Goal: Contribute content: Contribute content

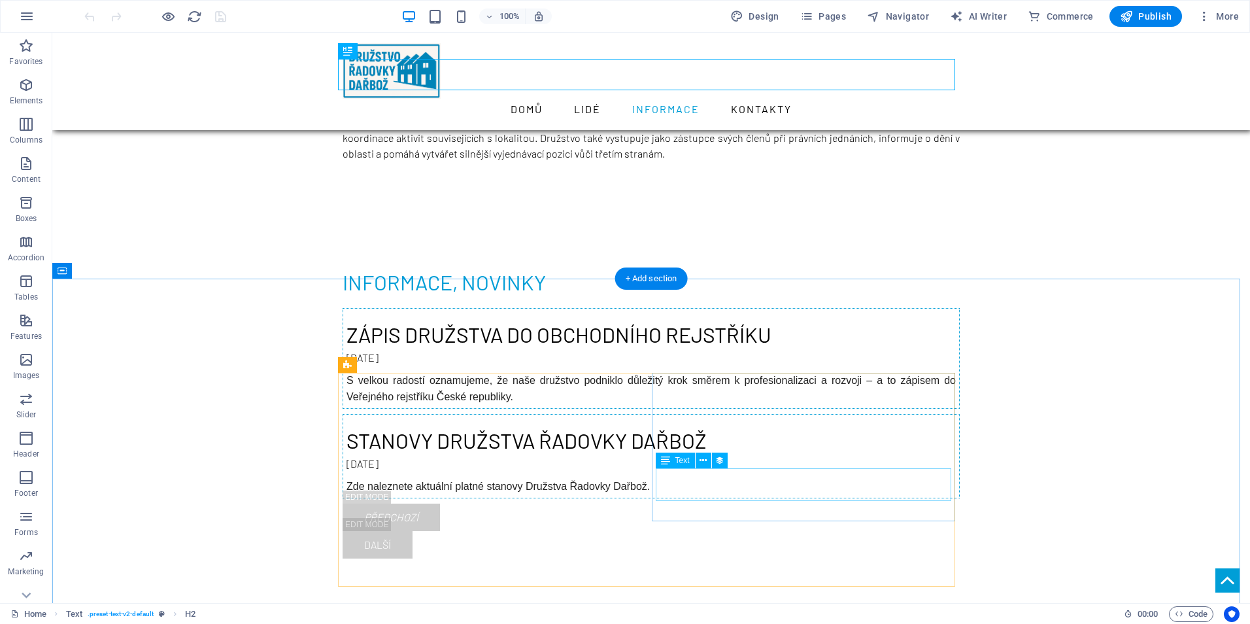
scroll to position [262, 0]
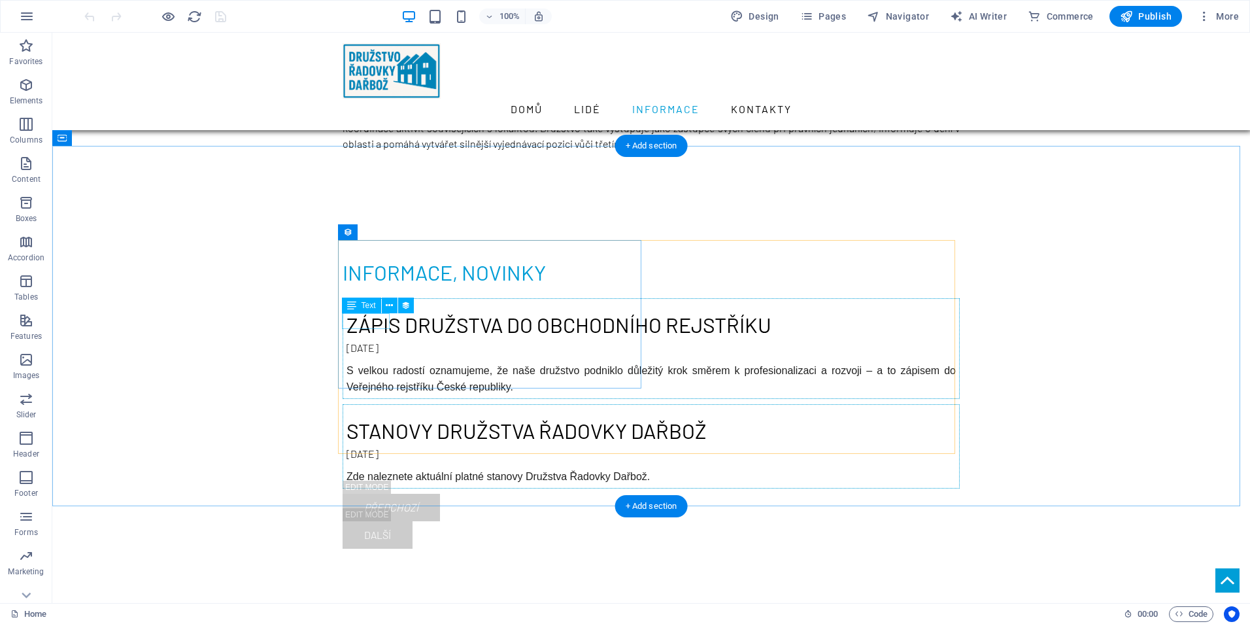
click at [383, 340] on div "[DATE]" at bounding box center [651, 348] width 609 height 16
select select "1"
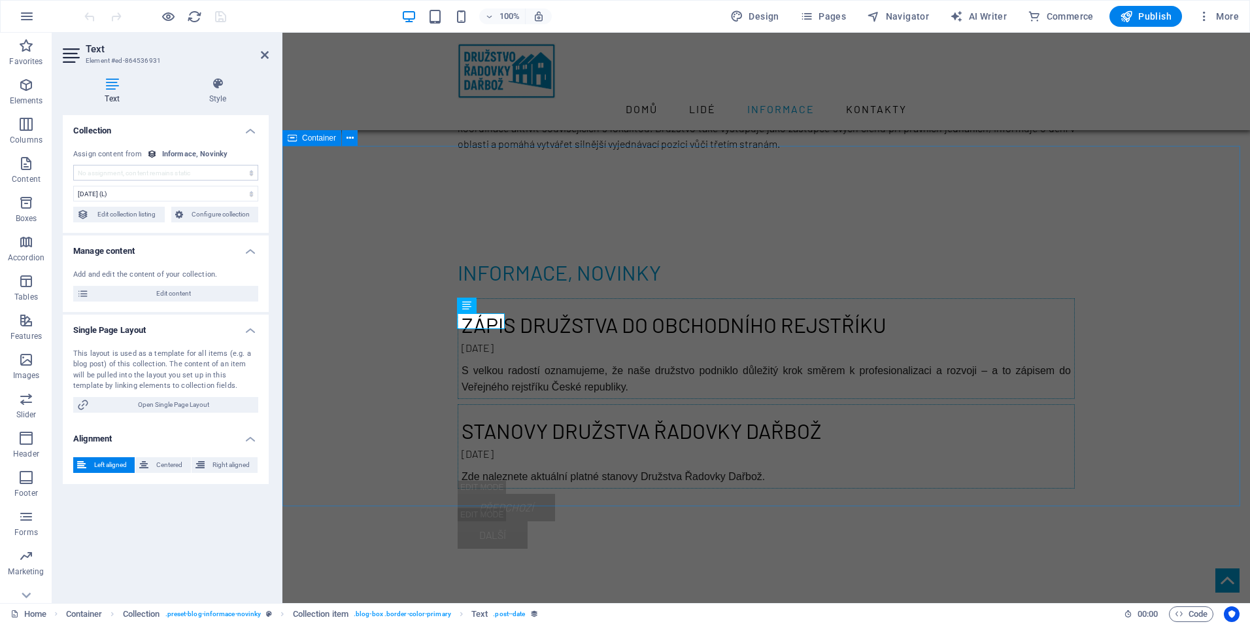
select select "publishing_date"
click at [165, 174] on select "No assignment, content remains static Created at (Date) Updated at (Date) Name …" at bounding box center [165, 173] width 185 height 16
click at [191, 297] on span "Edit content" at bounding box center [174, 294] width 162 height 16
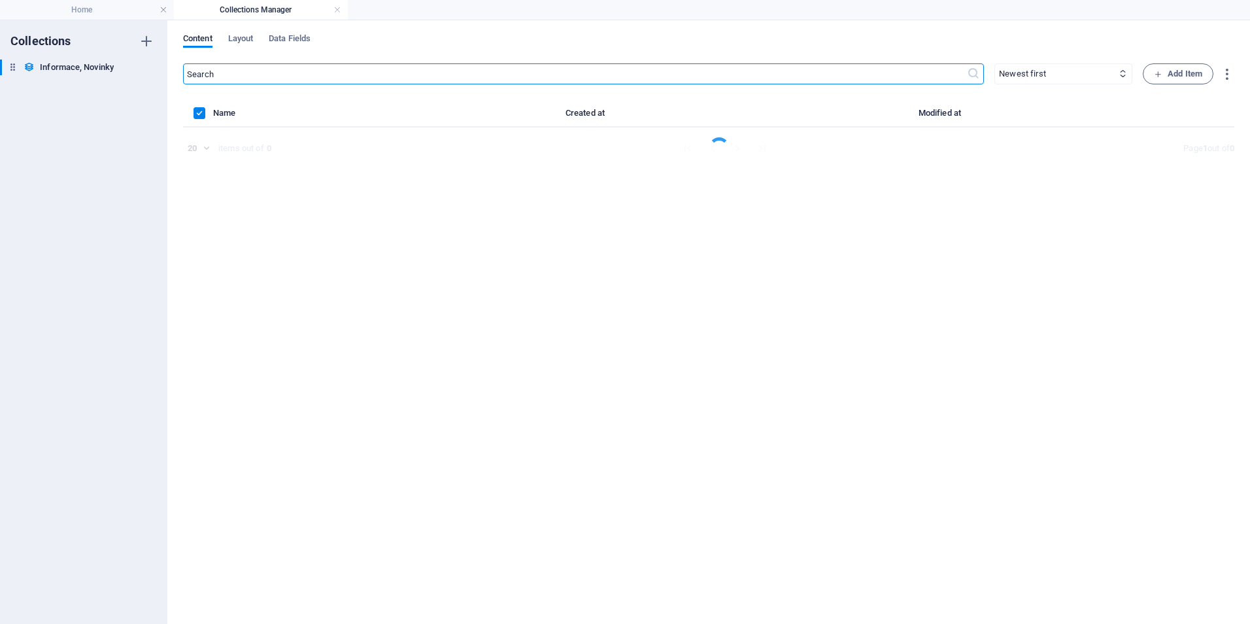
scroll to position [0, 0]
select select "Category 1"
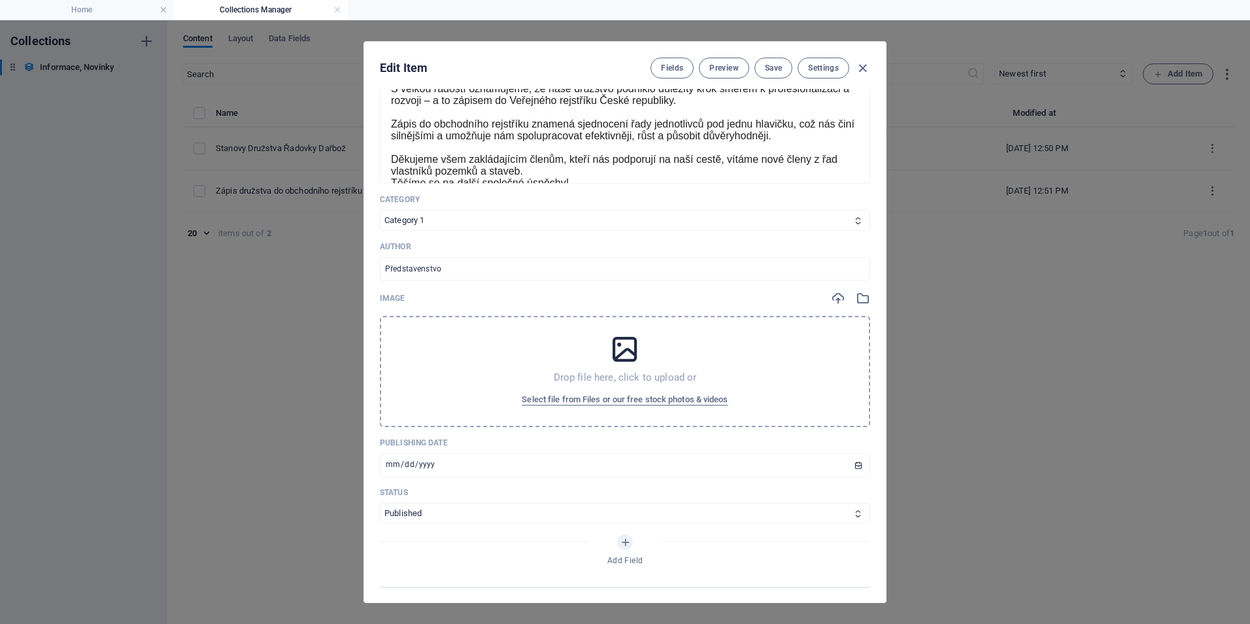
scroll to position [327, 0]
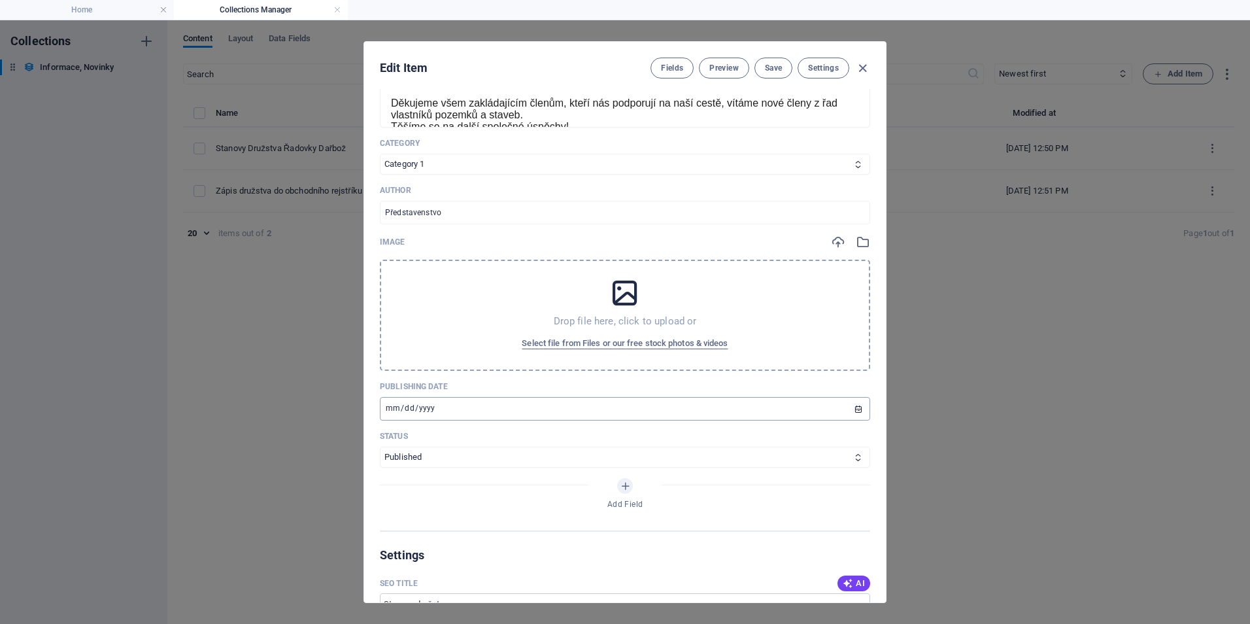
click at [395, 409] on input "[DATE]" at bounding box center [625, 409] width 490 height 24
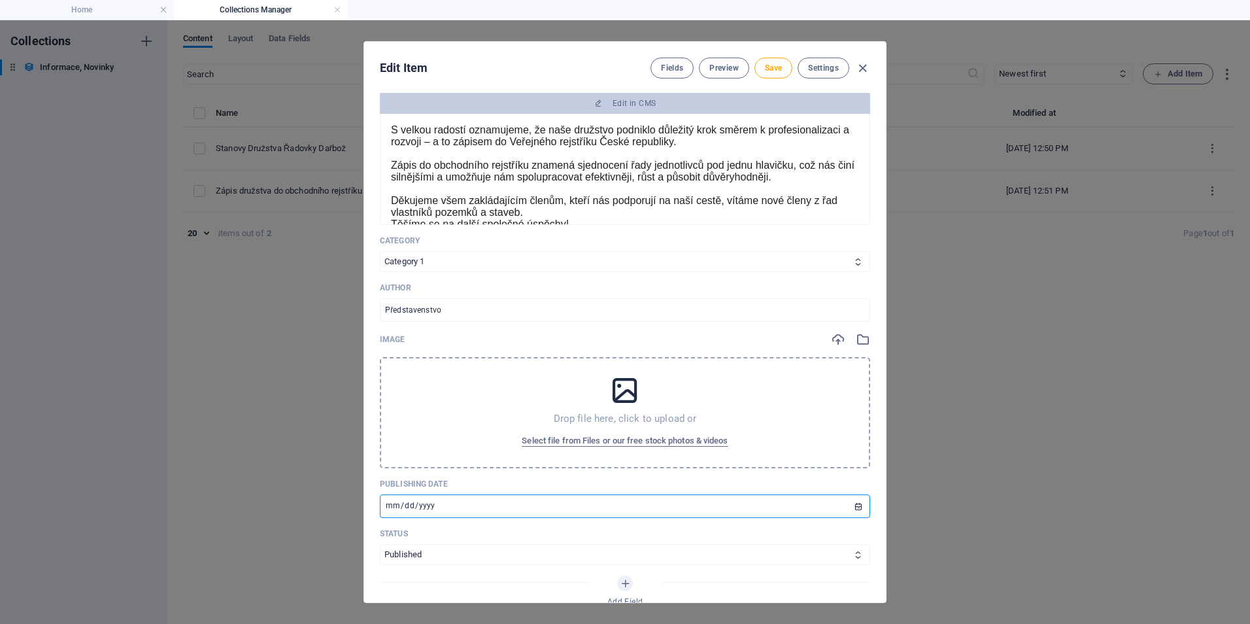
scroll to position [0, 0]
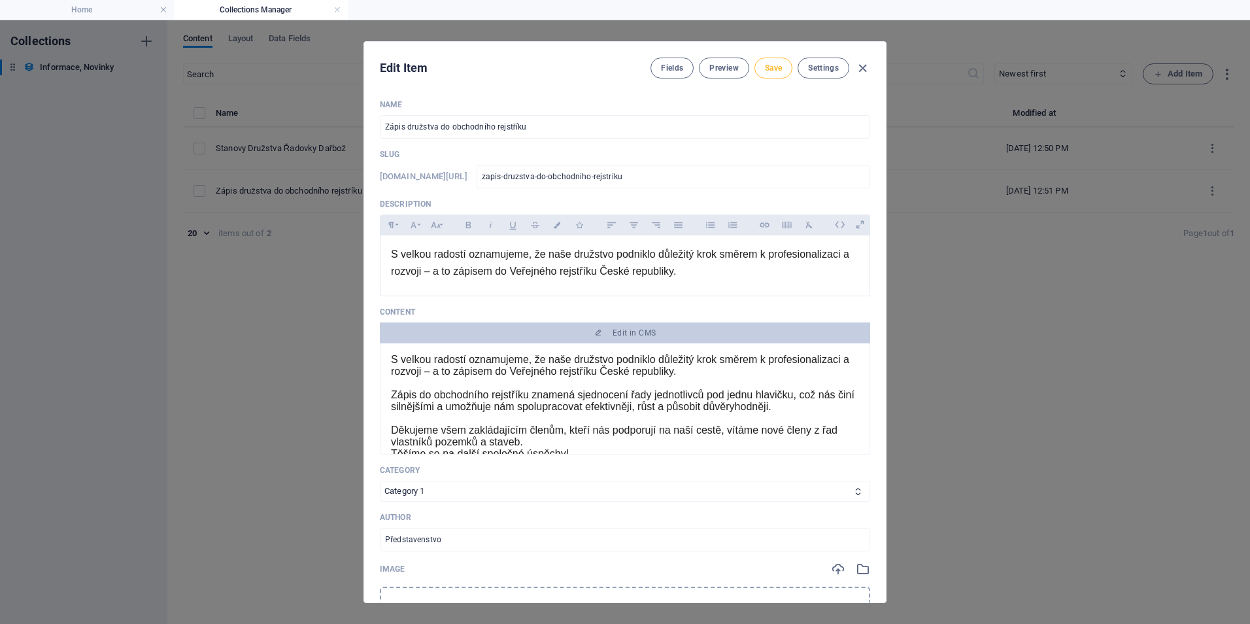
click at [772, 61] on button "Save" at bounding box center [774, 68] width 38 height 21
click at [774, 69] on span "Save" at bounding box center [773, 68] width 17 height 10
click at [859, 69] on icon "button" at bounding box center [862, 68] width 15 height 15
type input "[DATE]"
type input "zapis-druzstva-do-obchodniho-rejstriku"
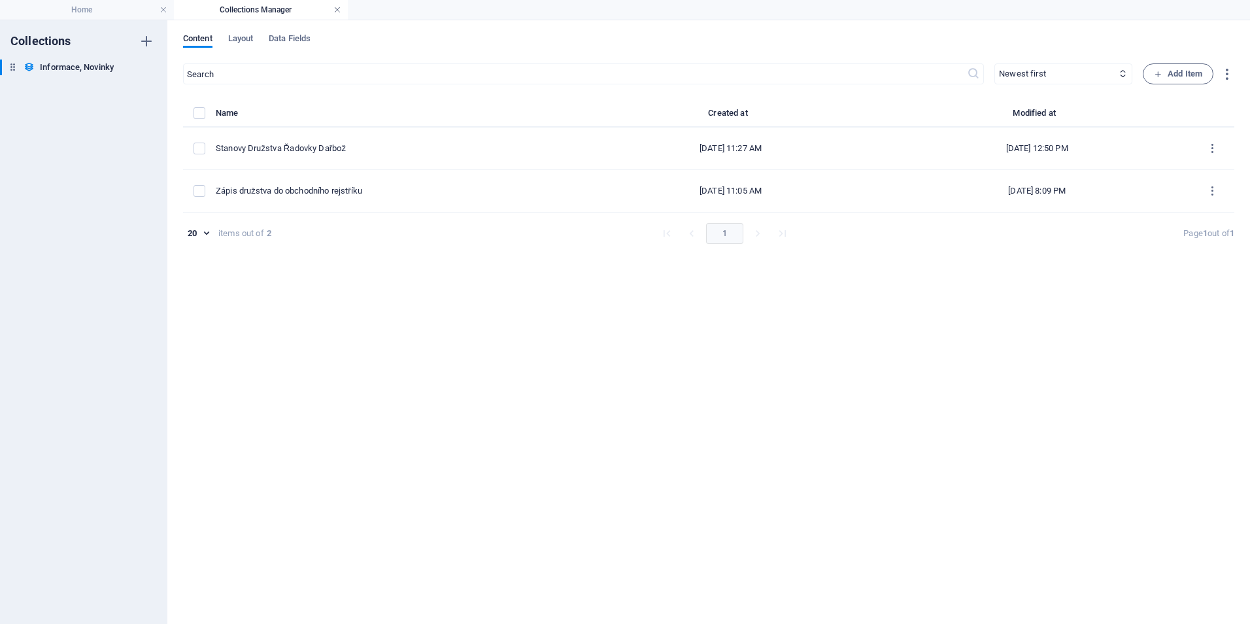
click at [339, 9] on link at bounding box center [338, 10] width 8 height 12
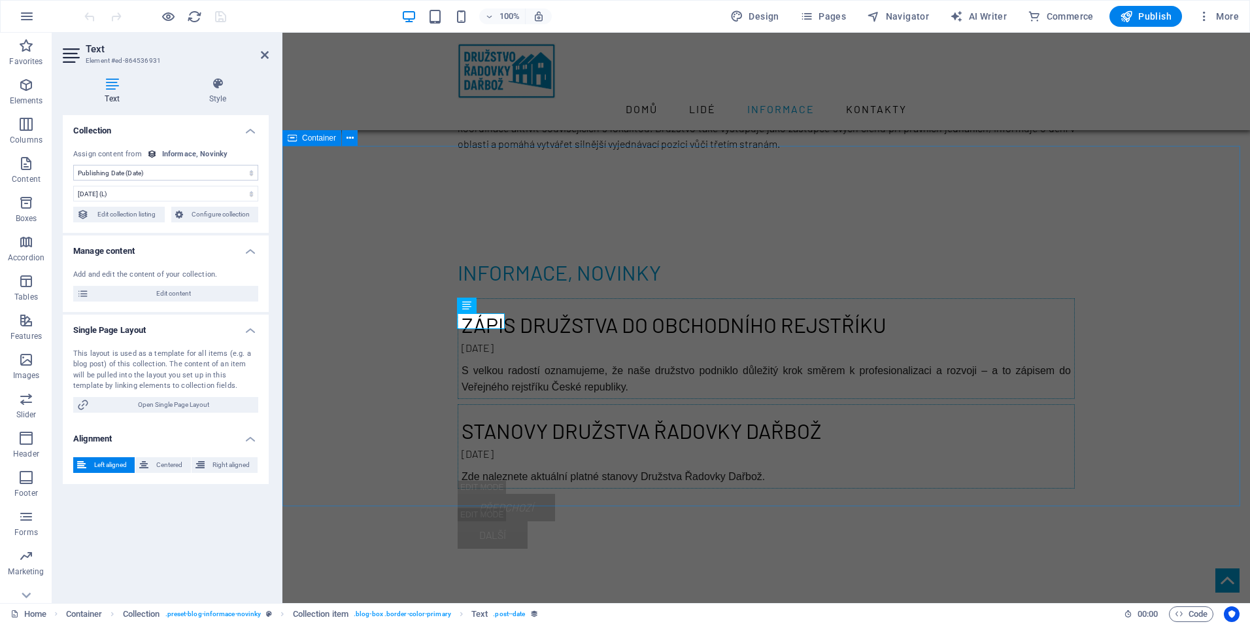
click at [407, 204] on div "informace, novinky Zápis družstva do obchodního rejstříku [DATE] S velkou rados…" at bounding box center [767, 402] width 968 height 397
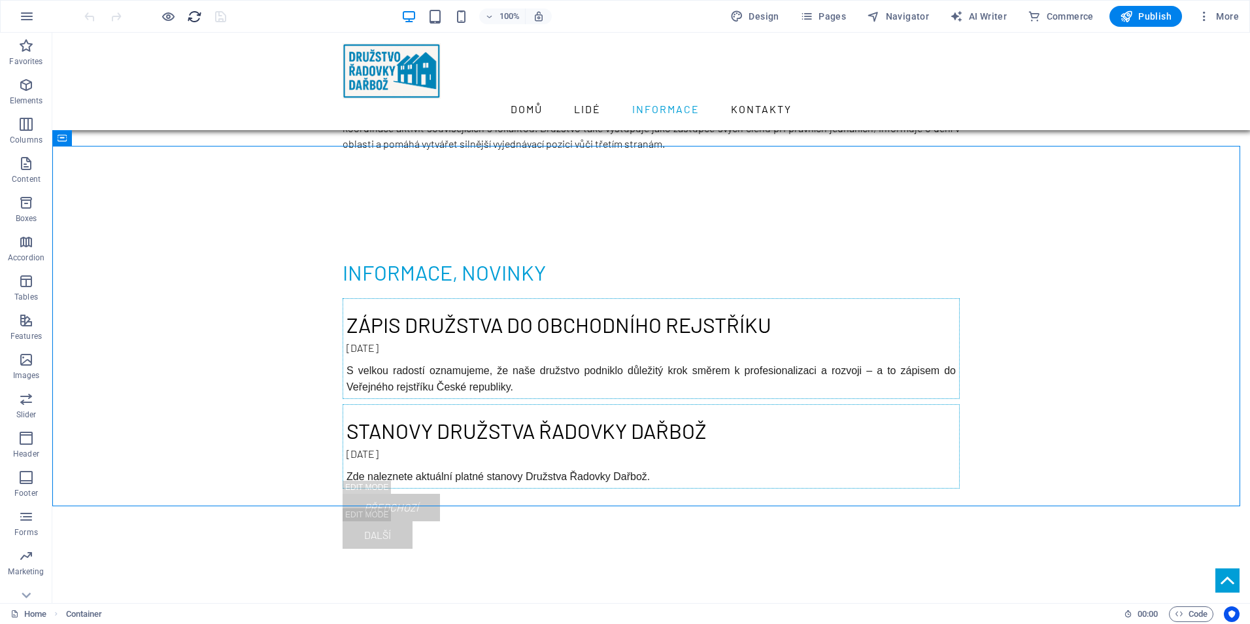
click at [197, 14] on icon "reload" at bounding box center [194, 16] width 15 height 15
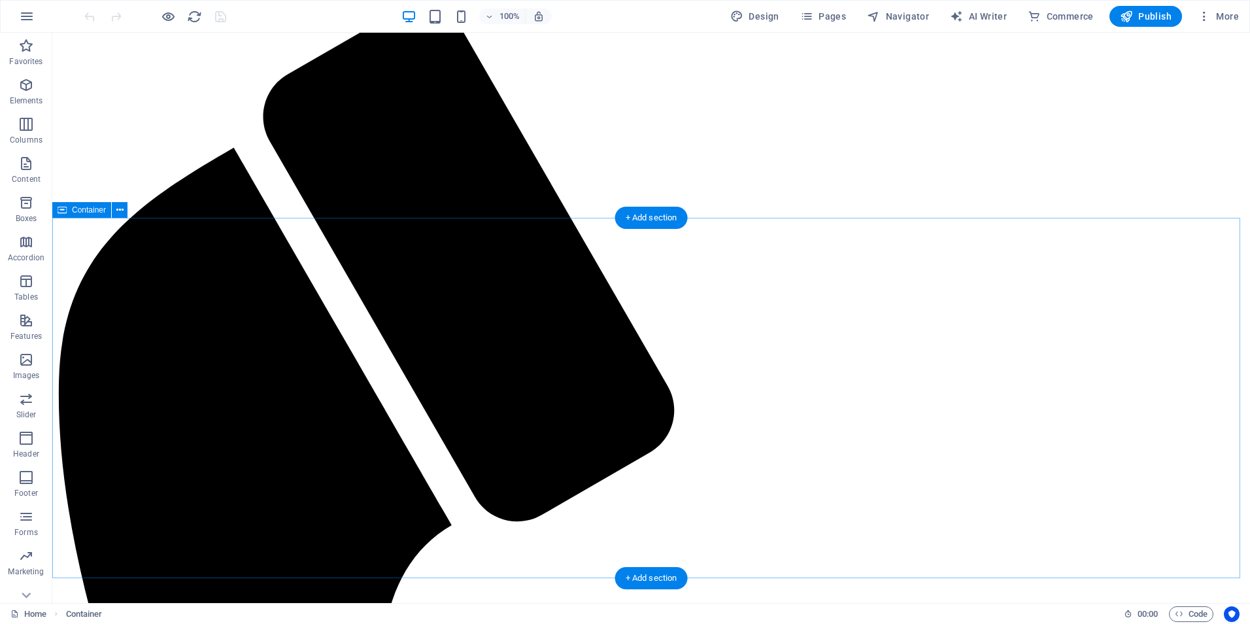
scroll to position [196, 0]
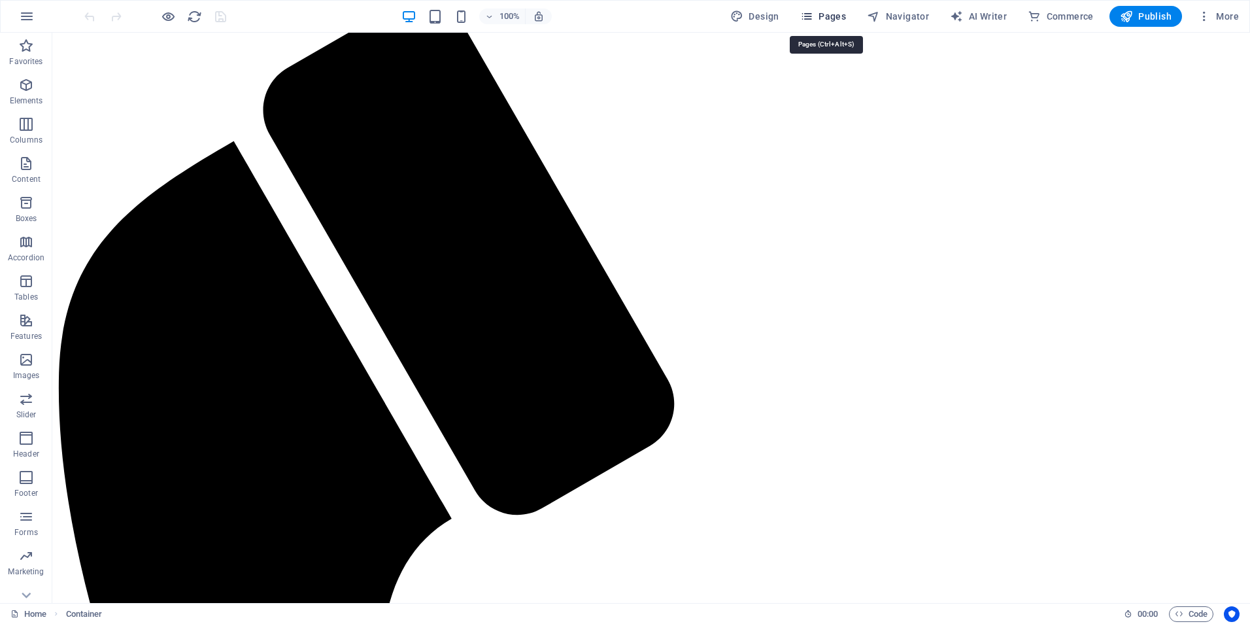
click at [836, 17] on span "Pages" at bounding box center [823, 16] width 46 height 13
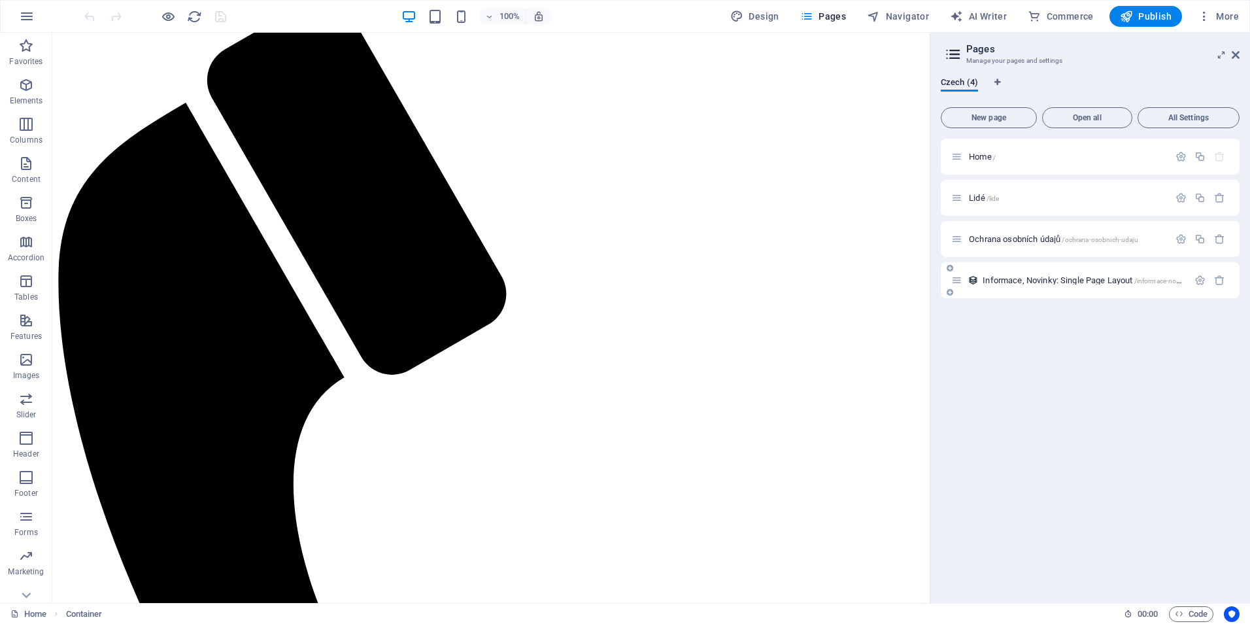
click at [997, 282] on span "Informace, Novinky: Single Page Layout /informace-novinky-item" at bounding box center [1095, 280] width 224 height 10
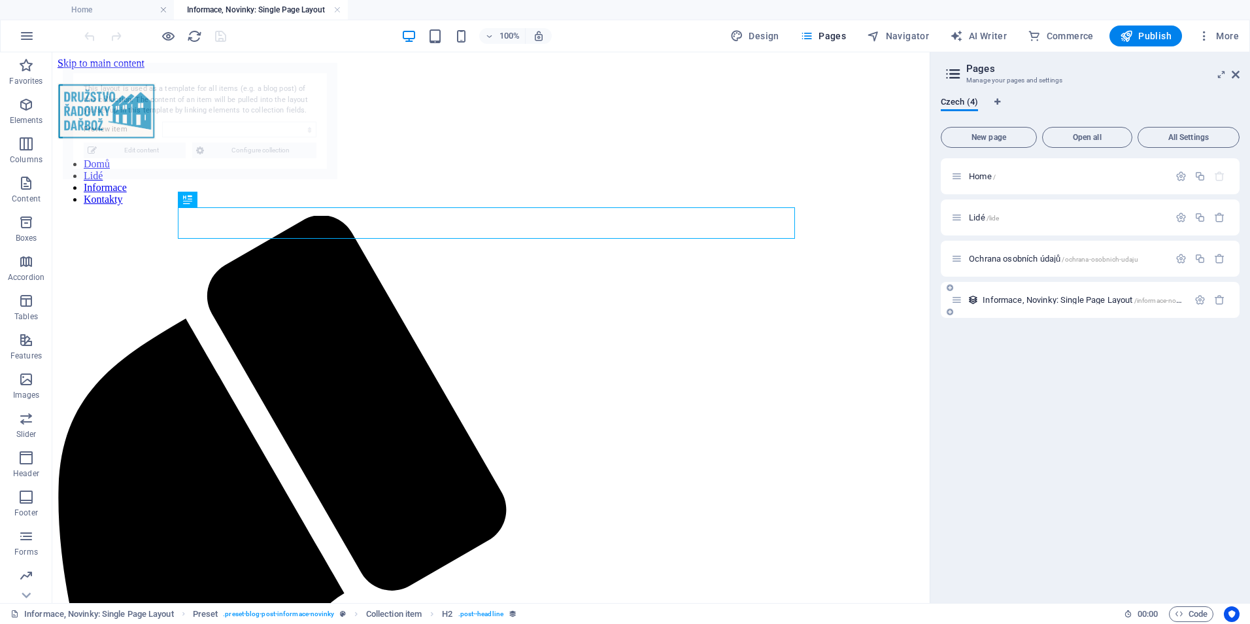
scroll to position [0, 0]
select select "68a837fda2347e2c5102bb22"
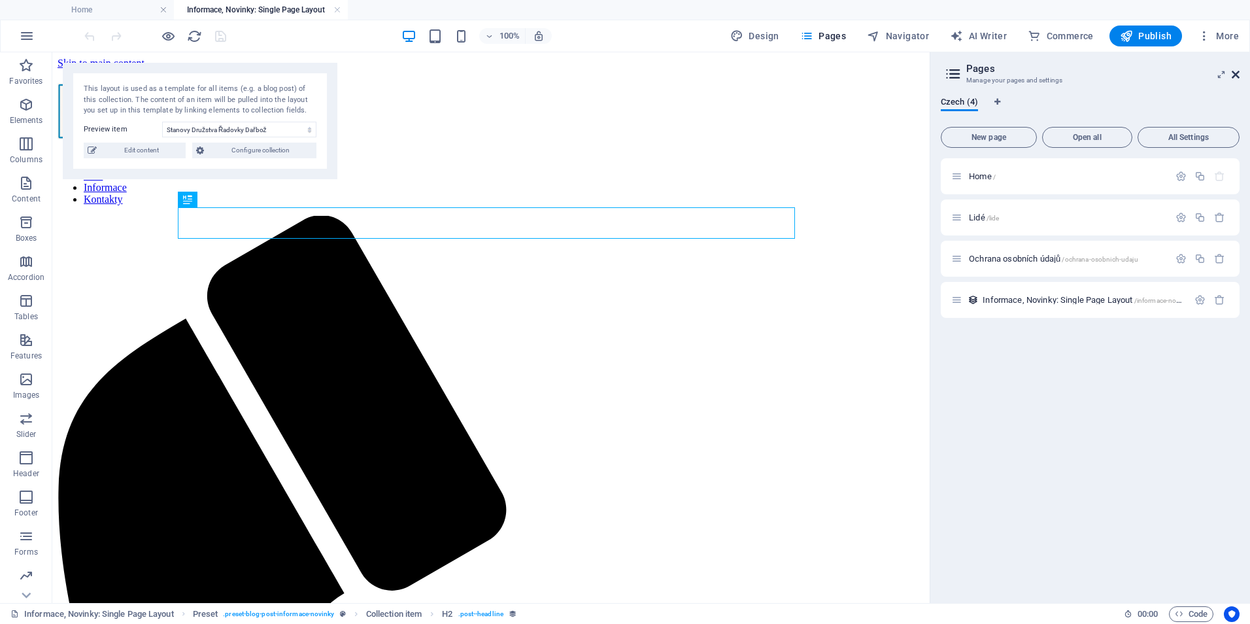
click at [1235, 71] on icon at bounding box center [1236, 74] width 8 height 10
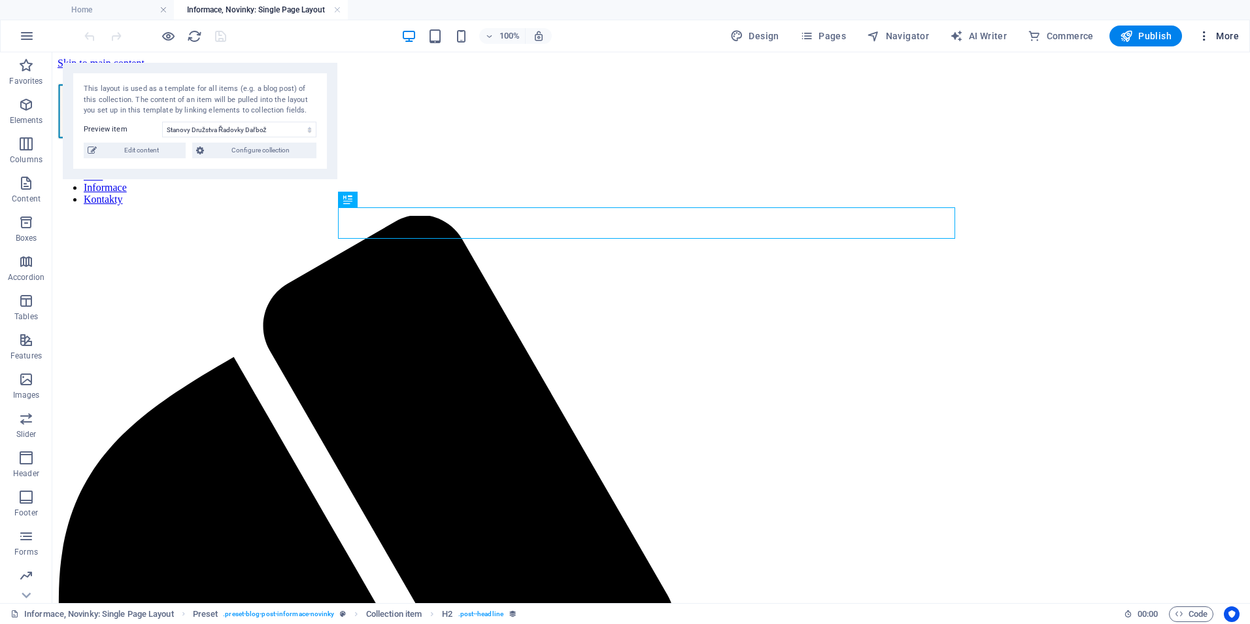
click at [1226, 33] on span "More" at bounding box center [1218, 35] width 41 height 13
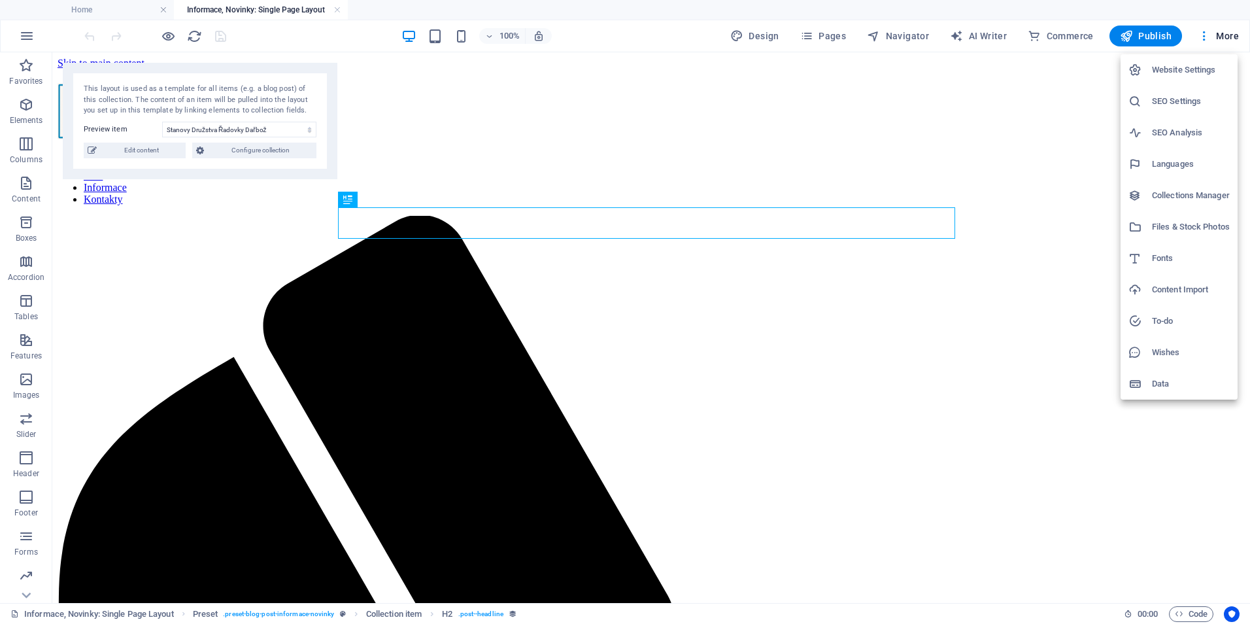
click at [1186, 225] on h6 "Files & Stock Photos" at bounding box center [1191, 227] width 78 height 16
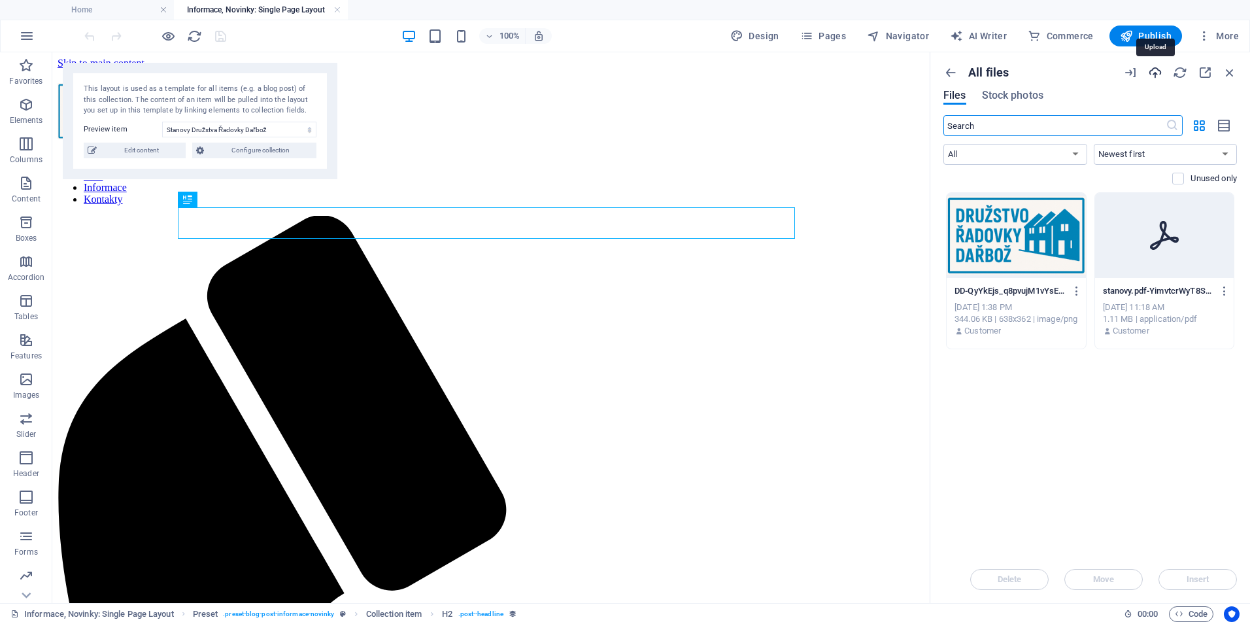
click at [1157, 72] on icon "button" at bounding box center [1155, 72] width 14 height 14
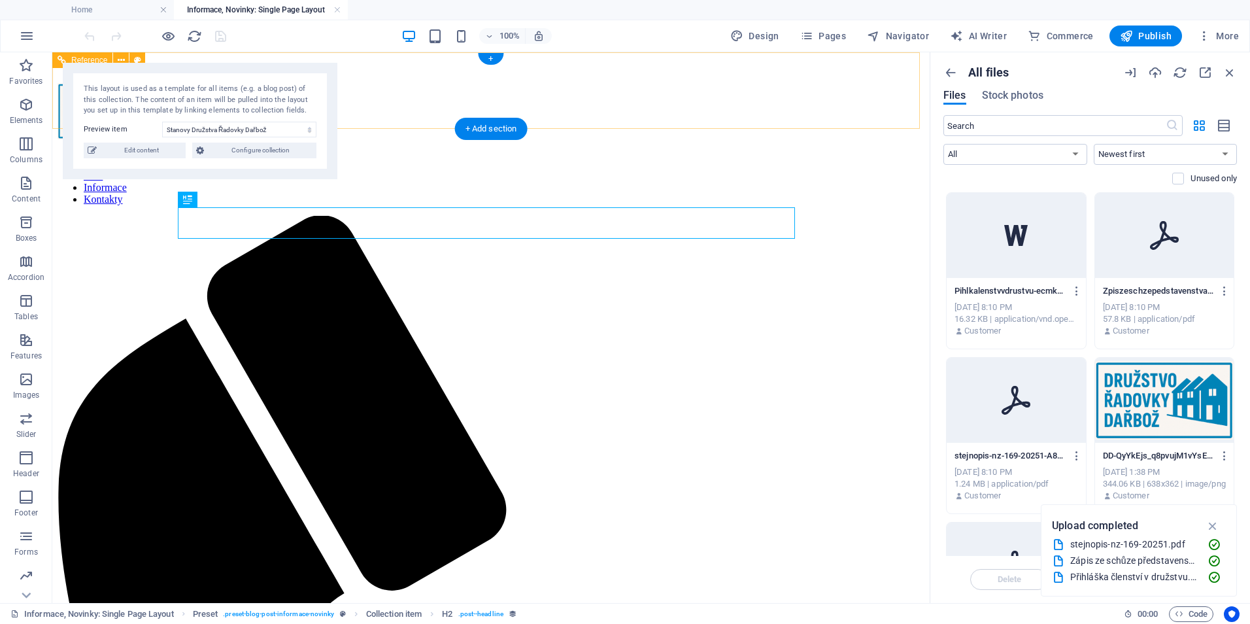
click at [358, 158] on nav "Domů Lidé Informace Kontakty" at bounding box center [491, 181] width 867 height 47
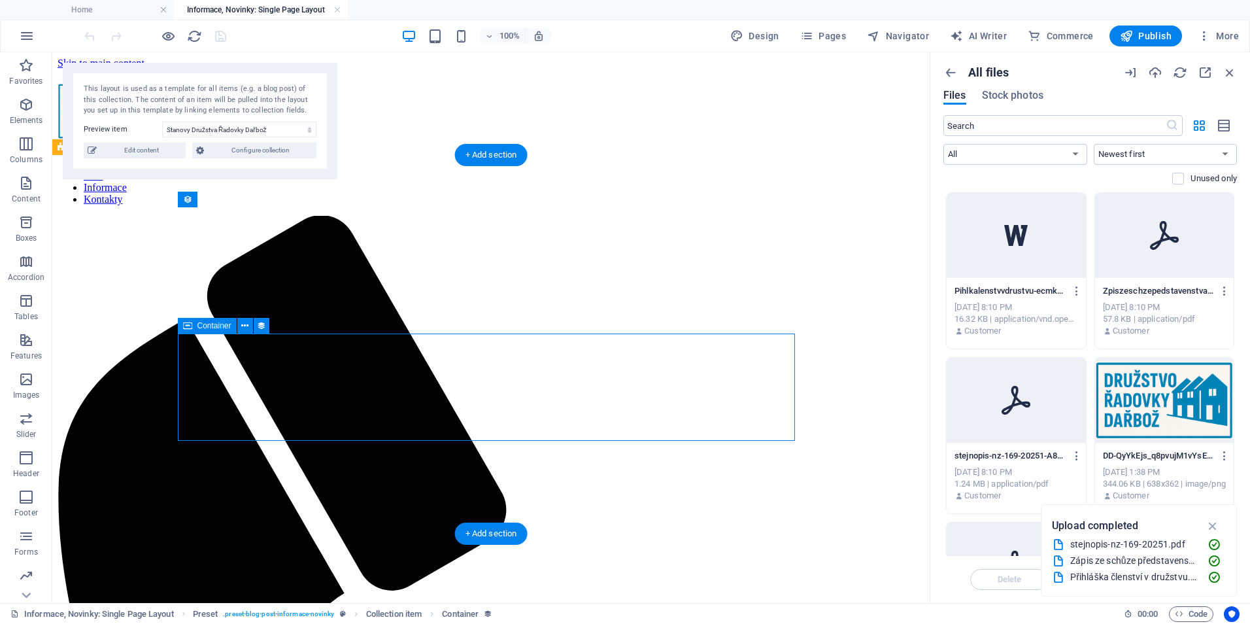
select select "content"
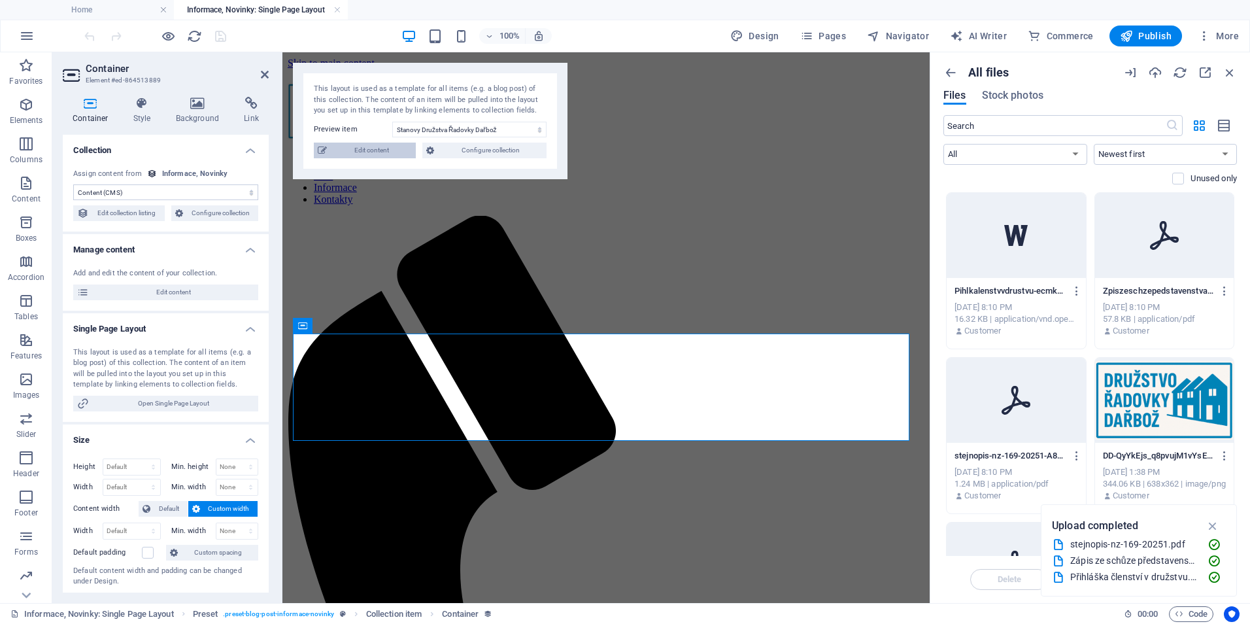
click at [392, 150] on span "Edit content" at bounding box center [371, 151] width 81 height 16
select select "Category 1"
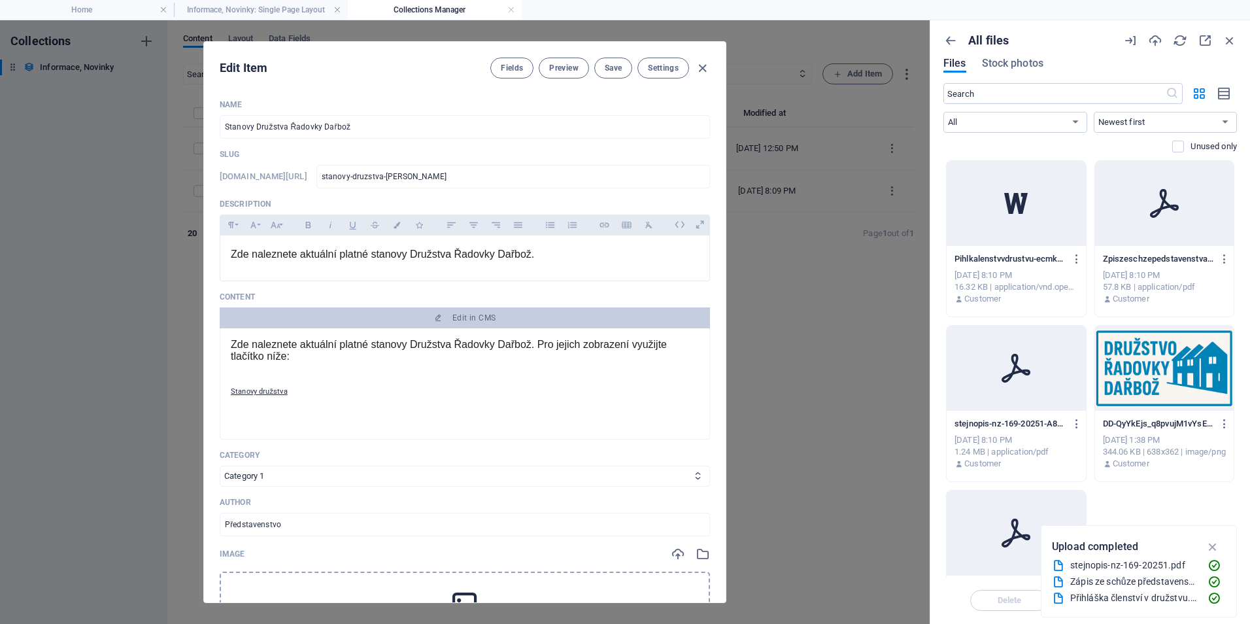
scroll to position [2, 0]
click at [277, 388] on link "Stanovy družstva" at bounding box center [259, 389] width 57 height 9
drag, startPoint x: 303, startPoint y: 390, endPoint x: 210, endPoint y: 394, distance: 93.6
click at [210, 394] on div "Name Stanovy Družstva Řadovky Dařbož ​ Slug [DOMAIN_NAME][URL] stanovy-druzstva…" at bounding box center [465, 345] width 522 height 513
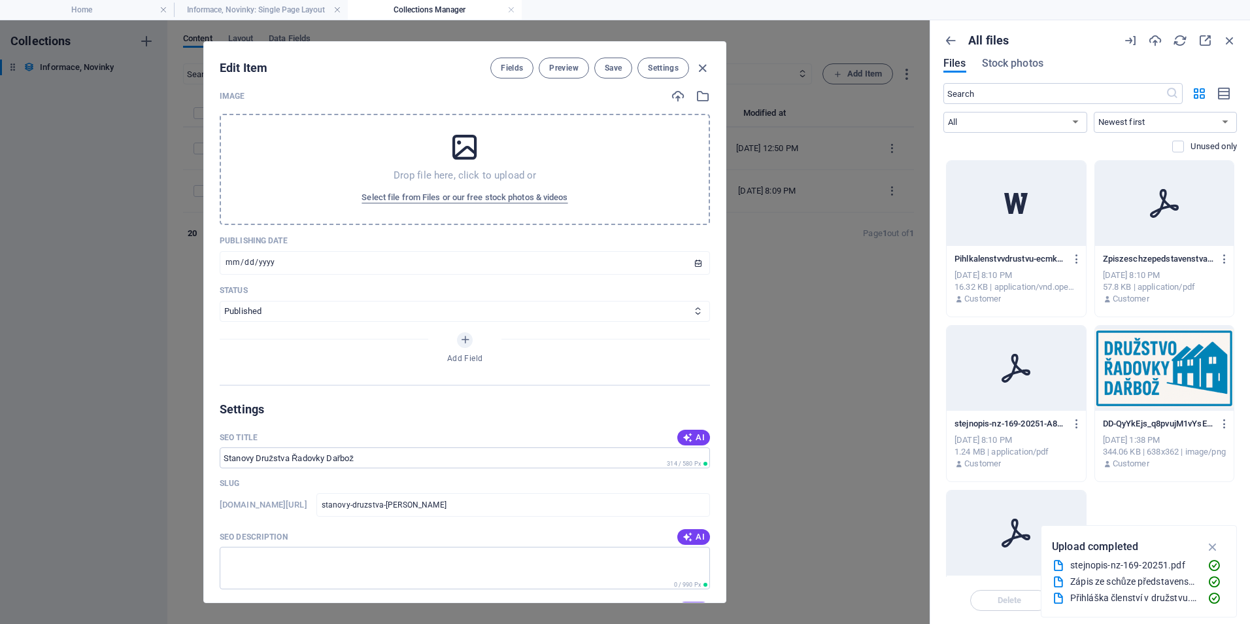
scroll to position [0, 0]
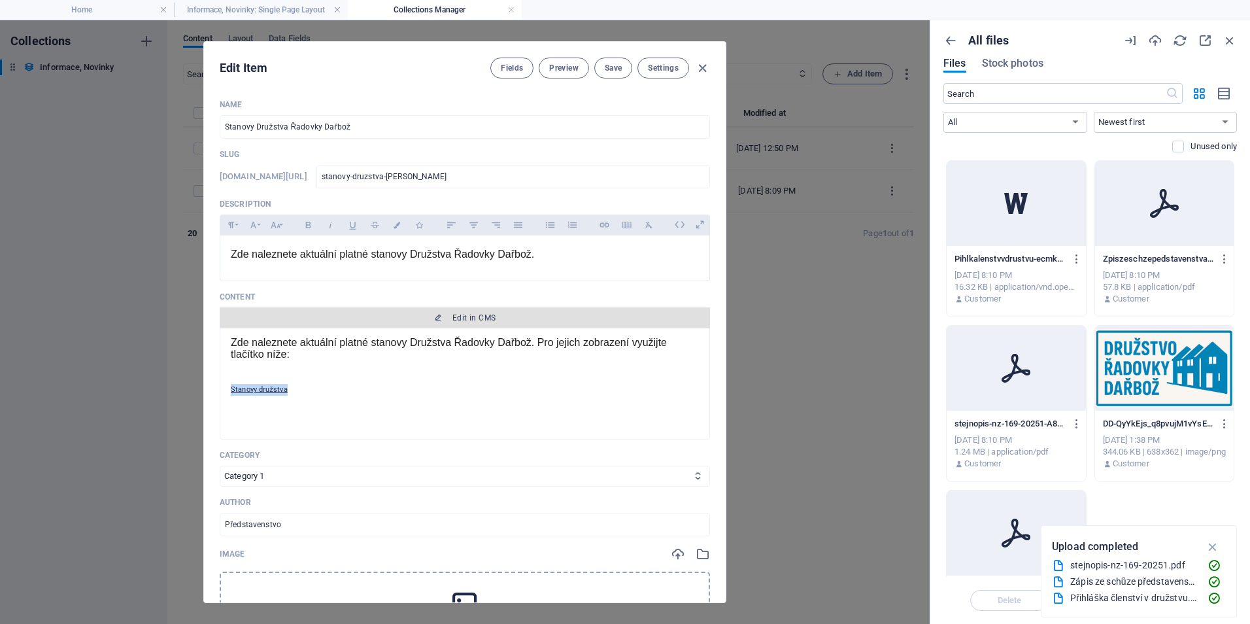
click at [477, 318] on span "Edit in CMS" at bounding box center [474, 318] width 43 height 10
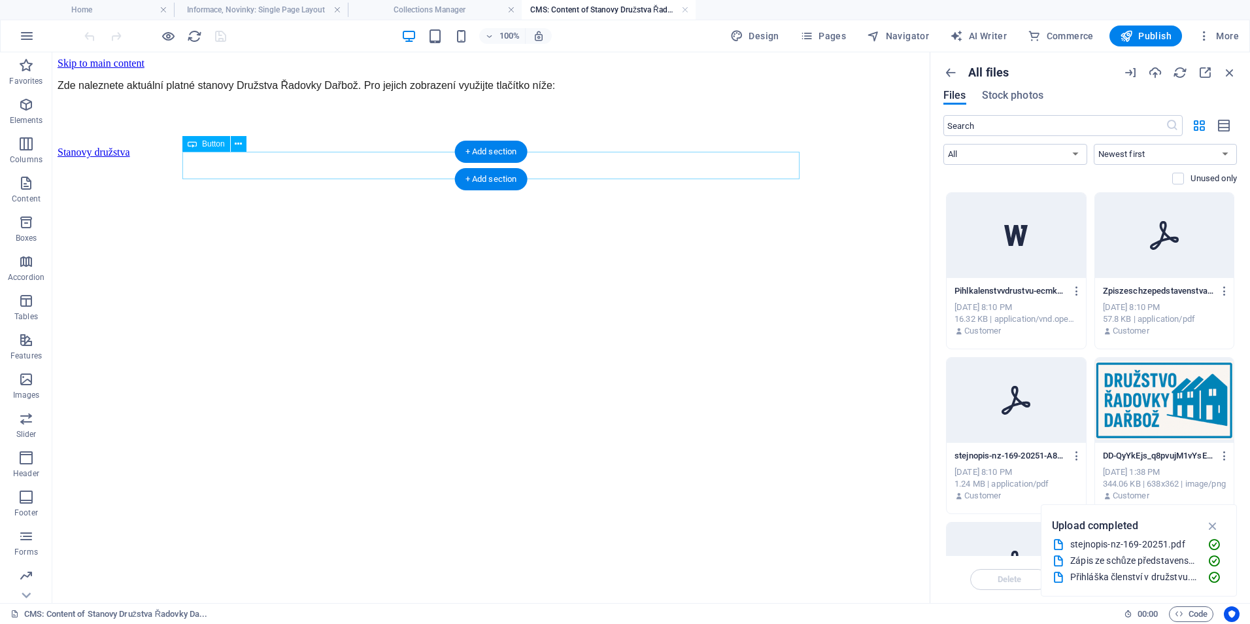
click at [292, 158] on div "Stanovy družstva" at bounding box center [491, 152] width 867 height 12
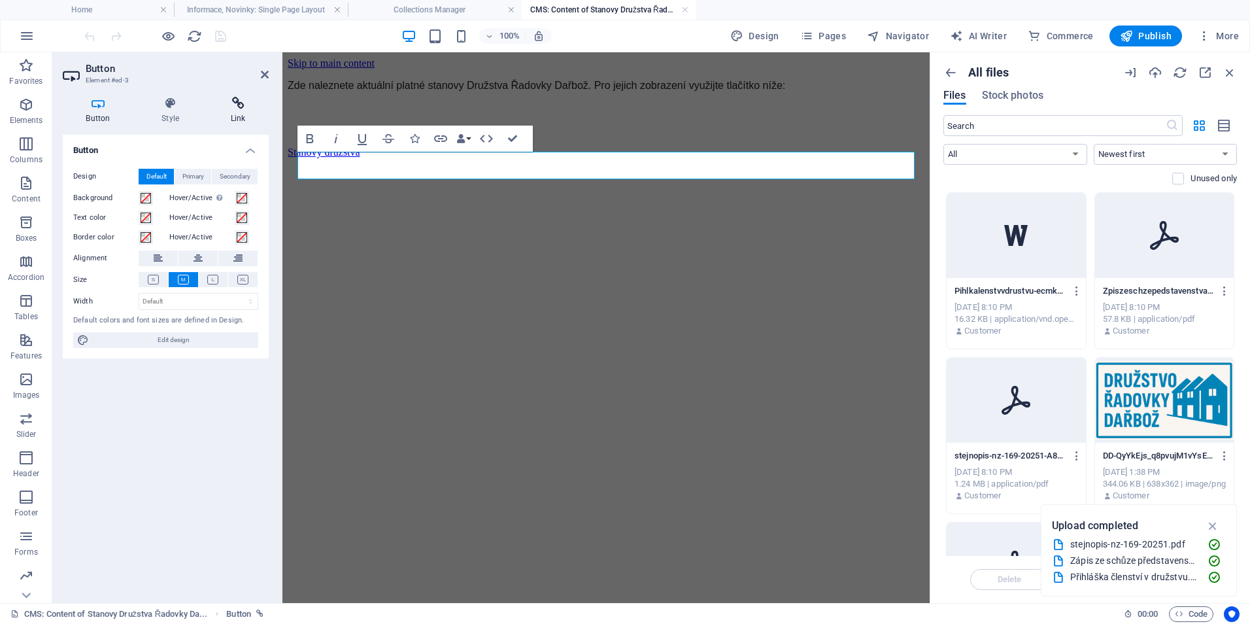
click at [255, 98] on icon at bounding box center [237, 103] width 61 height 13
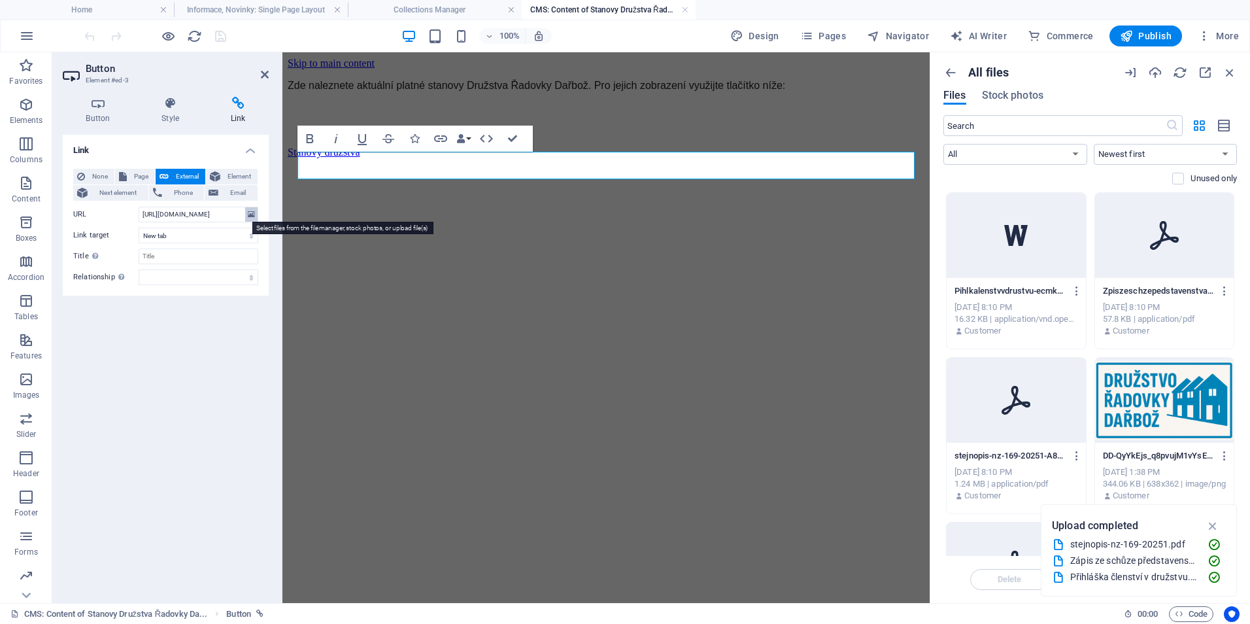
click at [252, 216] on icon at bounding box center [251, 214] width 7 height 14
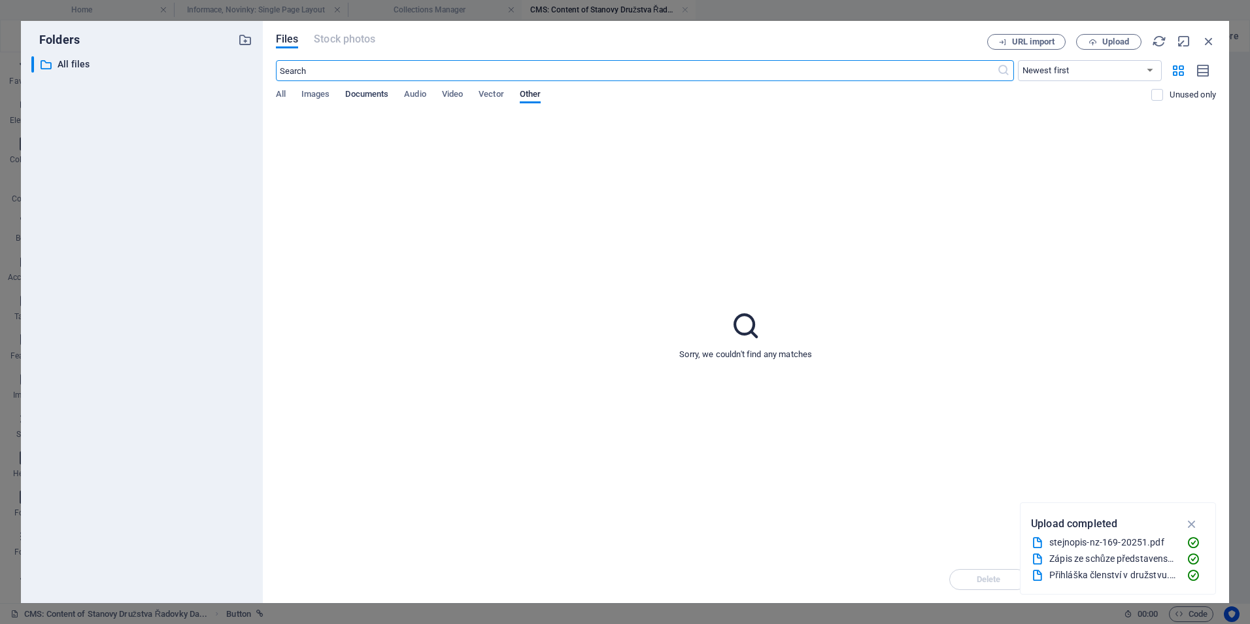
click at [377, 90] on span "Documents" at bounding box center [366, 95] width 43 height 18
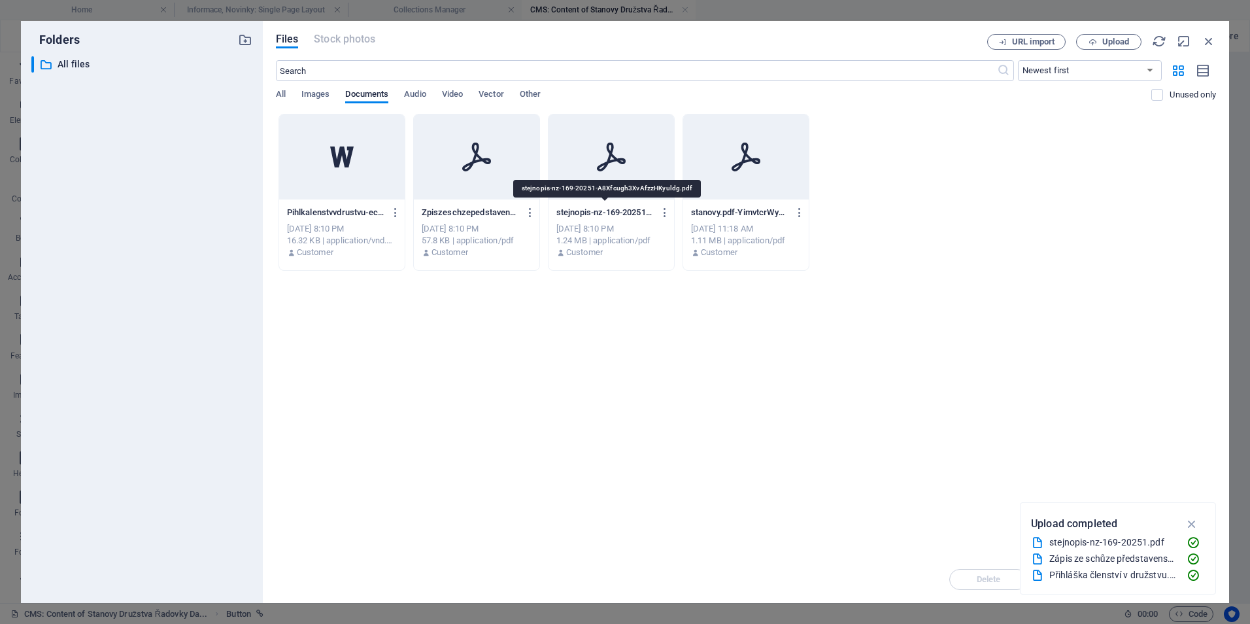
click at [622, 212] on p "stejnopis-nz-169-20251-A8Xfcugh3XvAfzzHKyuldg.pdf" at bounding box center [606, 213] width 98 height 12
type input "[URL][DOMAIN_NAME]"
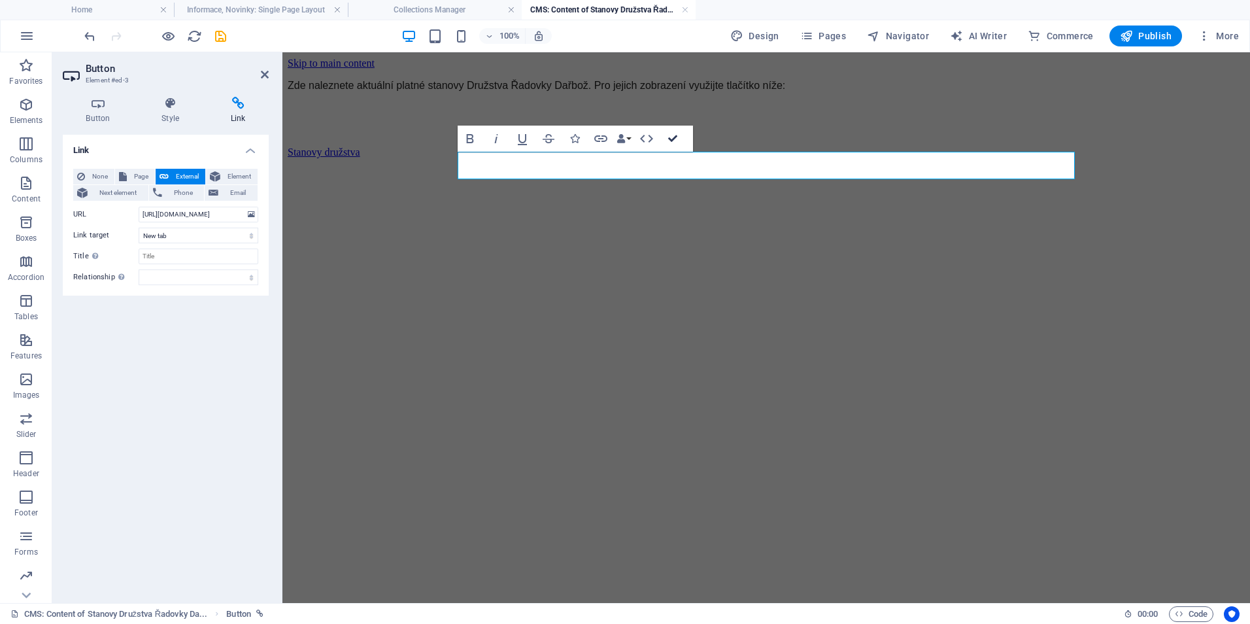
drag, startPoint x: 673, startPoint y: 134, endPoint x: 619, endPoint y: 82, distance: 74.9
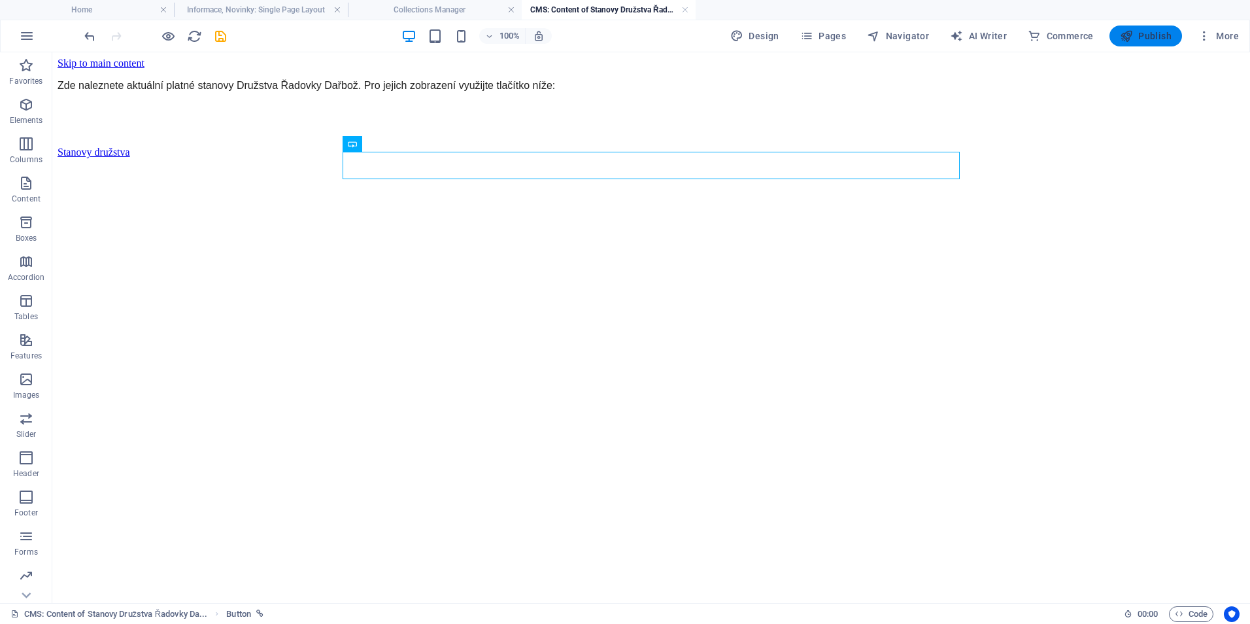
click at [1150, 32] on span "Publish" at bounding box center [1146, 35] width 52 height 13
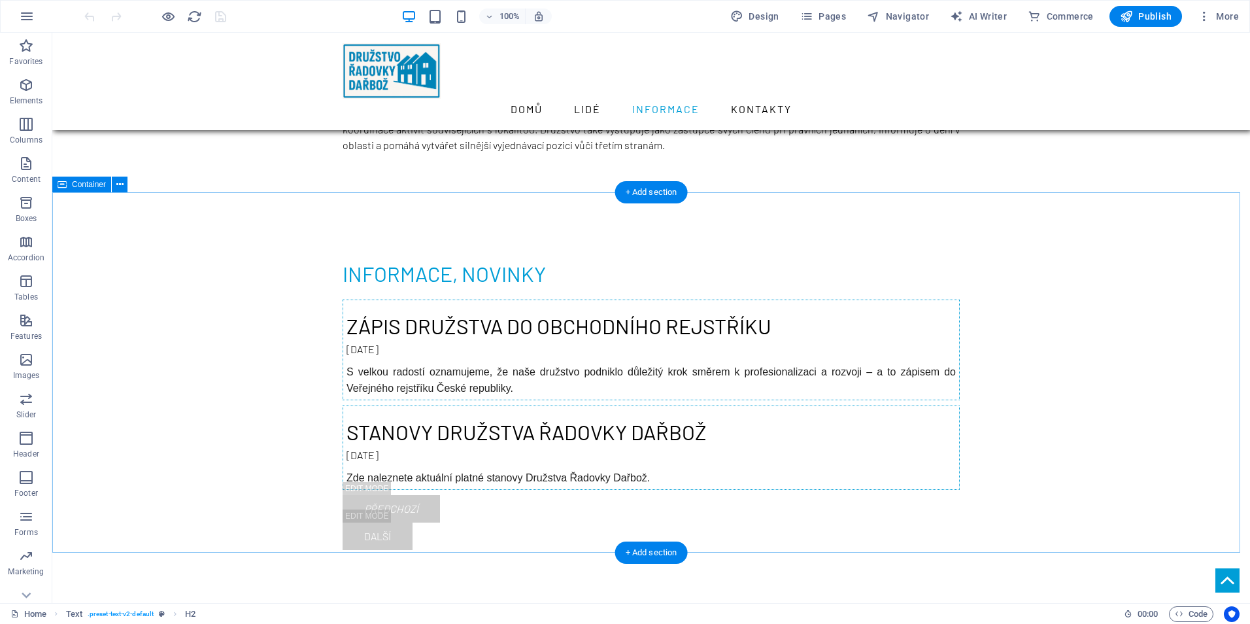
scroll to position [262, 0]
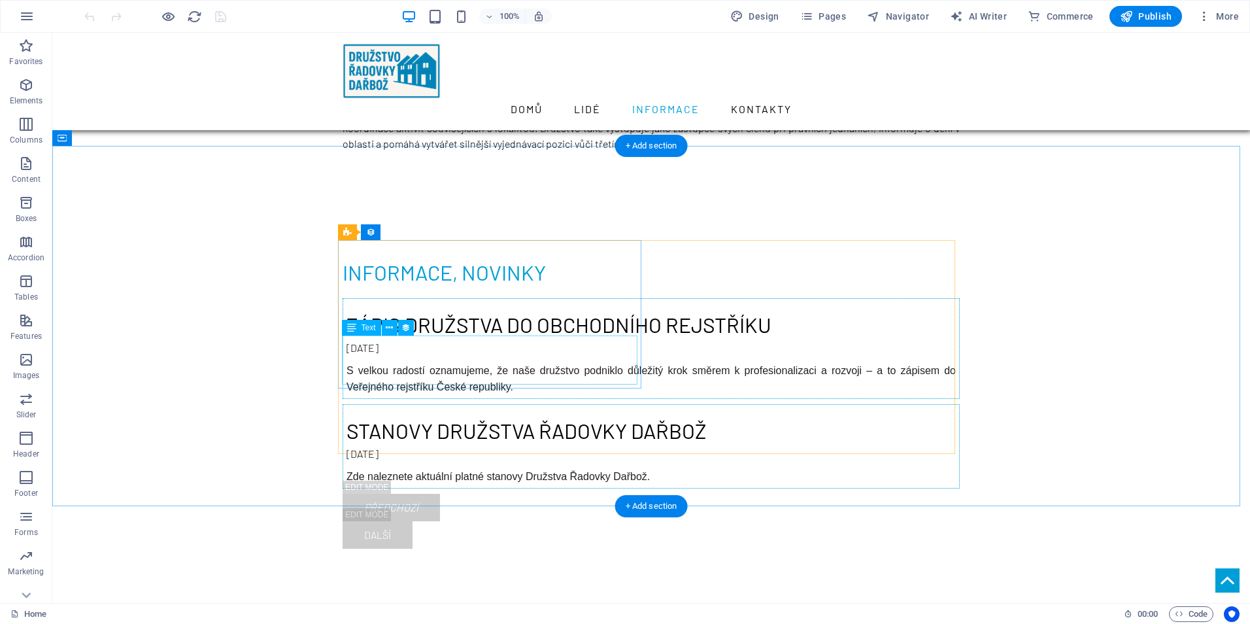
click at [466, 370] on div "S velkou radostí oznamujeme, že naše družstvo podniklo důležitý krok směrem k p…" at bounding box center [651, 378] width 609 height 33
click at [513, 362] on div "S velkou radostí oznamujeme, že naše družstvo podniklo důležitý krok směrem k p…" at bounding box center [651, 378] width 609 height 33
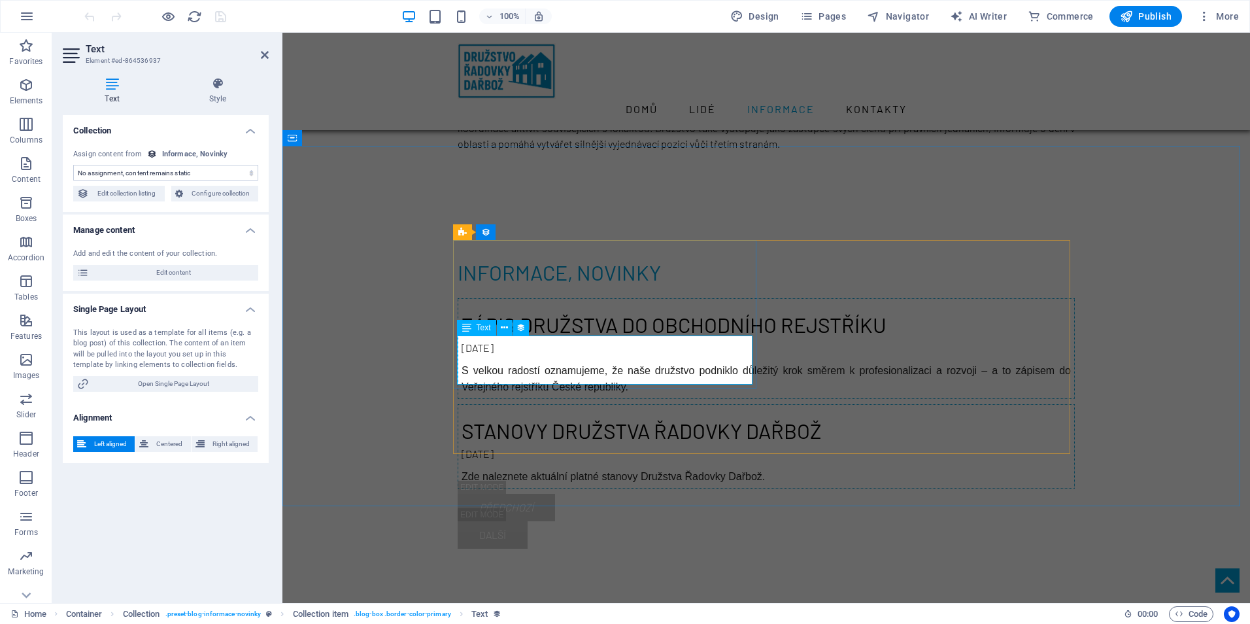
select select "description"
click at [173, 277] on span "Edit content" at bounding box center [174, 273] width 162 height 16
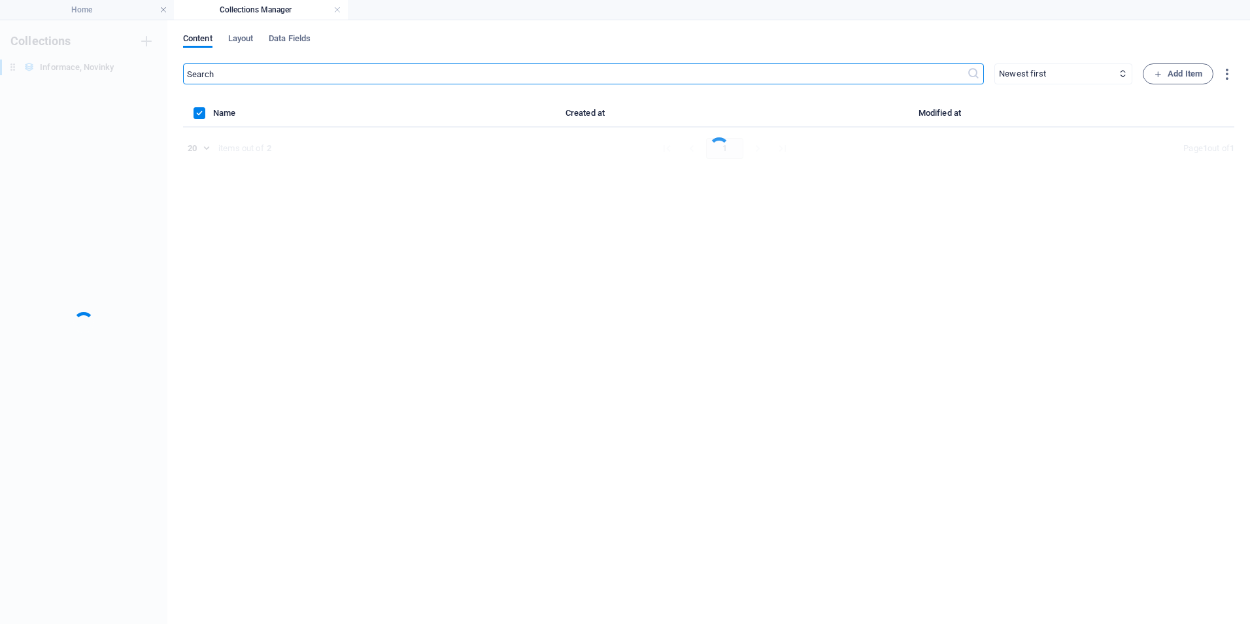
scroll to position [0, 0]
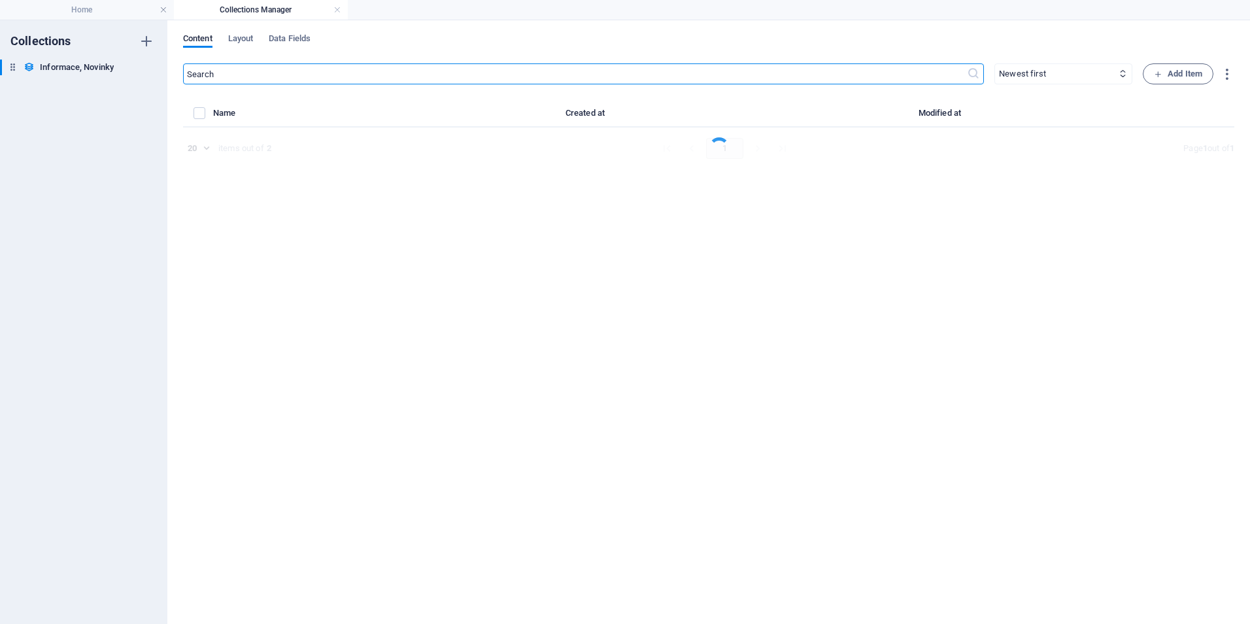
select select "Category 1"
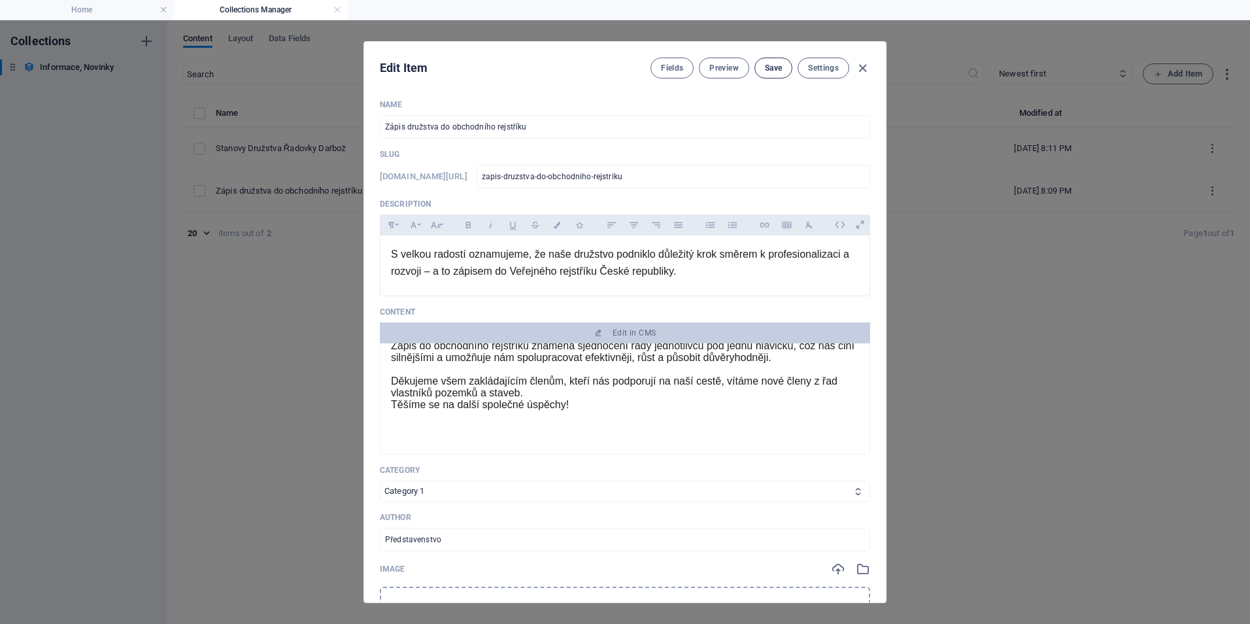
click at [775, 67] on span "Save" at bounding box center [773, 68] width 17 height 10
click at [859, 67] on icon "button" at bounding box center [862, 68] width 15 height 15
type input "[DATE]"
type input "zapis-druzstva-do-obchodniho-rejstriku"
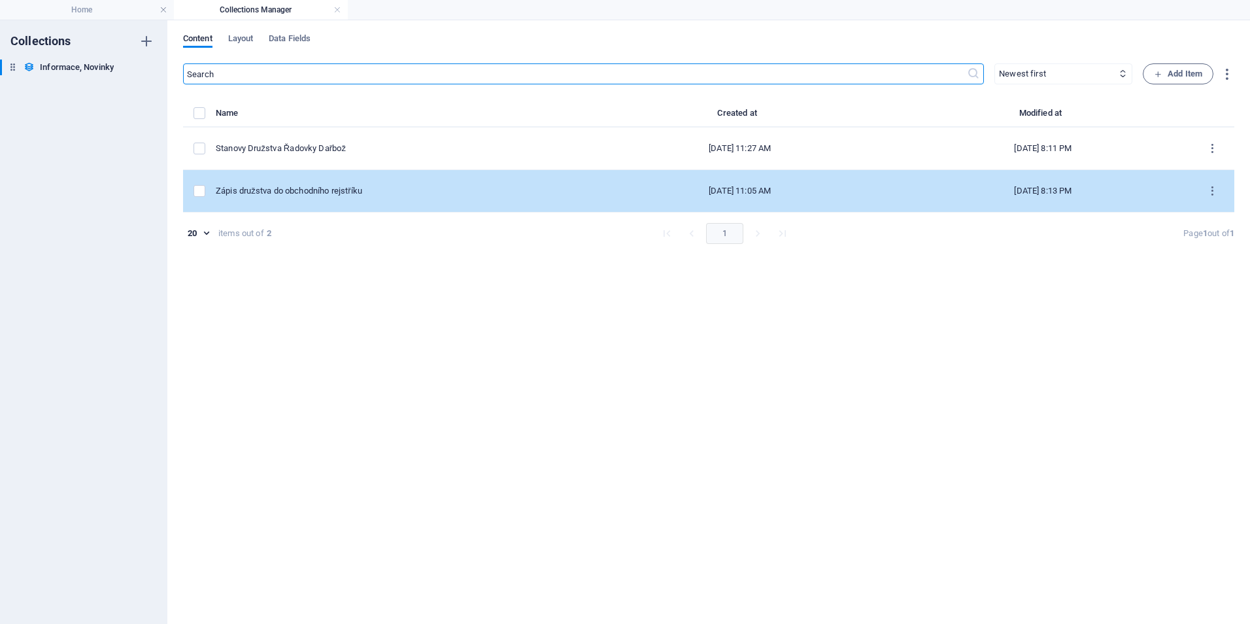
click at [365, 194] on div "Zápis družstva do obchodního rejstříku" at bounding box center [395, 191] width 358 height 12
select select "Category 1"
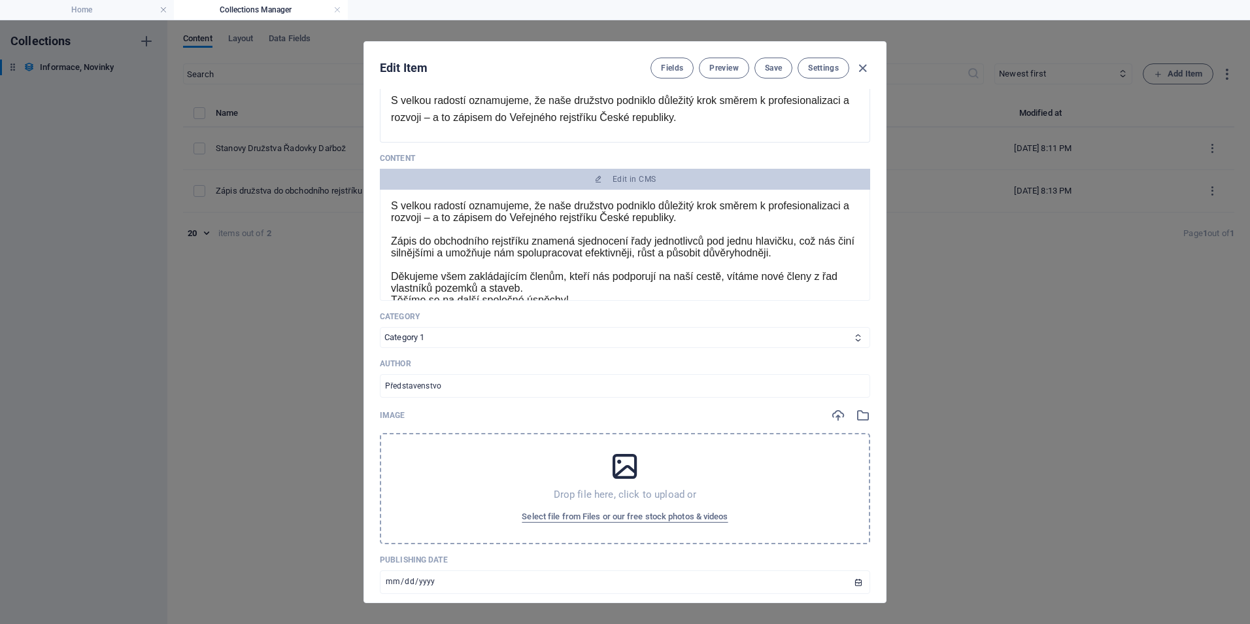
scroll to position [131, 0]
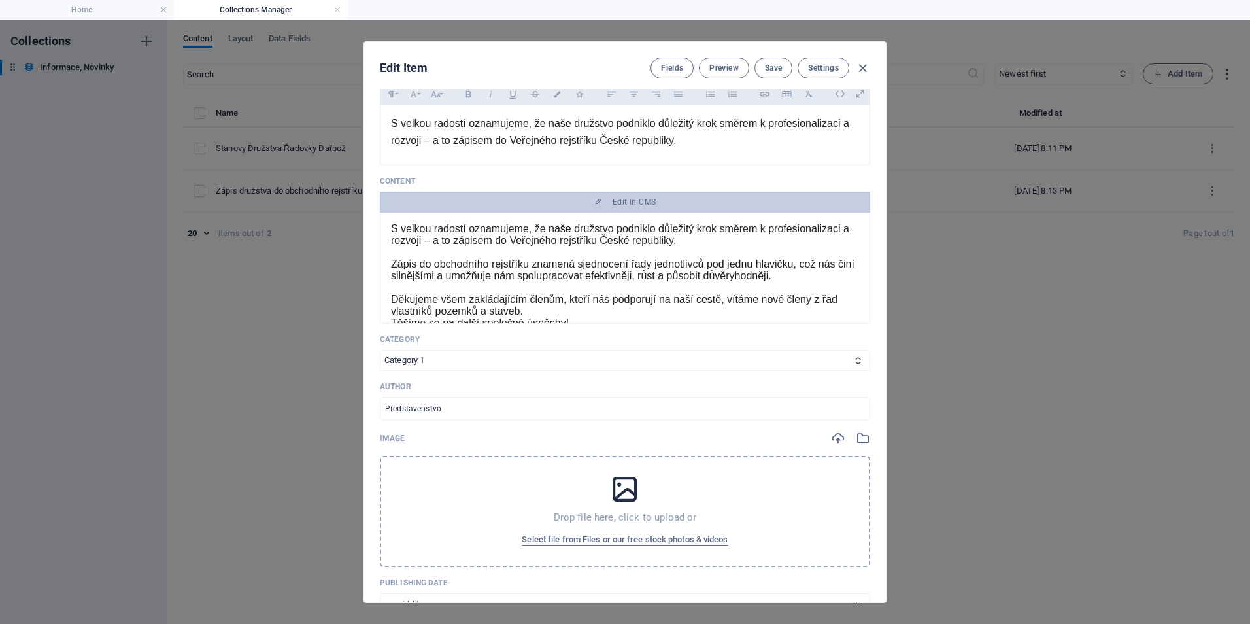
click at [559, 250] on p at bounding box center [625, 253] width 468 height 12
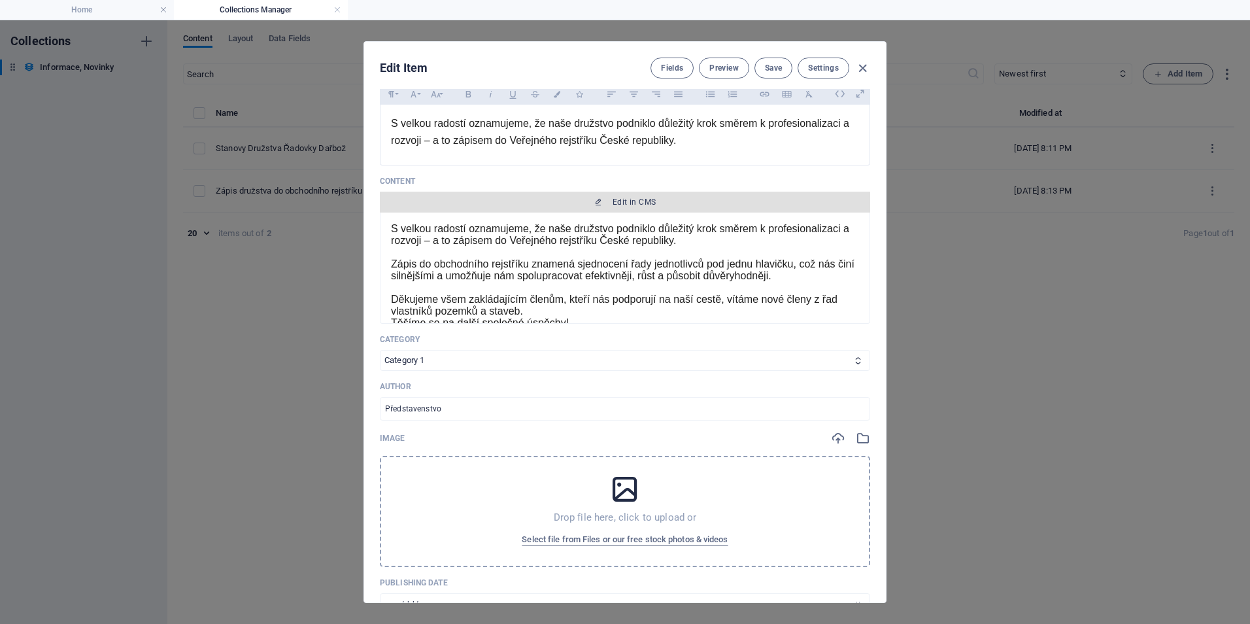
click at [623, 205] on span "Edit in CMS" at bounding box center [634, 202] width 43 height 10
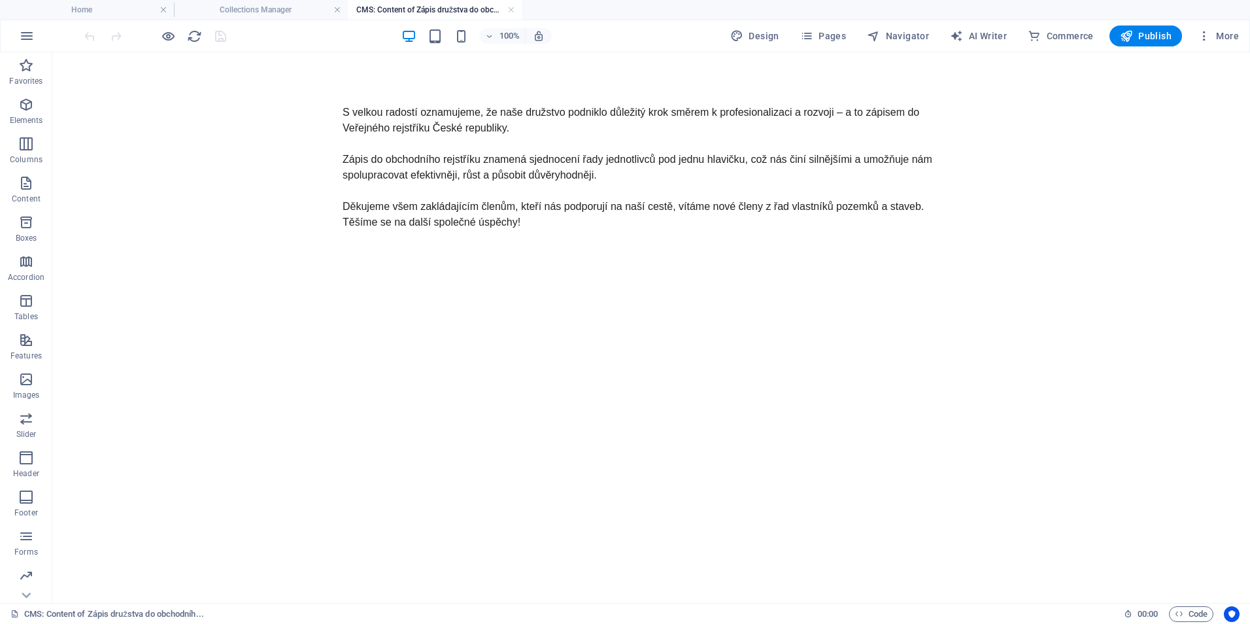
scroll to position [0, 0]
click at [507, 8] on h4 "CMS: Content of Zápis družstva do obchodníh..." at bounding box center [435, 10] width 174 height 14
click at [512, 9] on link at bounding box center [511, 10] width 8 height 12
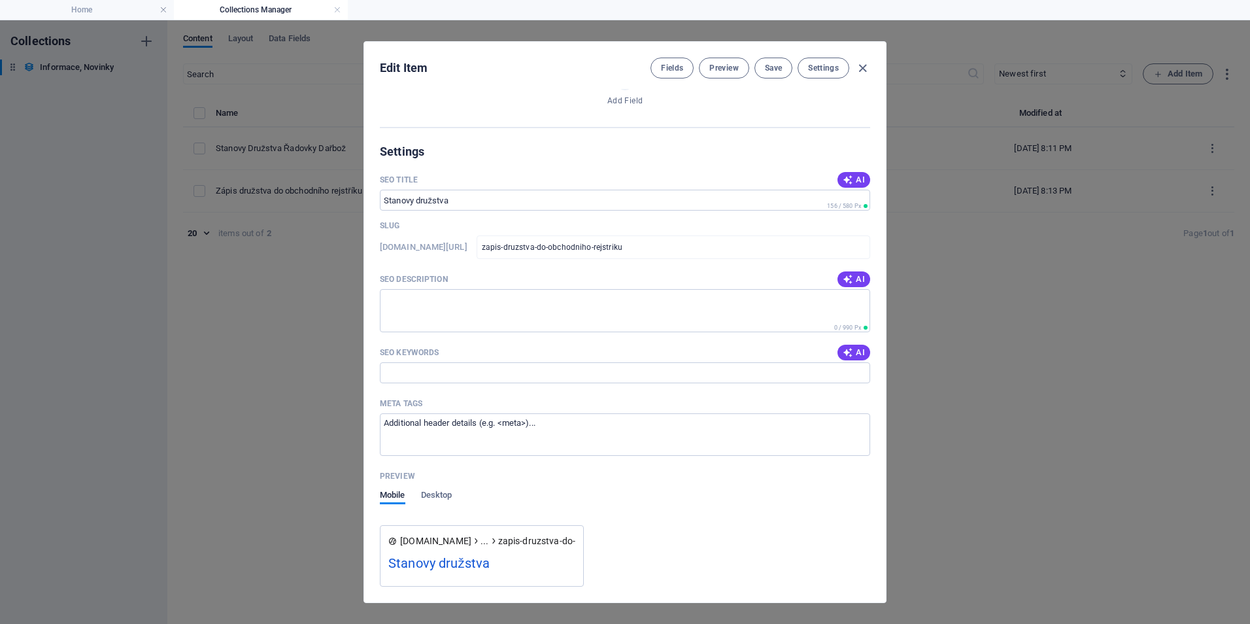
scroll to position [338, 0]
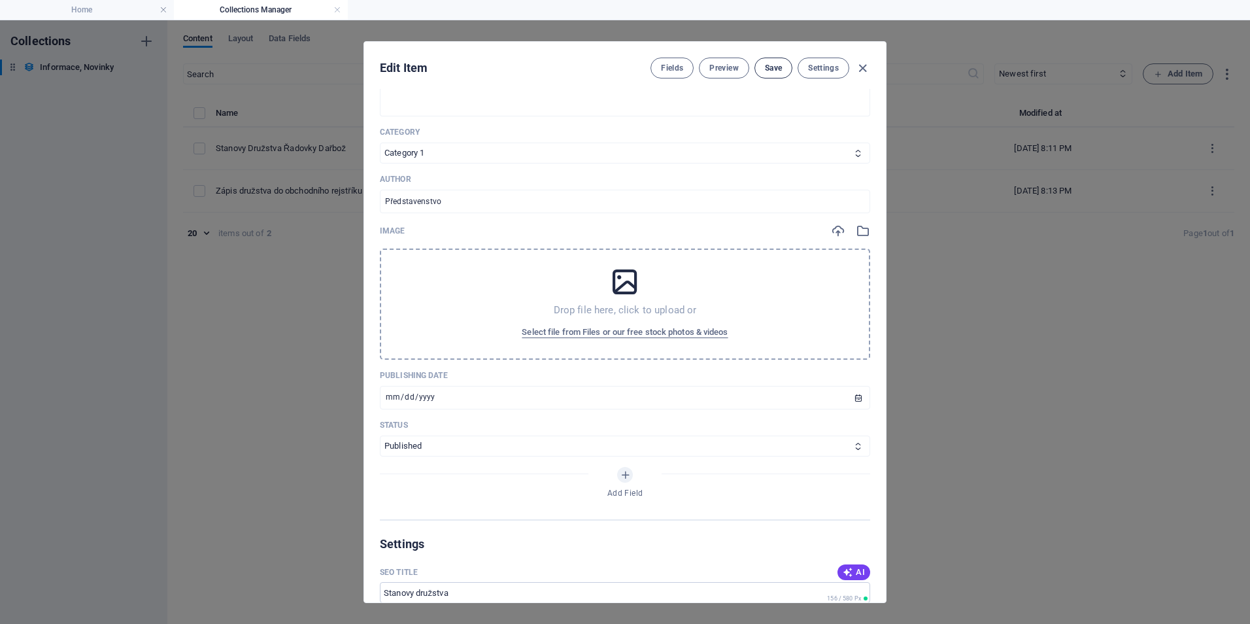
click at [773, 58] on button "Save" at bounding box center [774, 68] width 38 height 21
click at [864, 65] on icon "button" at bounding box center [862, 68] width 15 height 15
type input "[DATE]"
type input "zapis-druzstva-do-obchodniho-rejstriku"
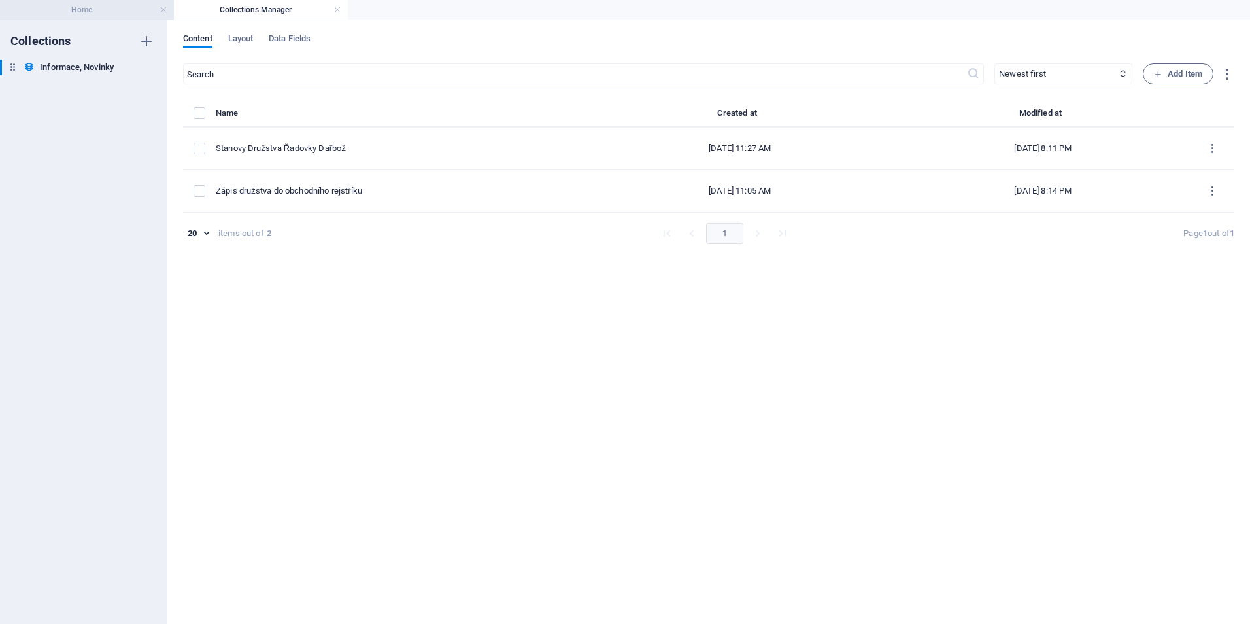
click at [114, 14] on h4 "Home" at bounding box center [87, 10] width 174 height 14
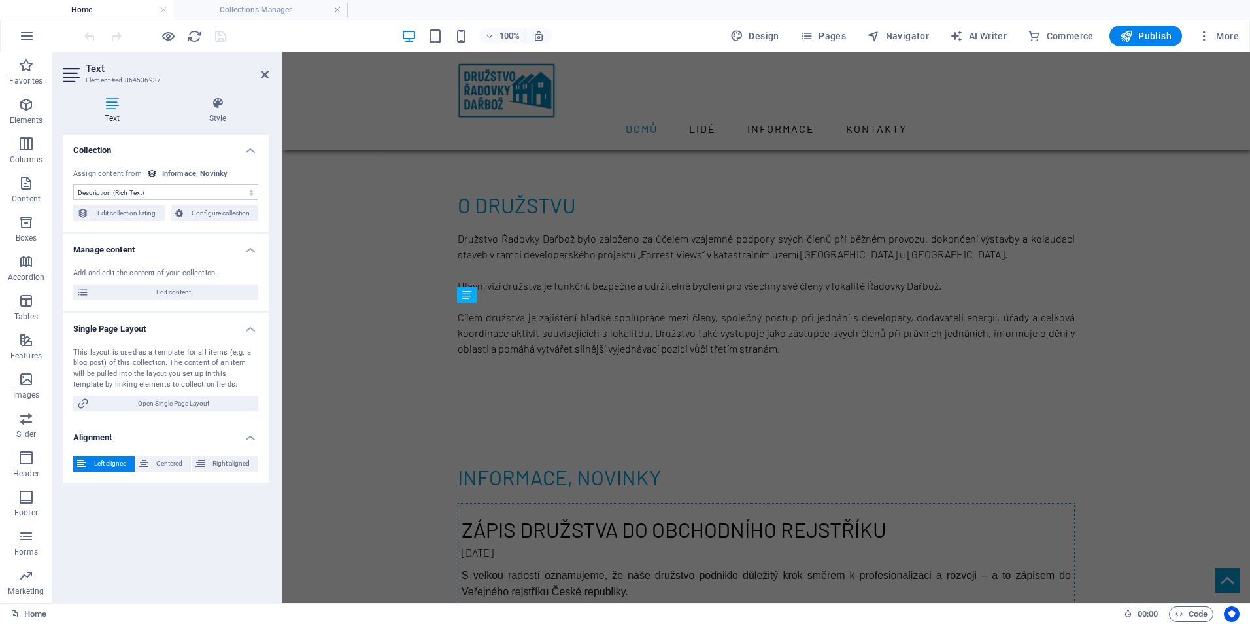
scroll to position [262, 0]
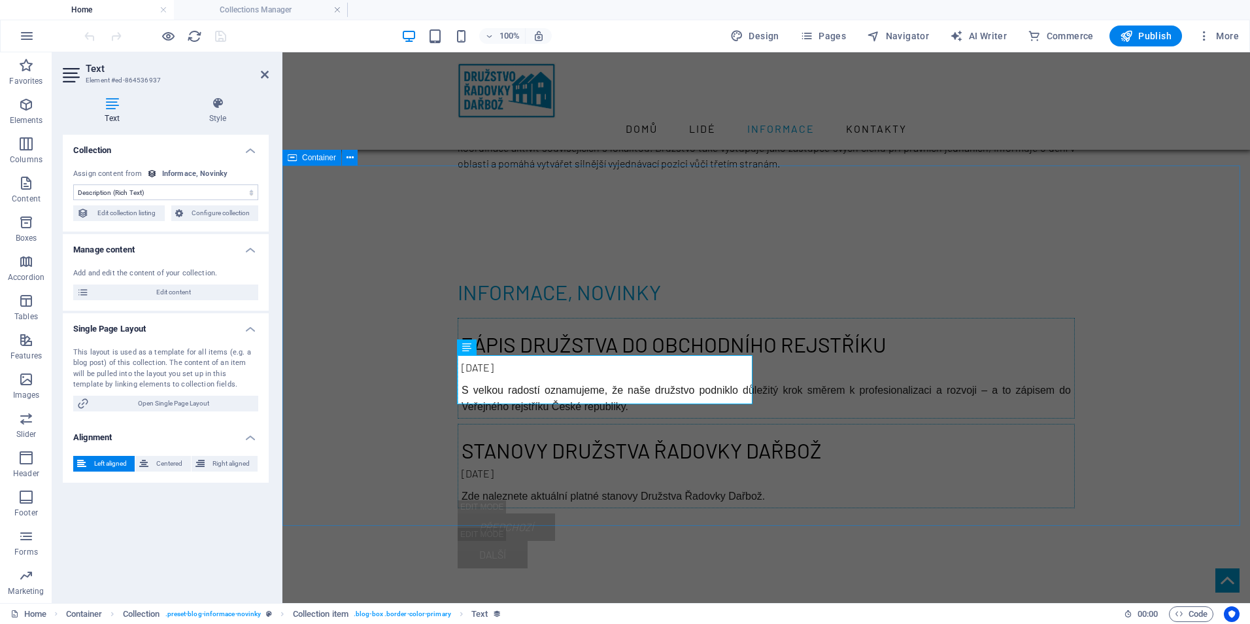
click at [1133, 318] on div "informace, novinky Zápis družstva do obchodního rejstříku 11.09.2025 S velkou r…" at bounding box center [767, 422] width 968 height 397
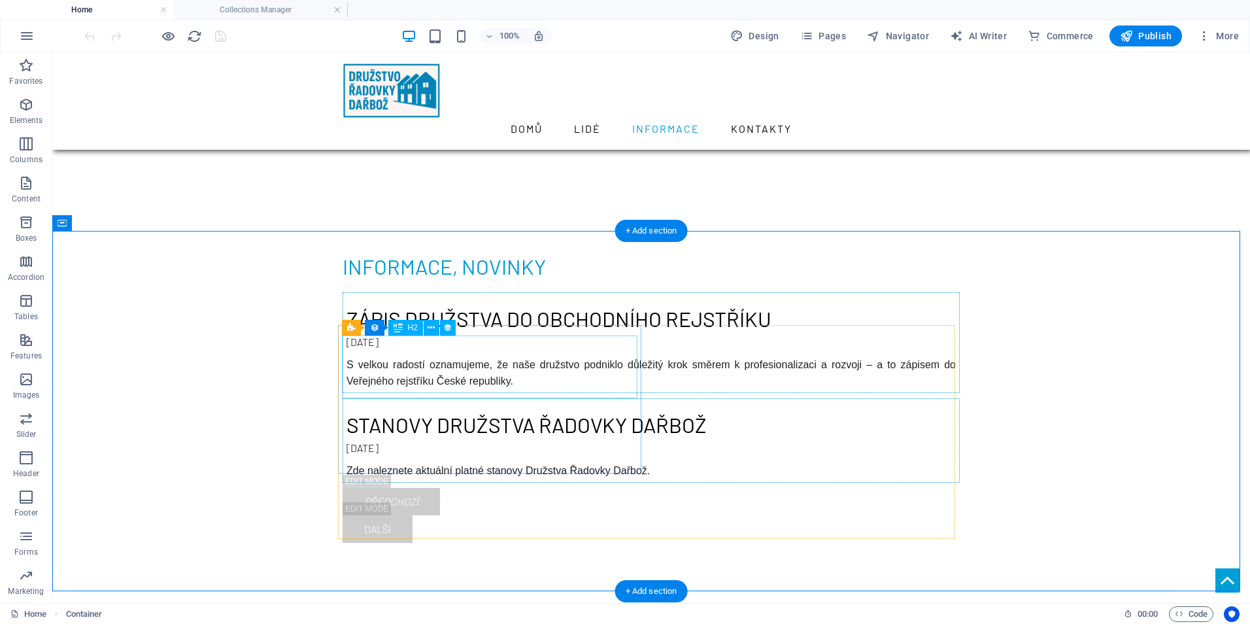
scroll to position [458, 0]
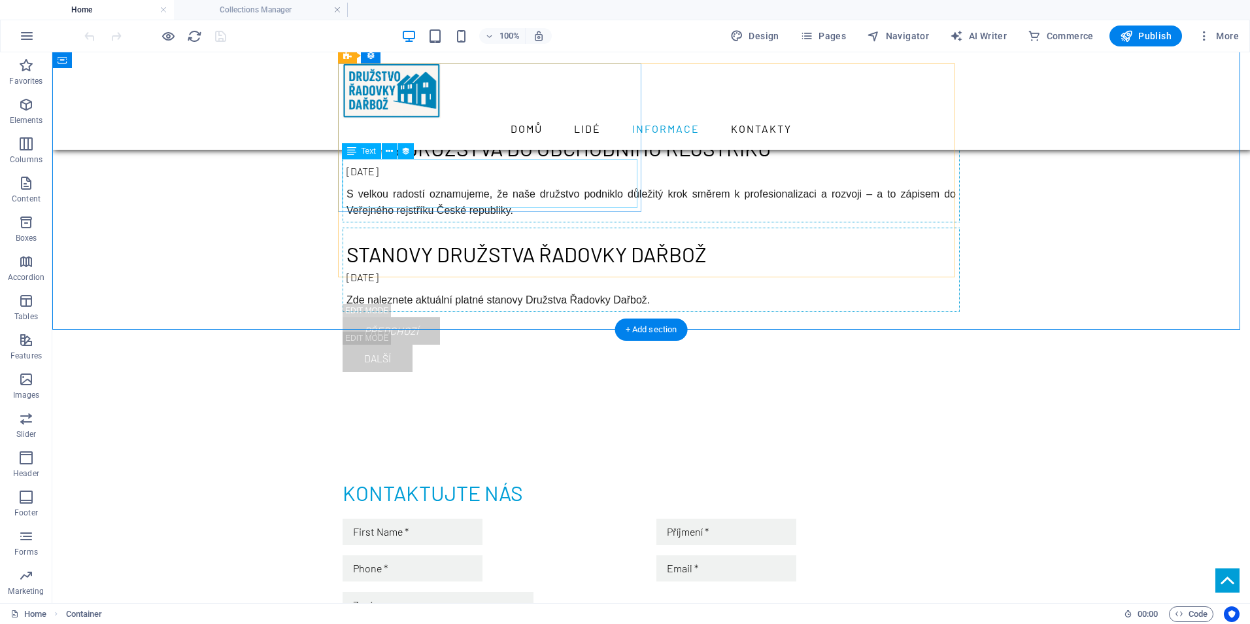
click at [540, 193] on div "S velkou radostí oznamujeme, že naše družstvo podniklo důležitý krok směrem k p…" at bounding box center [651, 202] width 609 height 33
select select "description"
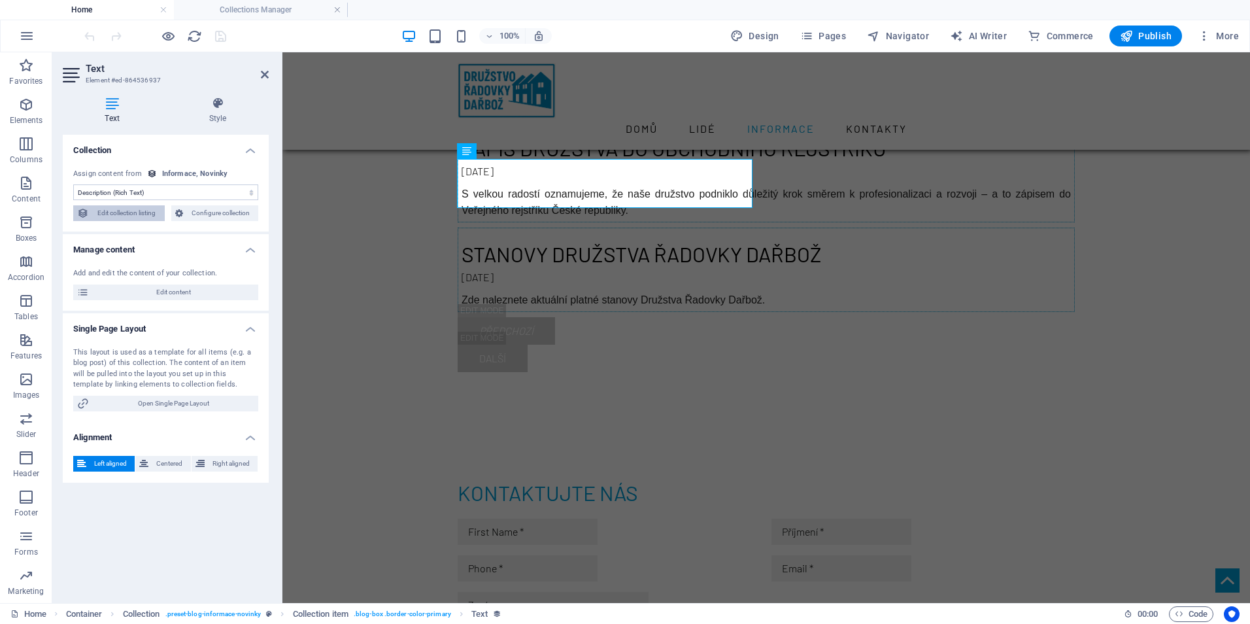
click at [152, 214] on span "Edit collection listing" at bounding box center [127, 213] width 68 height 16
select select "columns.publishing_date_DESC"
select select "columns.status"
select select "columns.publishing_date"
select select "past"
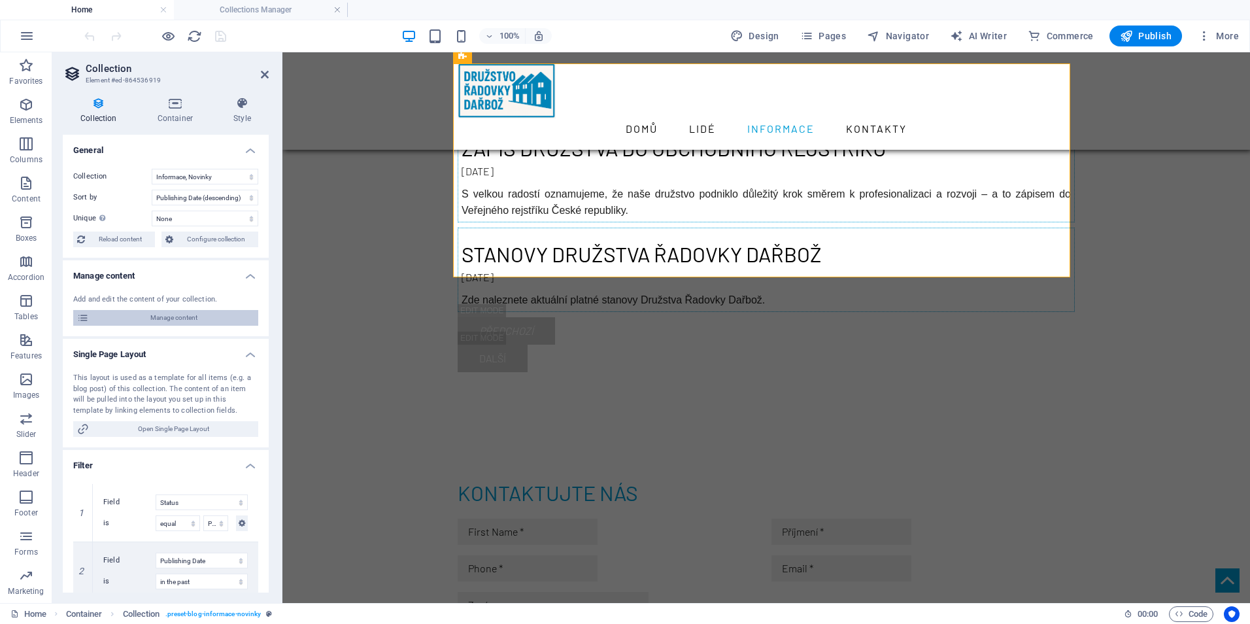
scroll to position [230, 0]
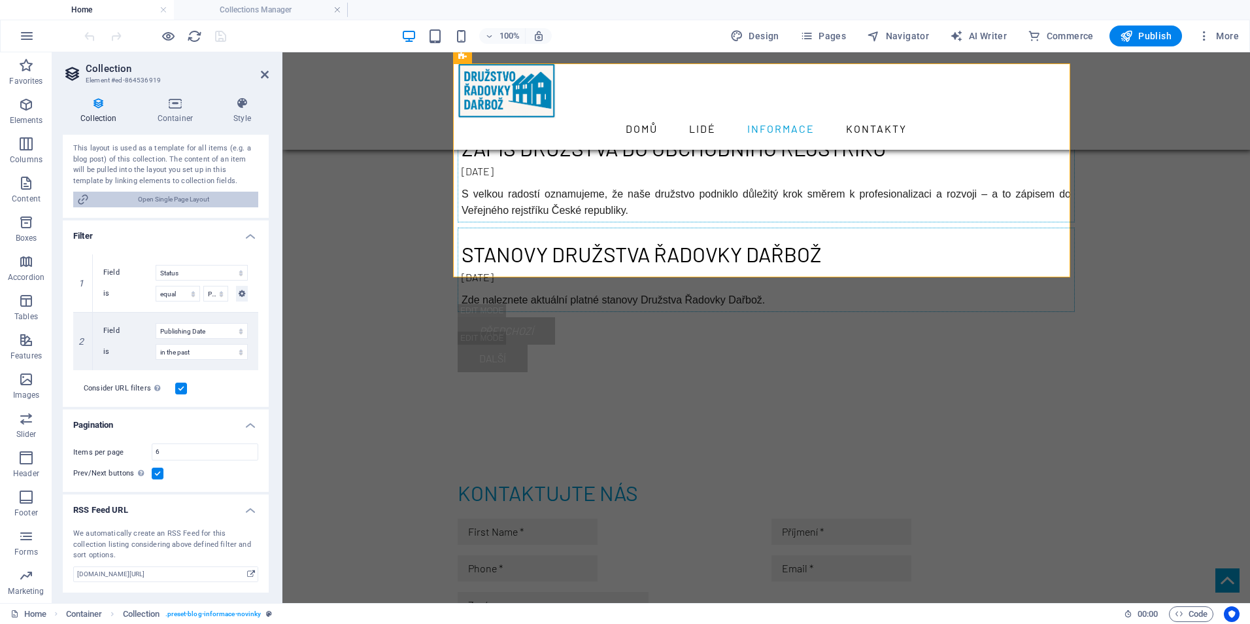
click at [199, 201] on span "Open Single Page Layout" at bounding box center [174, 200] width 162 height 16
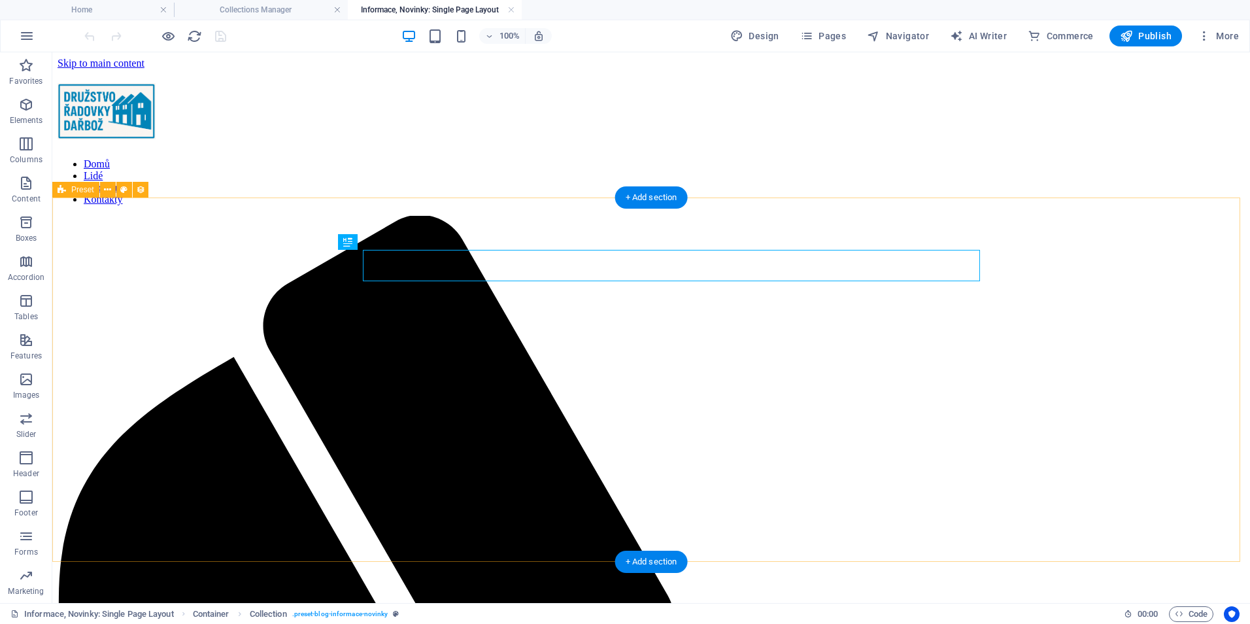
scroll to position [0, 0]
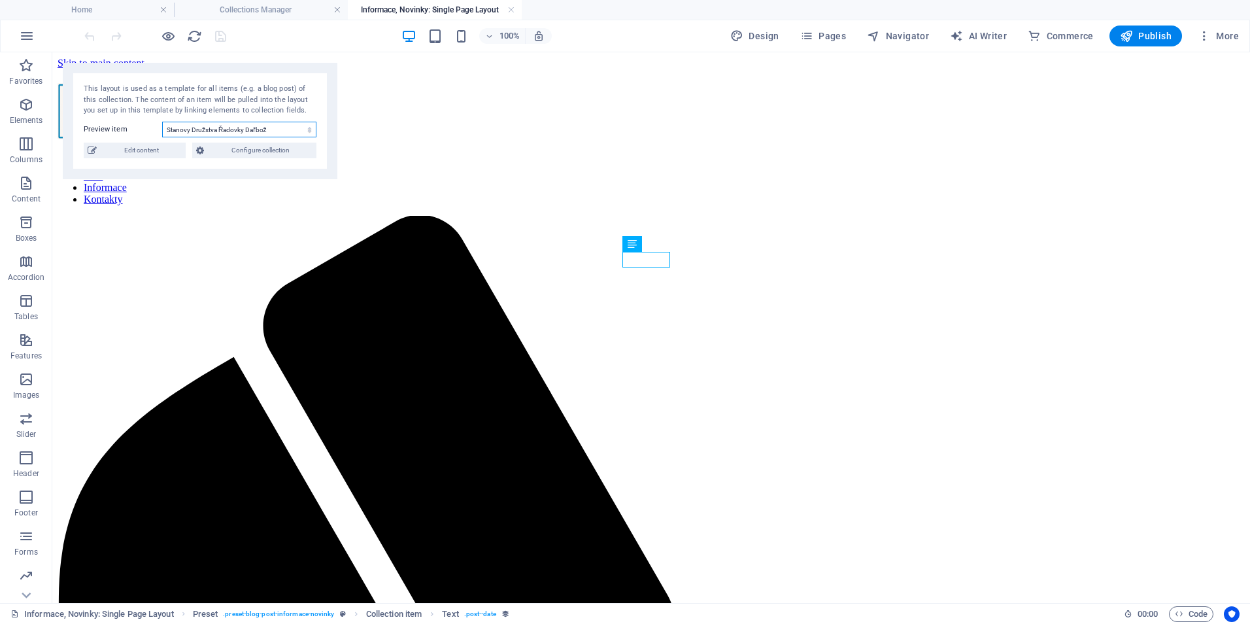
click at [296, 130] on select "Stanovy Družstva Řadovky Dařbož Zápis družstva do obchodního rejstříku" at bounding box center [239, 130] width 154 height 16
select select "68a832c7f88d7f06d405e5c3"
click at [162, 122] on select "Stanovy Družstva Řadovky Dařbož Zápis družstva do obchodního rejstříku" at bounding box center [239, 130] width 154 height 16
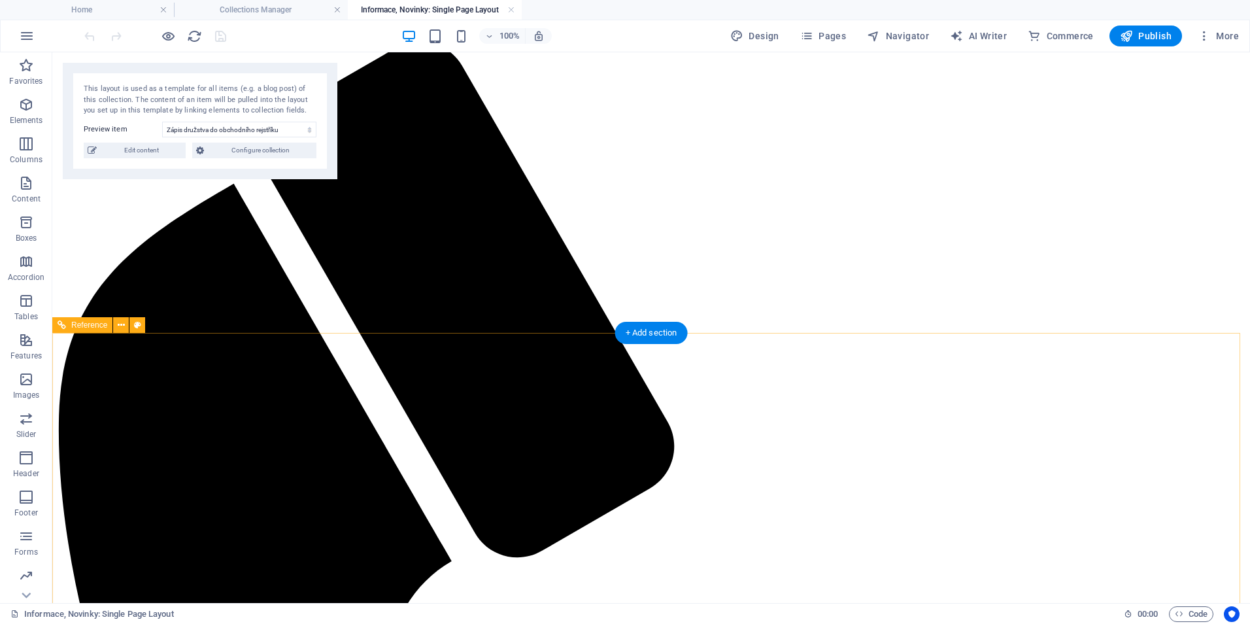
scroll to position [65, 0]
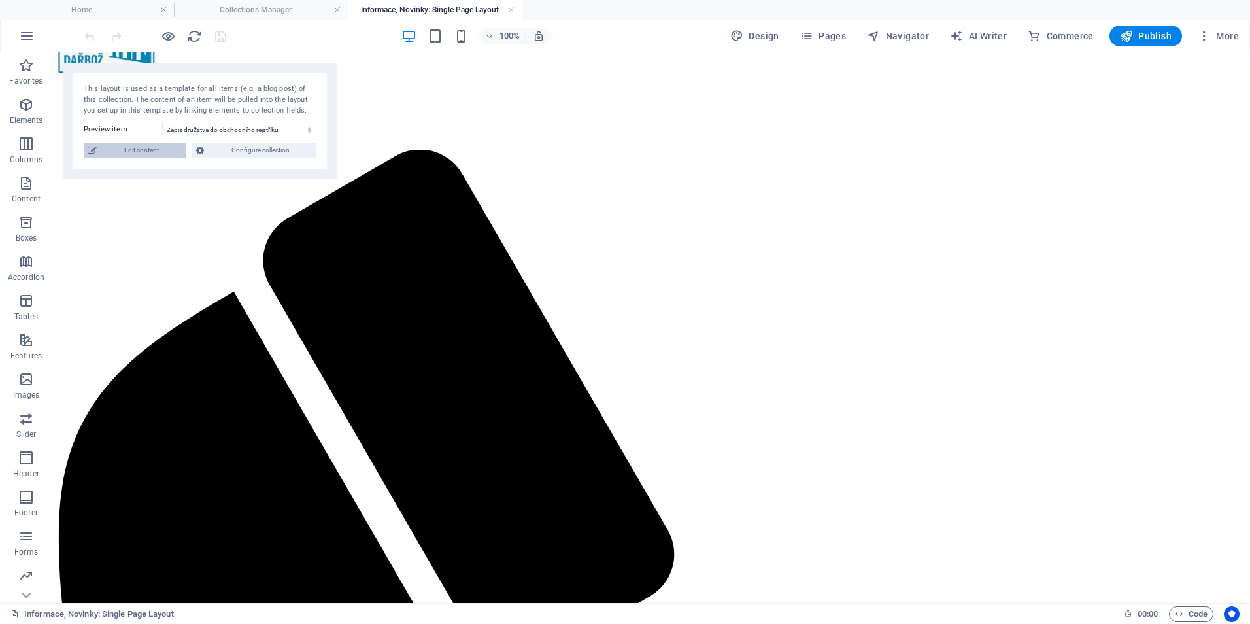
click at [141, 156] on span "Edit content" at bounding box center [141, 151] width 81 height 16
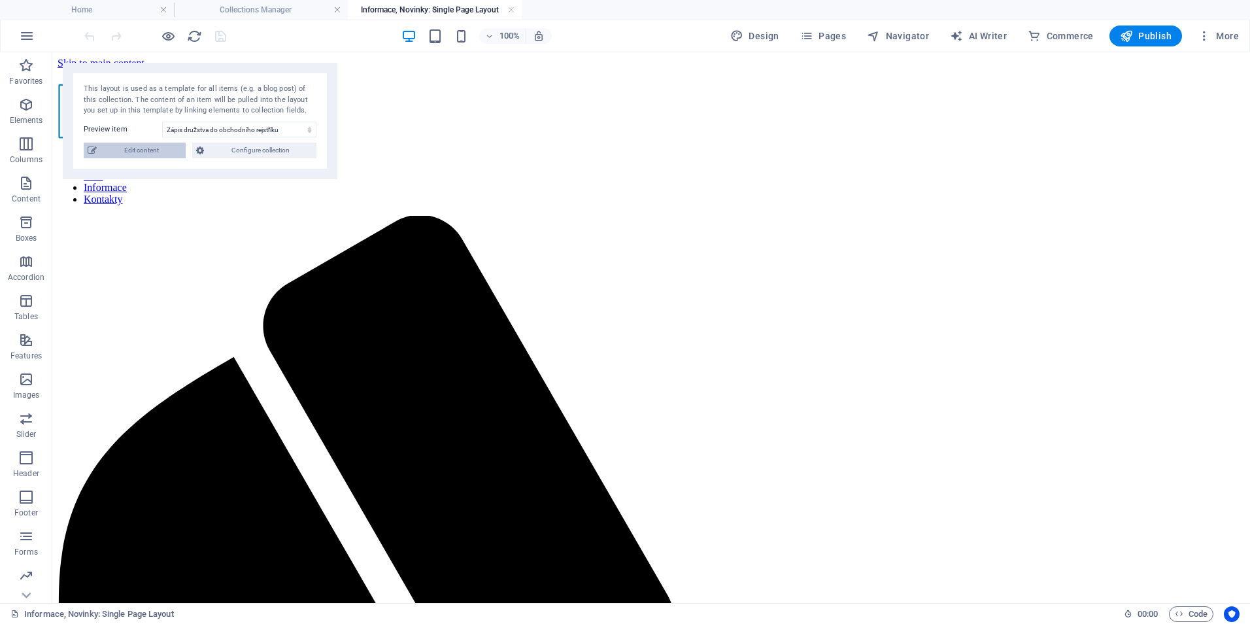
select select "Category 1"
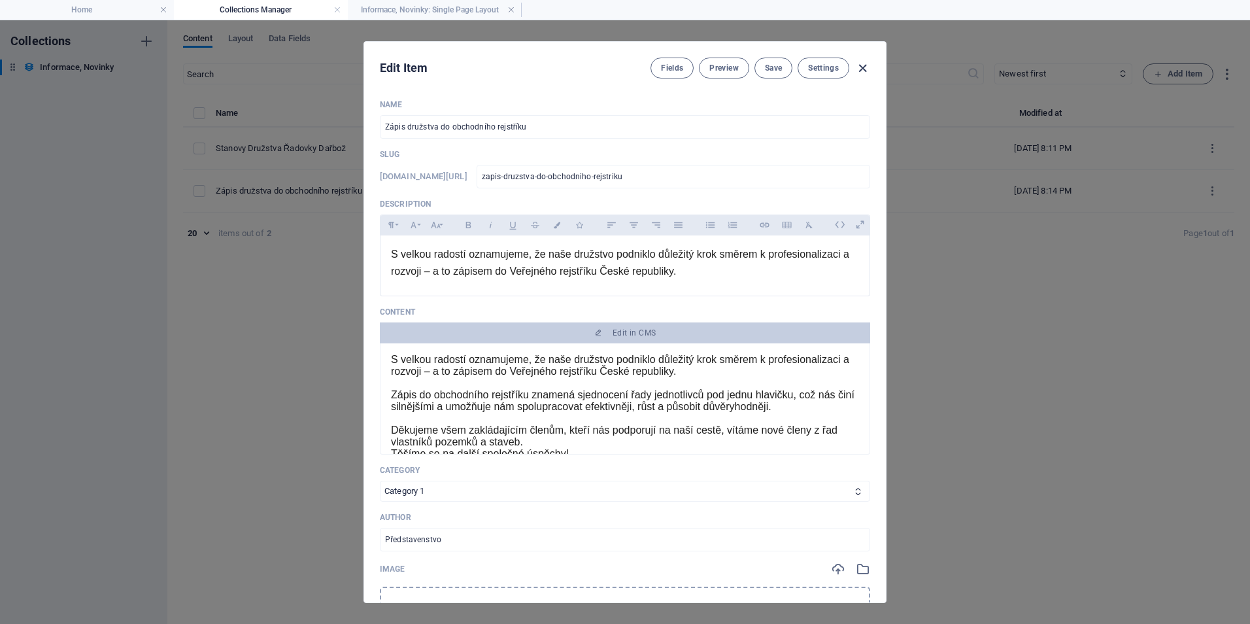
click at [861, 74] on icon "button" at bounding box center [862, 68] width 15 height 15
type input "[DATE]"
type input "zapis-druzstva-do-obchodniho-rejstriku"
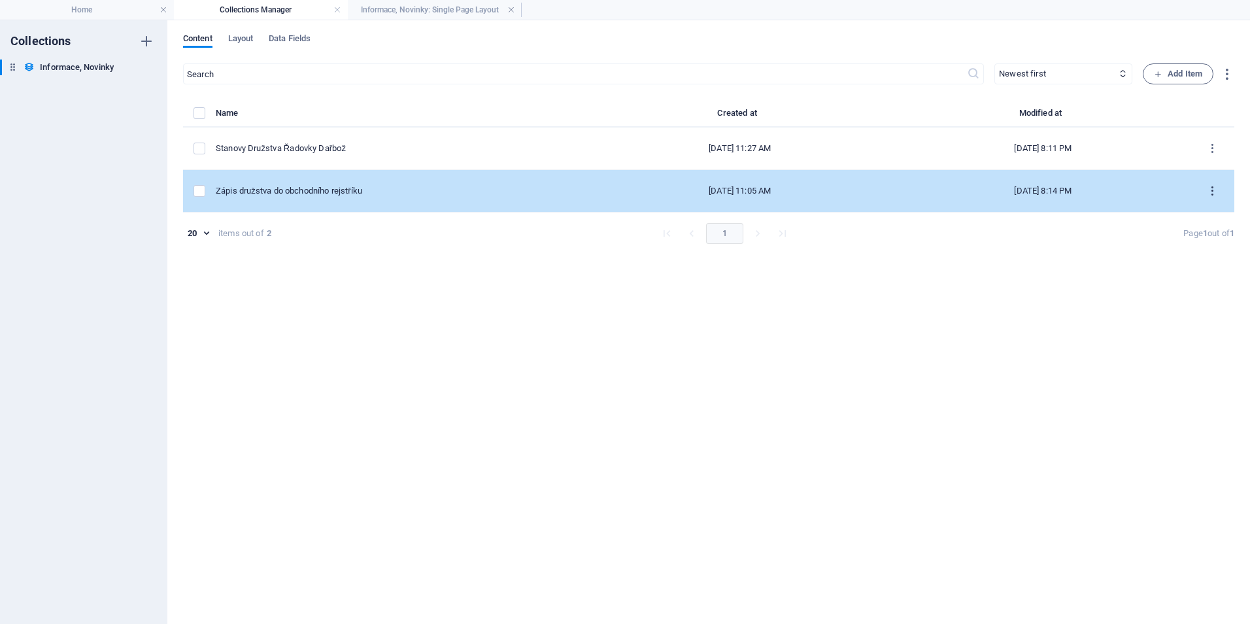
click at [1211, 190] on icon "items list" at bounding box center [1213, 191] width 12 height 12
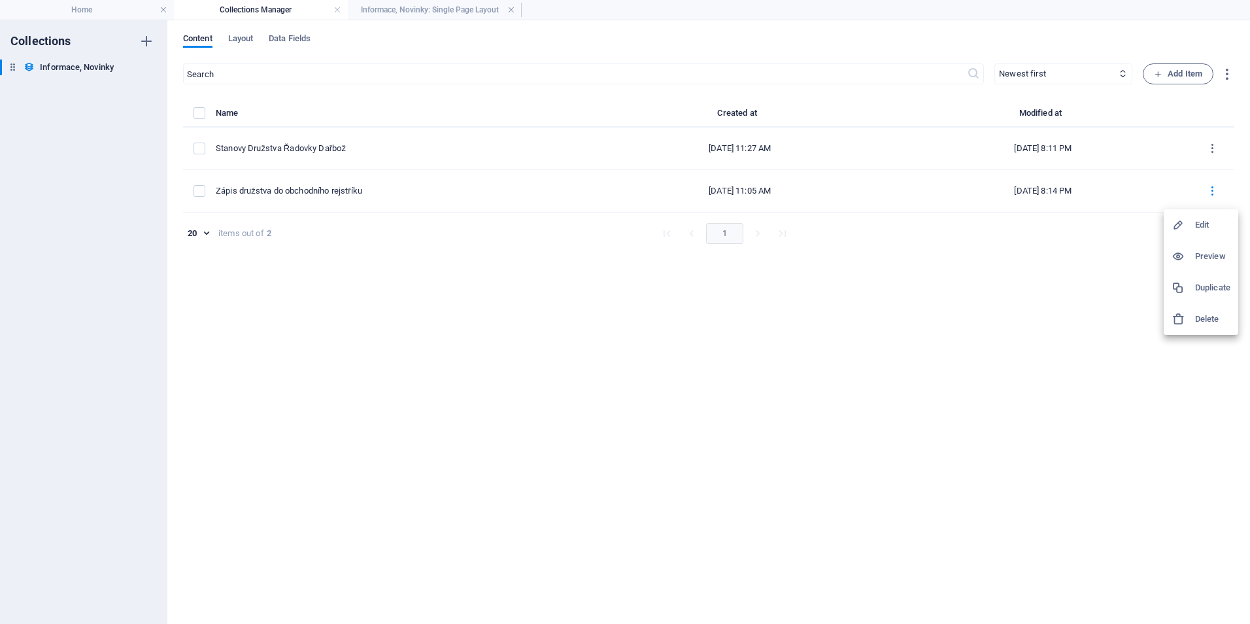
click at [1218, 283] on h6 "Duplicate" at bounding box center [1212, 288] width 35 height 16
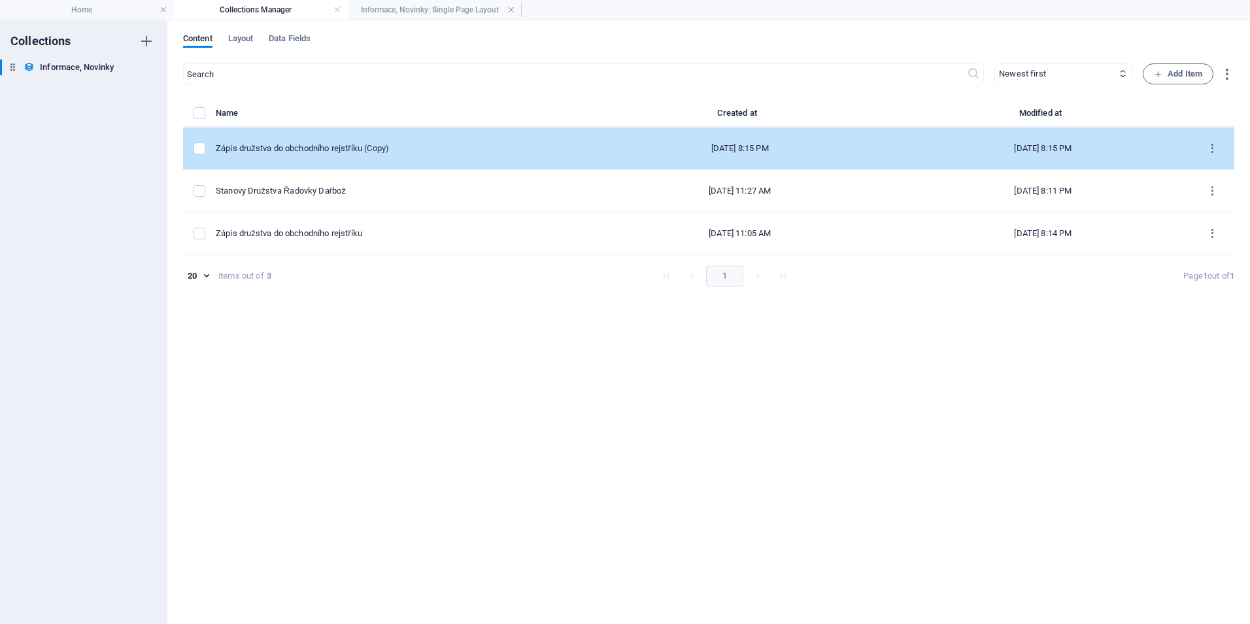
click at [422, 148] on div "Zápis družstva do obchodního rejstříku (Copy)" at bounding box center [395, 149] width 358 height 12
select select "Category 1"
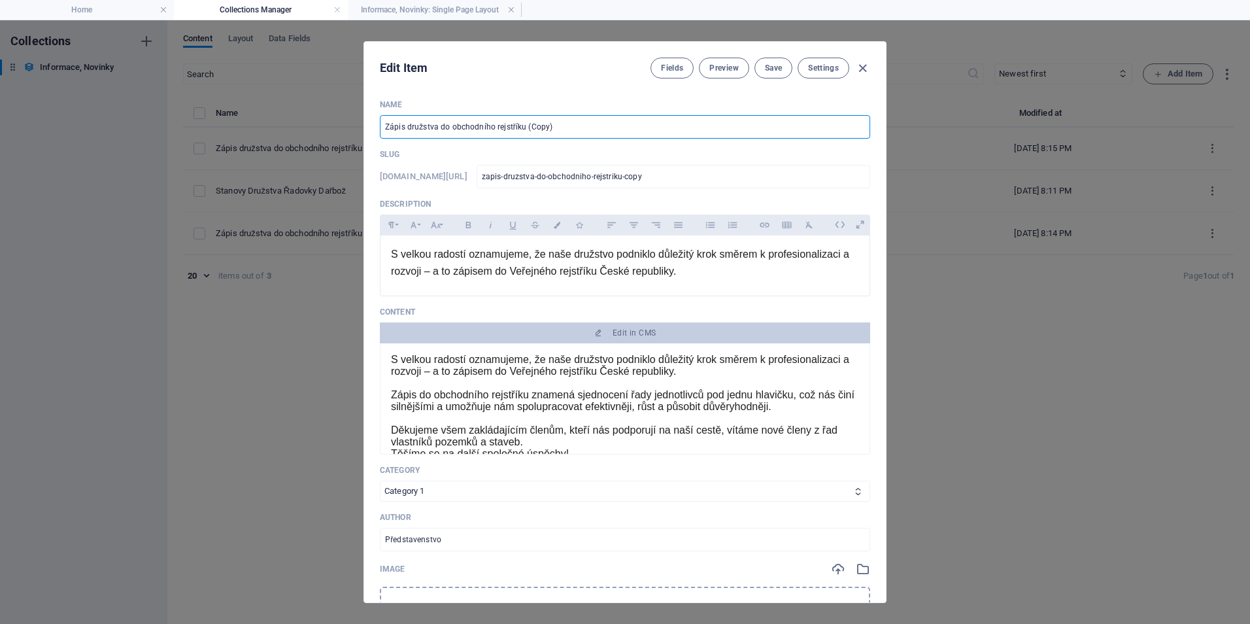
click at [570, 134] on input "Zápis družstva do obchodního rejstříku (Copy)" at bounding box center [625, 127] width 490 height 24
drag, startPoint x: 620, startPoint y: 124, endPoint x: 218, endPoint y: 122, distance: 401.5
click at [224, 122] on div "Edit Item Fields Preview Save Settings Name Zápis družstva do obchodního rejstř…" at bounding box center [625, 322] width 1250 height 604
type input "P"
type input "p"
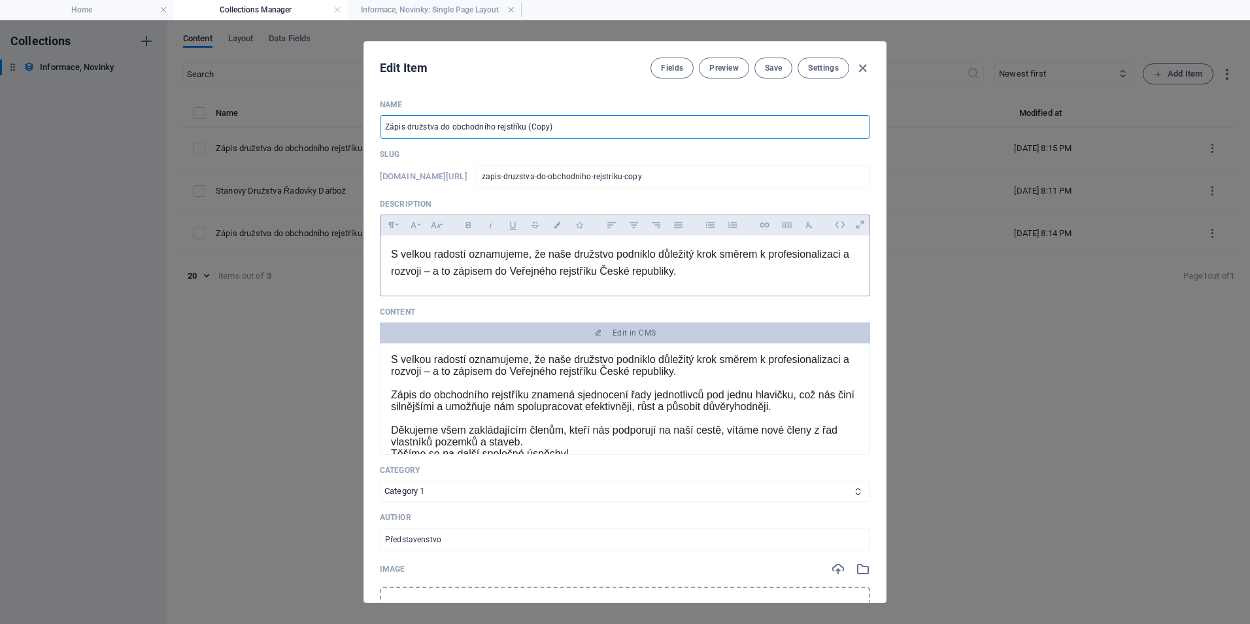
type input "p"
type input "Př"
type input "pr"
type input "Při"
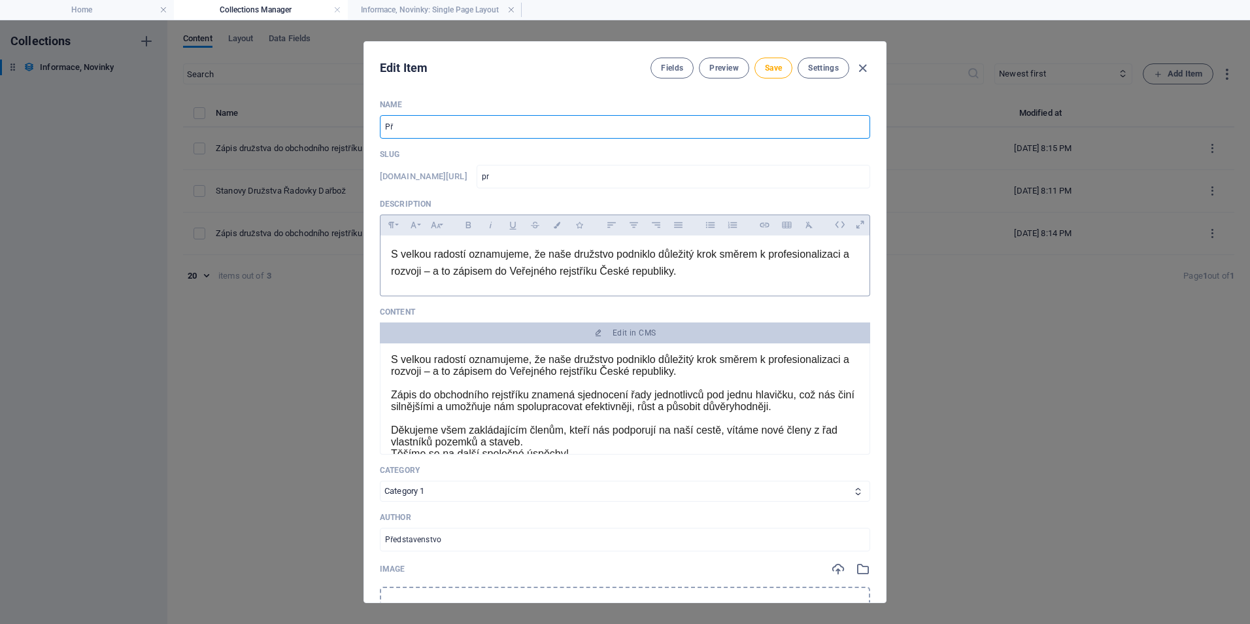
type input "pri"
type input "Přih"
type input "prih"
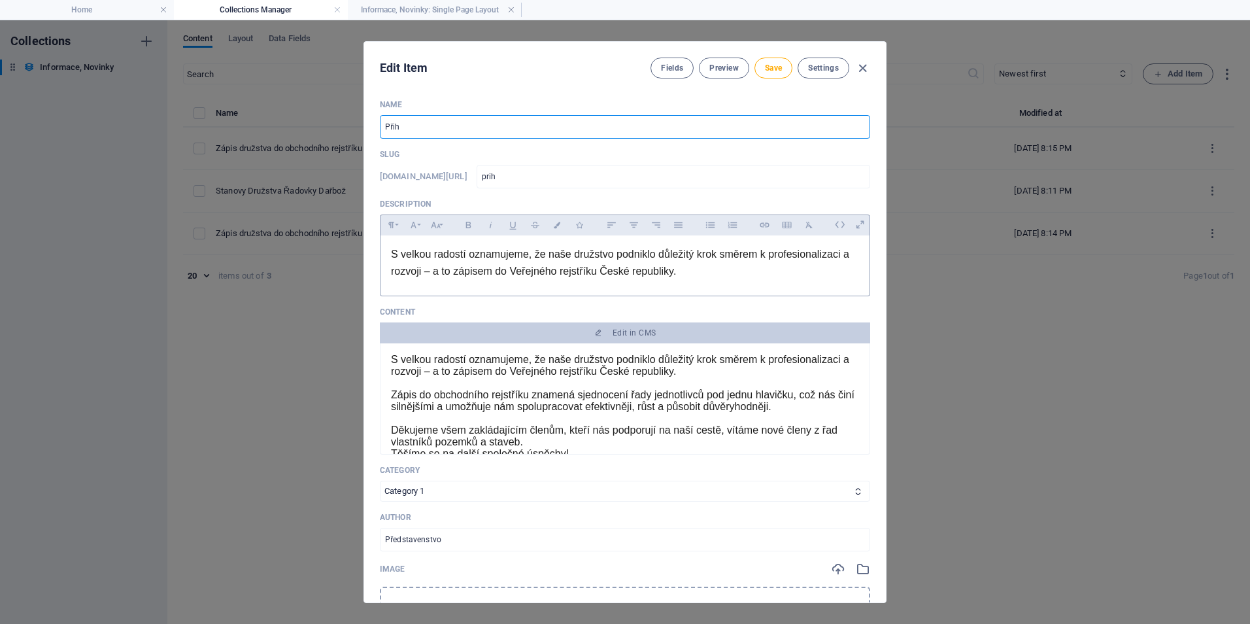
type input "Přihl"
type input "prihl"
type input "Přihlá"
type input "prihla"
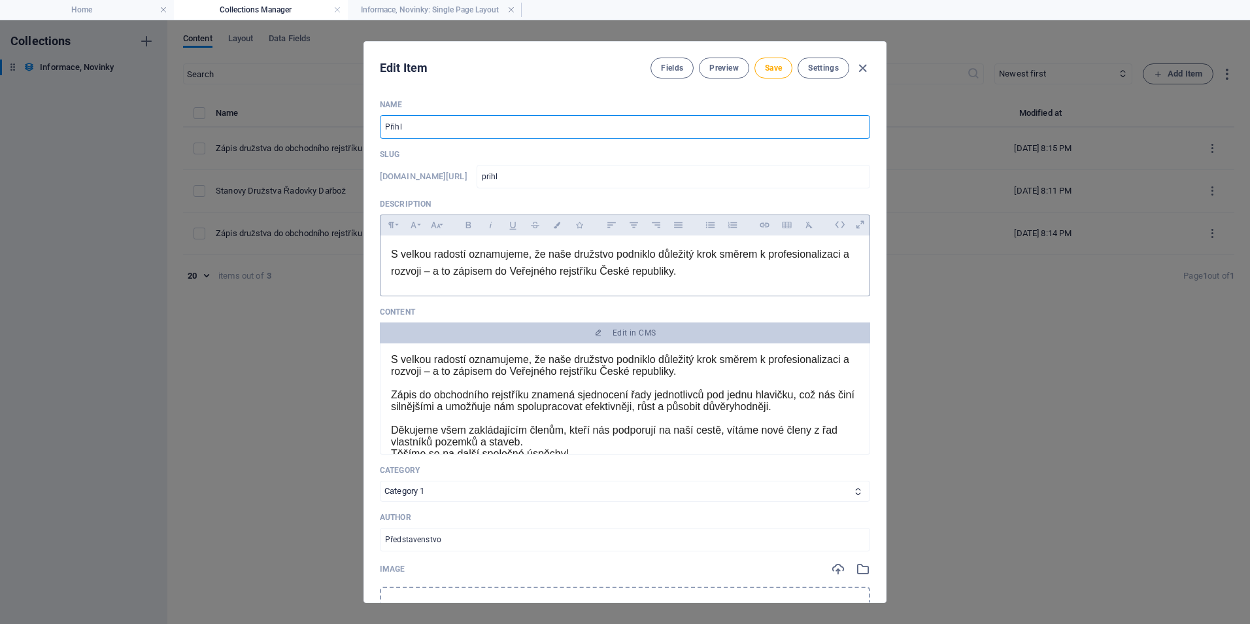
type input "prihla"
type input "Přihláš"
type input "prihlas"
type input "Přihlášk"
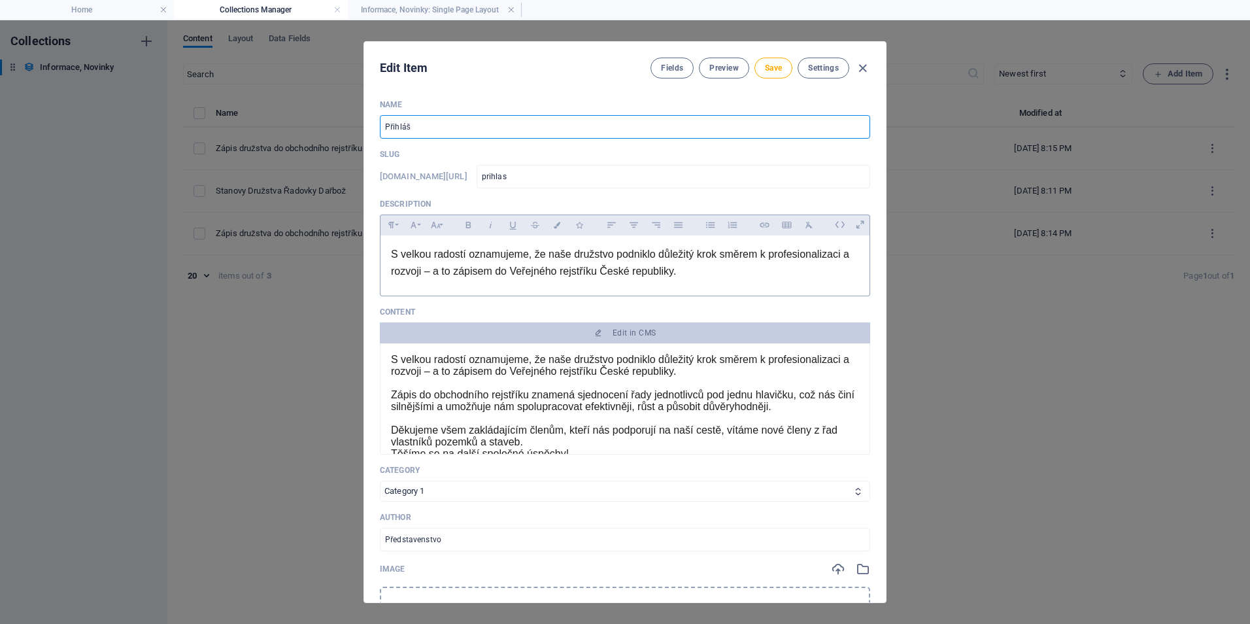
type input "prihlask"
type input "Přihláška"
type input "prihlaska"
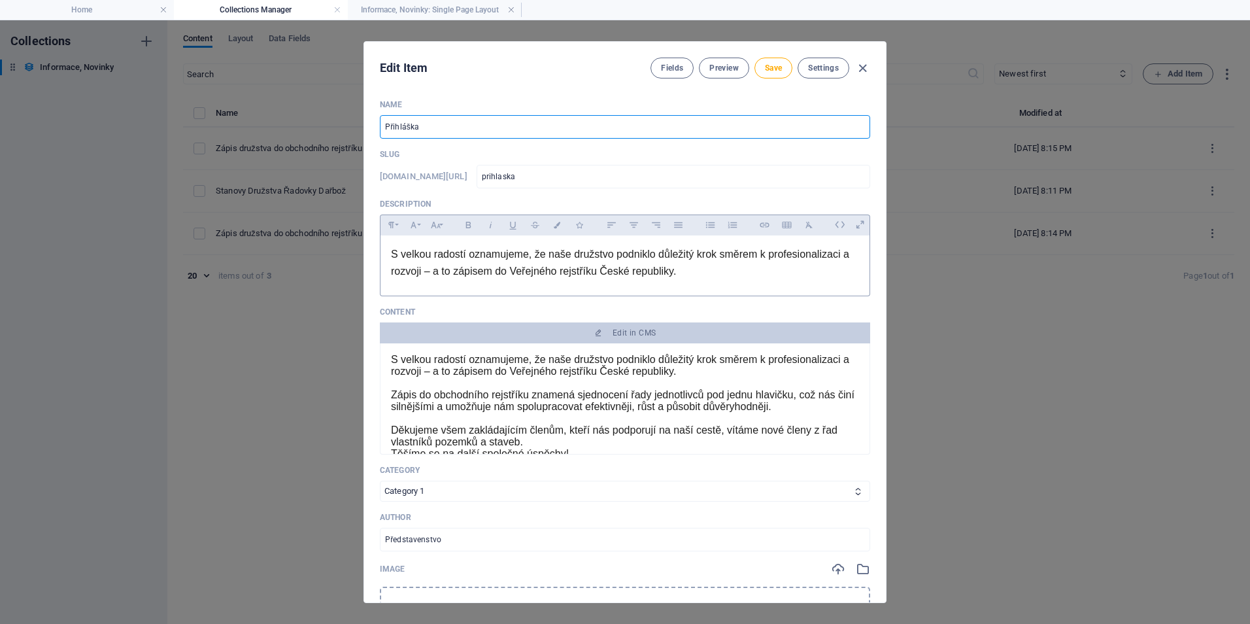
type input "Přihláška č"
type input "prihlaska-c"
type input "Přihláška čl"
type input "prihlaska-cl"
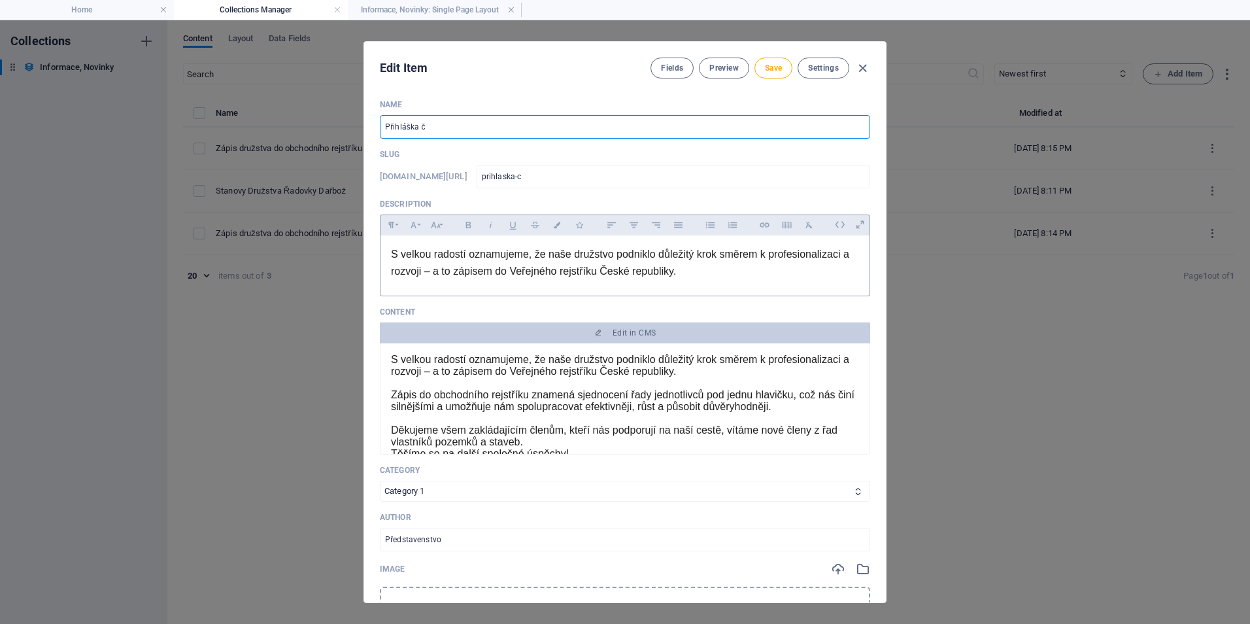
type input "prihlaska-cl"
type input "Přihláška čle"
type input "prihlaska-cle"
type input "Přihláška člen"
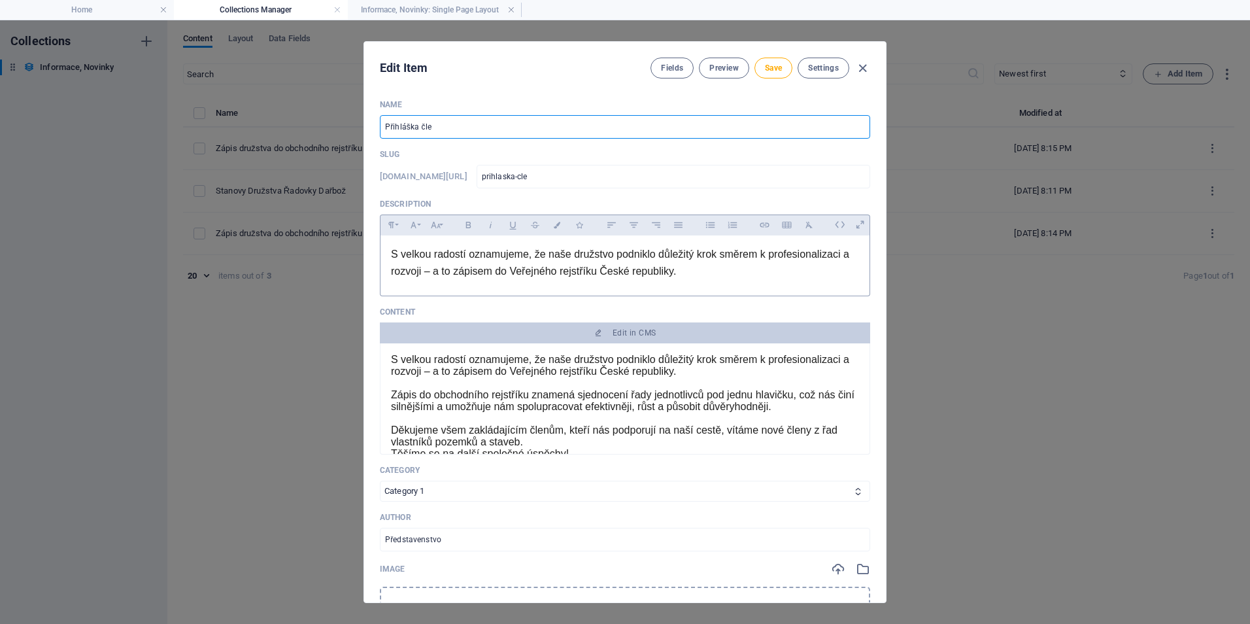
type input "prihlaska-clen"
type input "Přihláška člens"
type input "prihlaska-clens"
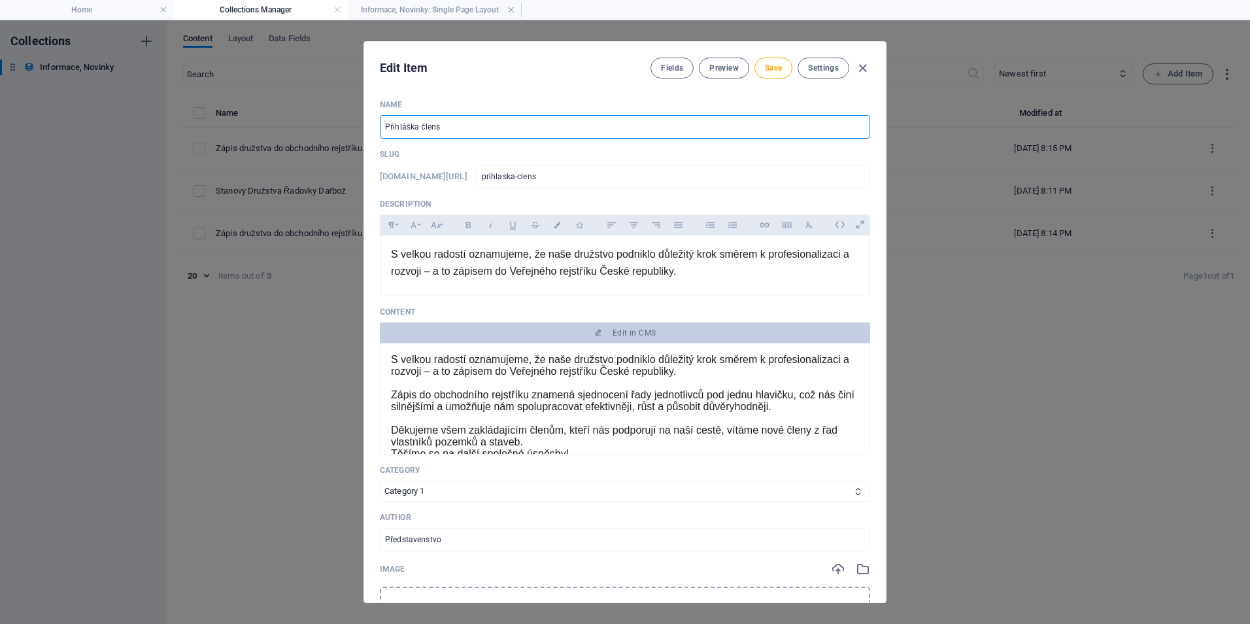
drag, startPoint x: 447, startPoint y: 130, endPoint x: 420, endPoint y: 129, distance: 27.5
click at [420, 129] on input "Přihláška člens" at bounding box center [625, 127] width 490 height 24
type input "Přihláška o"
type input "prihlaska-o"
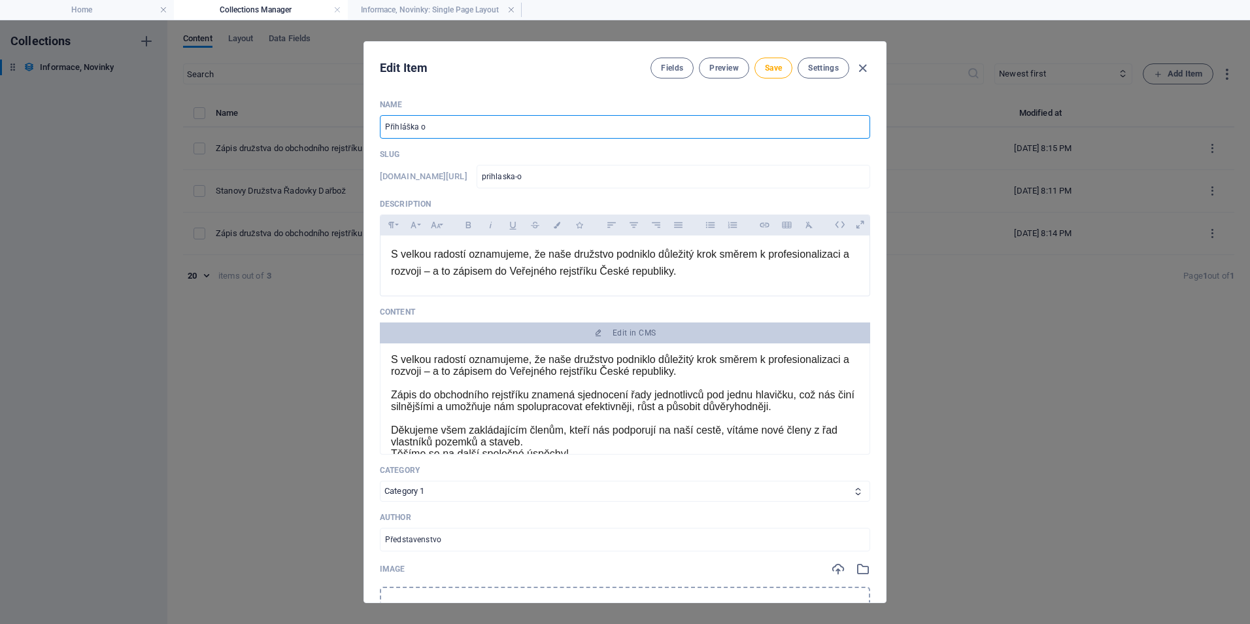
type input "Přihláška o č"
type input "prihlaska-o-c"
type input "Přihláška o čl"
type input "prihlaska-o-cl"
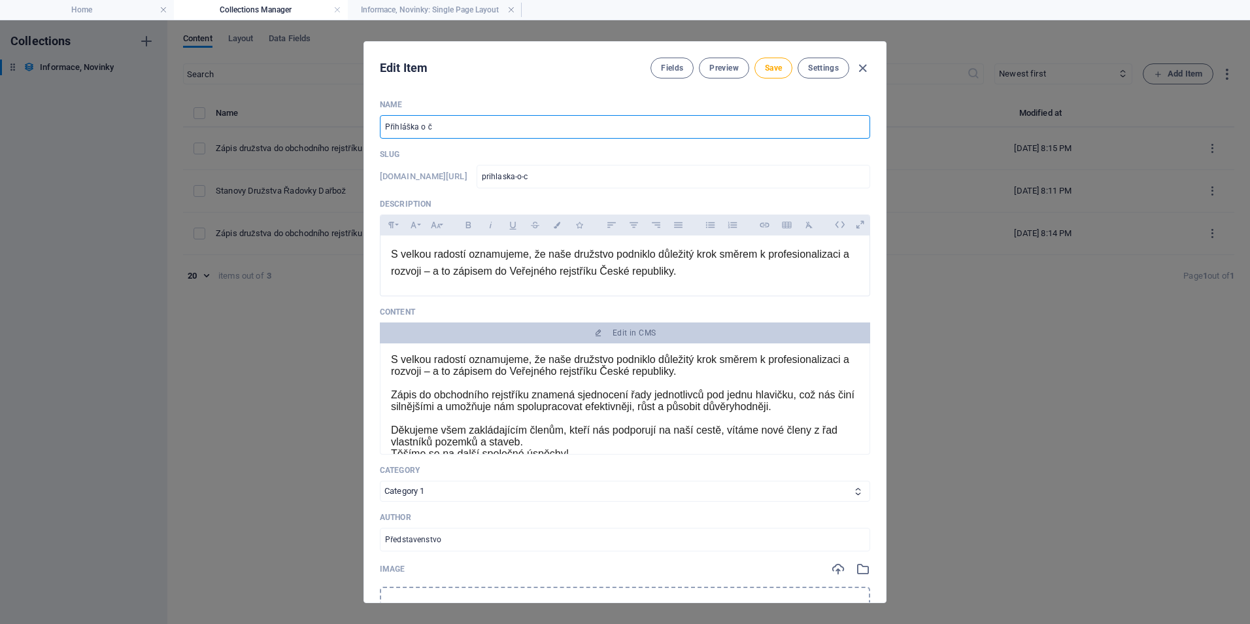
type input "prihlaska-o-cl"
type input "Přihláška o čle"
type input "prihlaska-o-cle"
type input "Přihláška o člen"
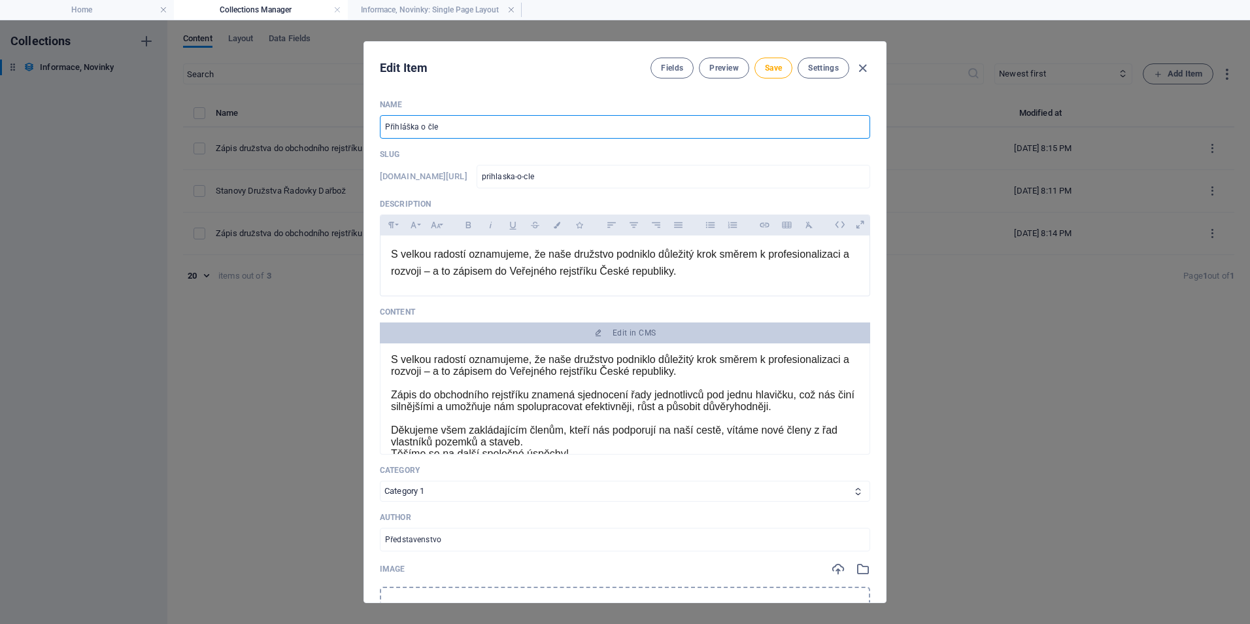
type input "prihlaska-o-clen"
type input "Přihláška o člens"
type input "prihlaska-o-clens"
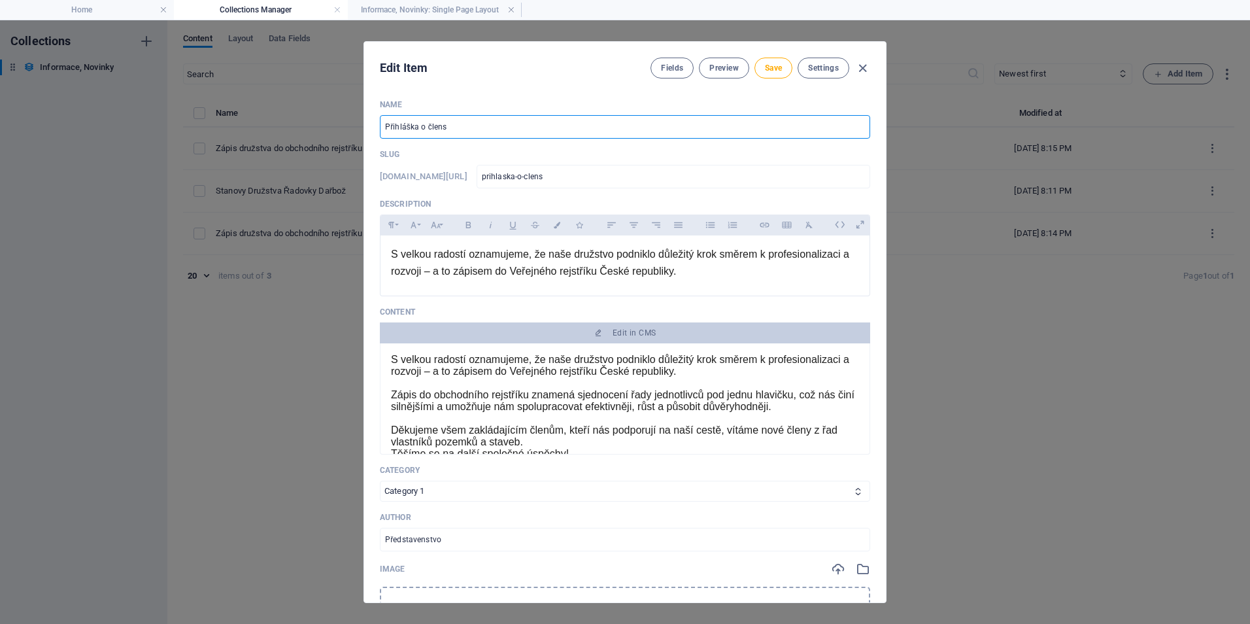
type input "Přihláška o členst"
type input "prihlaska-o-clenst"
type input "Přihláška o členstv"
type input "prihlaska-o-clenstv"
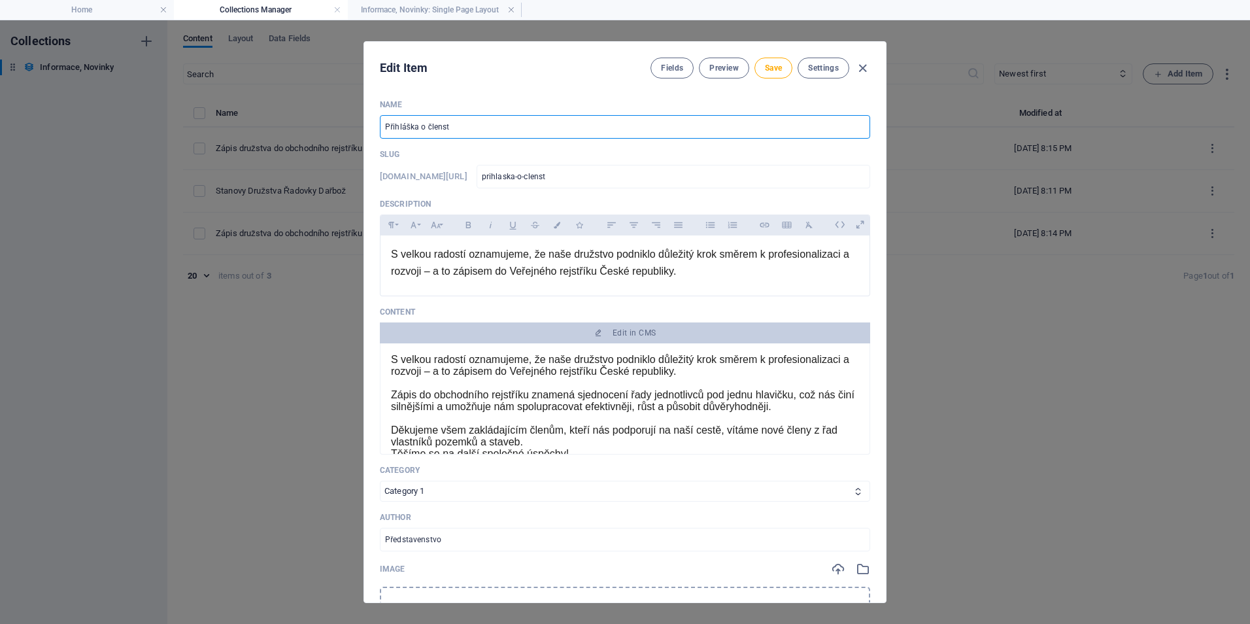
type input "prihlaska-o-clenstv"
type input "Přihláška o členství"
type input "prihlaska-o-clenstvi"
type input "Přihláška o členství v"
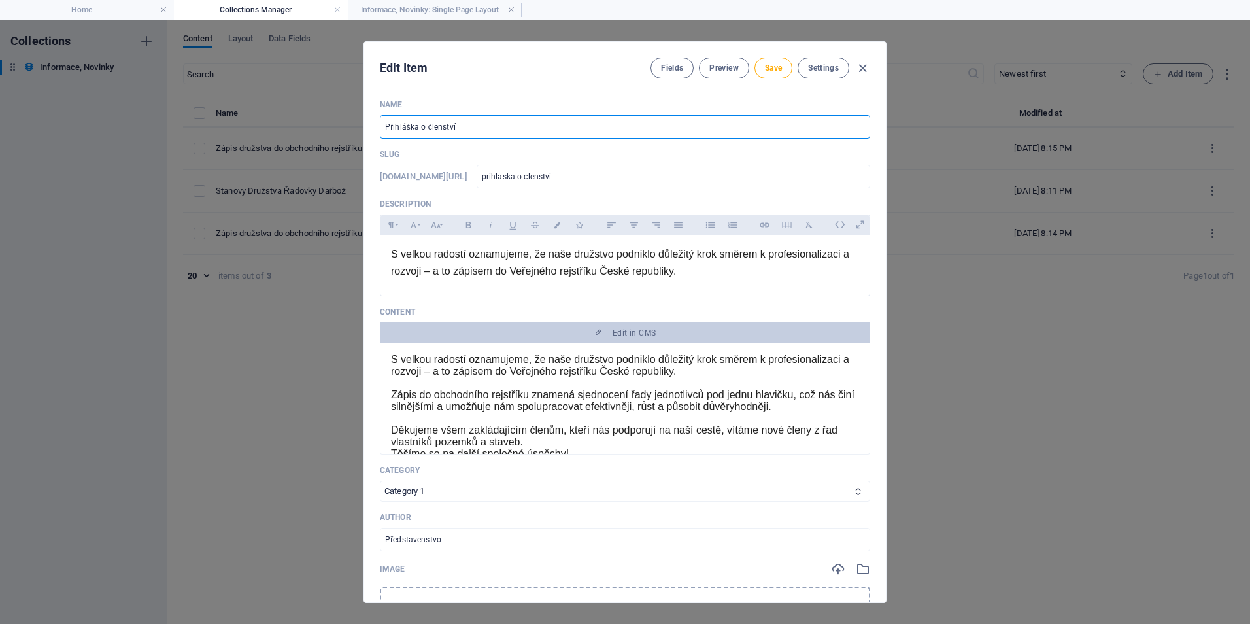
type input "prihlaska-o-clenstvi-v"
type input "Přihláška o členství v d"
type input "prihlaska-o-clenstvi-v-d"
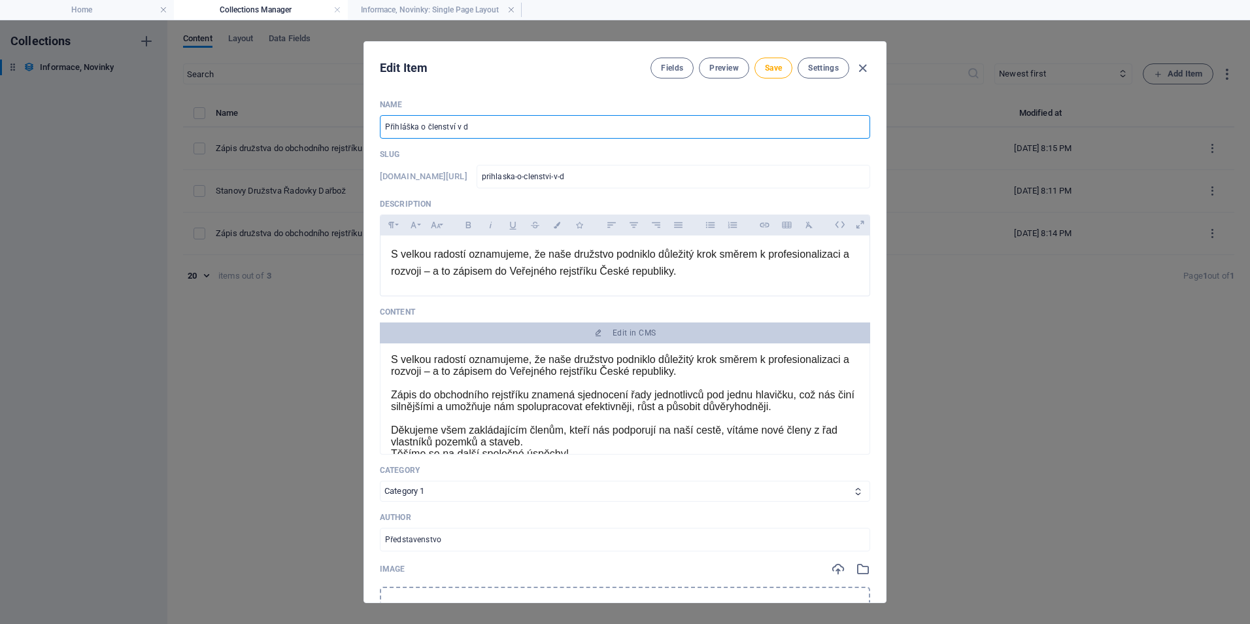
type input "Přihláška o členství v dr"
type input "prihlaska-o-clenstvi-v-dr"
type input "Přihláška o členství v dru"
type input "prihlaska-o-clenstvi-v-dru"
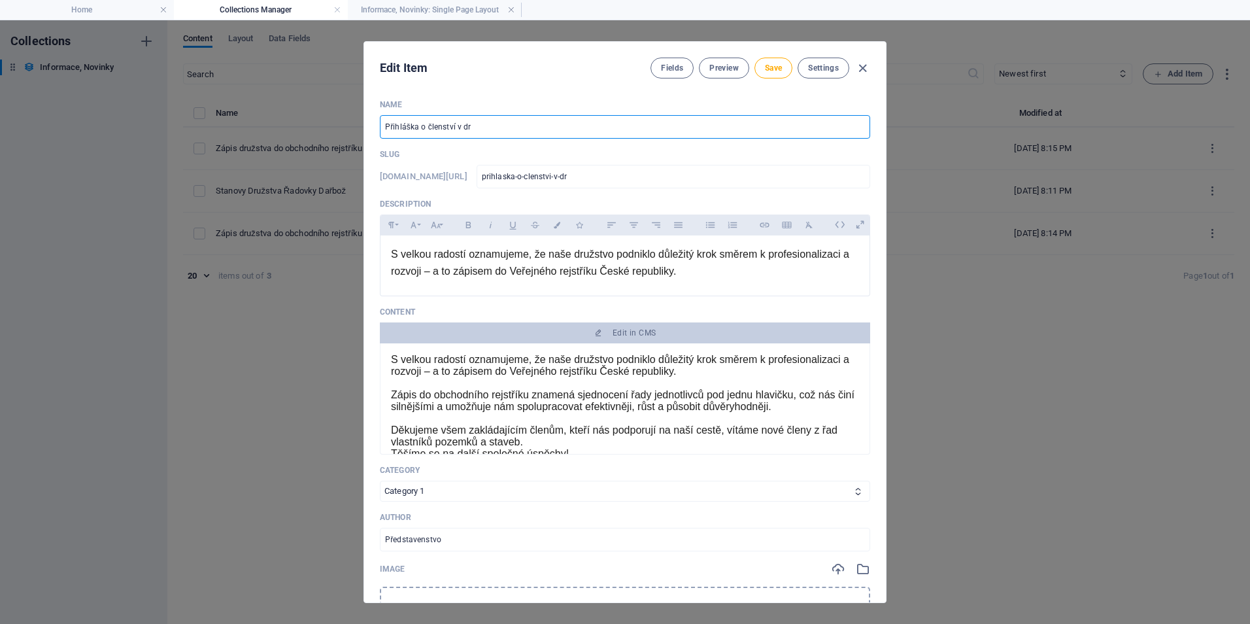
type input "prihlaska-o-clenstvi-v-dru"
type input "Přihláška o členství v druž"
type input "prihlaska-o-clenstvi-v-druz"
type input "Přihláška o členství v družs"
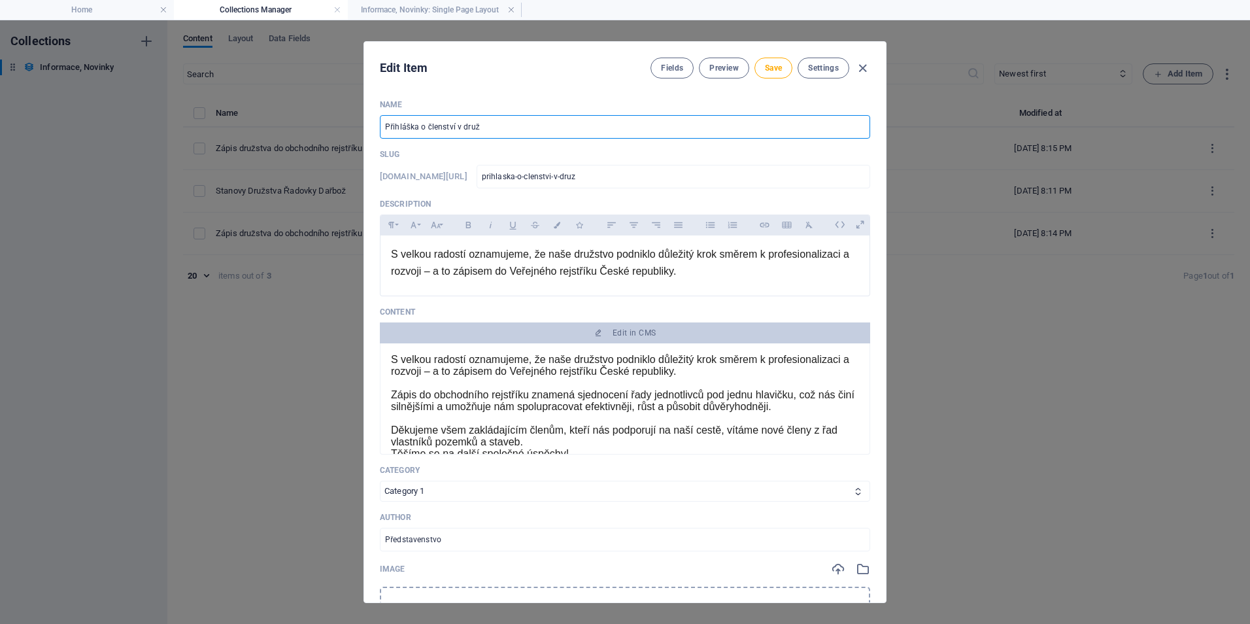
type input "prihlaska-o-clenstvi-v-druzs"
type input "Přihláška o členství v družst"
type input "prihlaska-o-clenstvi-v-druzst"
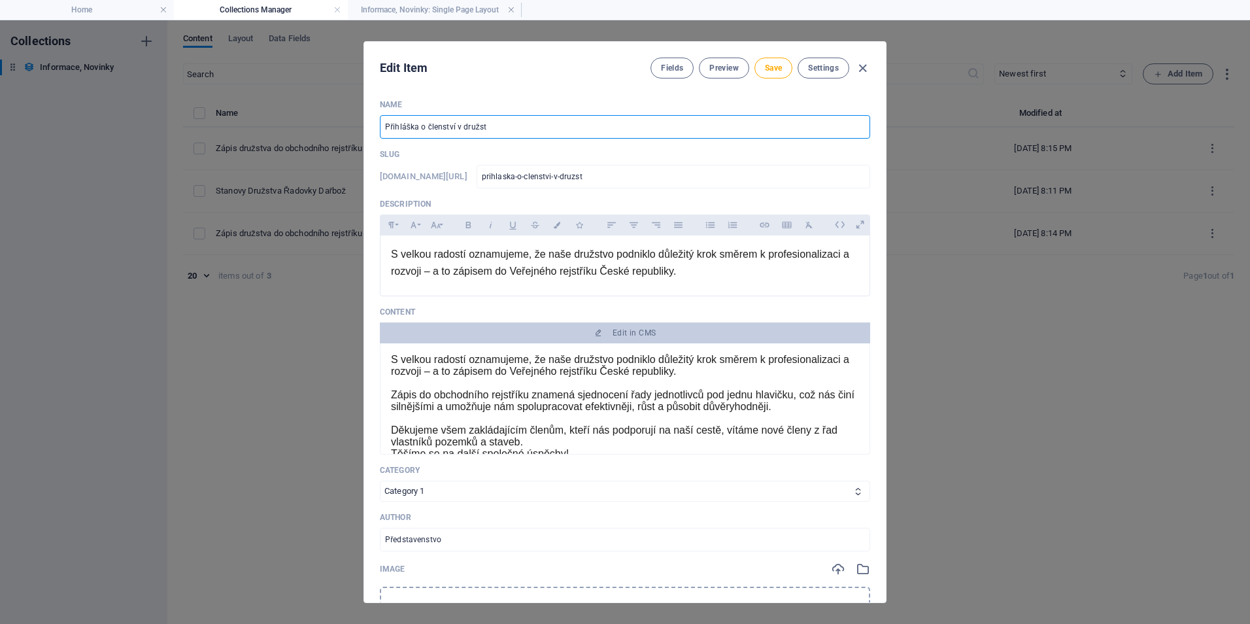
type input "Přihláška o členství v družstv"
type input "prihlaska-o-clenstvi-v-druzstv"
type input "Přihláška o členství v družstvu"
type input "prihlaska-o-clenstvi-v-druzstvu"
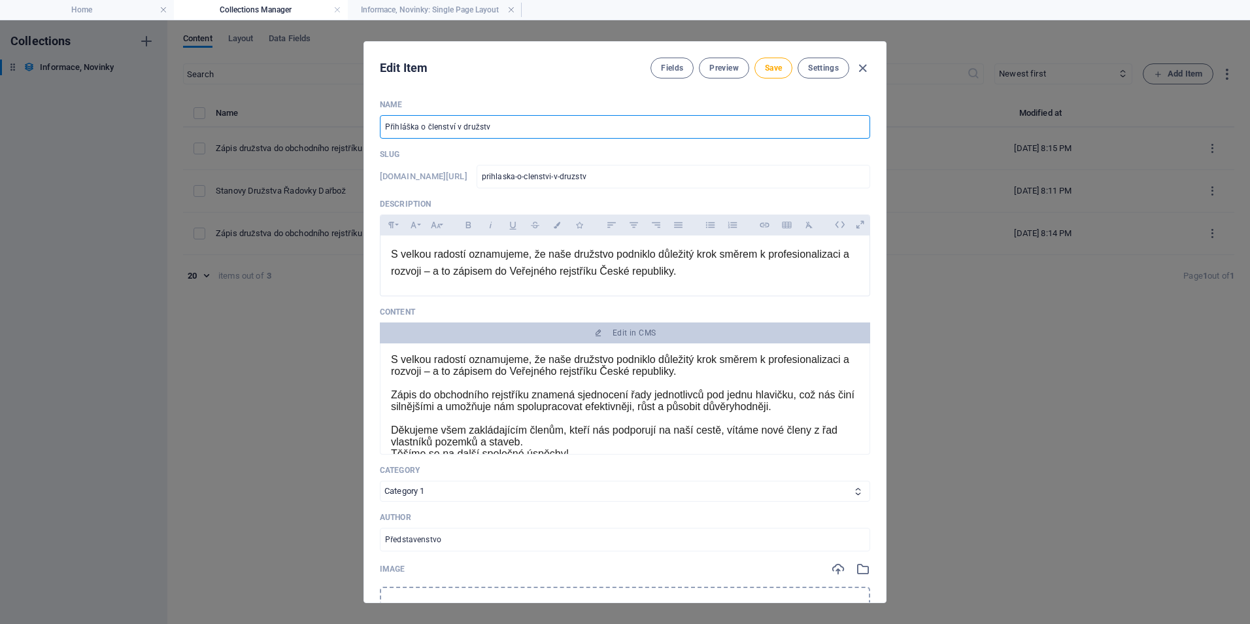
type input "prihlaska-o-clenstvi-v-druzstvu"
type input "Přihláška o členství v družstvu"
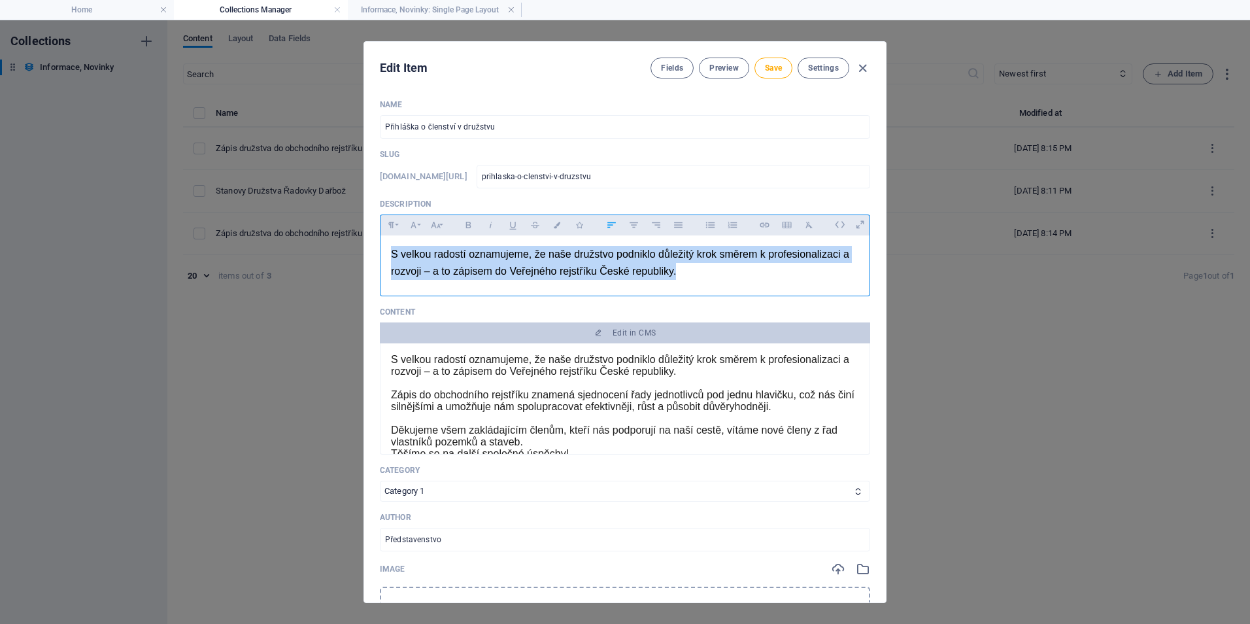
drag, startPoint x: 681, startPoint y: 279, endPoint x: 374, endPoint y: 237, distance: 309.5
click at [374, 237] on div "Name Přihláška o členství v družstvu ​ Slug www.example.com/example-page/ prihl…" at bounding box center [625, 345] width 522 height 513
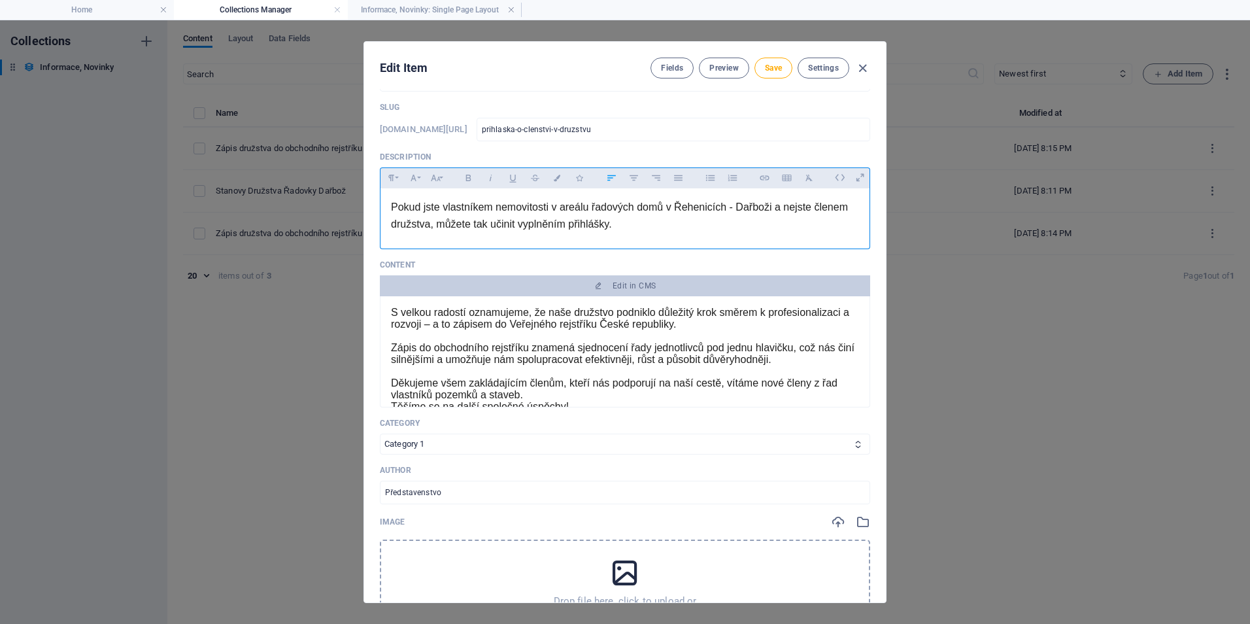
scroll to position [65, 0]
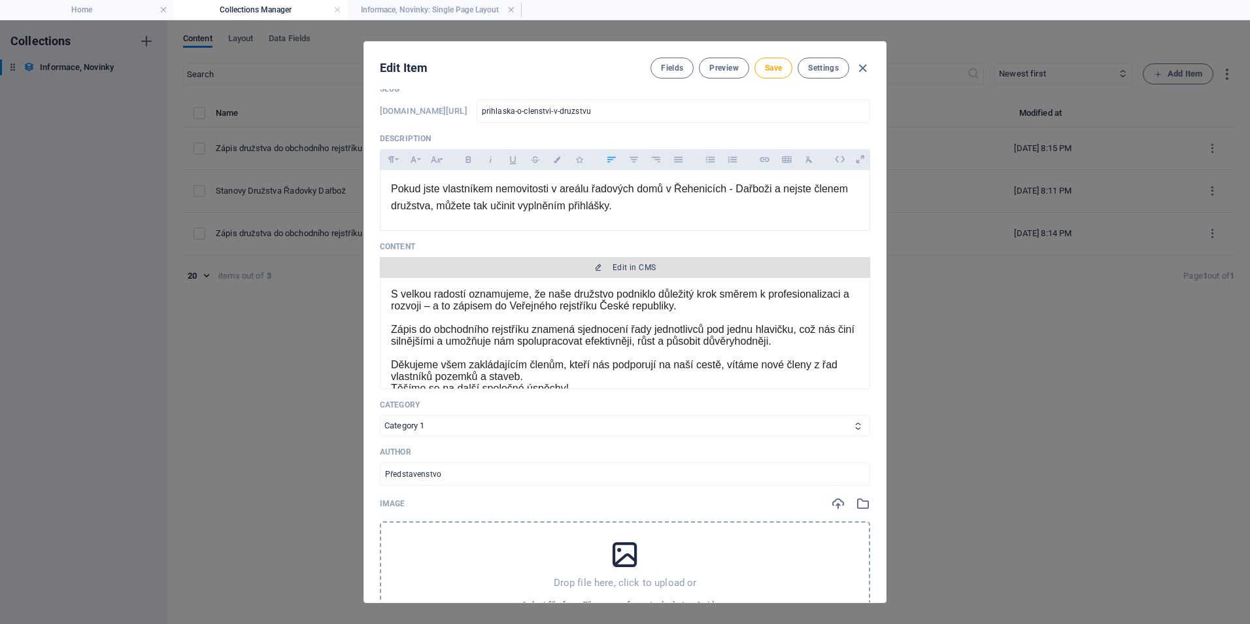
click at [394, 267] on span "Edit in CMS" at bounding box center [625, 267] width 480 height 10
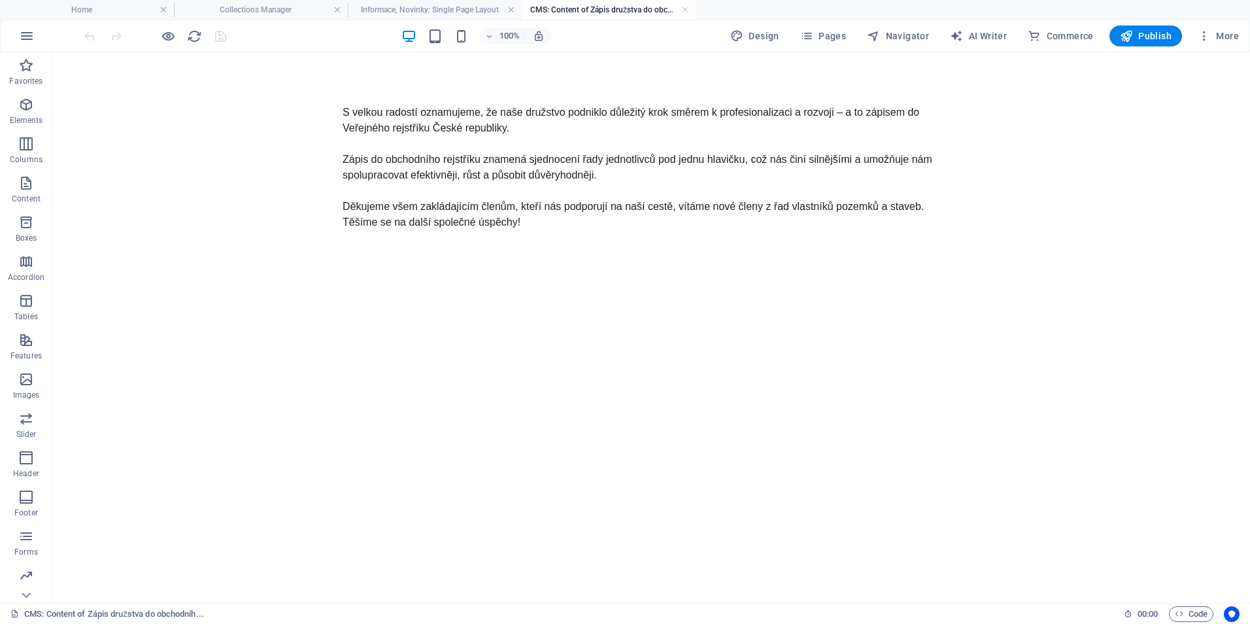
scroll to position [0, 0]
click at [456, 10] on h4 "Informace, Novinky: Single Page Layout" at bounding box center [435, 10] width 174 height 14
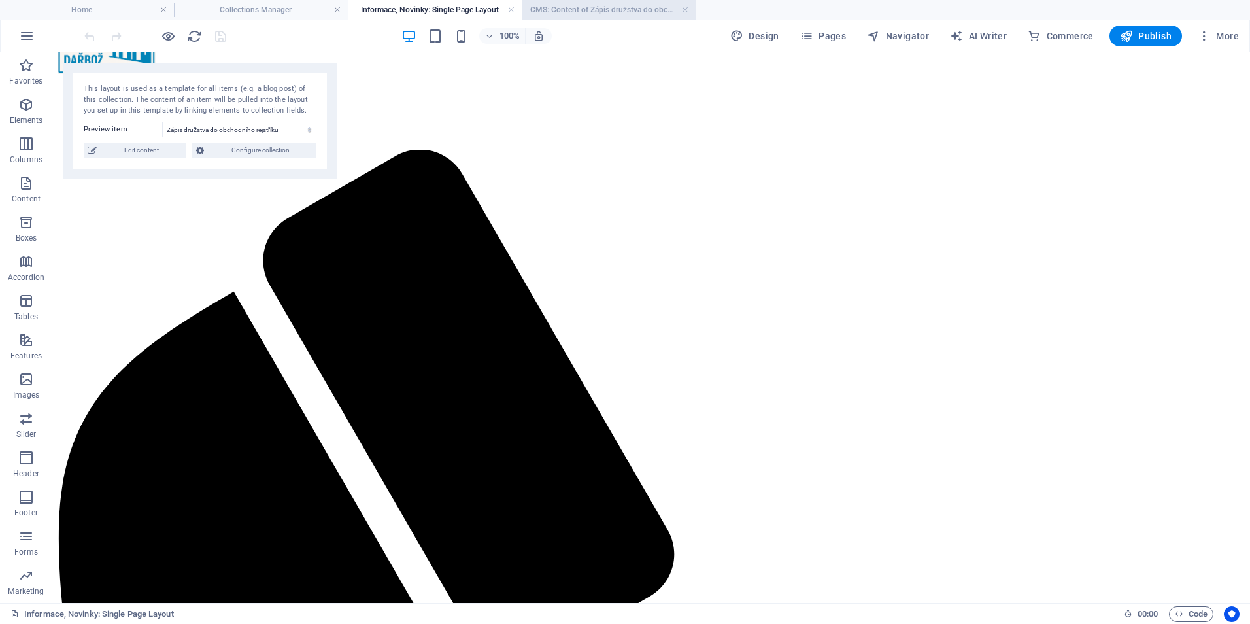
click at [649, 5] on h4 "CMS: Content of Zápis družstva do obchodníh..." at bounding box center [609, 10] width 174 height 14
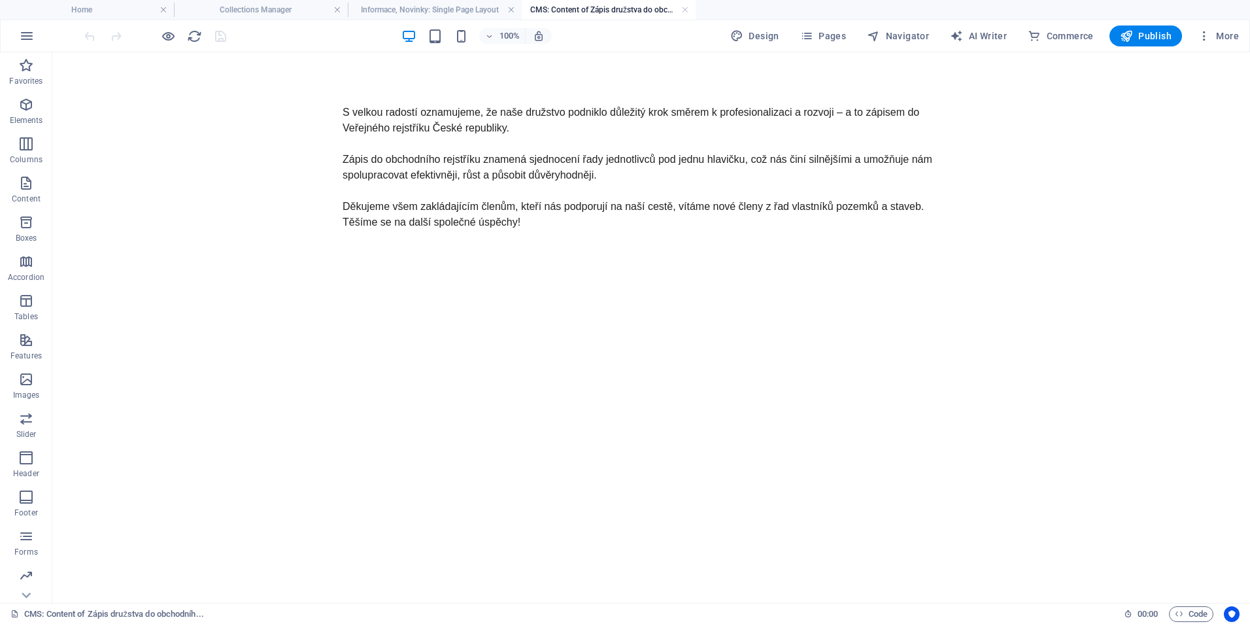
scroll to position [0, 0]
click at [686, 7] on link at bounding box center [685, 10] width 8 height 12
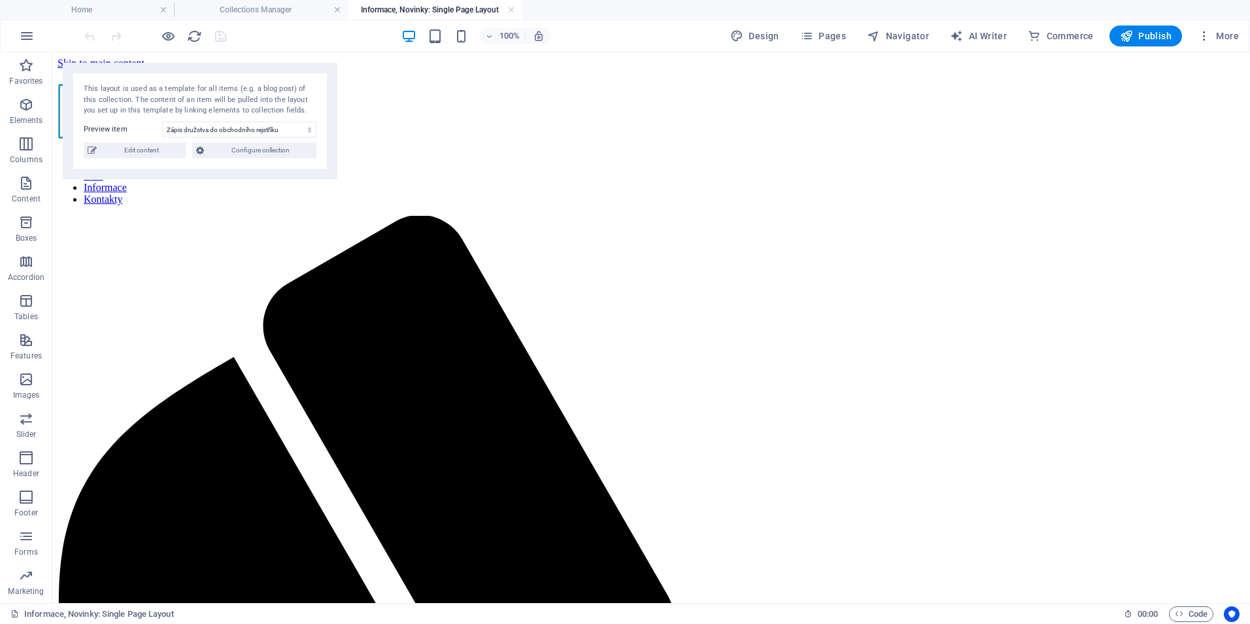
scroll to position [65, 0]
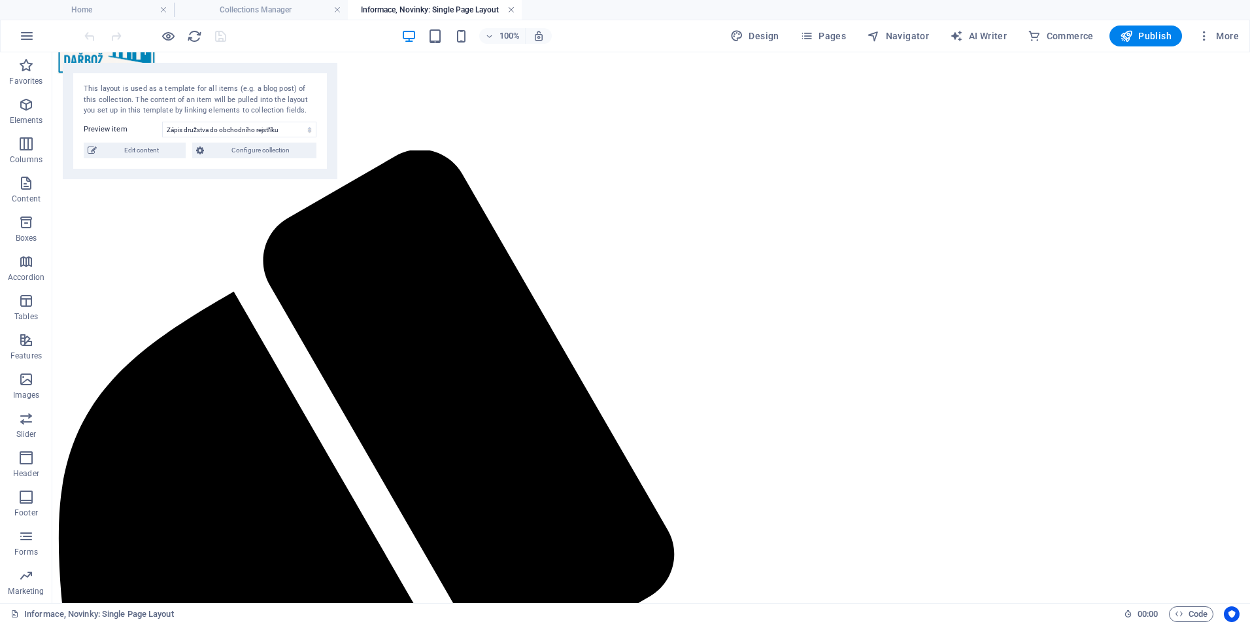
click at [509, 7] on link at bounding box center [511, 10] width 8 height 12
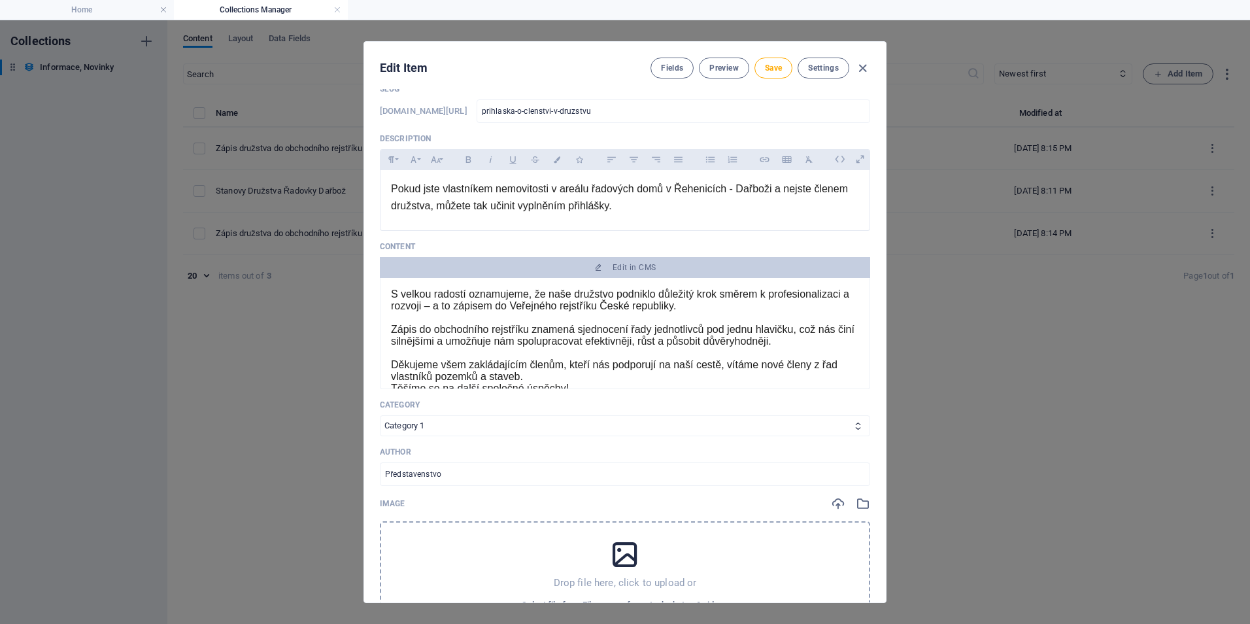
click at [465, 325] on p "Zápis do obchodního rejstříku znamená sjednocení řady jednotlivců pod jednu hla…" at bounding box center [625, 336] width 468 height 24
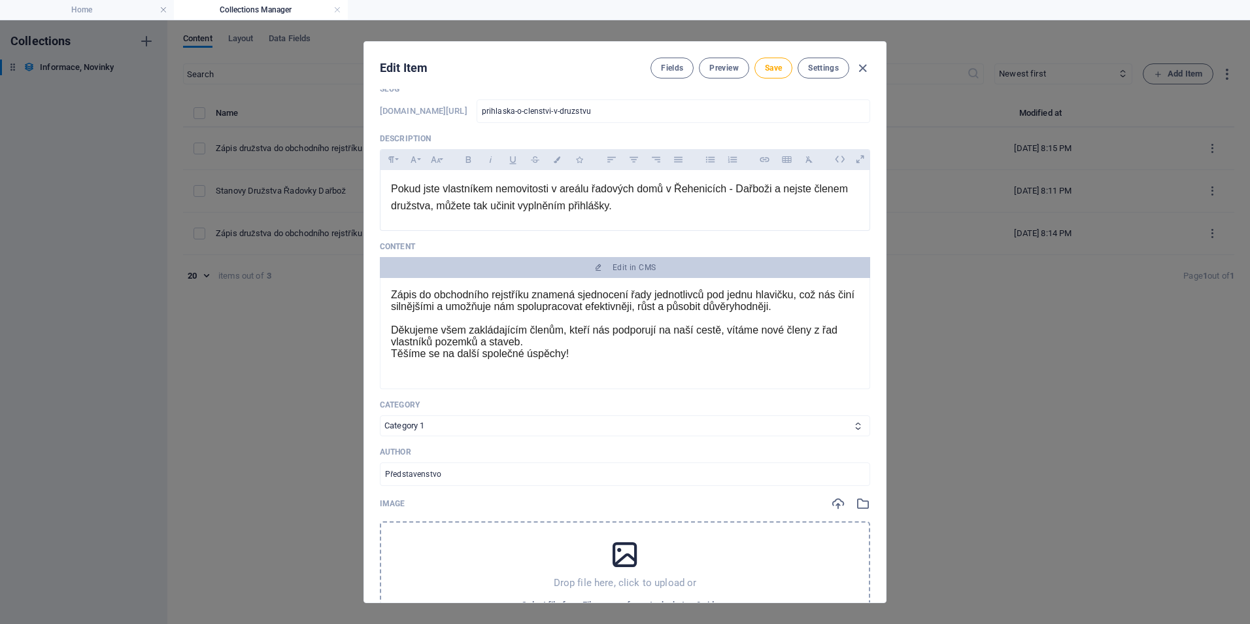
scroll to position [49, 0]
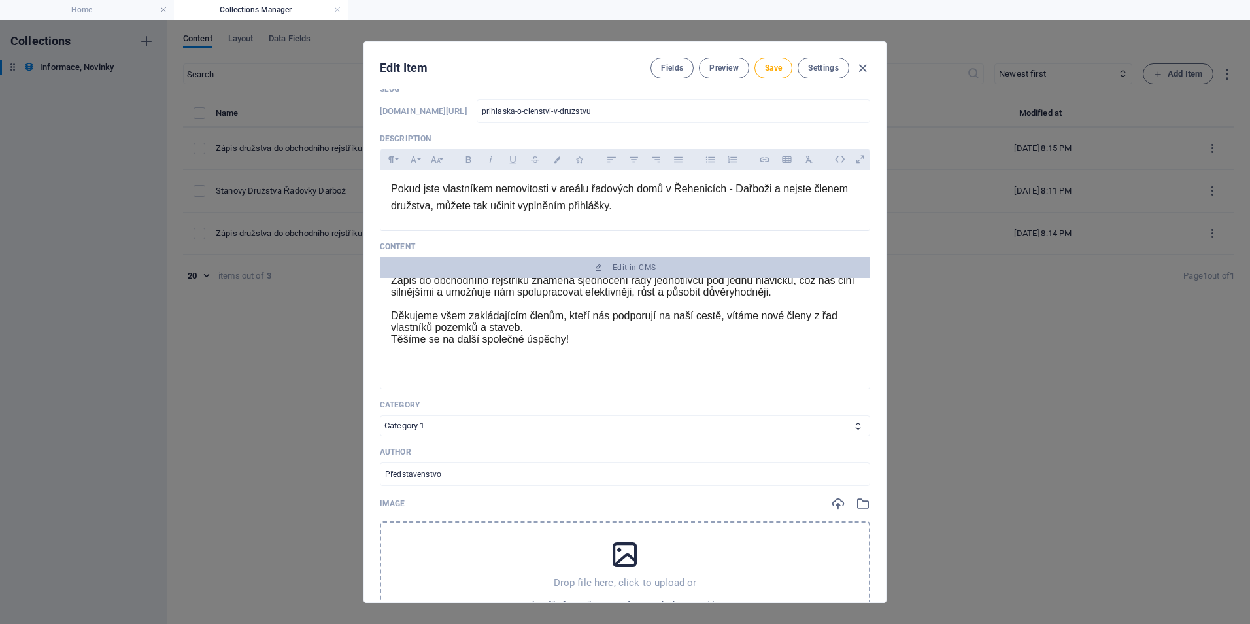
click at [571, 340] on p "Děkujeme všem zakládajícím členům, kteří nás podporují na naší cestě, vítáme no…" at bounding box center [625, 327] width 468 height 35
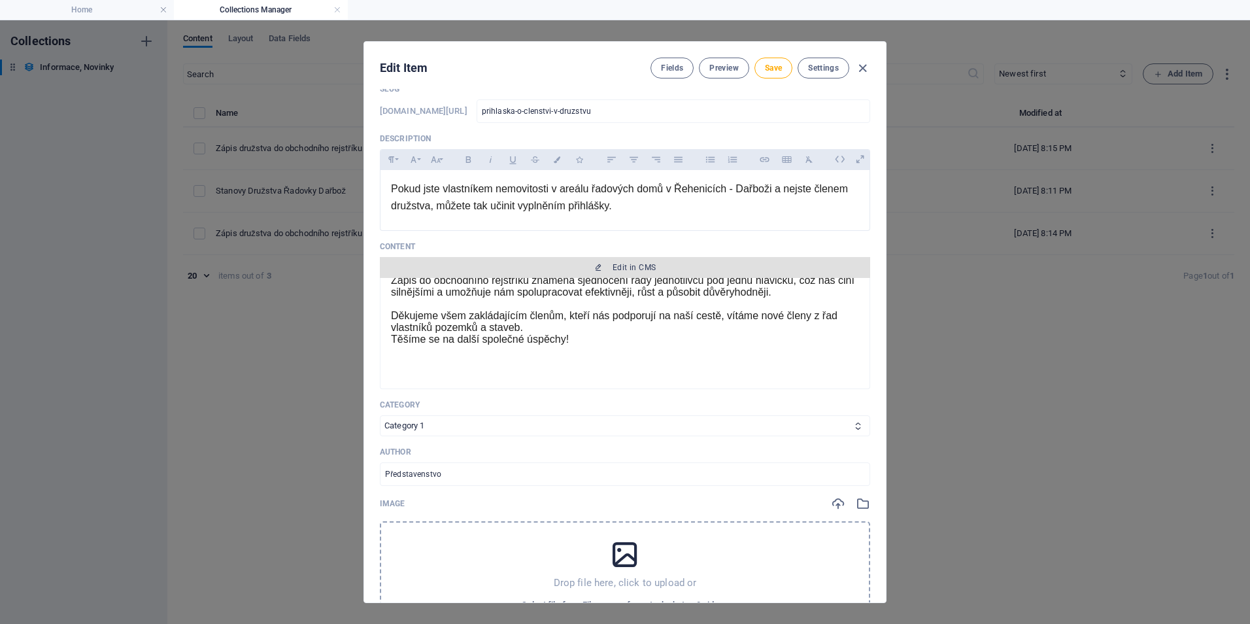
scroll to position [0, 0]
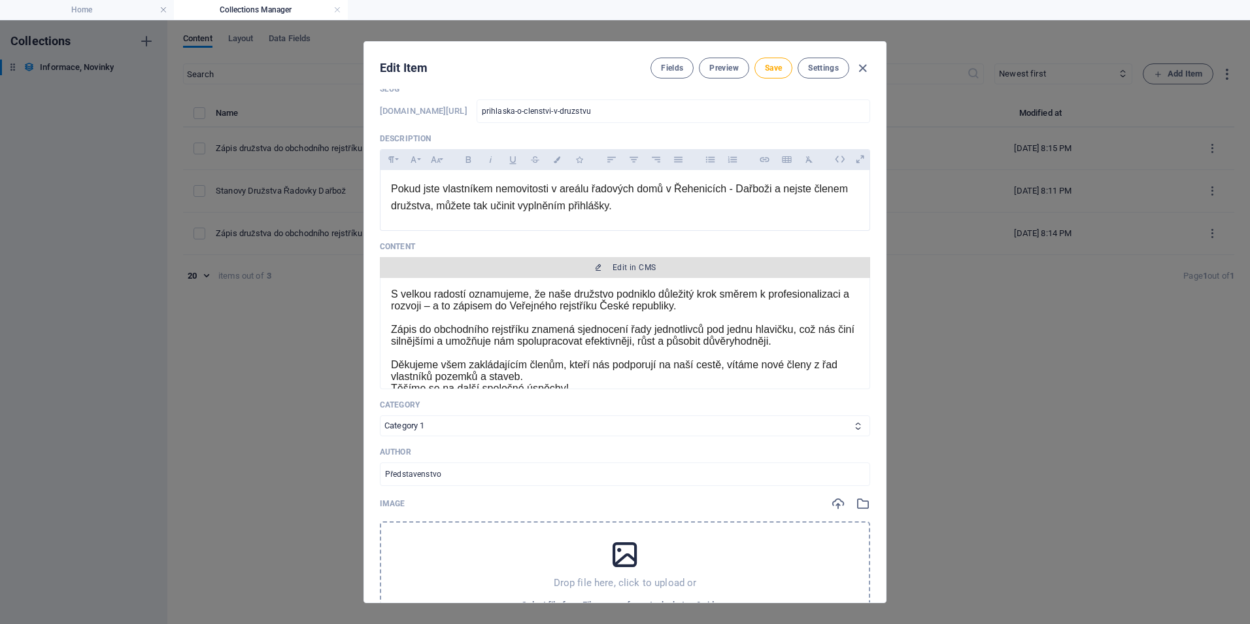
drag, startPoint x: 572, startPoint y: 339, endPoint x: 380, endPoint y: 262, distance: 207.2
click at [380, 262] on div "Content Edit in CMS S velkou radostí oznamujeme, že naše družstvo podniklo důle…" at bounding box center [625, 315] width 490 height 148
click at [640, 270] on span "Edit in CMS" at bounding box center [634, 267] width 43 height 10
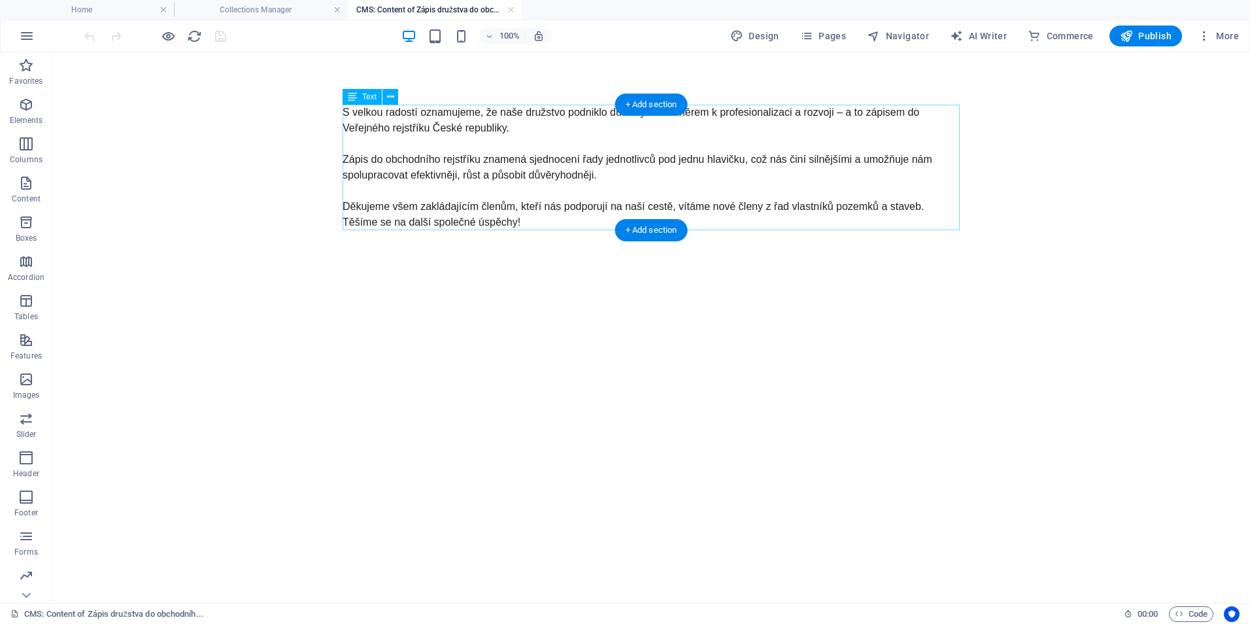
click at [449, 178] on div "S velkou radostí oznamujeme, že naše družstvo podniklo důležitý krok směrem k p…" at bounding box center [651, 168] width 617 height 126
click at [630, 230] on div "+ Add section" at bounding box center [651, 230] width 73 height 22
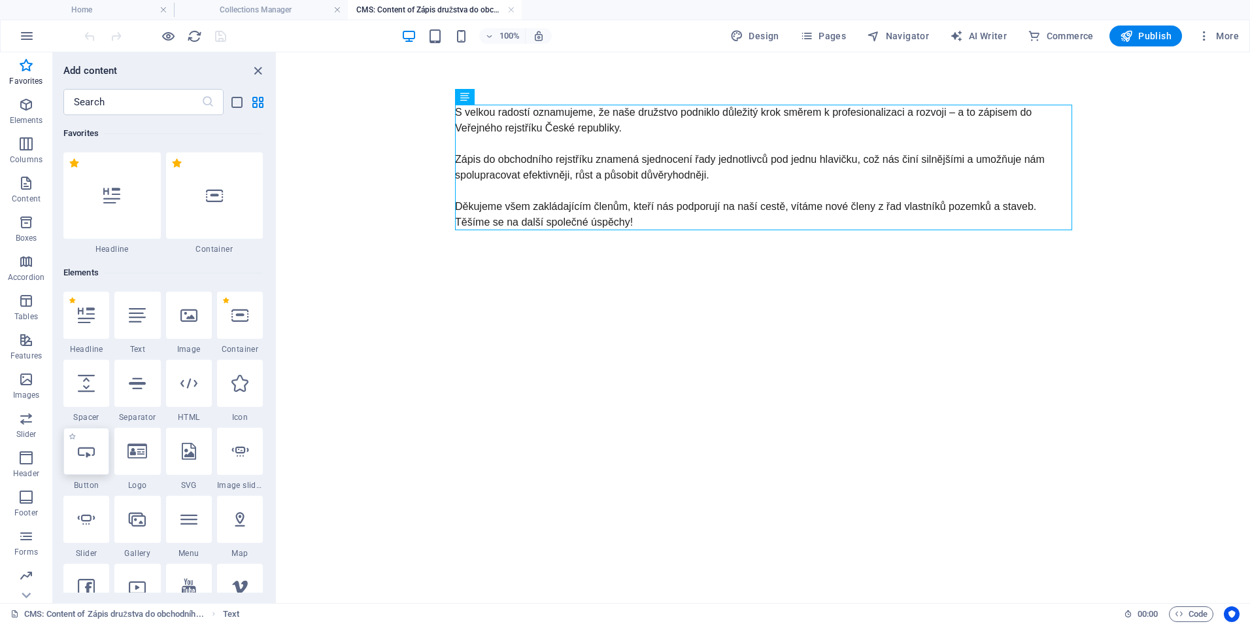
click at [95, 453] on icon at bounding box center [86, 451] width 17 height 17
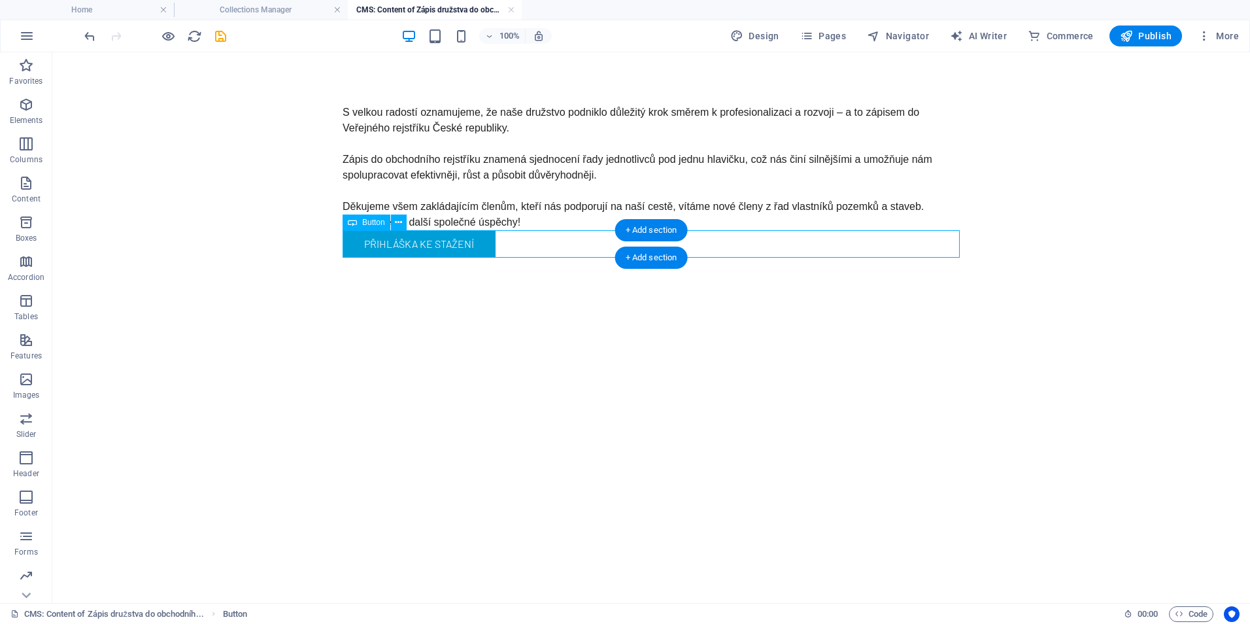
click at [460, 238] on div "Přihláška ke stažení" at bounding box center [651, 243] width 617 height 27
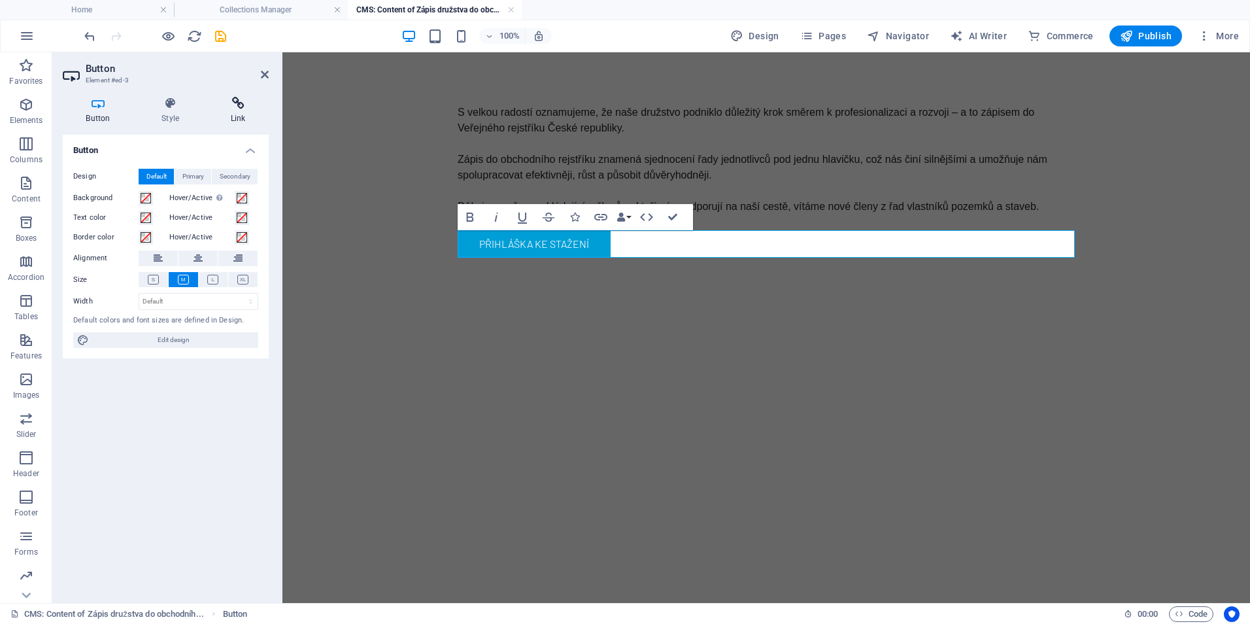
click at [239, 112] on h4 "Link" at bounding box center [237, 110] width 61 height 27
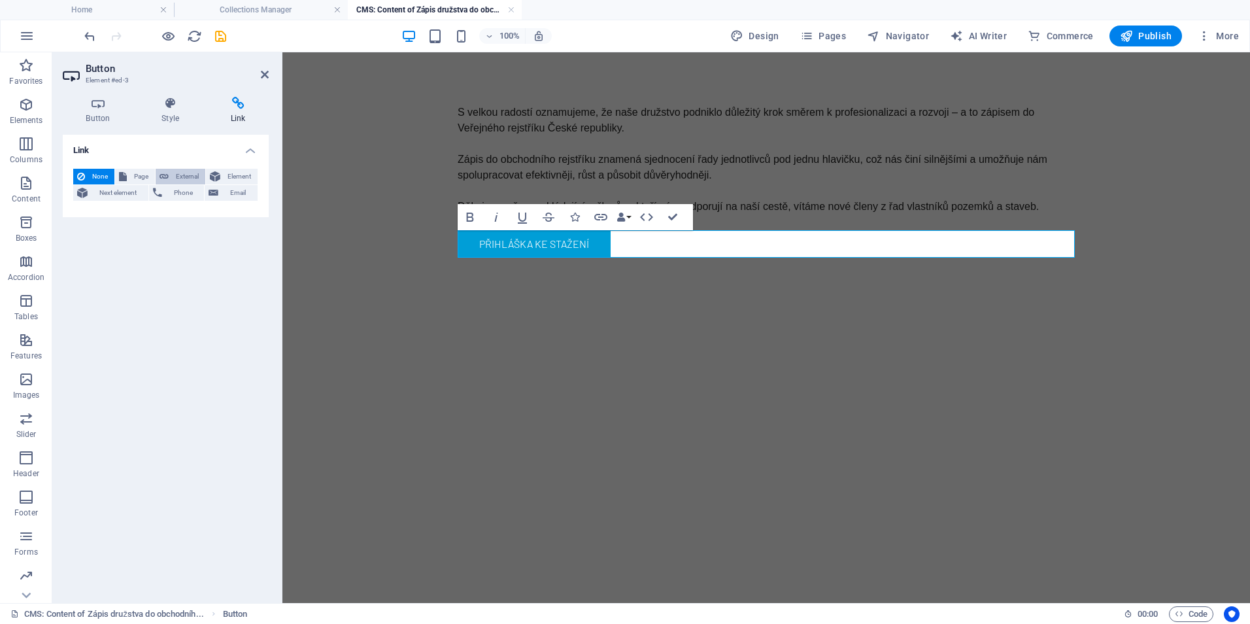
click at [183, 173] on span "External" at bounding box center [187, 177] width 29 height 16
select select "blank"
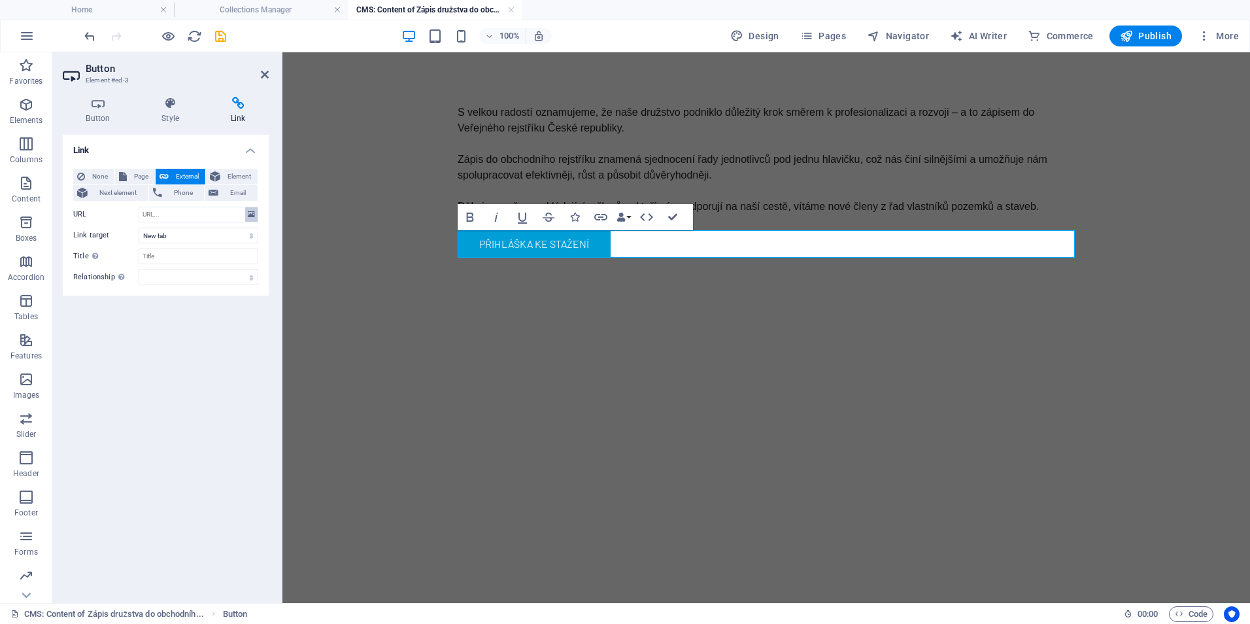
click at [249, 214] on icon at bounding box center [251, 214] width 7 height 14
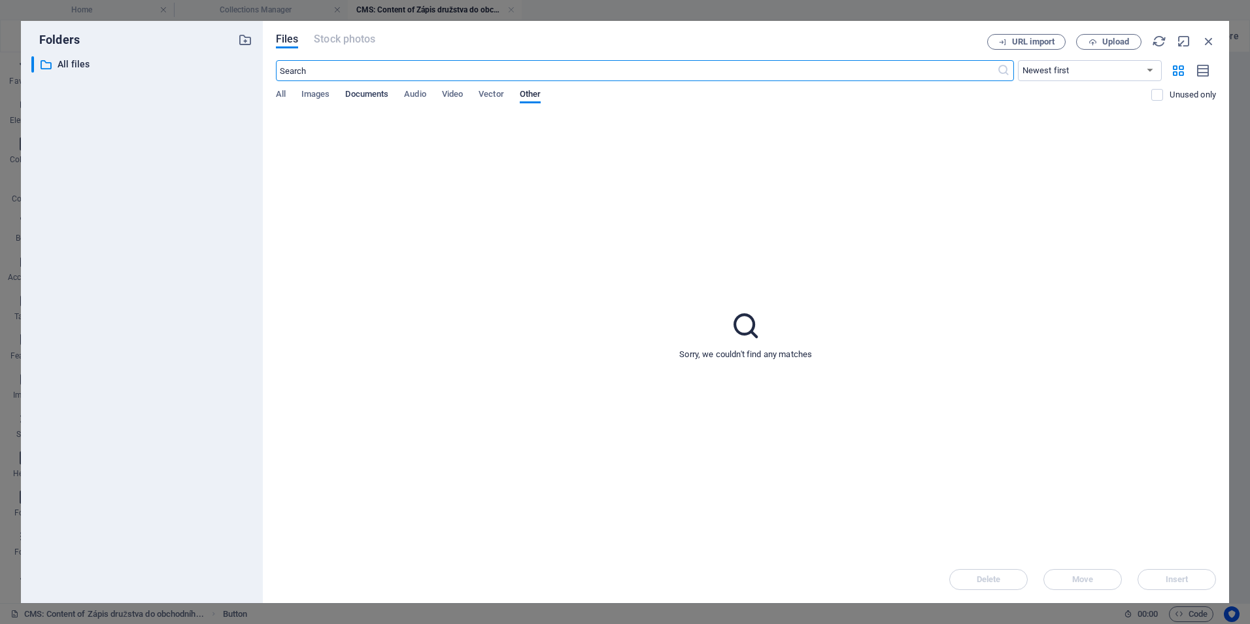
click at [375, 92] on span "Documents" at bounding box center [366, 95] width 43 height 18
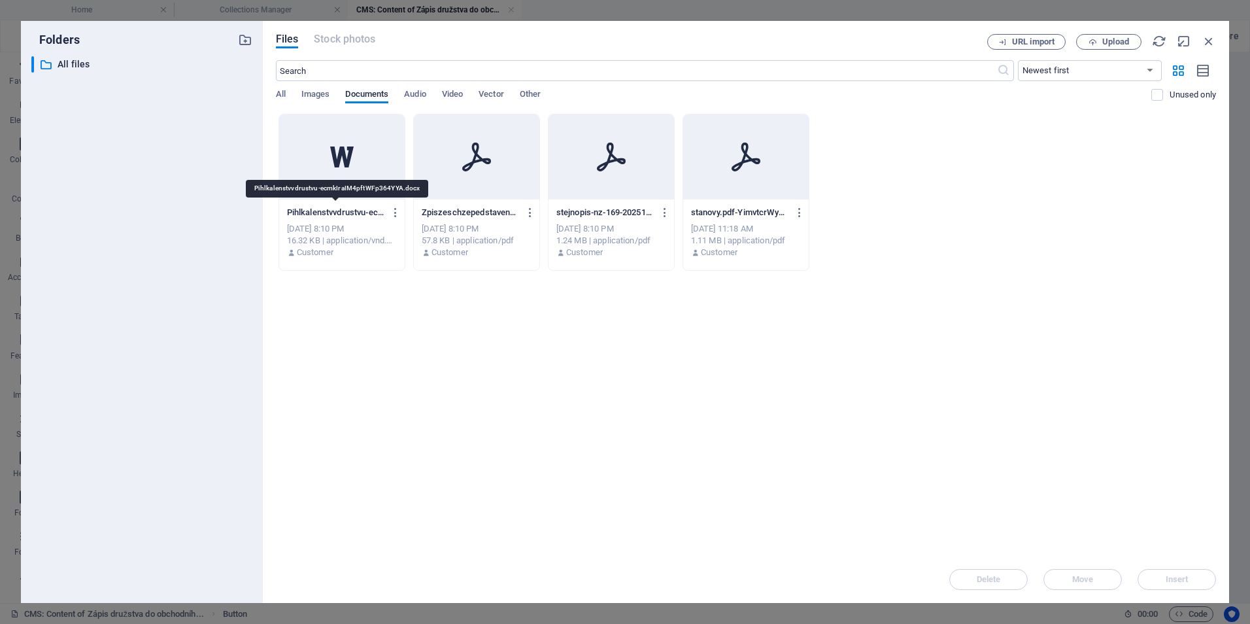
click at [339, 212] on p "Pihlkalenstvvdrustvu-ecmkIraIM4pftWFp364YYA.docx" at bounding box center [336, 213] width 98 height 12
type input "https://cdn1.site-media.eu/images/document/19717146/Pihlkalenstvvdrustvu-ecmkIr…"
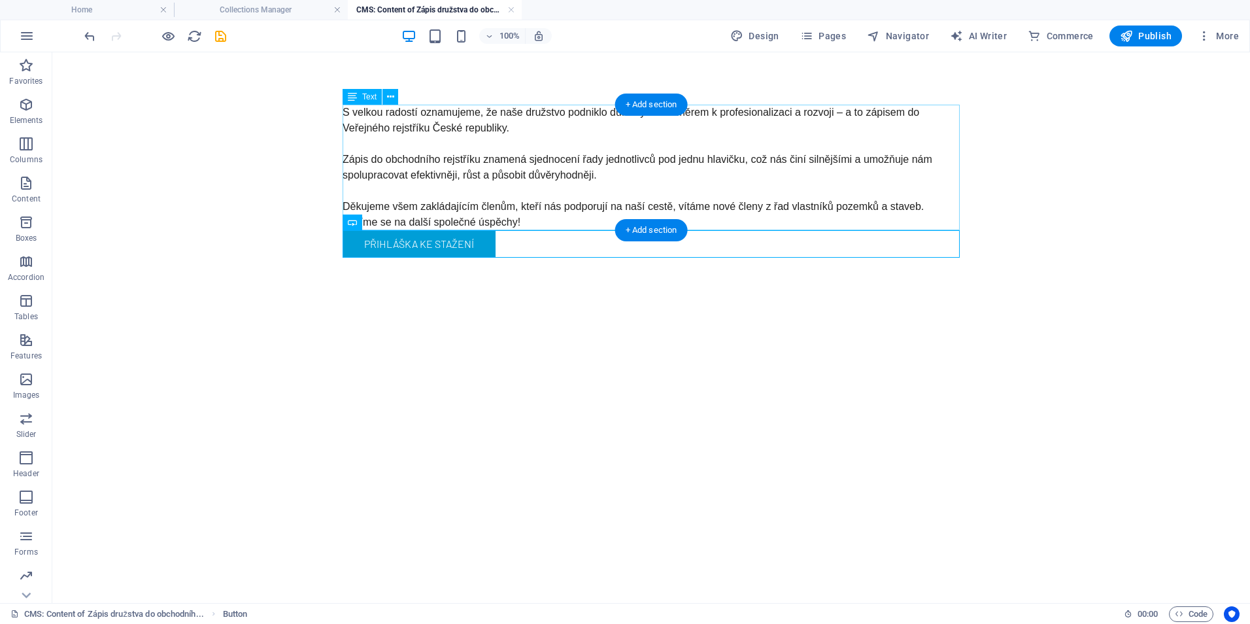
click at [537, 224] on div "S velkou radostí oznamujeme, že naše družstvo podniklo důležitý krok směrem k p…" at bounding box center [651, 168] width 617 height 126
click at [461, 148] on div "S velkou radostí oznamujeme, že naše družstvo podniklo důležitý krok směrem k p…" at bounding box center [651, 168] width 617 height 126
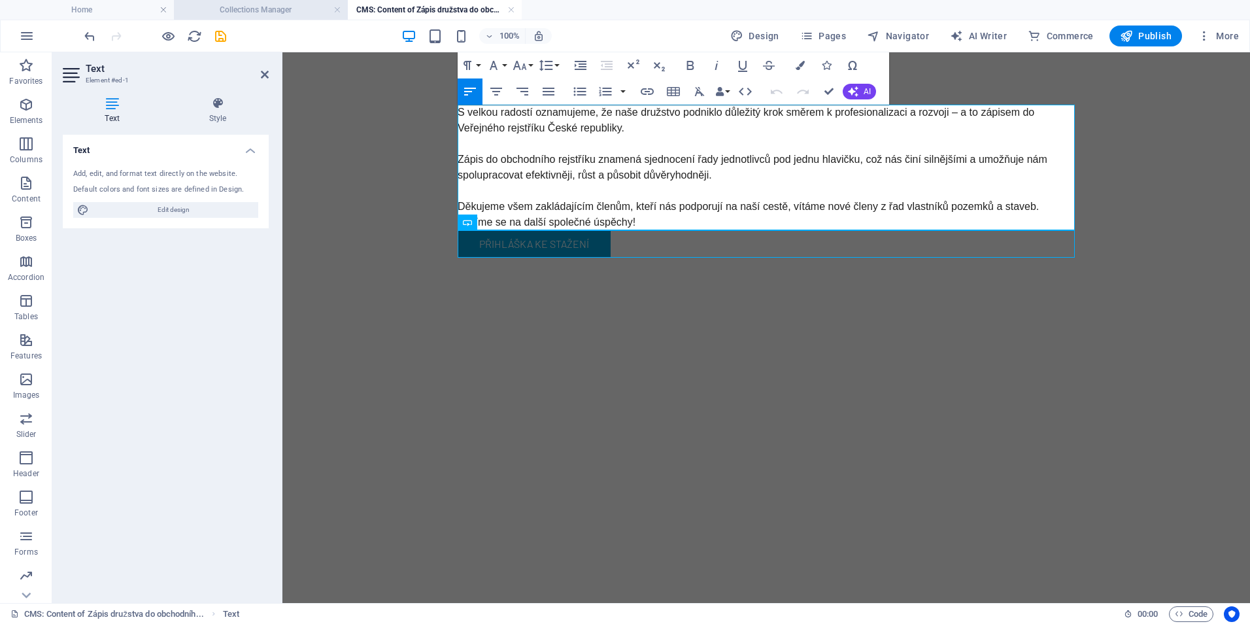
click at [230, 6] on h4 "Collections Manager" at bounding box center [261, 10] width 174 height 14
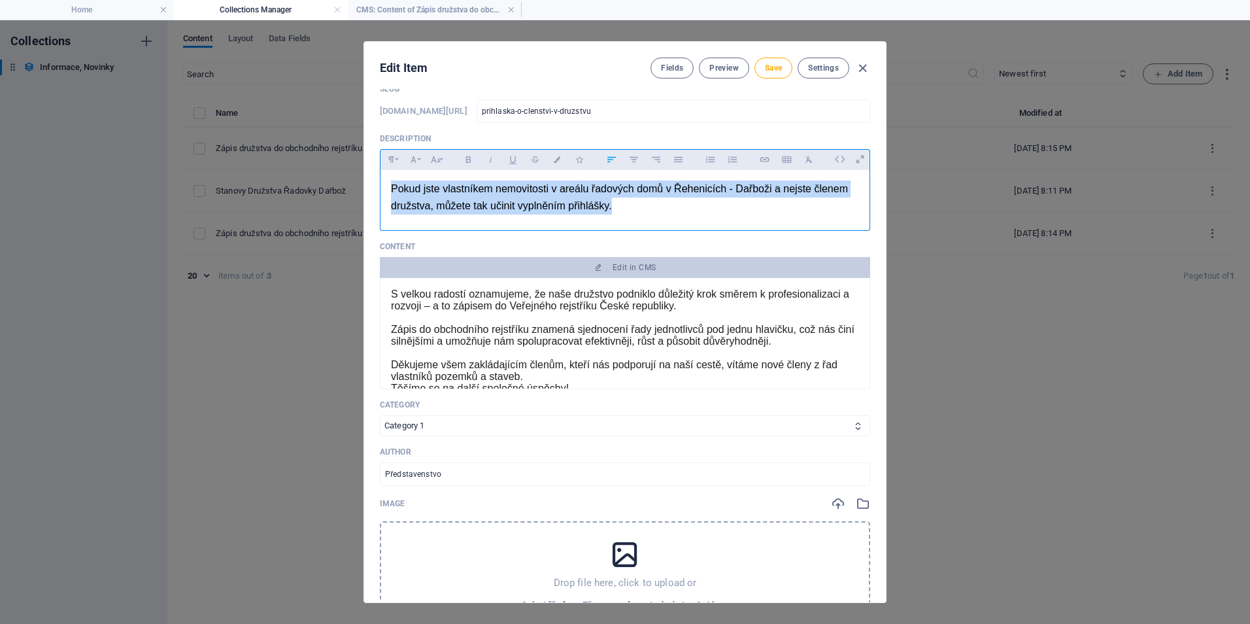
drag, startPoint x: 390, startPoint y: 188, endPoint x: 628, endPoint y: 218, distance: 239.3
click at [628, 218] on div "Pokud jste vlastníkem nemovitosti v areálu řadových domů v Řehenicích - Dařboži…" at bounding box center [625, 197] width 489 height 54
copy span "Pokud jste vlastníkem nemovitosti v areálu řadových domů v Řehenicích - Dařboži…"
click at [451, 10] on h4 "CMS: Content of Zápis družstva do obchodníh..." at bounding box center [435, 10] width 174 height 14
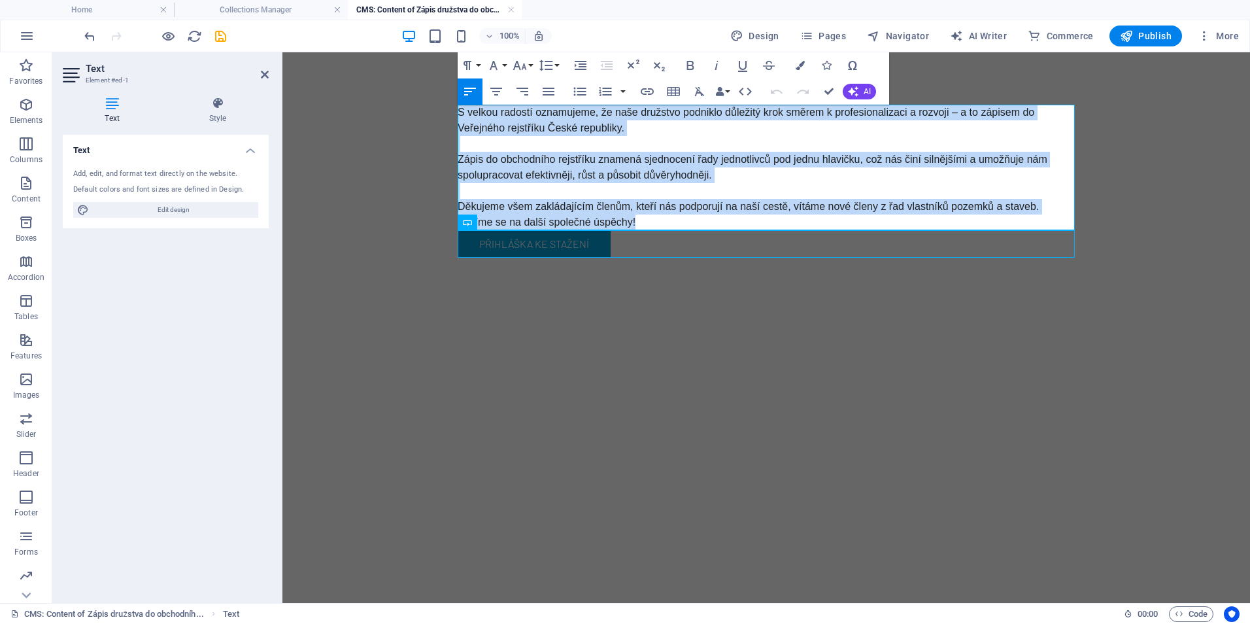
drag, startPoint x: 458, startPoint y: 110, endPoint x: 653, endPoint y: 216, distance: 222.7
click at [653, 216] on div "S velkou radostí oznamujeme, že naše družstvo podniklo důležitý krok směrem k p…" at bounding box center [766, 168] width 617 height 126
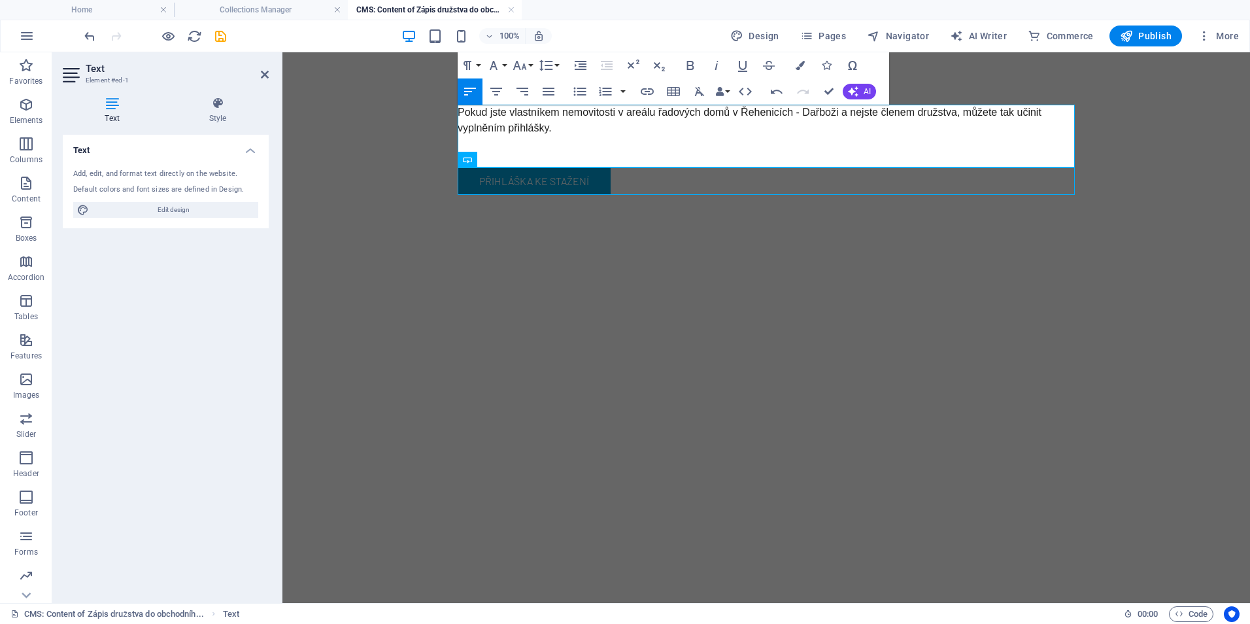
click at [613, 132] on p "Pokud jste vlastníkem nemovitosti v areálu řadových domů v Řehenicích - Dařboži…" at bounding box center [766, 120] width 617 height 31
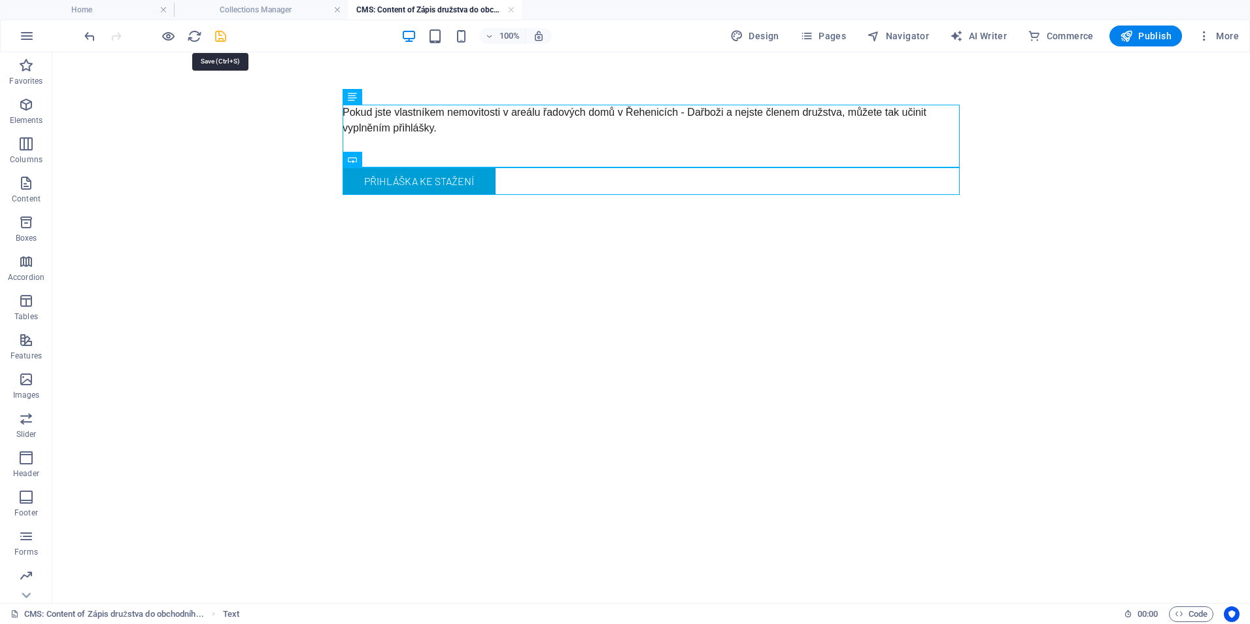
click at [222, 41] on icon "save" at bounding box center [220, 36] width 15 height 15
click at [516, 10] on h4 "CMS: Content of Zápis družstva do obchodníh..." at bounding box center [435, 10] width 174 height 14
click at [510, 8] on link at bounding box center [511, 10] width 8 height 12
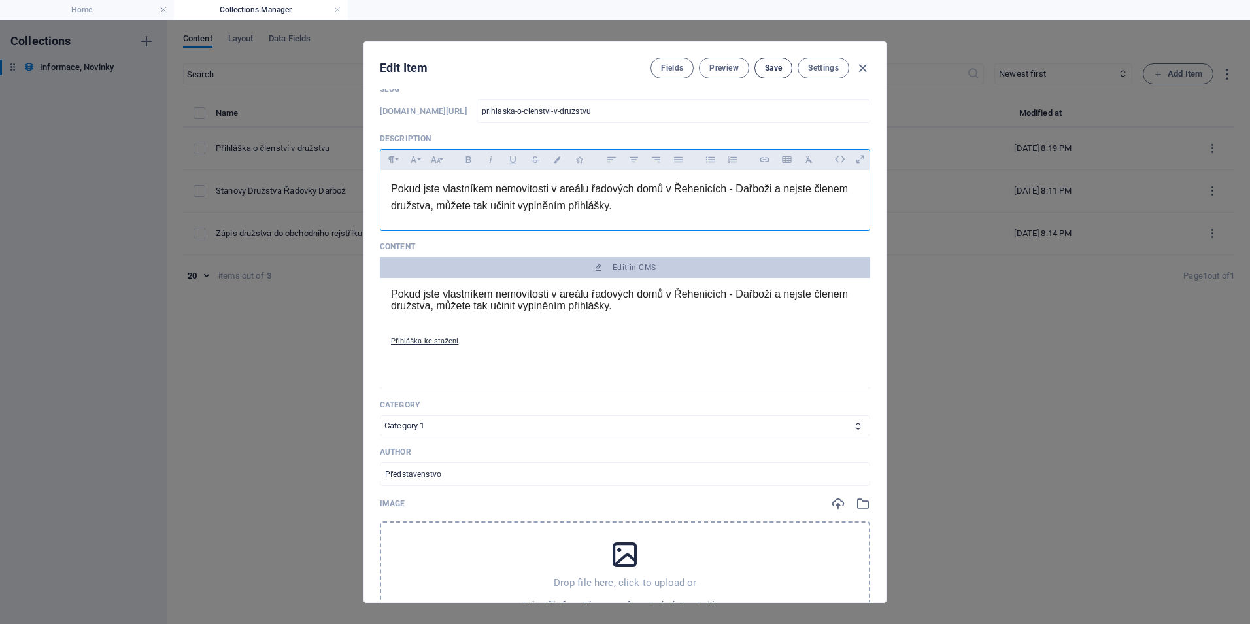
click at [775, 75] on button "Save" at bounding box center [774, 68] width 38 height 21
click at [863, 69] on icon "button" at bounding box center [862, 68] width 15 height 15
type input "[DATE]"
type input "prihlaska-o-clenstvi-v-druzstvu"
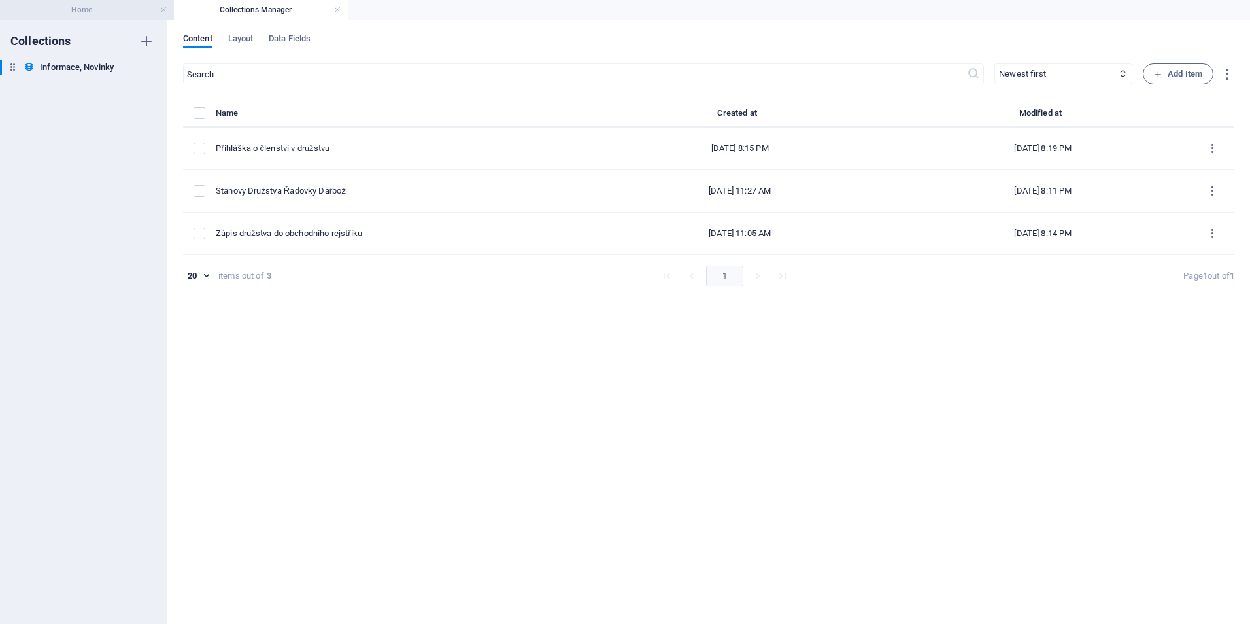
click at [90, 9] on h4 "Home" at bounding box center [87, 10] width 174 height 14
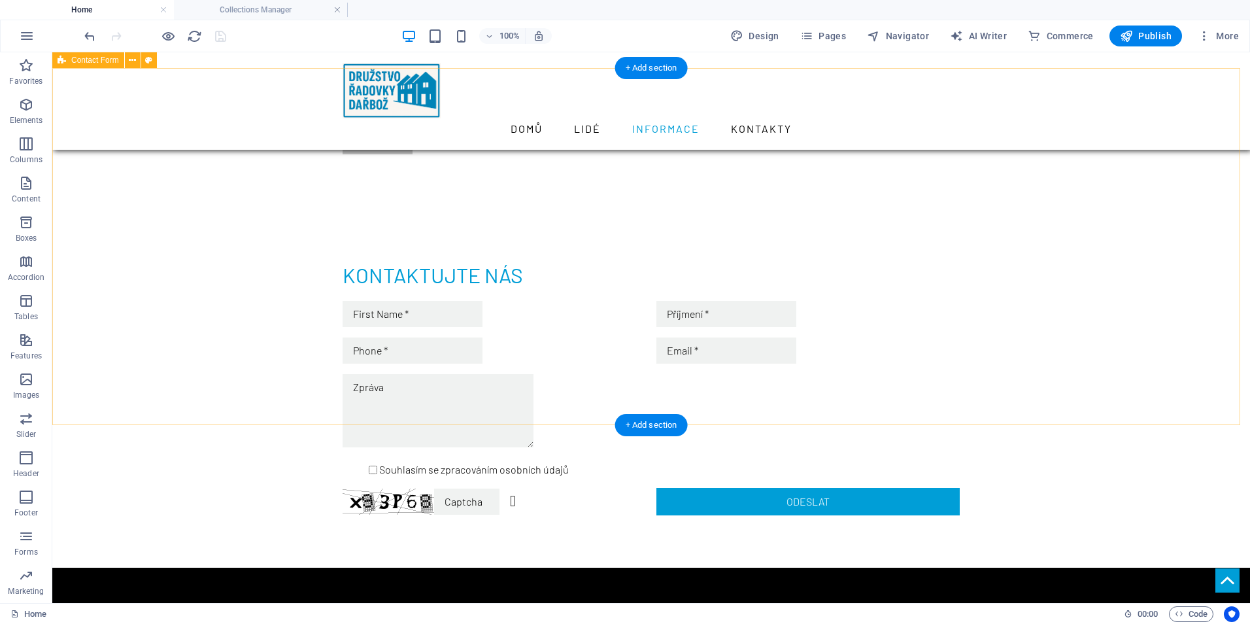
scroll to position [654, 0]
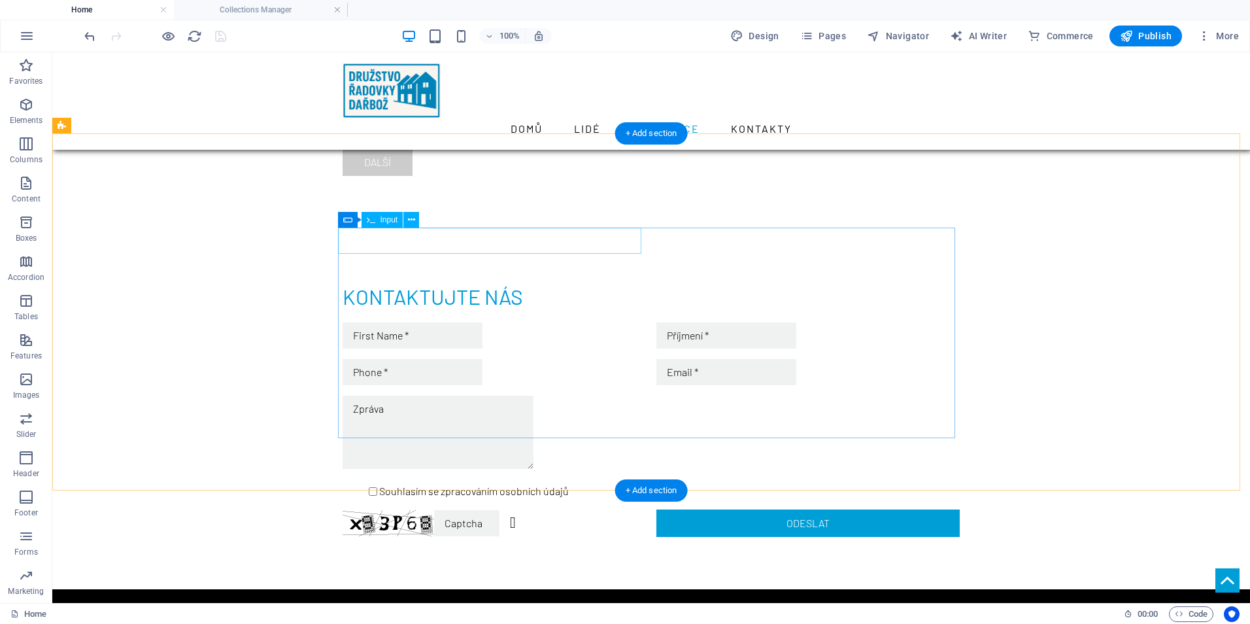
click at [422, 322] on div at bounding box center [494, 335] width 303 height 26
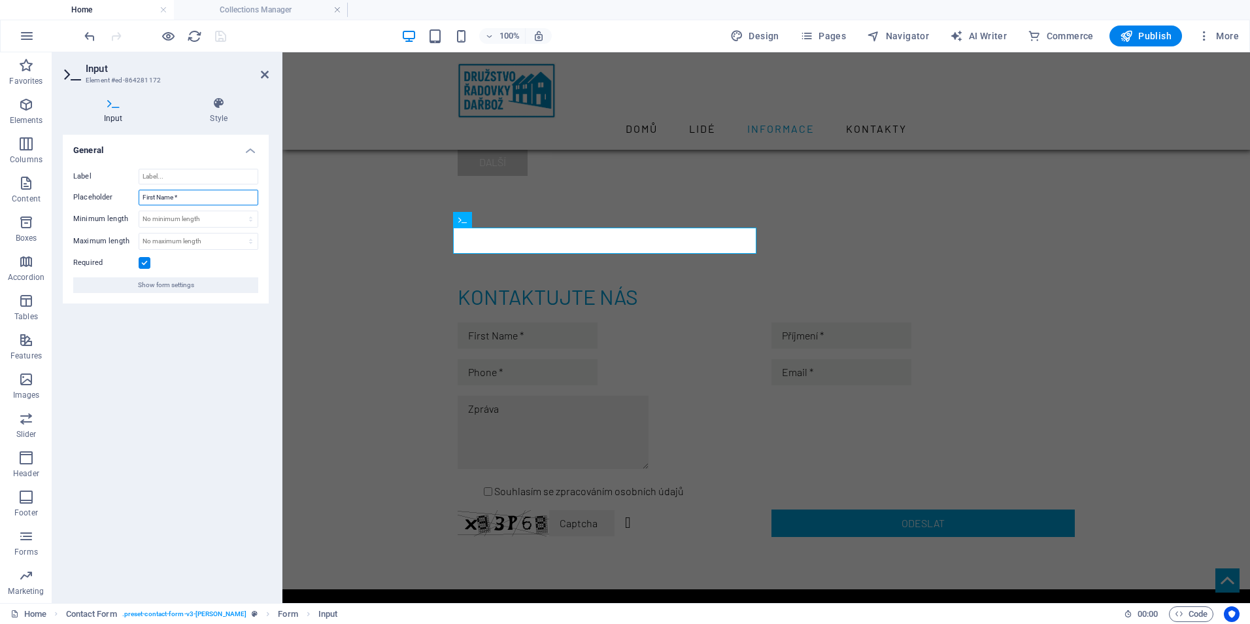
drag, startPoint x: 173, startPoint y: 196, endPoint x: 126, endPoint y: 197, distance: 47.7
click at [145, 194] on input "First Name *" at bounding box center [199, 198] width 120 height 16
type input "Jméno *"
click at [502, 359] on div at bounding box center [609, 372] width 303 height 26
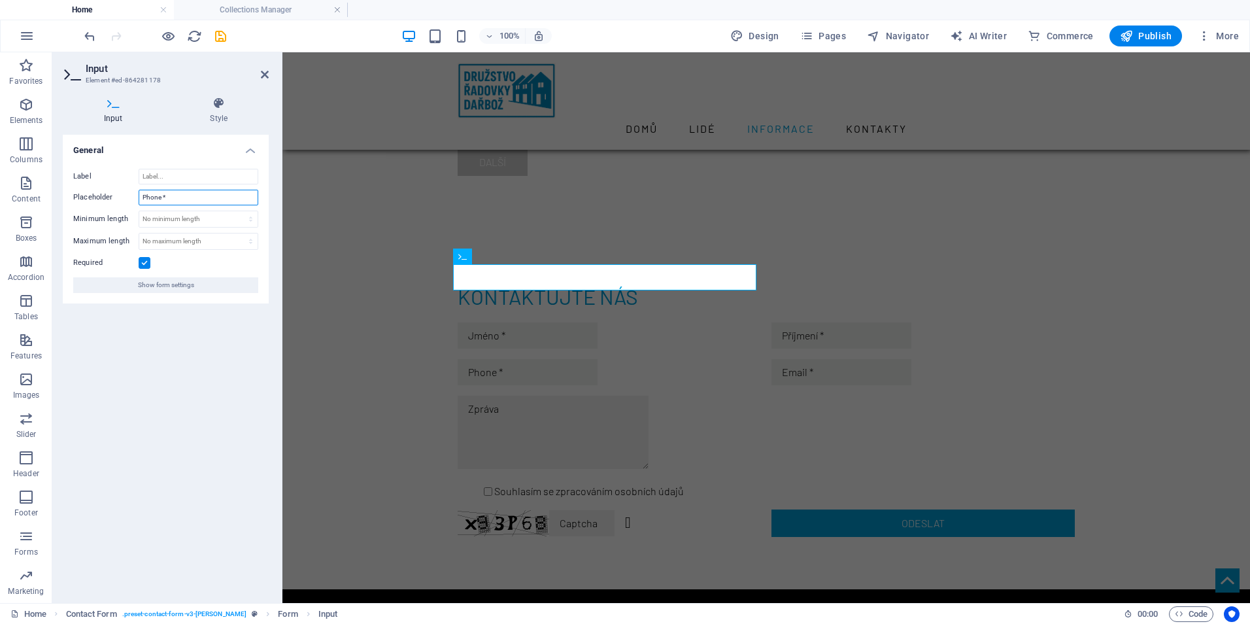
drag, startPoint x: 160, startPoint y: 196, endPoint x: 101, endPoint y: 190, distance: 59.8
click at [103, 190] on div "Placeholder Phone *" at bounding box center [165, 198] width 185 height 16
type input "Telefon *"
click at [218, 32] on icon "save" at bounding box center [220, 36] width 15 height 15
checkbox input "false"
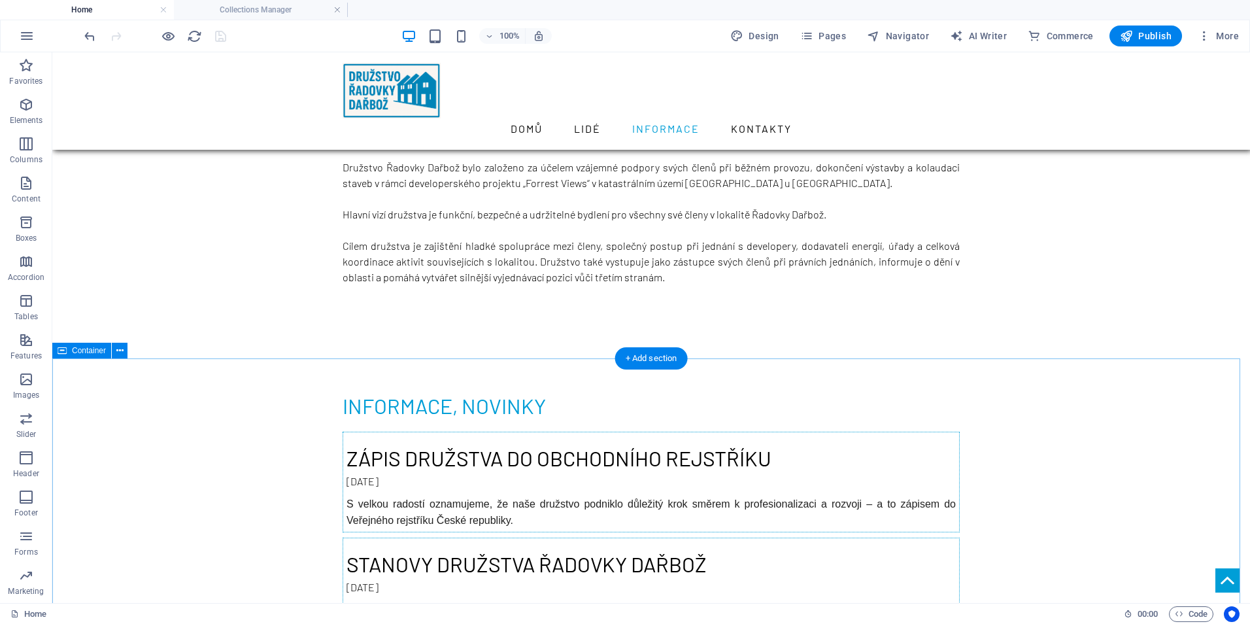
scroll to position [260, 0]
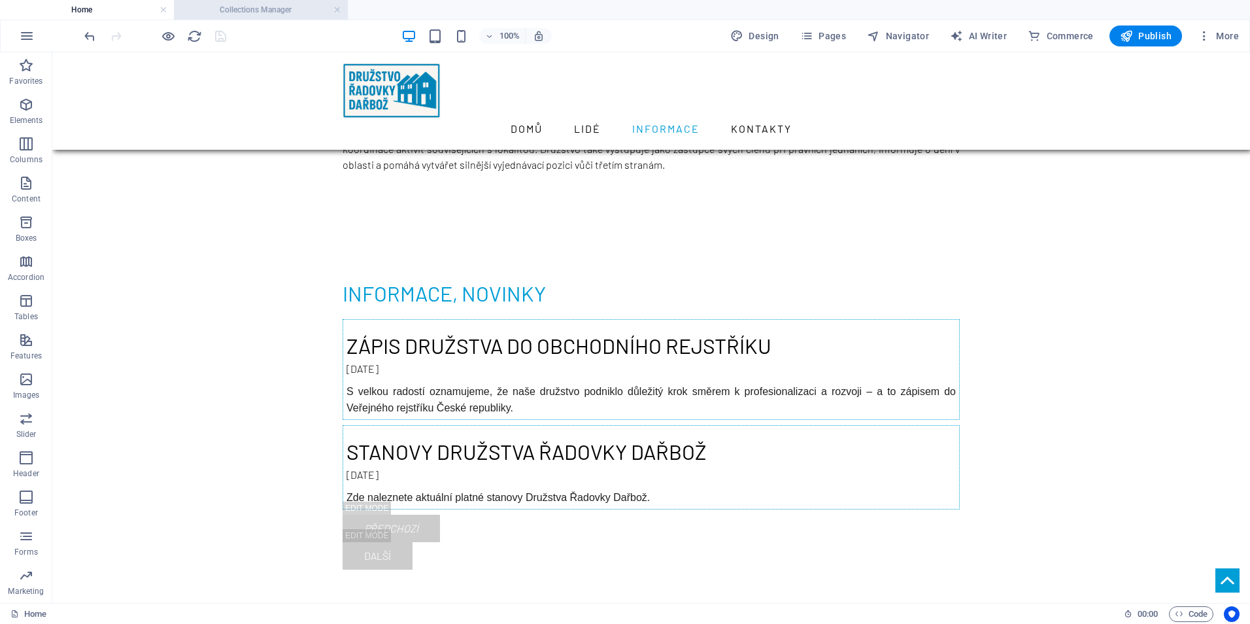
click at [276, 12] on h4 "Collections Manager" at bounding box center [261, 10] width 174 height 14
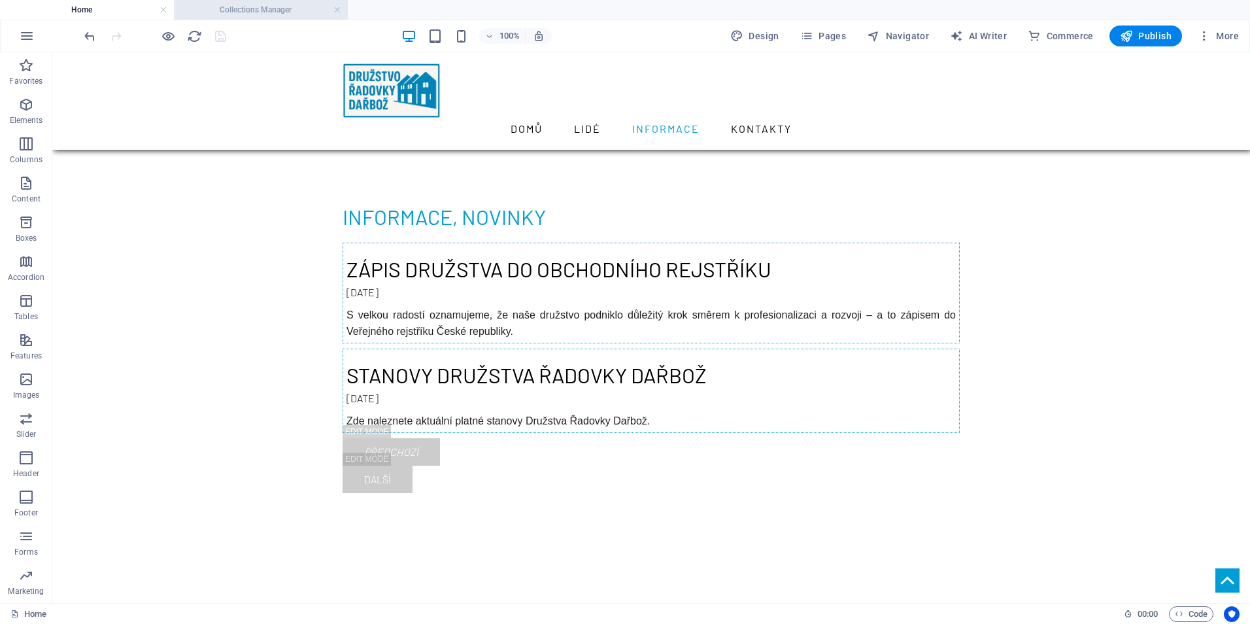
scroll to position [0, 0]
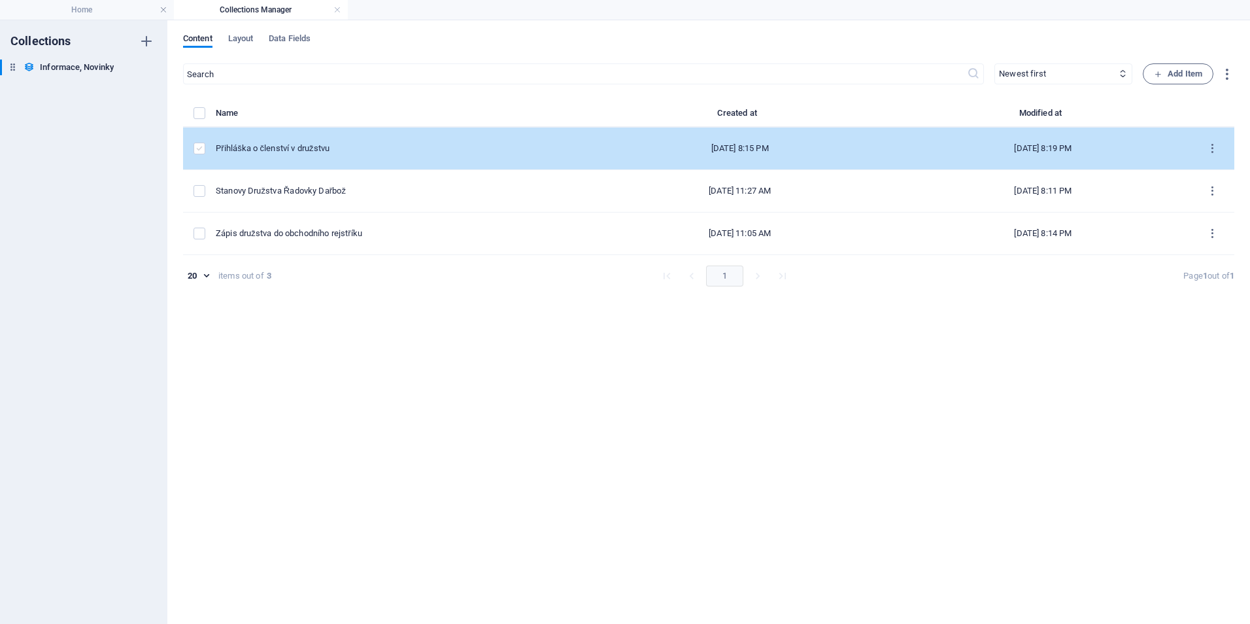
click at [202, 147] on label "items list" at bounding box center [200, 149] width 12 height 12
click at [0, 0] on input "items list" at bounding box center [0, 0] width 0 height 0
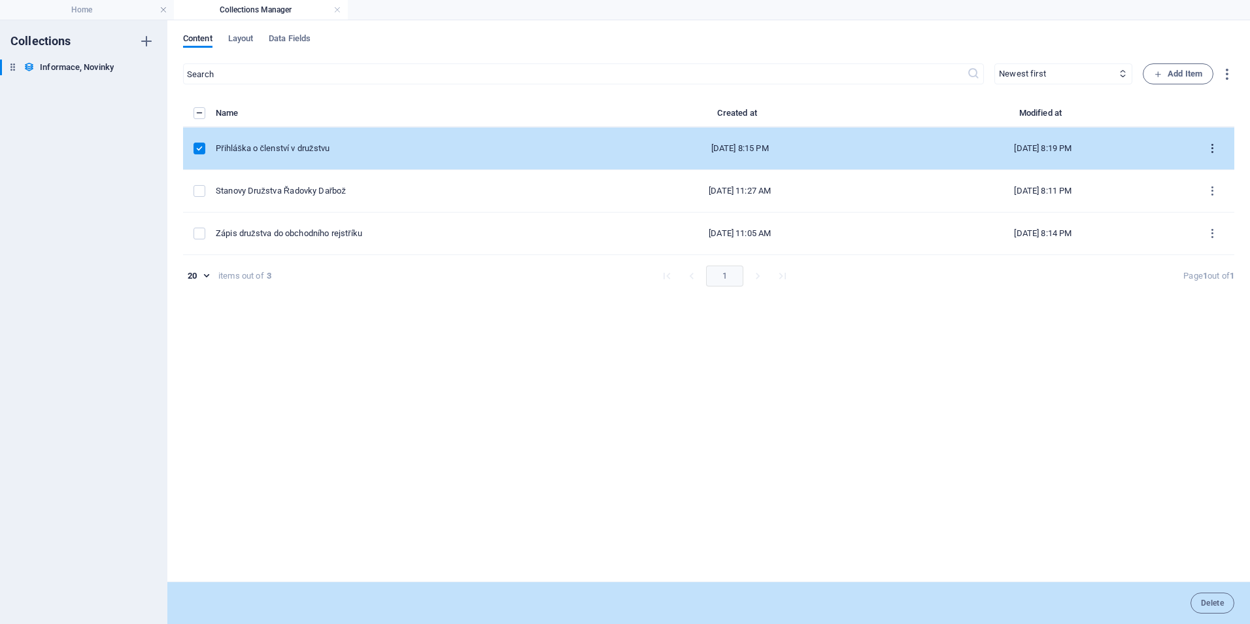
click at [1213, 150] on icon "items list" at bounding box center [1213, 149] width 12 height 12
click at [1210, 244] on h6 "Duplicate" at bounding box center [1212, 245] width 35 height 16
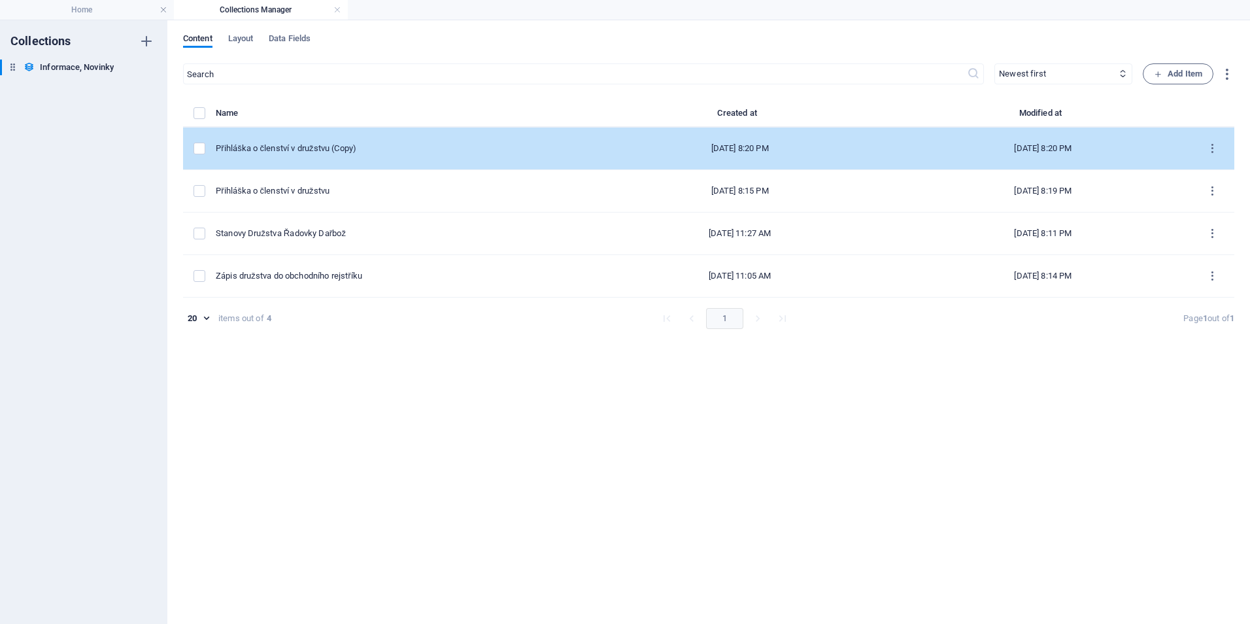
click at [394, 146] on div "Přihláška o členství v družstvu (Copy)" at bounding box center [395, 149] width 358 height 12
select select "Category 1"
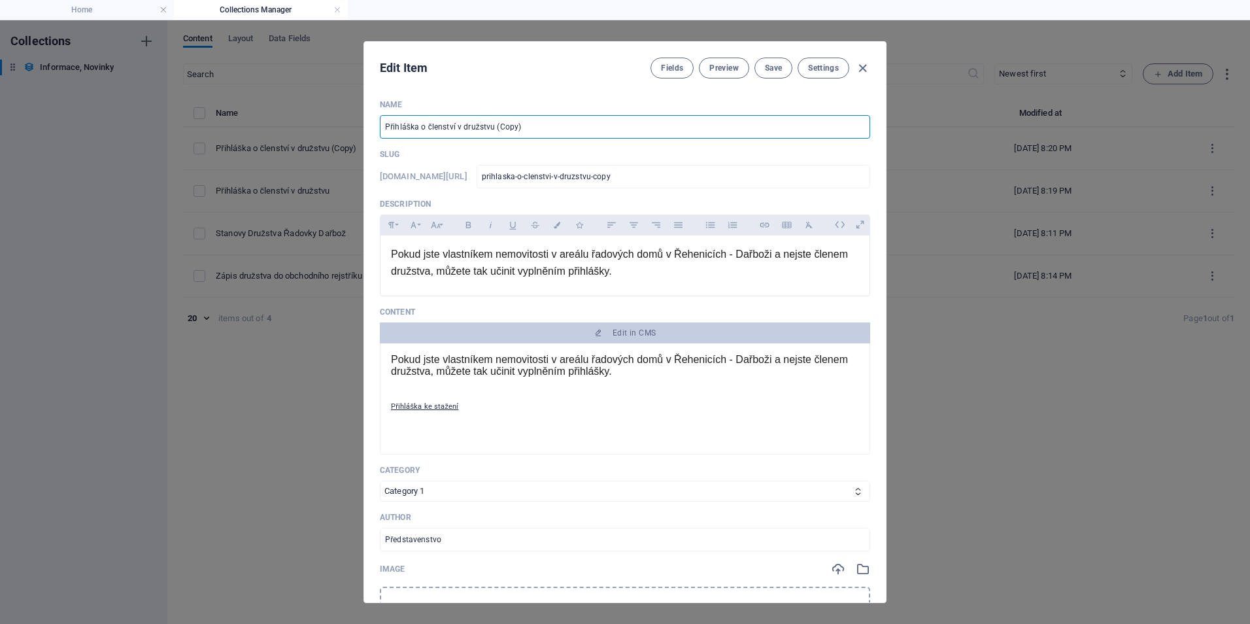
drag, startPoint x: 533, startPoint y: 127, endPoint x: 270, endPoint y: 104, distance: 263.9
click at [271, 104] on div "Edit Item Fields Preview Save Settings Name Přihláška o členství v družstvu (Co…" at bounding box center [625, 322] width 1250 height 604
click at [532, 120] on input "Přihláška o členství v družstvu (Copy)" at bounding box center [625, 127] width 490 height 24
drag, startPoint x: 551, startPoint y: 123, endPoint x: 351, endPoint y: 124, distance: 200.8
click at [358, 123] on div "Edit Item Fields Preview Save Settings Name Přihláška o členství v družstvu (Co…" at bounding box center [625, 322] width 1250 height 604
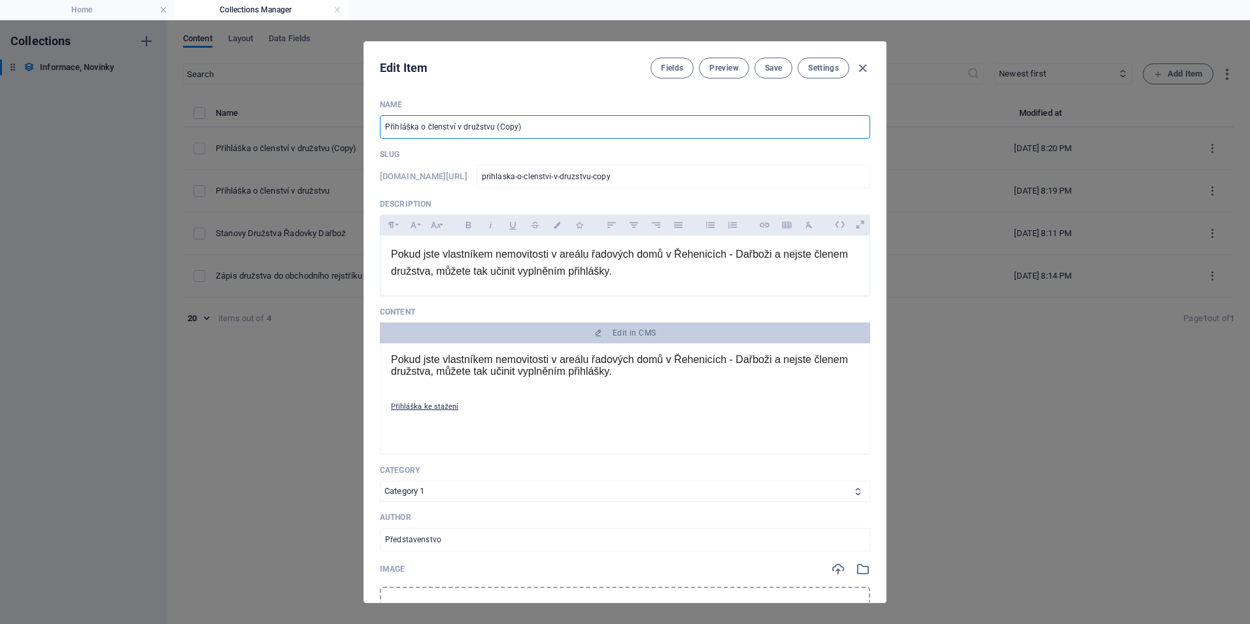
paste input "Zápis ze schůze představenstva ze dne 16.9.2025"
type input "Zápis ze schůze představenstva ze dne 16.9.2025"
type input "zapis-ze-schuze-predstavenstva-ze-dne-16-9-2025"
type input "Zápis ze schůze představenstva ze dne 16.9.2025"
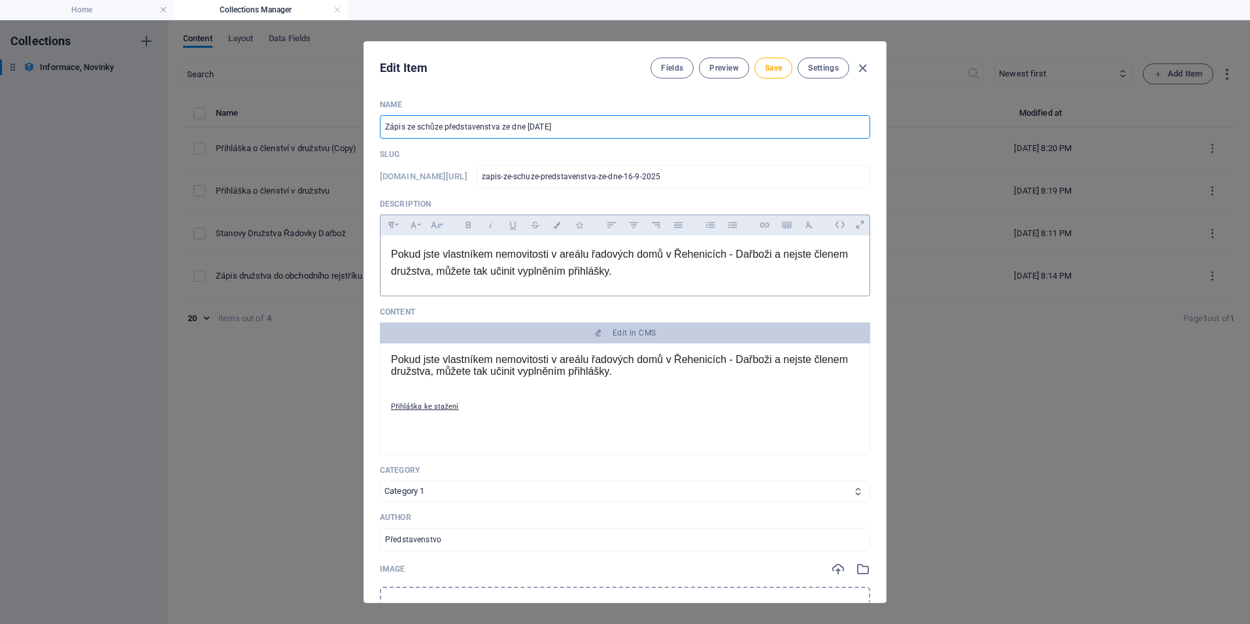
click at [663, 268] on p "Pokud jste vlastníkem nemovitosti v areálu řadových domů v Řehenicích - Dařboži…" at bounding box center [625, 262] width 468 height 33
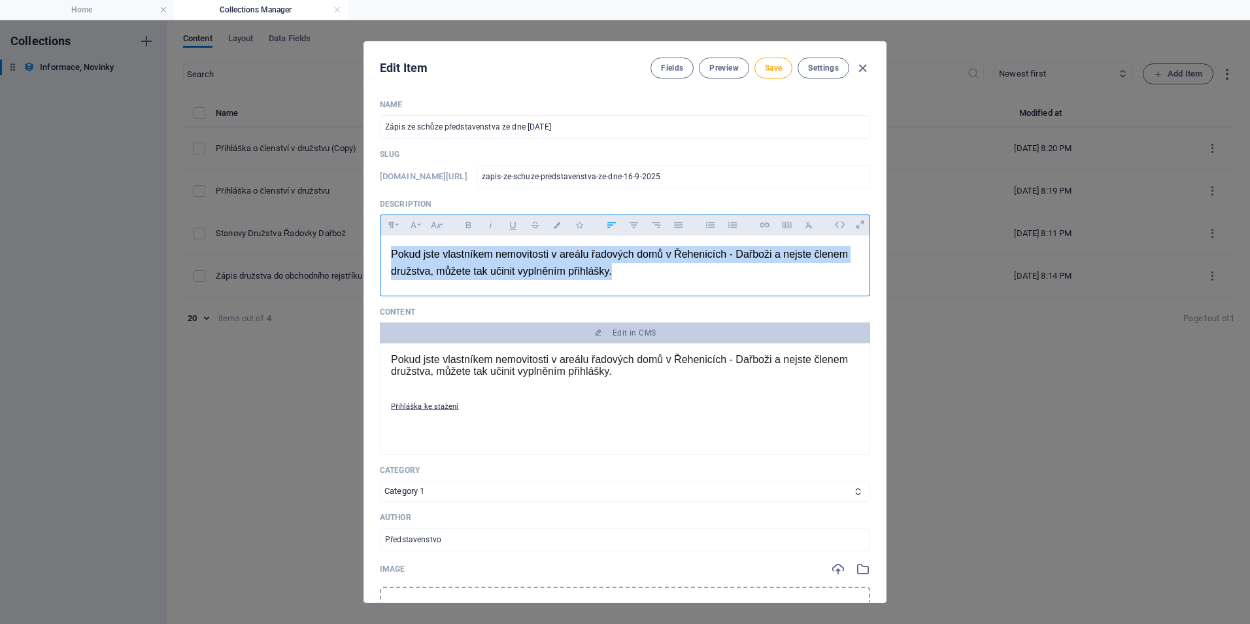
drag, startPoint x: 664, startPoint y: 268, endPoint x: 314, endPoint y: 235, distance: 352.1
click at [314, 235] on div "Edit Item Fields Preview Save Settings Name Zápis ze schůze představenstva ze d…" at bounding box center [625, 322] width 1250 height 604
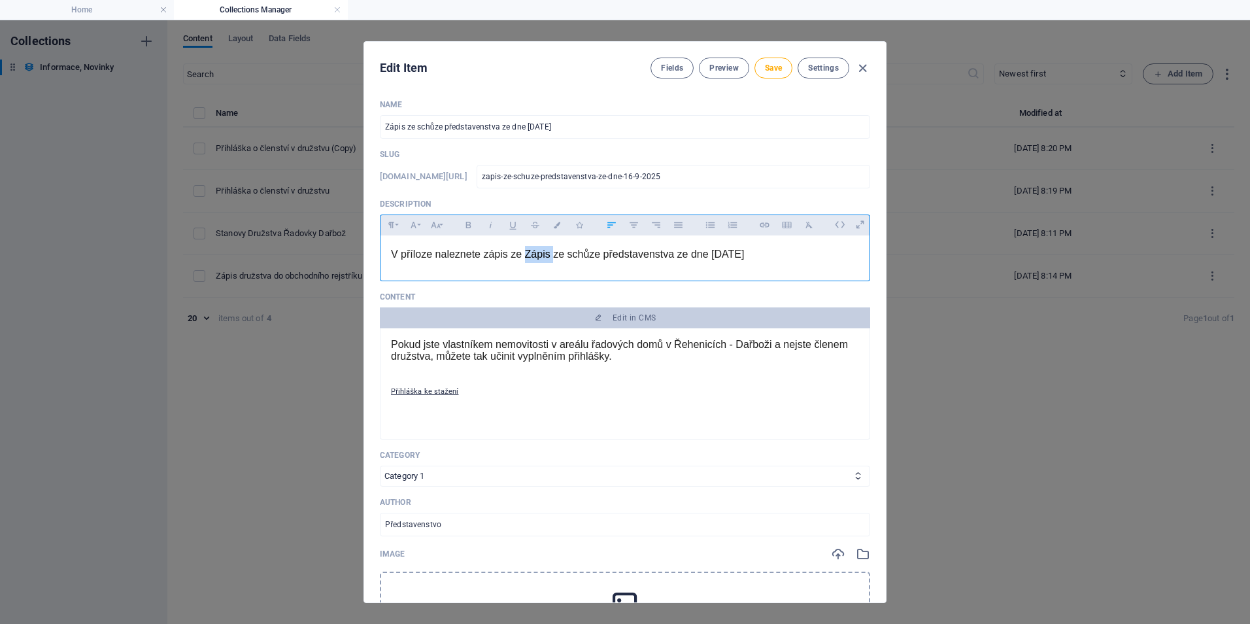
drag, startPoint x: 524, startPoint y: 251, endPoint x: 555, endPoint y: 258, distance: 31.6
click at [555, 258] on span "V příloze naleznete zápis ze Zápis ze schůze představenstva ze dne 16.9.2025" at bounding box center [567, 254] width 353 height 11
drag, startPoint x: 644, startPoint y: 253, endPoint x: 684, endPoint y: 254, distance: 39.9
click at [684, 254] on span "V příloze naleznete zápis ze ze schůze představenstva ze dne 16.9.2025" at bounding box center [553, 254] width 325 height 11
click at [807, 250] on p "V příloze naleznete zápis ze ze schůze představenstva, která proběhla dne 16.9.…" at bounding box center [625, 254] width 468 height 17
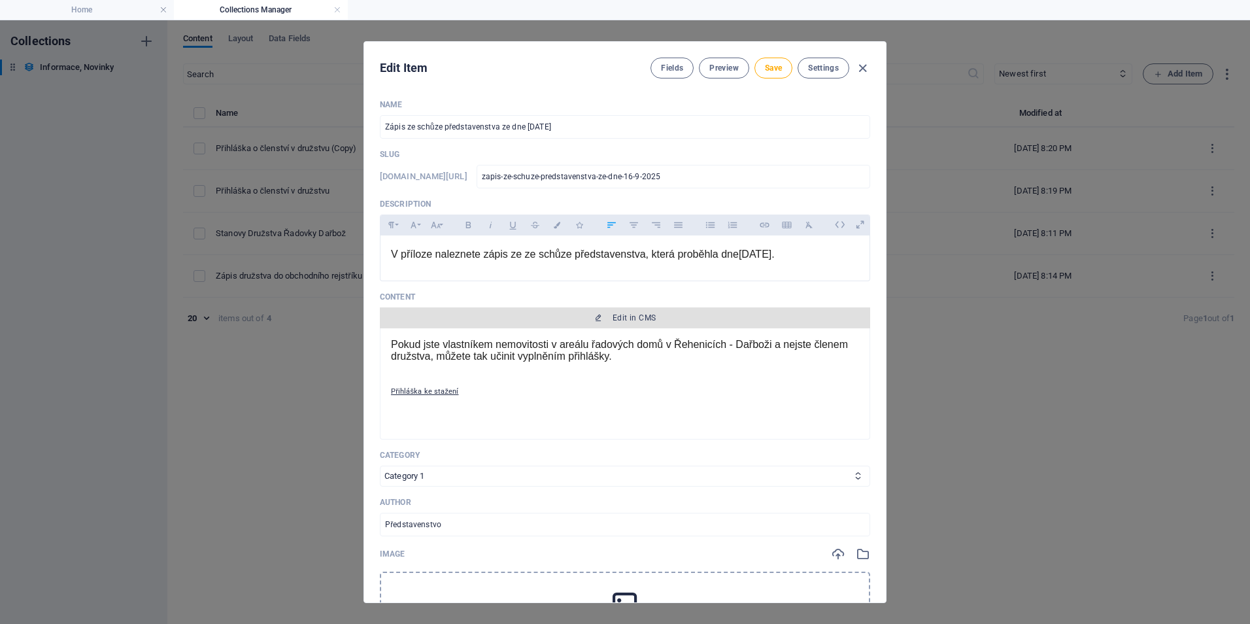
click at [644, 317] on span "Edit in CMS" at bounding box center [634, 318] width 43 height 10
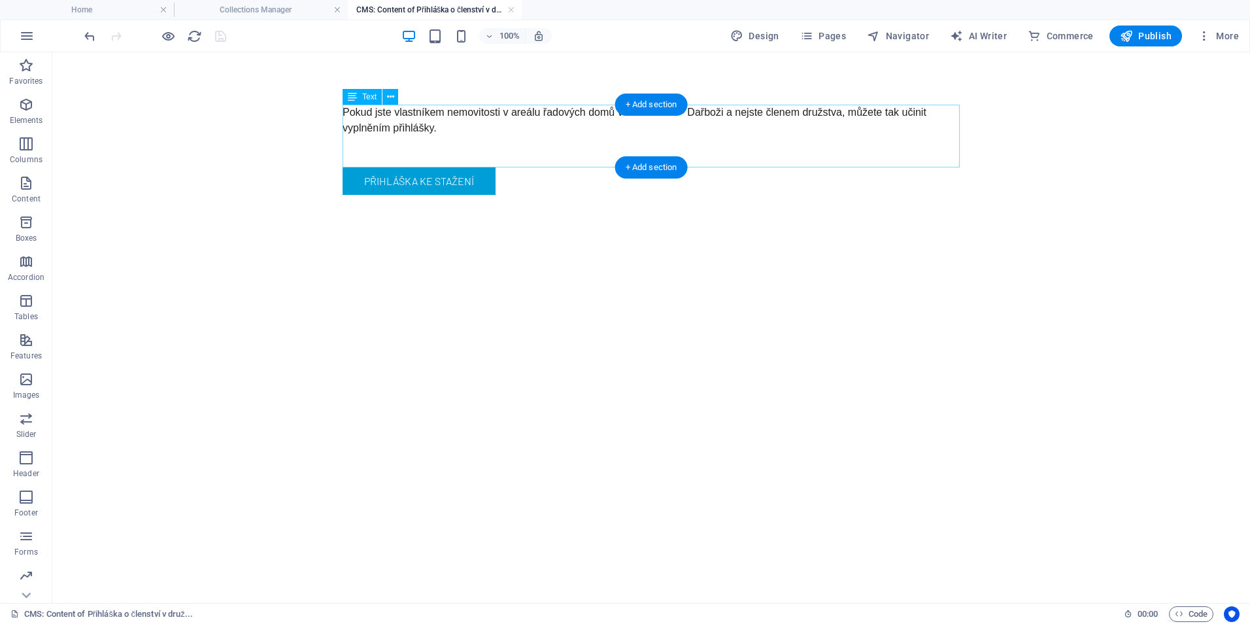
click at [439, 122] on div "Pokud jste vlastníkem nemovitosti v areálu řadových domů v Řehenicích - Dařboži…" at bounding box center [651, 136] width 617 height 63
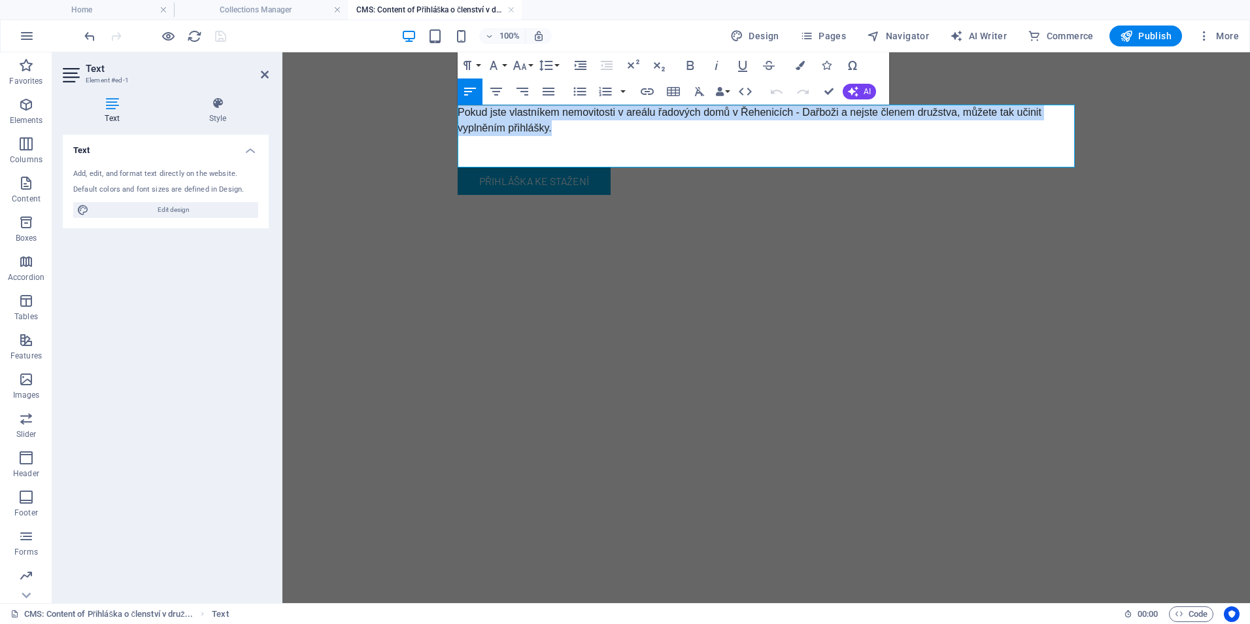
drag, startPoint x: 563, startPoint y: 127, endPoint x: 458, endPoint y: 109, distance: 106.2
click at [458, 109] on p "Pokud jste vlastníkem nemovitosti v areálu řadových domů v Řehenicích - Dařboži…" at bounding box center [766, 120] width 617 height 31
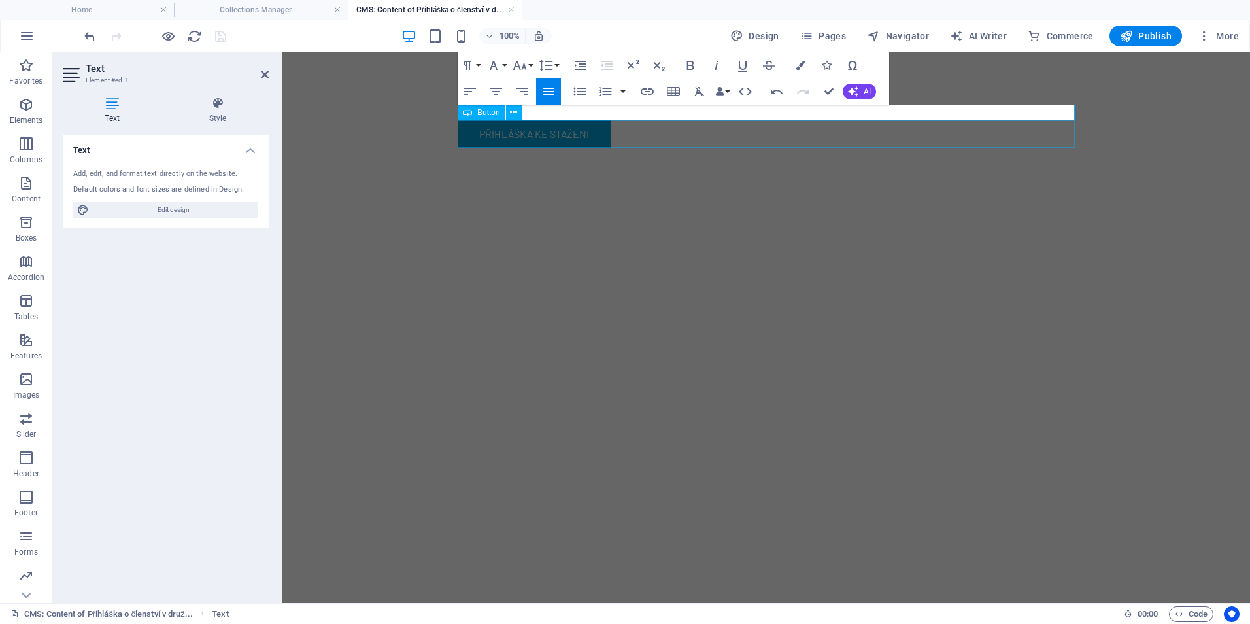
click at [517, 137] on div "Přihláška ke stažení" at bounding box center [766, 133] width 617 height 27
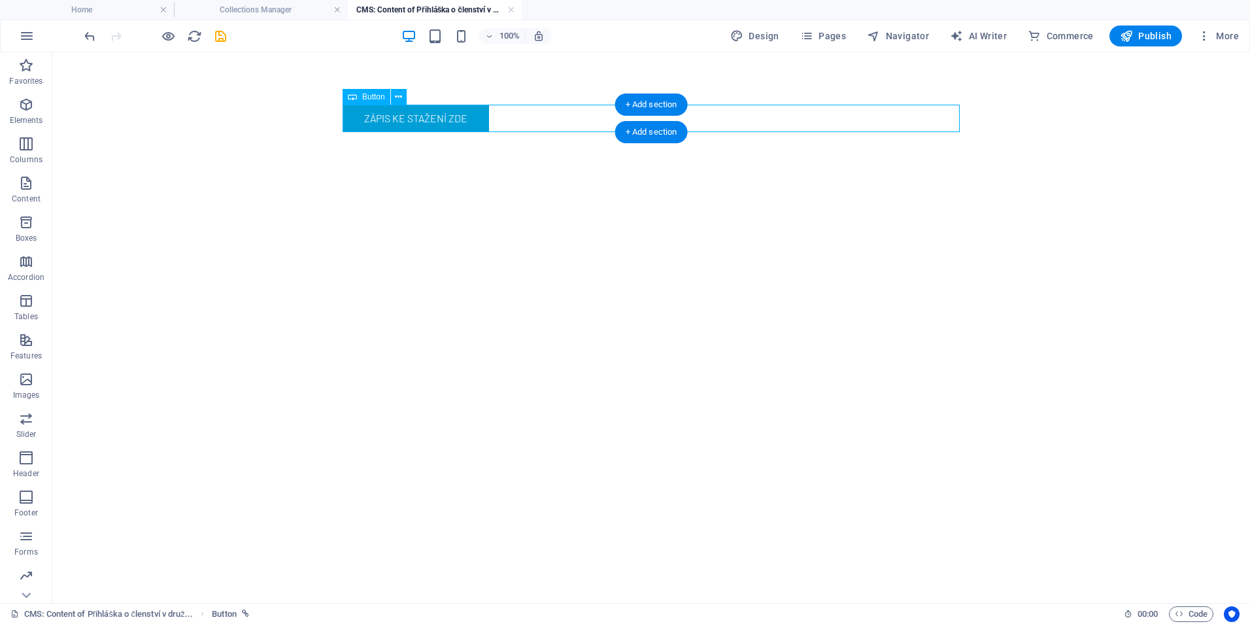
click at [431, 116] on div "zápis ke stažení zde" at bounding box center [651, 118] width 617 height 27
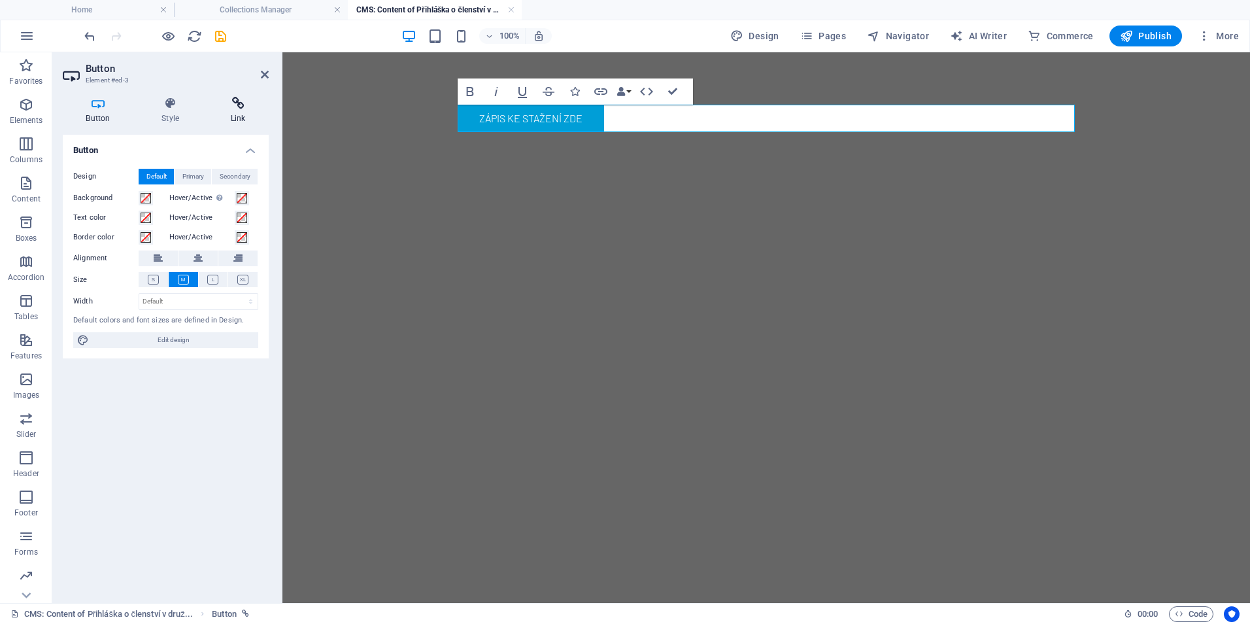
click at [243, 109] on icon at bounding box center [237, 103] width 61 height 13
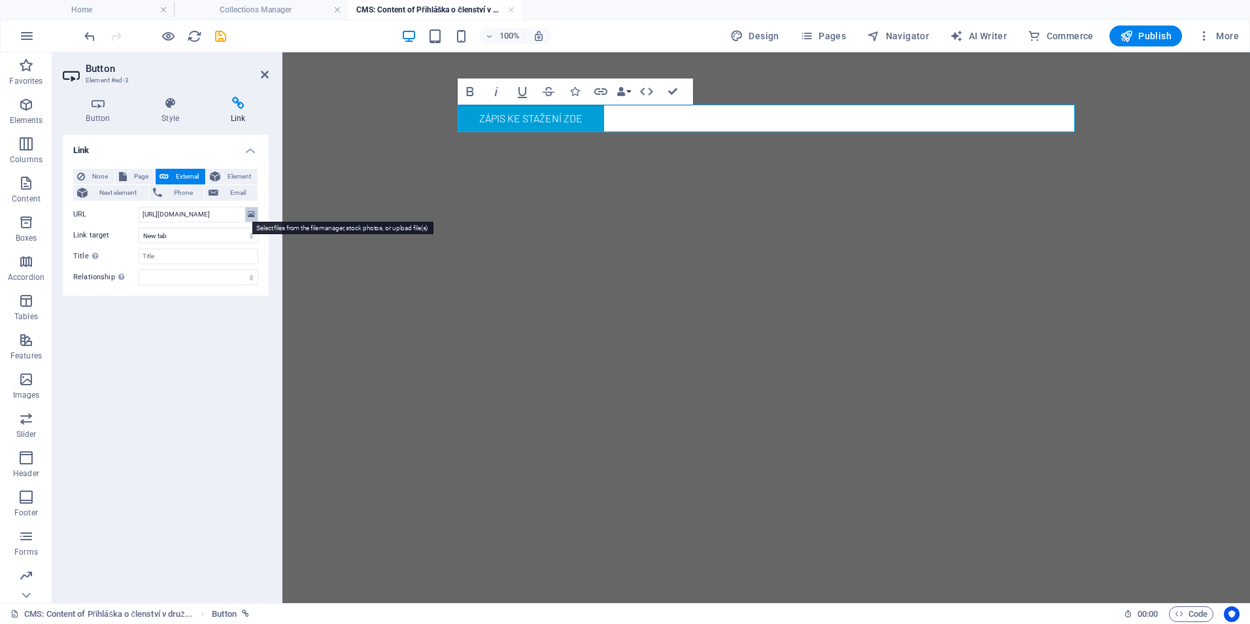
click at [256, 213] on button at bounding box center [251, 214] width 12 height 14
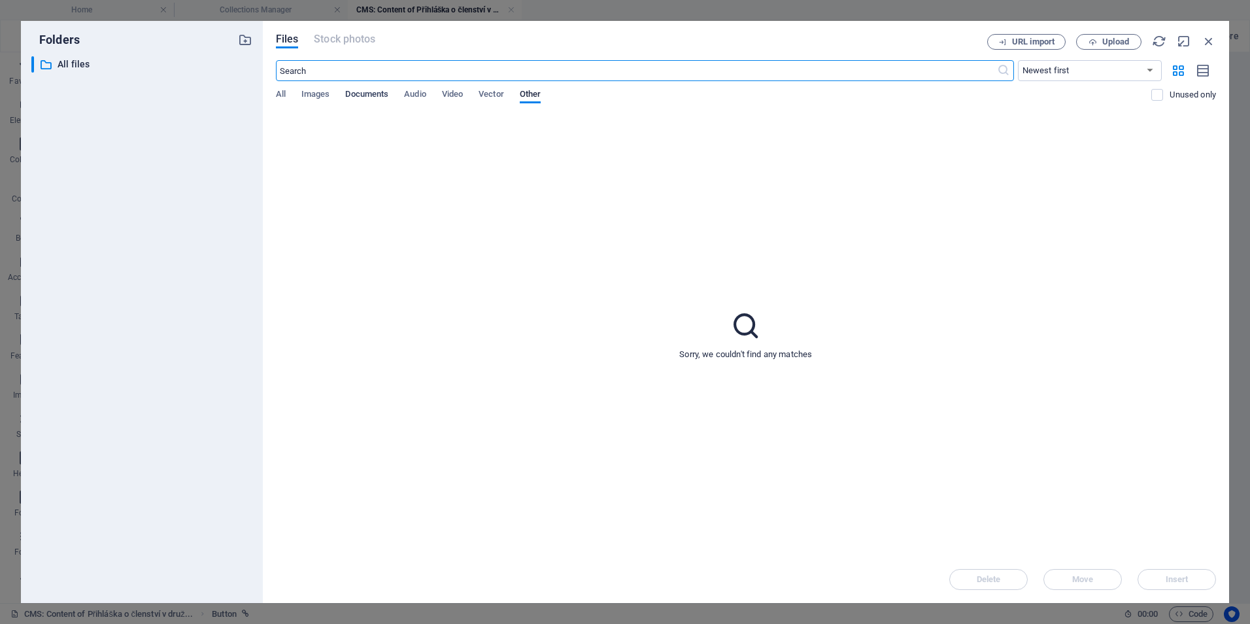
click at [381, 98] on span "Documents" at bounding box center [366, 95] width 43 height 18
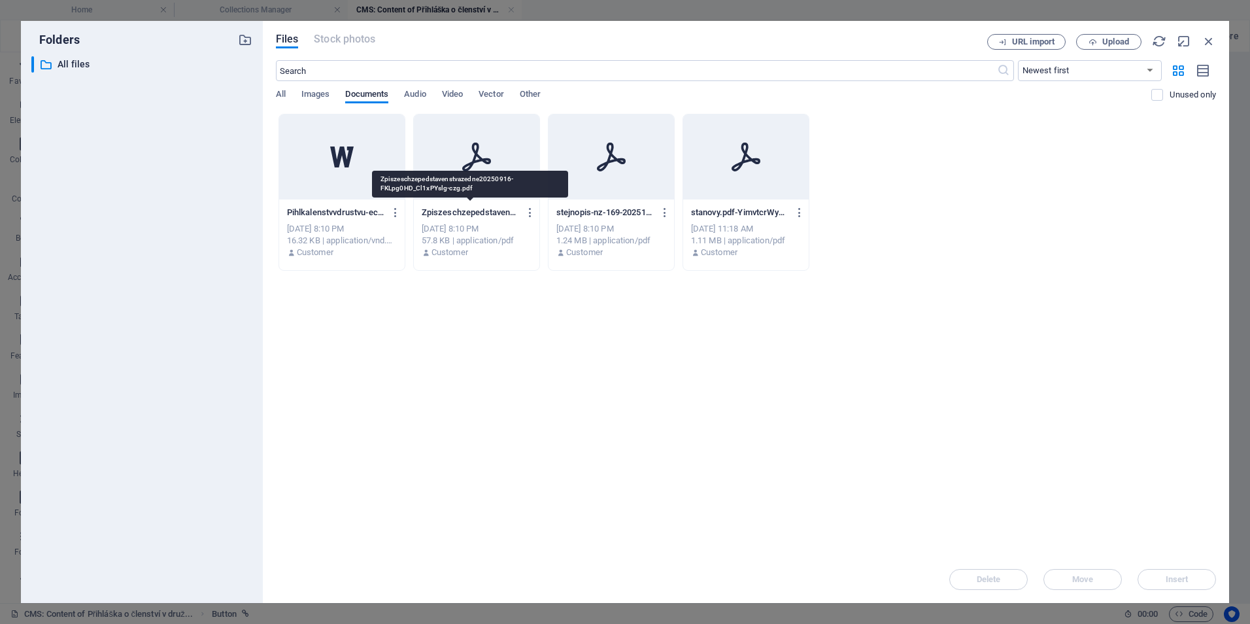
click at [498, 212] on p "Zpiszeschzepedstavenstvazedne20250916-FKLpg0HD_Cl1xPYslg-czg.pdf" at bounding box center [471, 213] width 98 height 12
type input "https://cdn1.site-media.eu/images/document/19717143/Zpiszeschzepedstavenstvazed…"
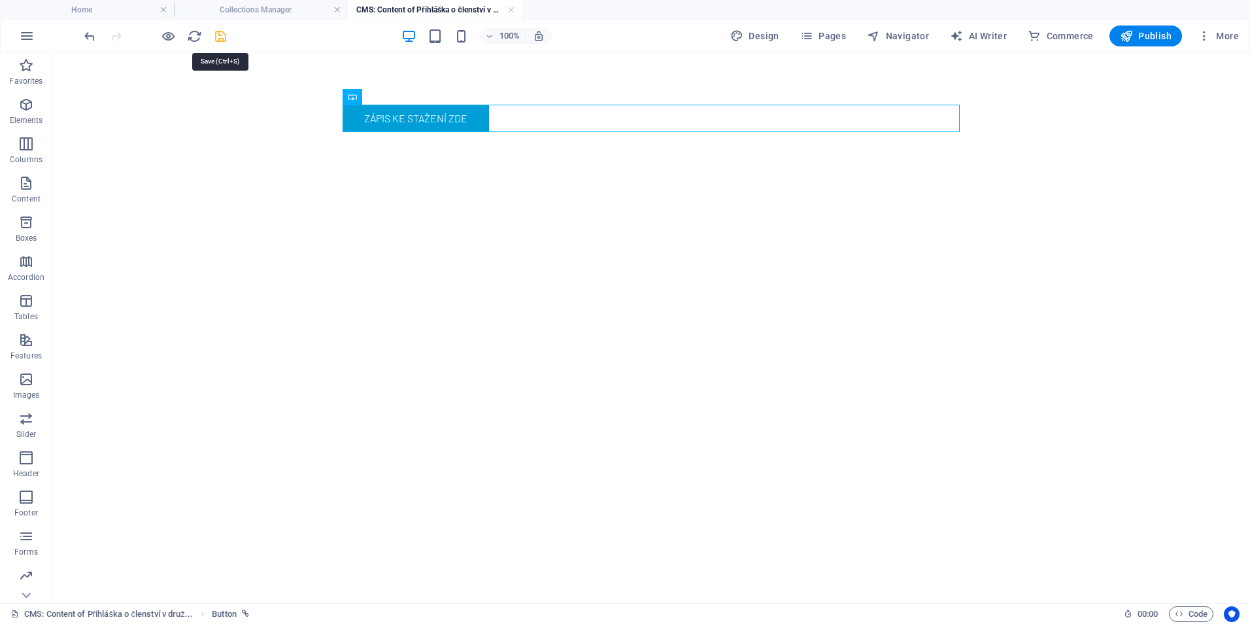
click at [221, 35] on icon "save" at bounding box center [220, 36] width 15 height 15
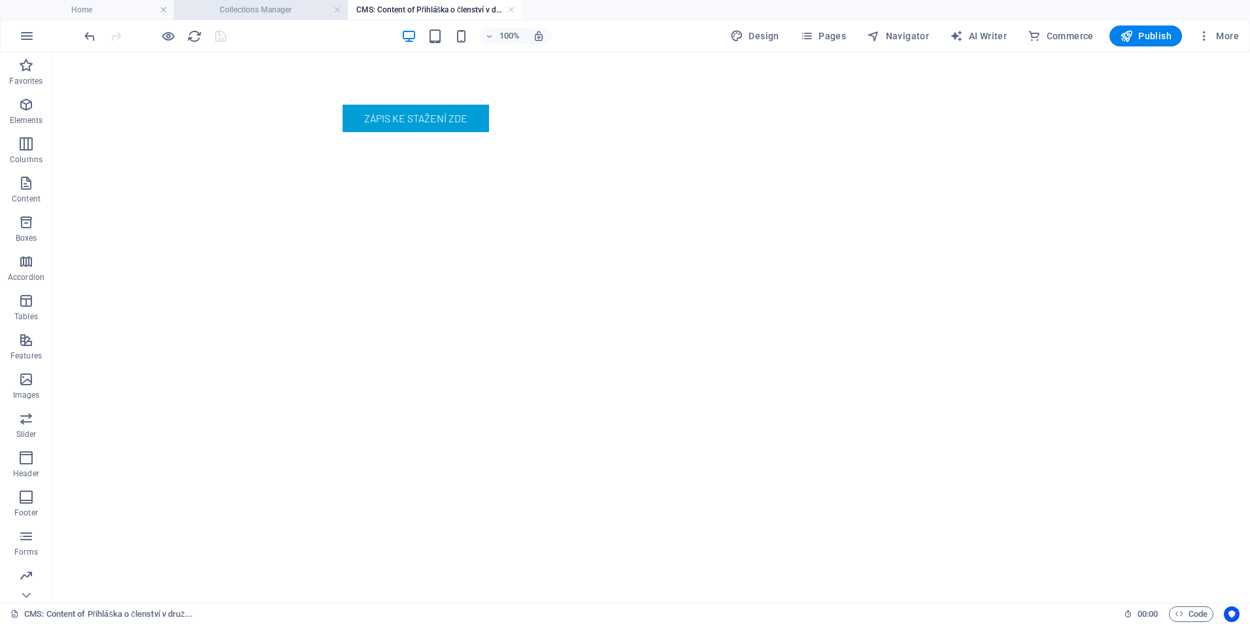
type input "zapis-ze-schuze-predstavenstva-ze-dne-16-9-2025"
click at [509, 8] on link at bounding box center [511, 10] width 8 height 12
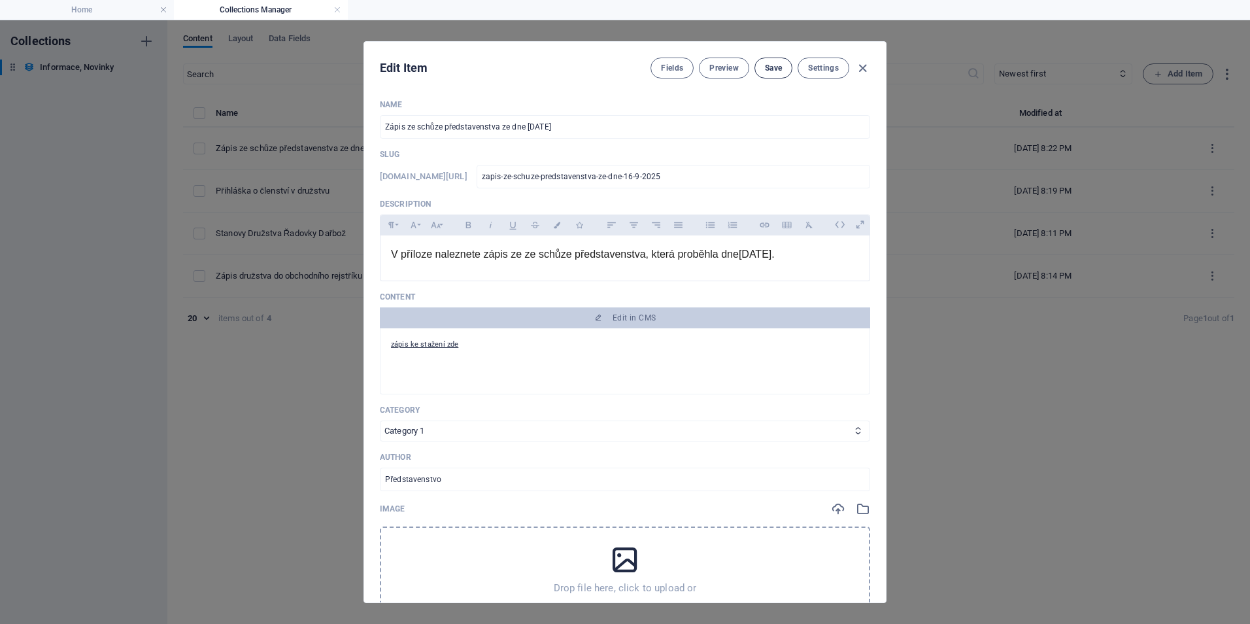
click at [774, 65] on span "Save" at bounding box center [773, 68] width 17 height 10
click at [864, 65] on icon "button" at bounding box center [862, 68] width 15 height 15
type input "[DATE]"
type input "zapis-ze-schuze-predstavenstva-ze-dne-16-9-2025"
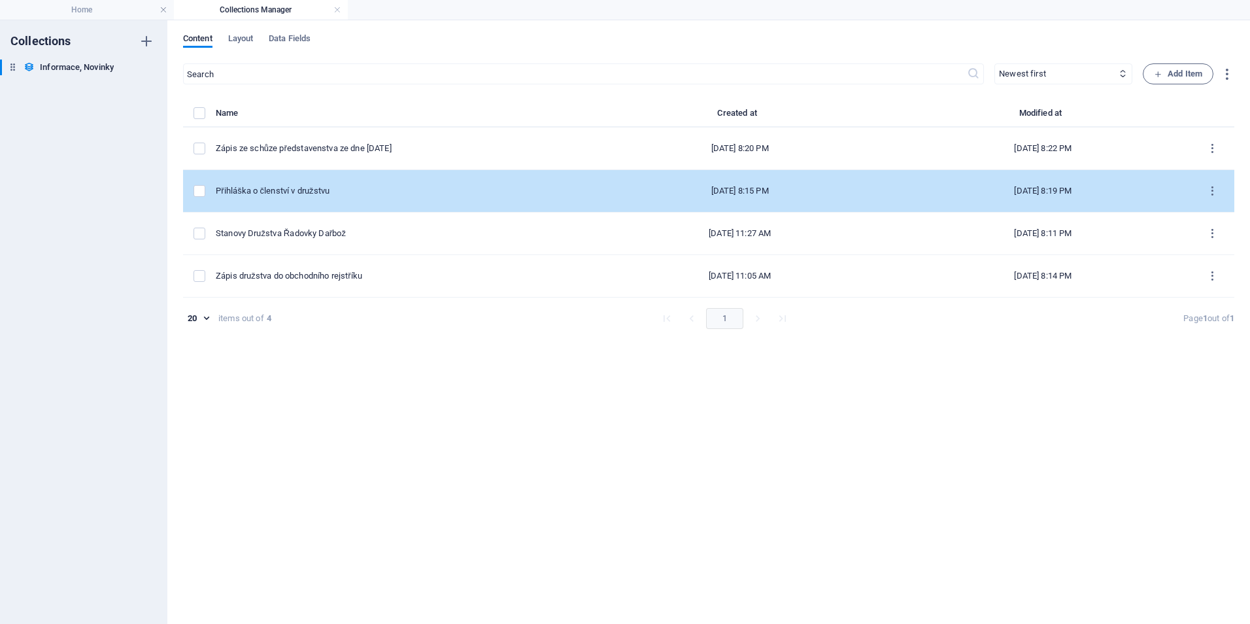
click at [428, 192] on div "Přihláška o členství v družstvu" at bounding box center [395, 191] width 358 height 12
select select "Category 1"
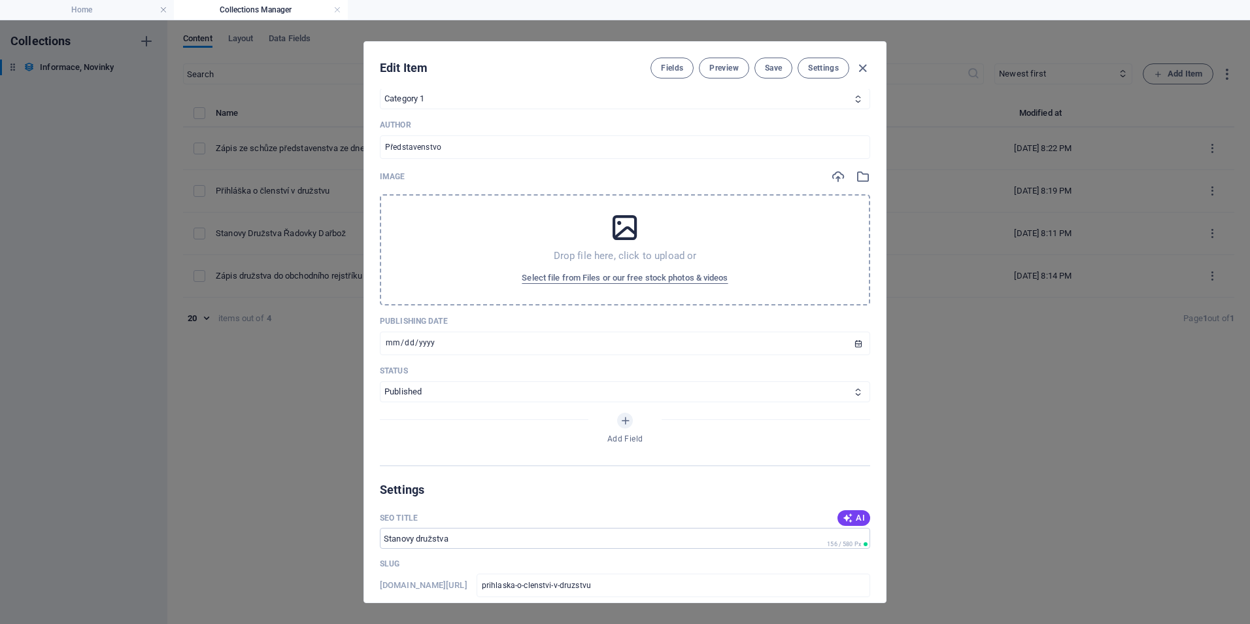
scroll to position [589, 0]
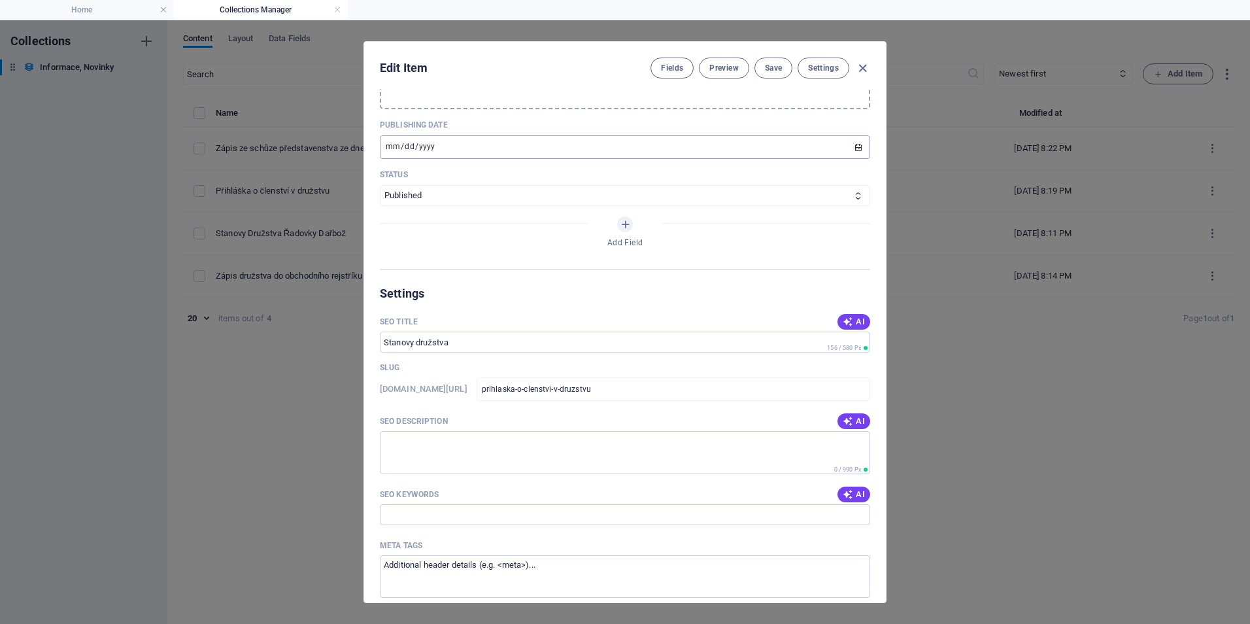
click at [430, 143] on input "[DATE]" at bounding box center [625, 147] width 490 height 24
click at [856, 148] on input "[DATE]" at bounding box center [625, 147] width 490 height 24
click at [865, 68] on icon "button" at bounding box center [862, 68] width 15 height 15
type input "[DATE]"
type input "prihlaska-o-clenstvi-v-druzstvu"
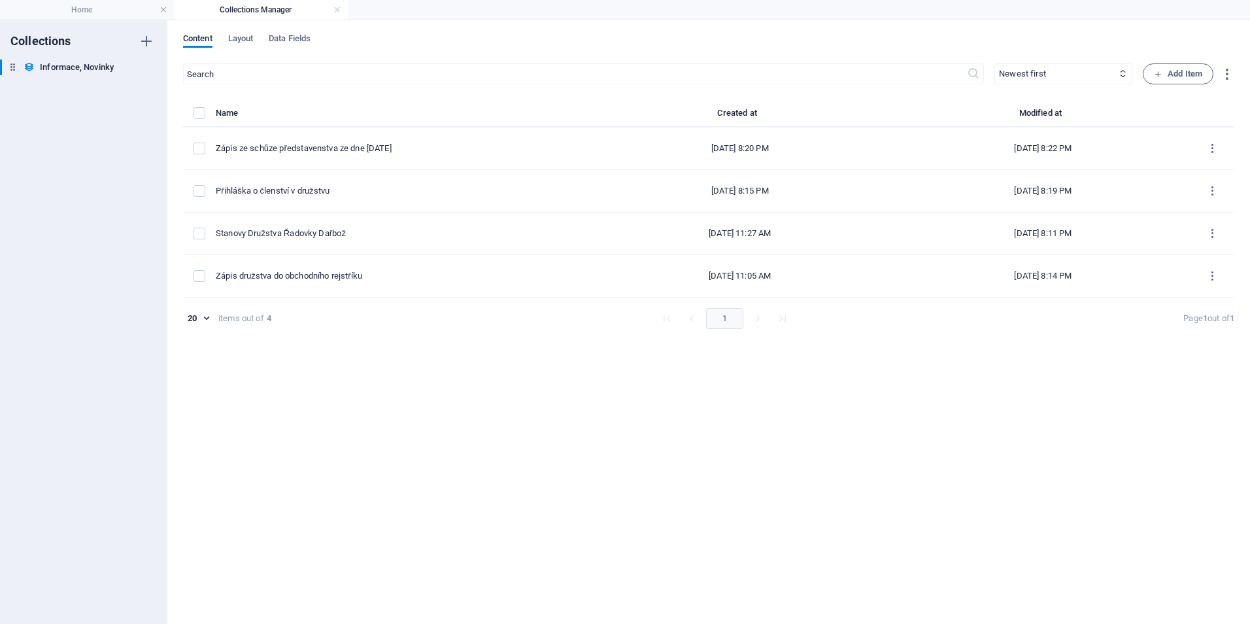
scroll to position [511, 0]
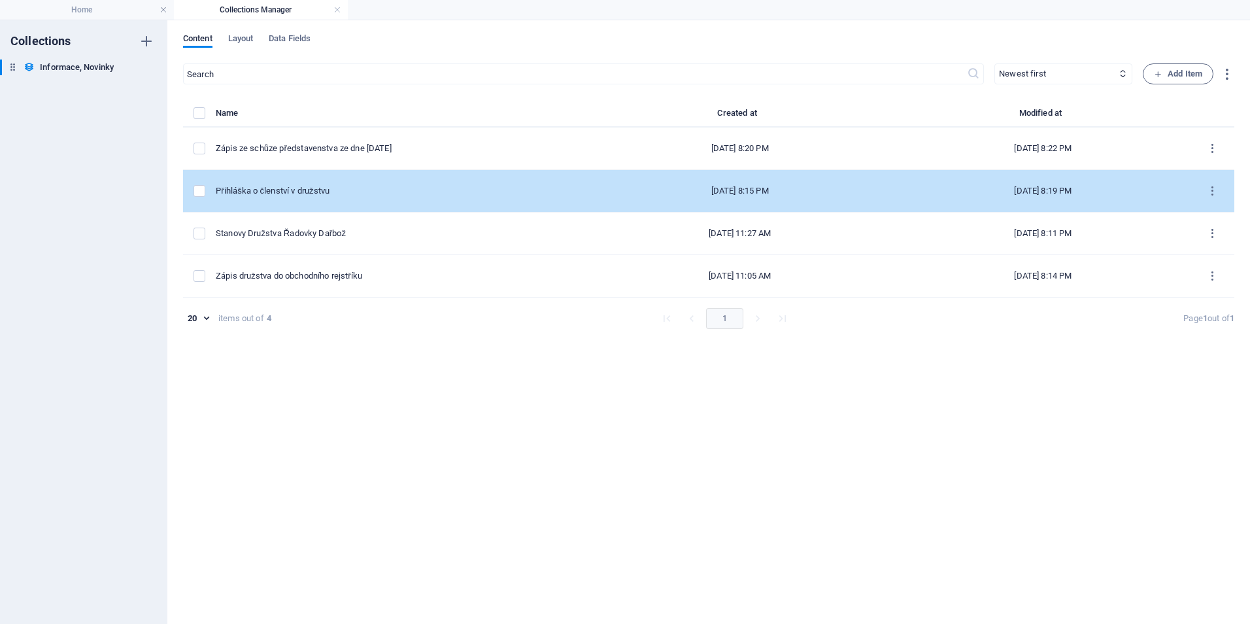
click at [346, 186] on div "Přihláška o členství v družstvu" at bounding box center [395, 191] width 358 height 12
select select "Category 1"
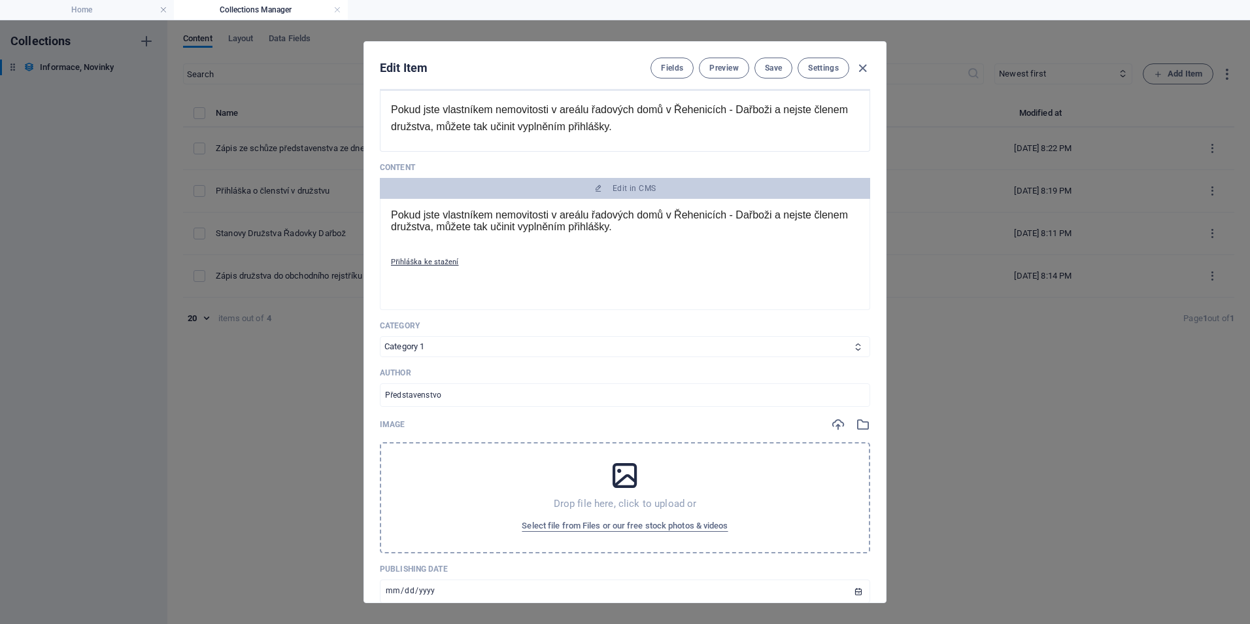
scroll to position [392, 0]
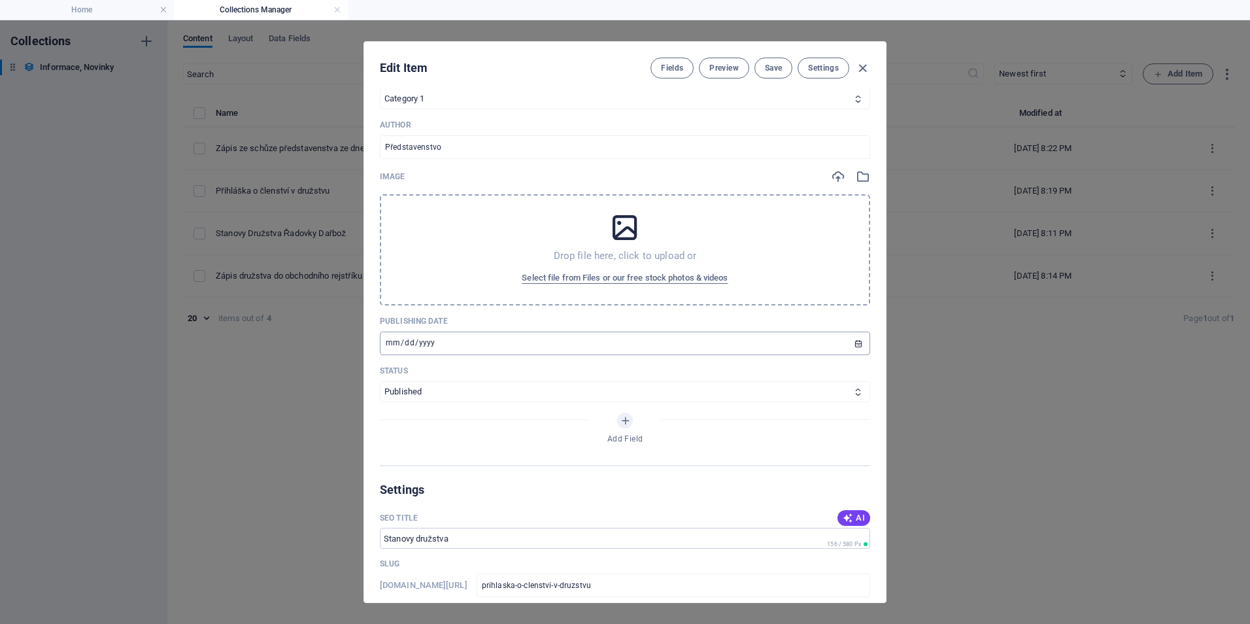
click at [851, 345] on input "[DATE]" at bounding box center [625, 344] width 490 height 24
click at [784, 73] on button "Save" at bounding box center [774, 68] width 38 height 21
click at [865, 69] on icon "button" at bounding box center [862, 68] width 15 height 15
type input "[DATE]"
type input "prihlaska-o-clenstvi-v-druzstvu"
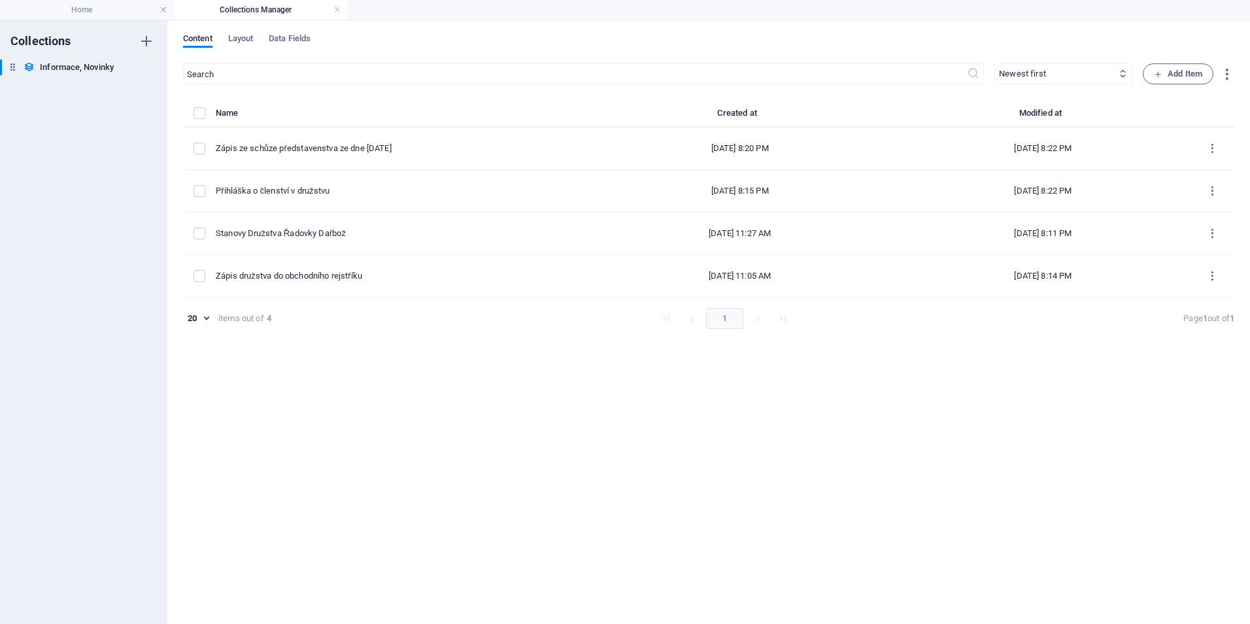
scroll to position [315, 0]
click at [340, 9] on link at bounding box center [338, 10] width 8 height 12
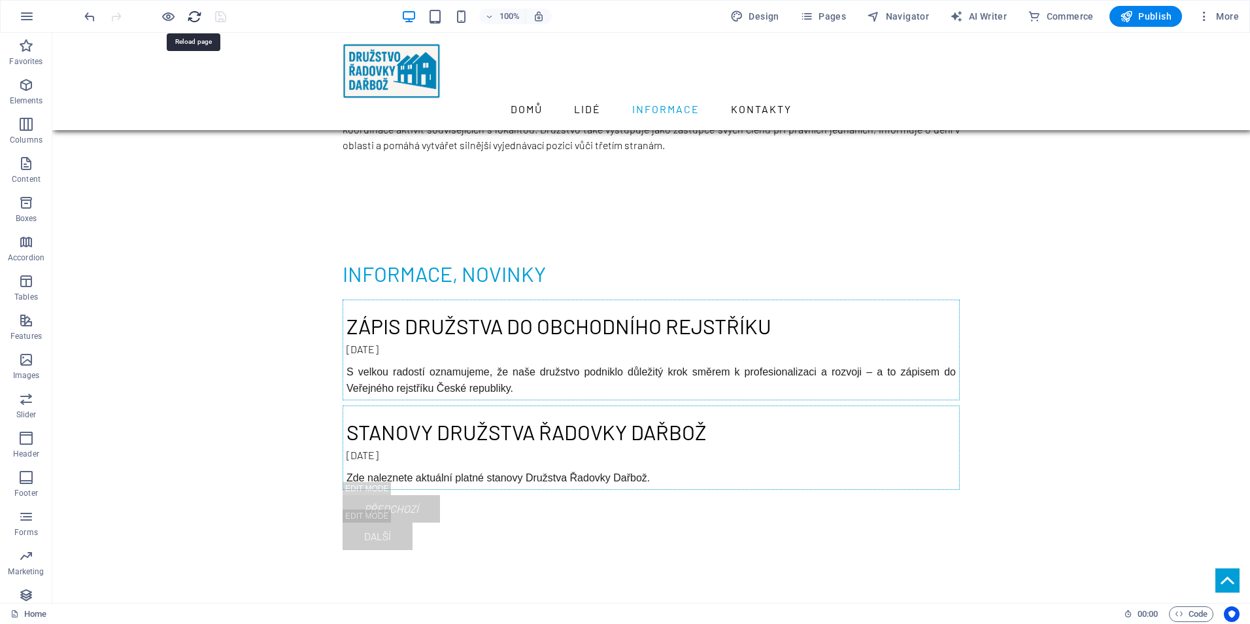
click at [193, 18] on icon "reload" at bounding box center [194, 16] width 15 height 15
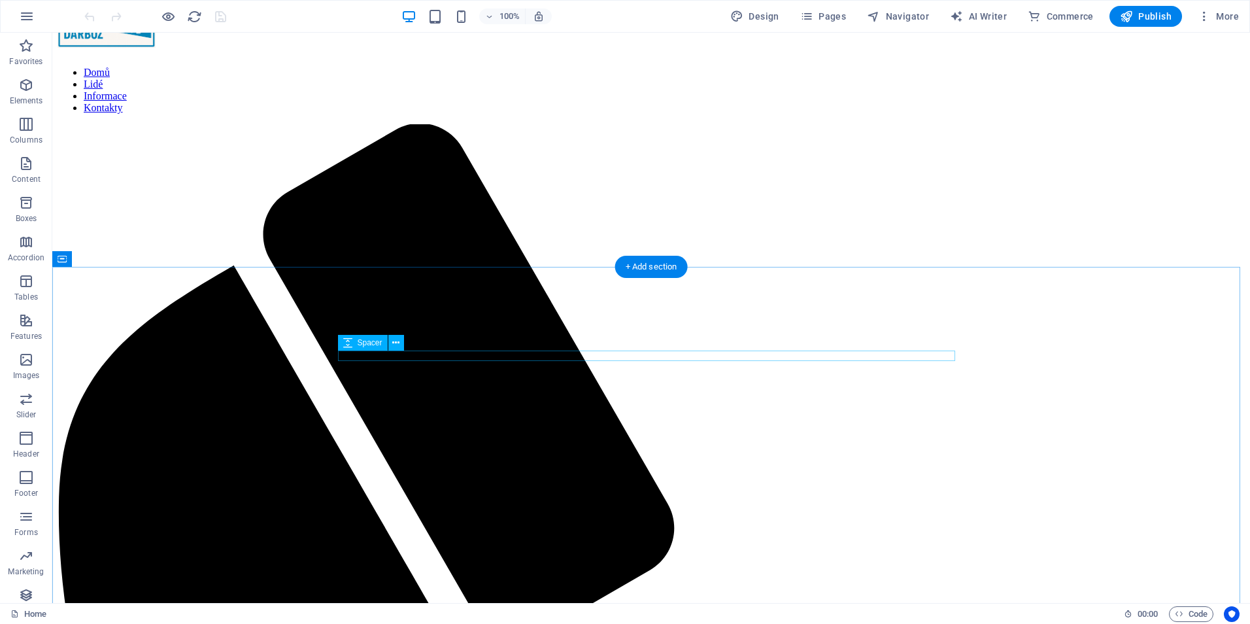
scroll to position [196, 0]
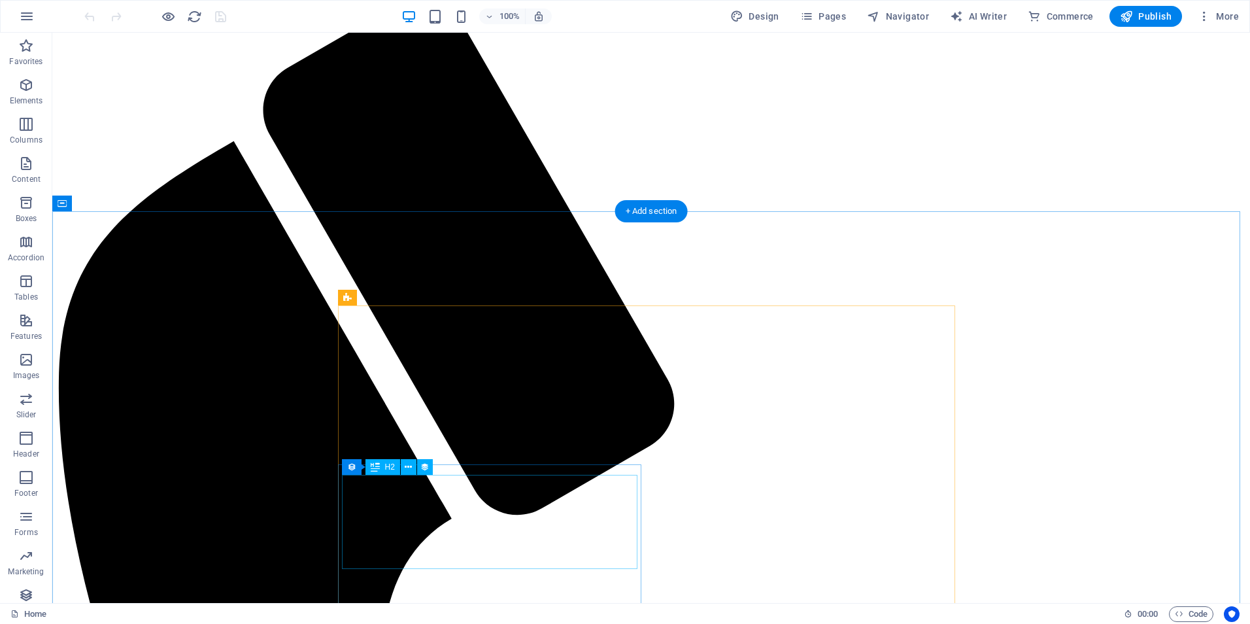
select select "name"
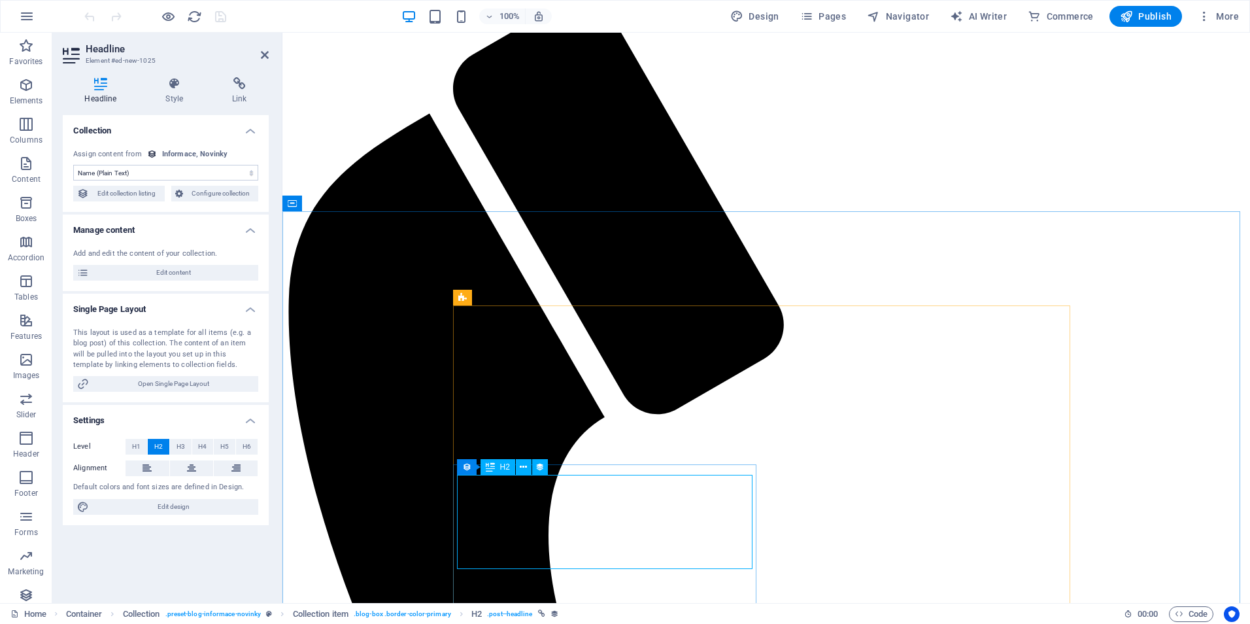
click at [197, 274] on span "Edit content" at bounding box center [174, 273] width 162 height 16
select select "Category 1"
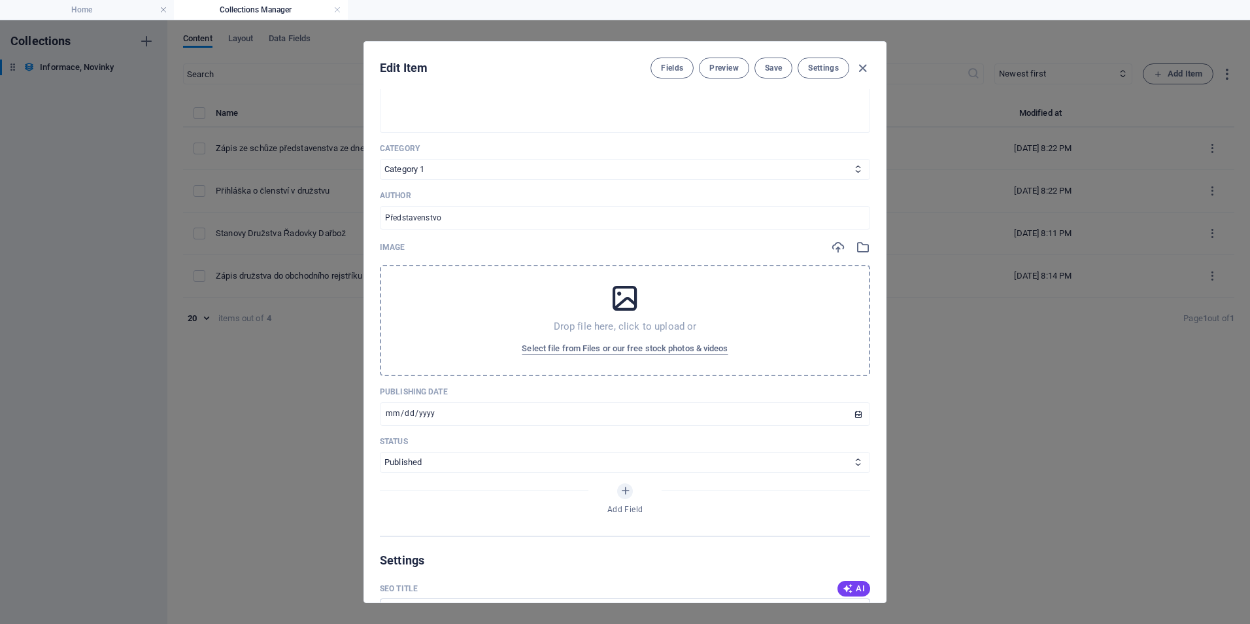
scroll to position [458, 0]
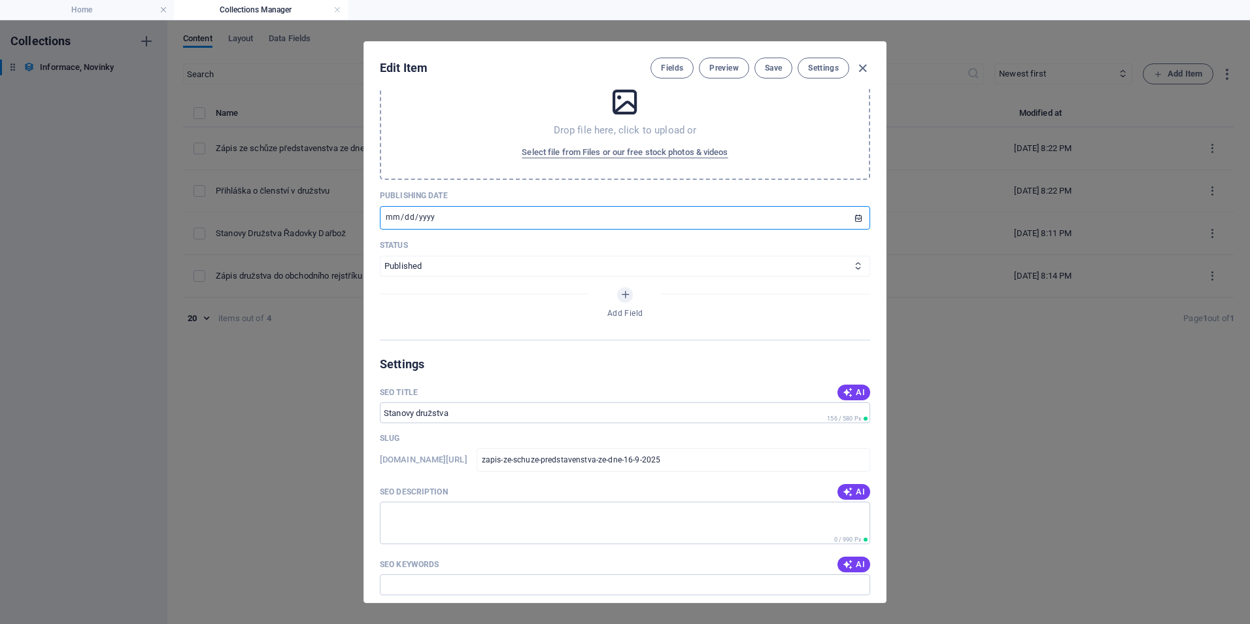
click at [391, 216] on input "[DATE]" at bounding box center [625, 218] width 490 height 24
click at [780, 69] on span "Save" at bounding box center [773, 68] width 17 height 10
drag, startPoint x: 862, startPoint y: 61, endPoint x: 726, endPoint y: 52, distance: 136.4
click at [862, 62] on icon "button" at bounding box center [862, 68] width 15 height 15
type input "[DATE]"
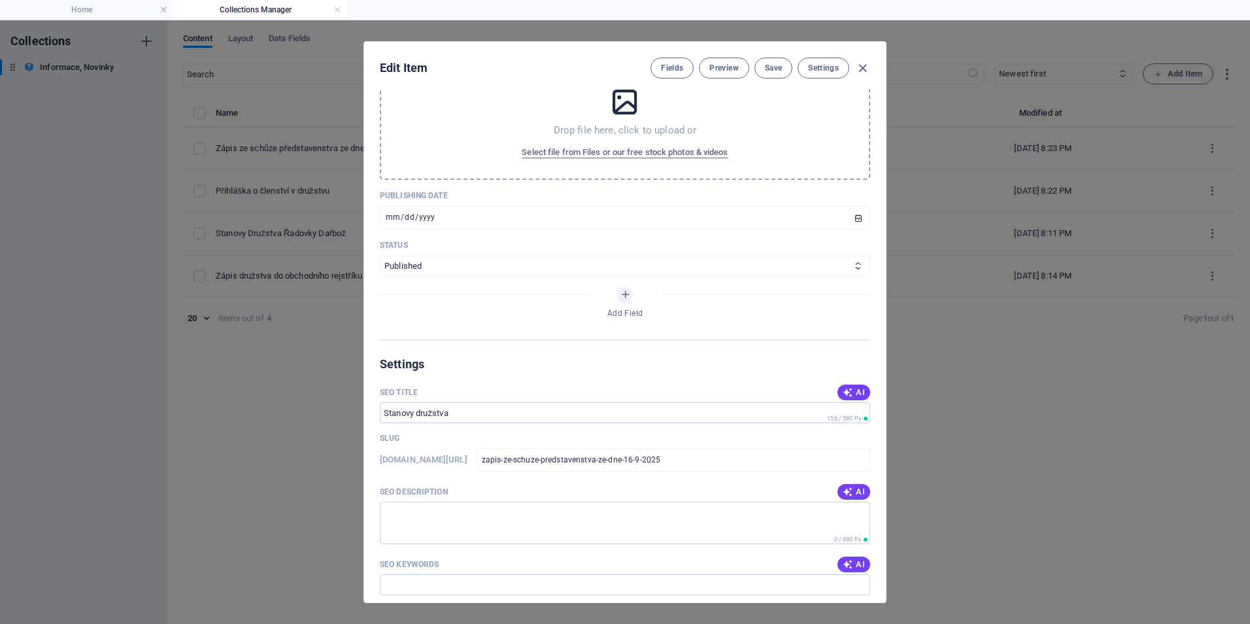
type input "zapis-ze-schuze-predstavenstva-ze-dne-16-9-2025"
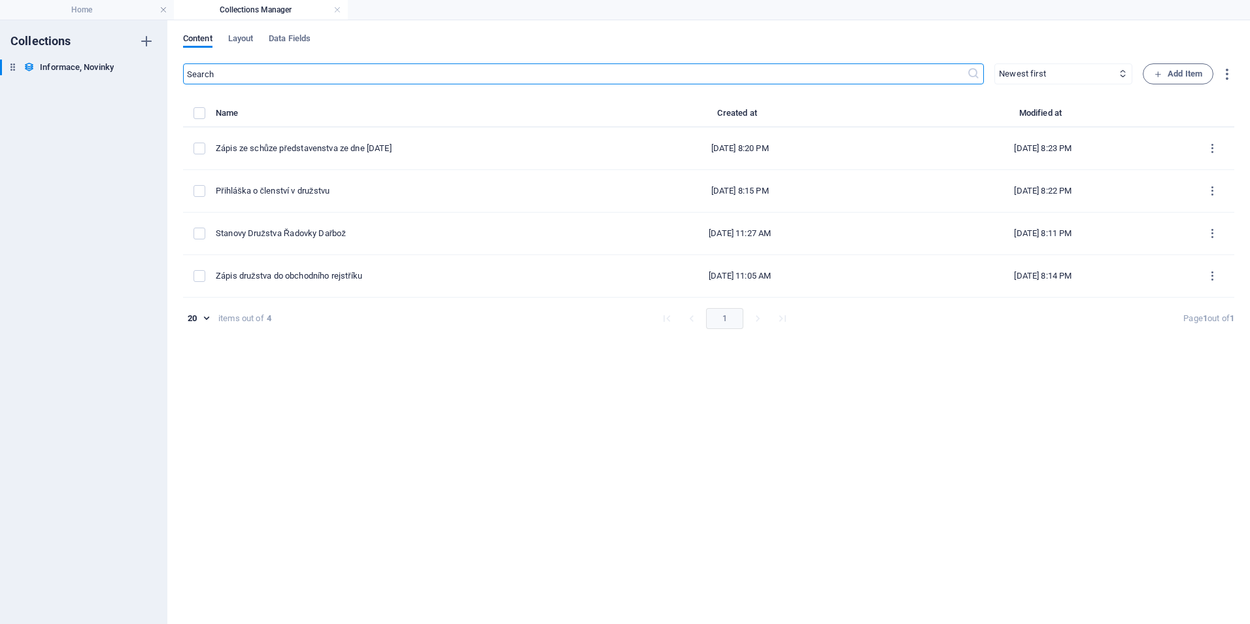
scroll to position [425, 0]
click at [337, 5] on link at bounding box center [338, 10] width 8 height 12
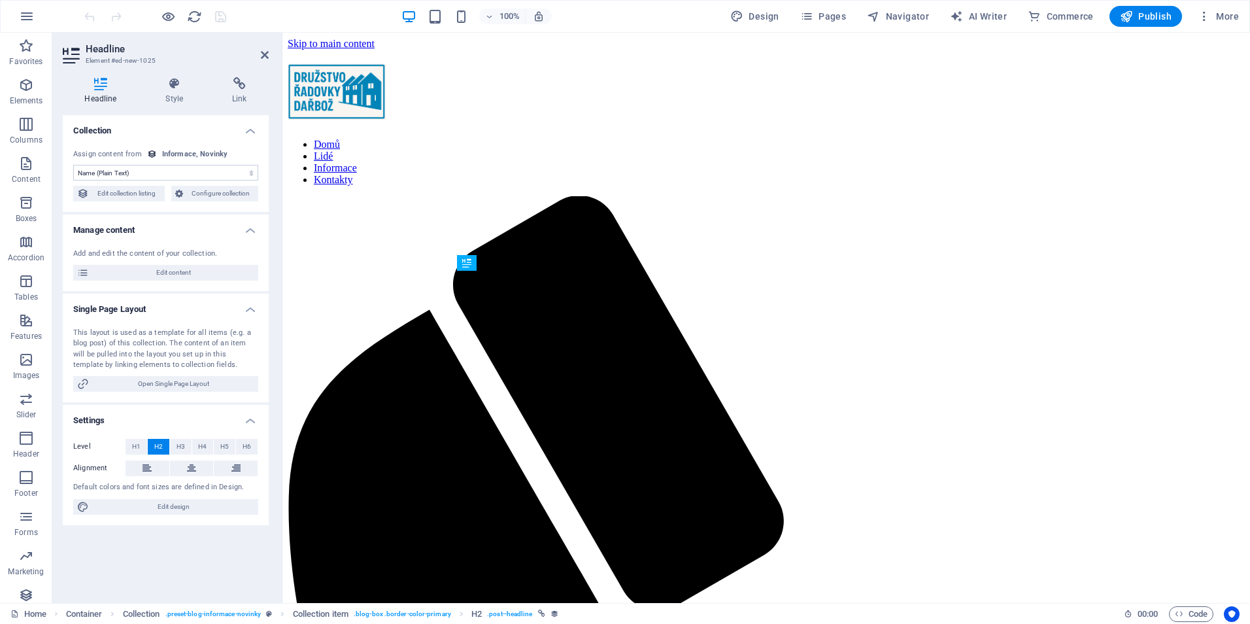
scroll to position [196, 0]
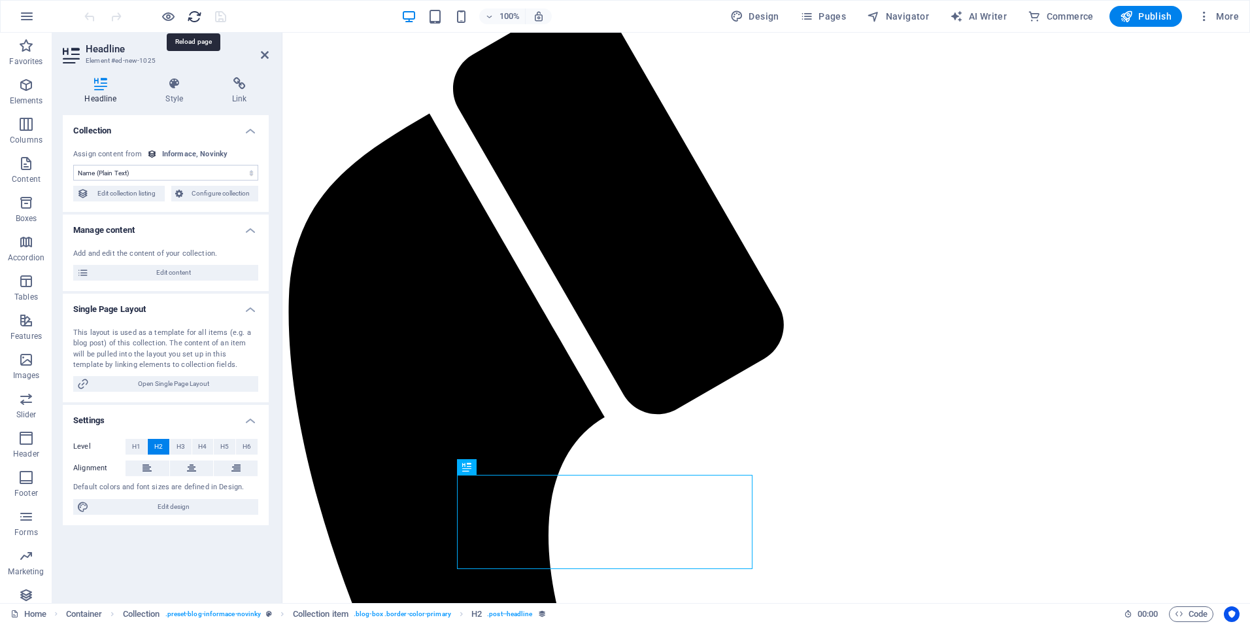
click at [193, 16] on icon "reload" at bounding box center [194, 16] width 15 height 15
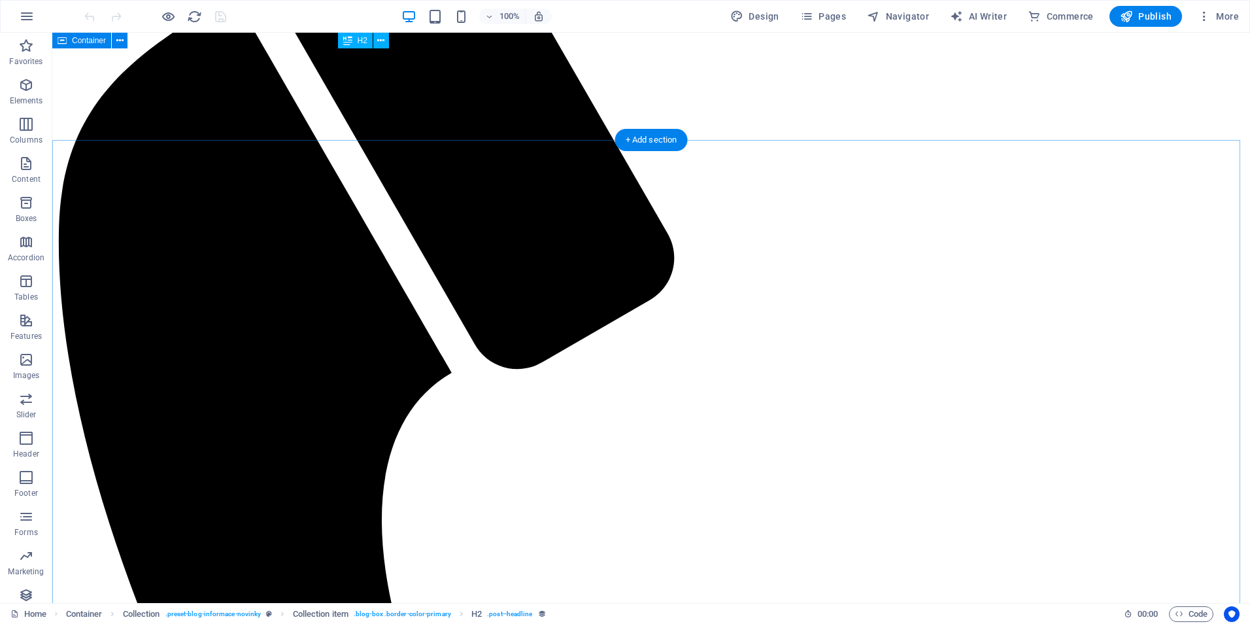
scroll to position [262, 0]
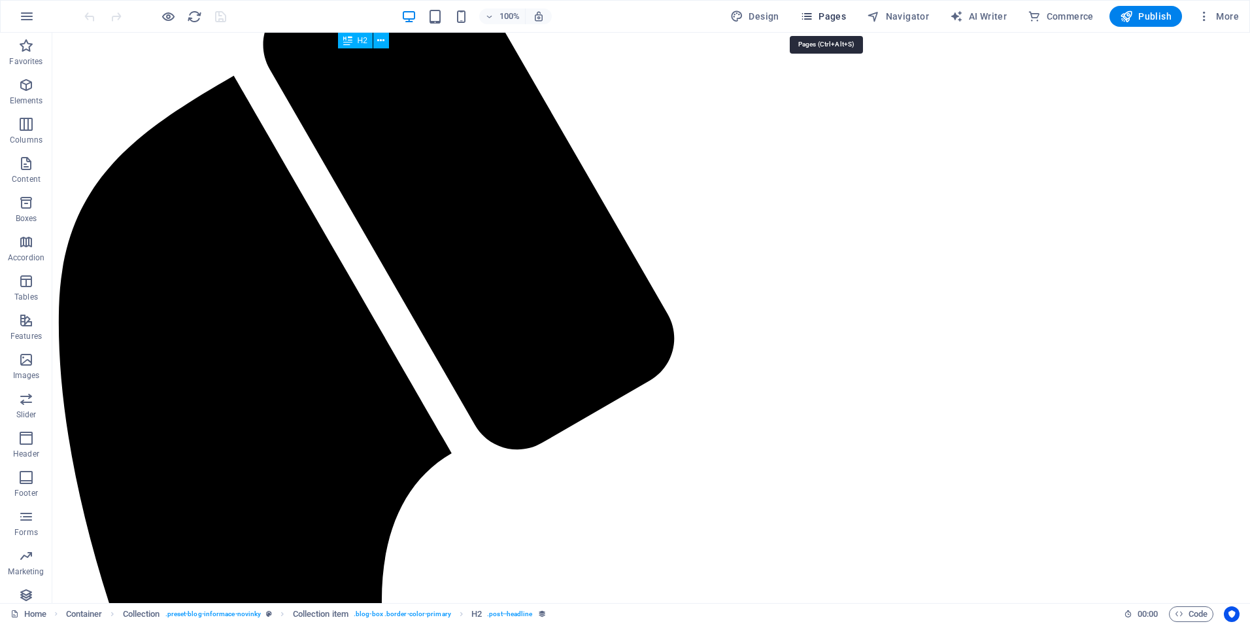
click at [828, 20] on span "Pages" at bounding box center [823, 16] width 46 height 13
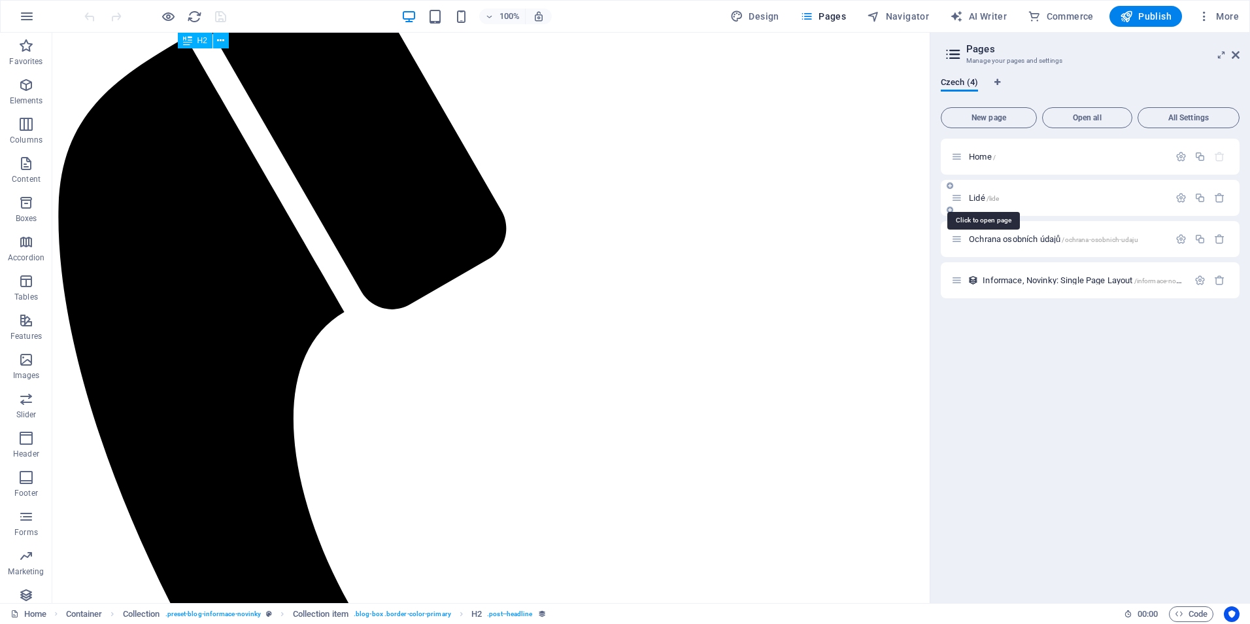
click at [979, 197] on span "Lidé /lide" at bounding box center [984, 198] width 30 height 10
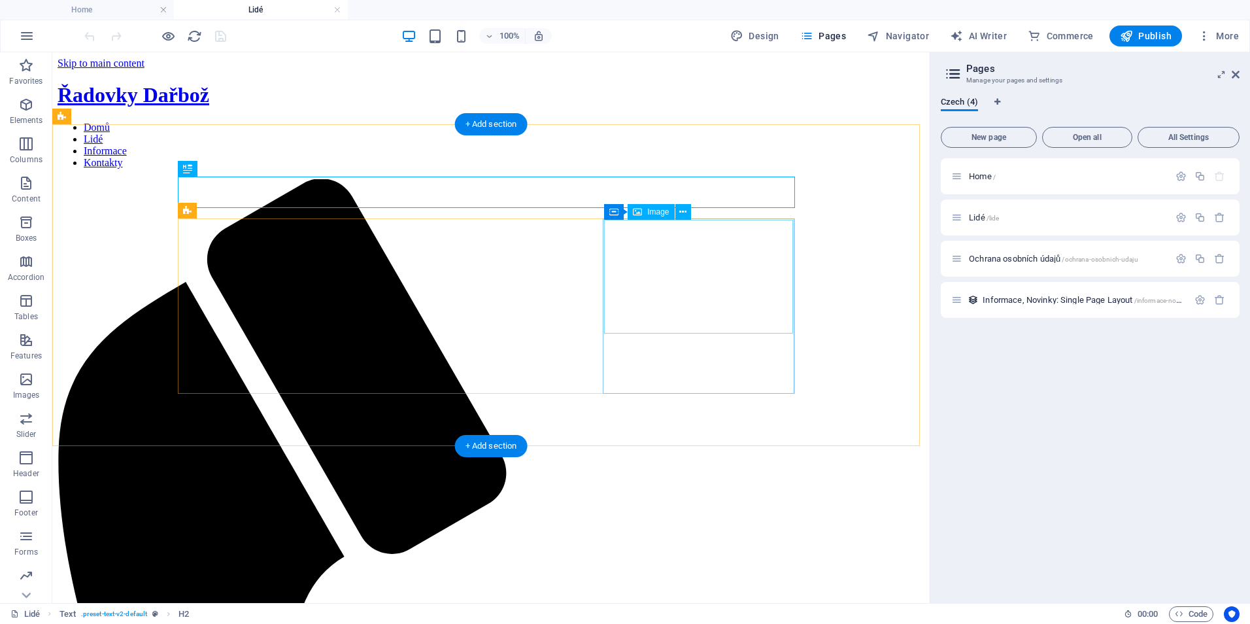
scroll to position [0, 0]
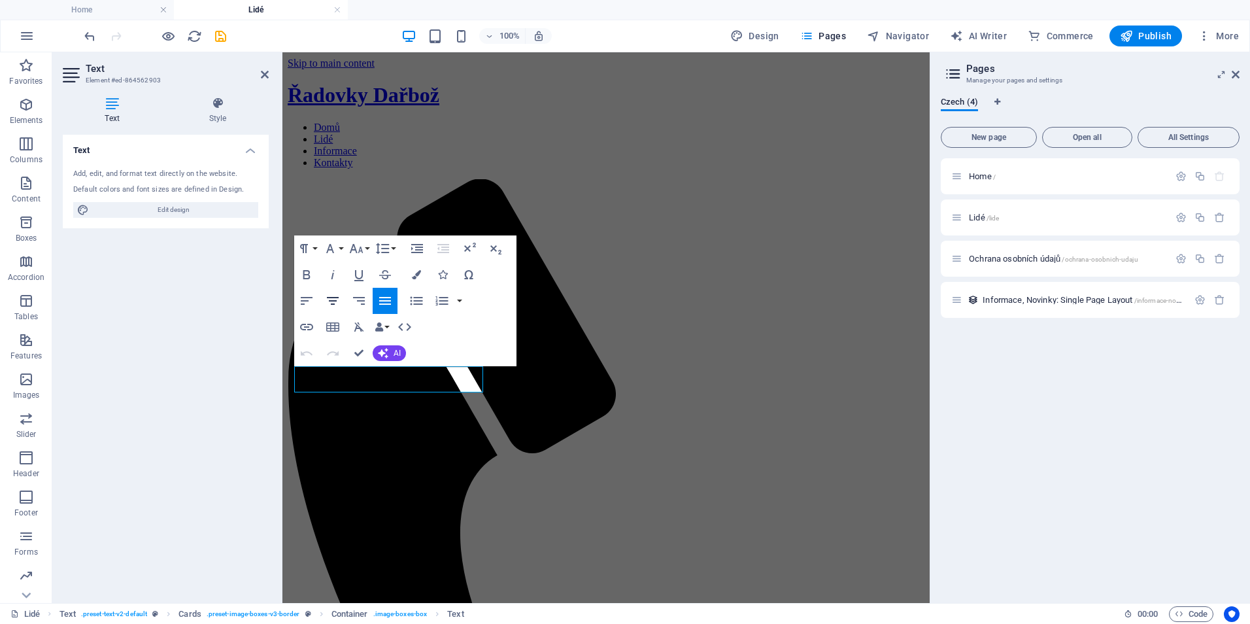
click at [330, 299] on icon "button" at bounding box center [333, 301] width 16 height 16
drag, startPoint x: 359, startPoint y: 354, endPoint x: 328, endPoint y: 294, distance: 68.1
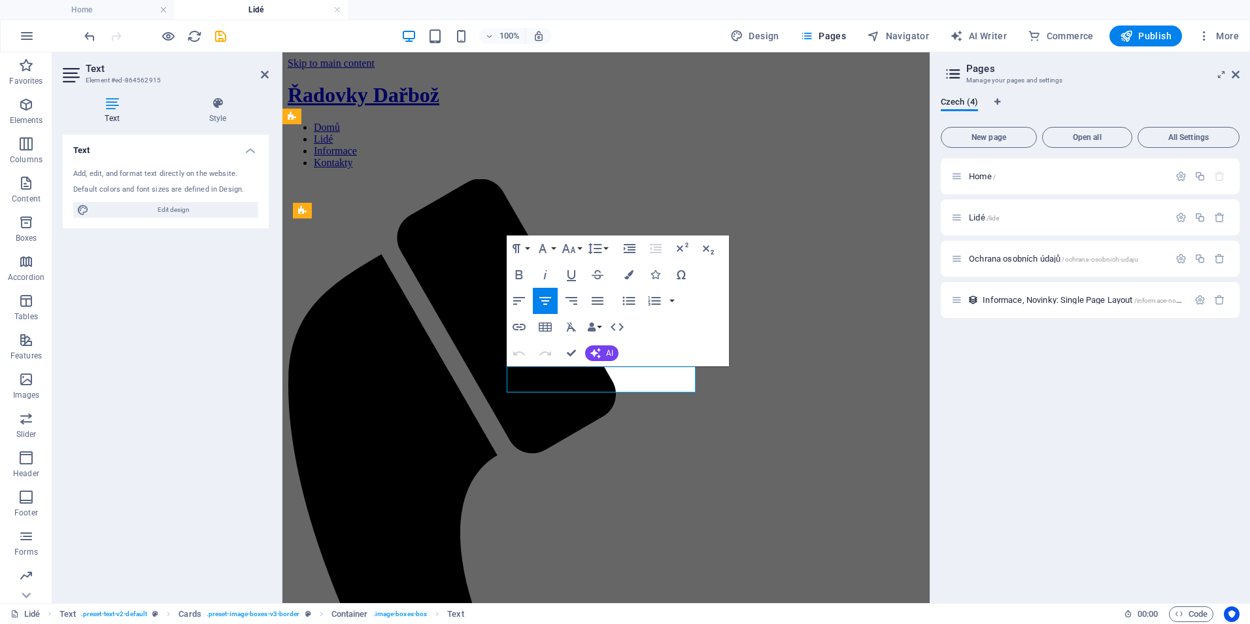
click at [547, 296] on icon "button" at bounding box center [546, 301] width 16 height 16
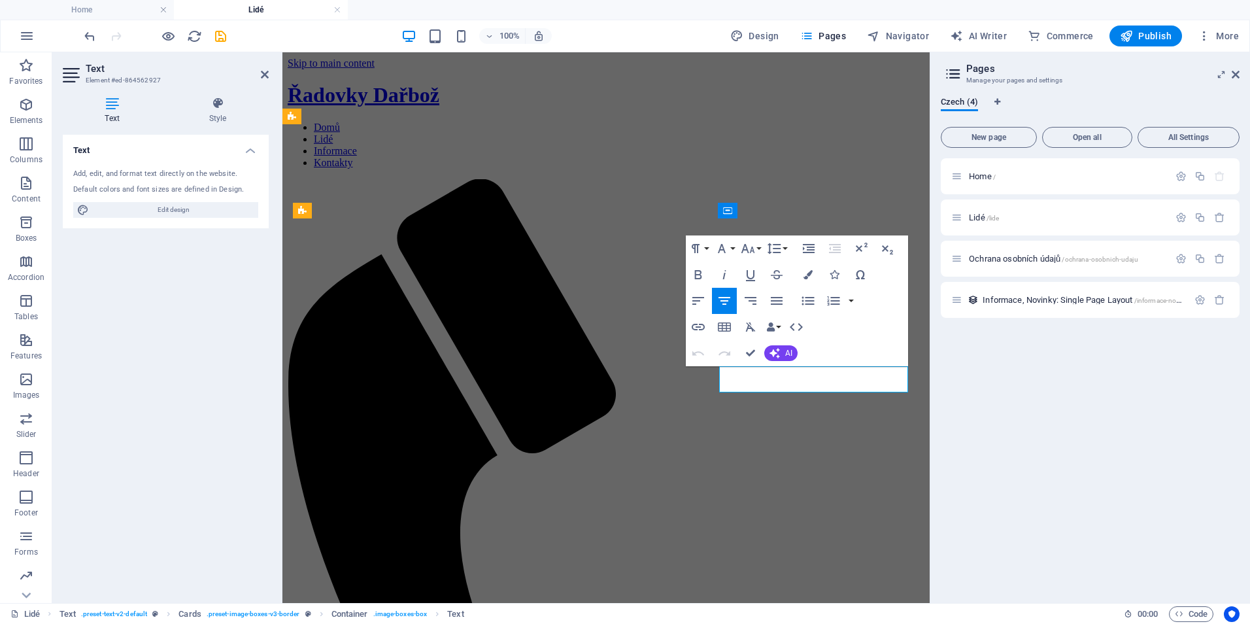
click at [723, 294] on icon "button" at bounding box center [725, 301] width 16 height 16
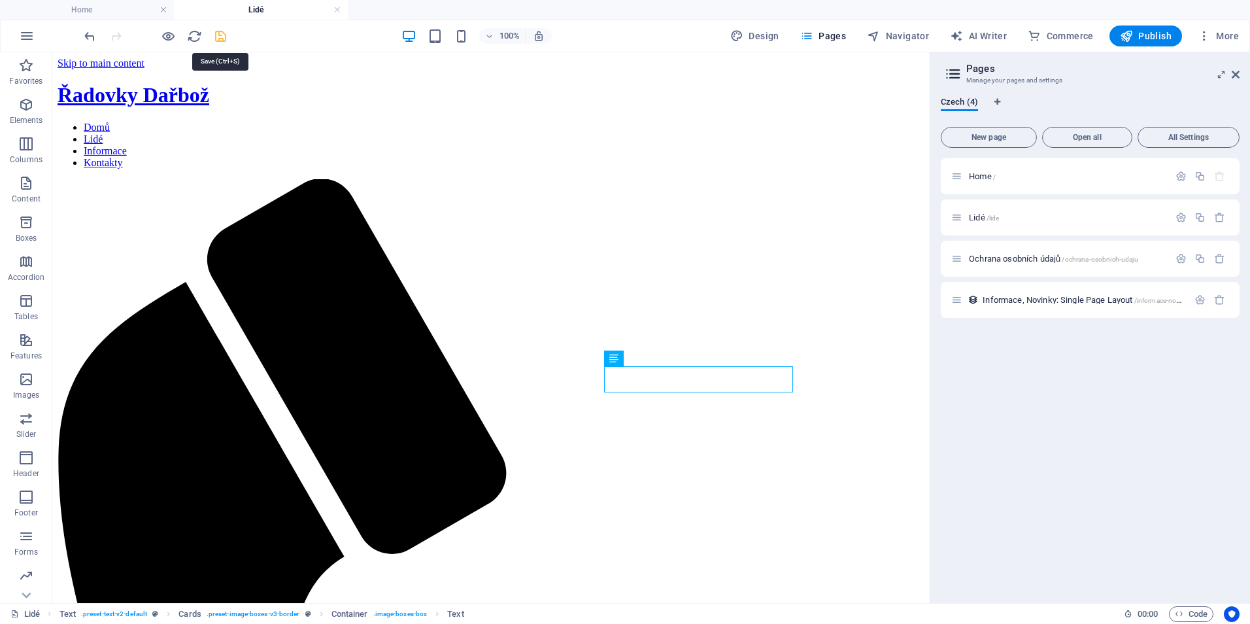
click at [222, 33] on icon "save" at bounding box center [220, 36] width 15 height 15
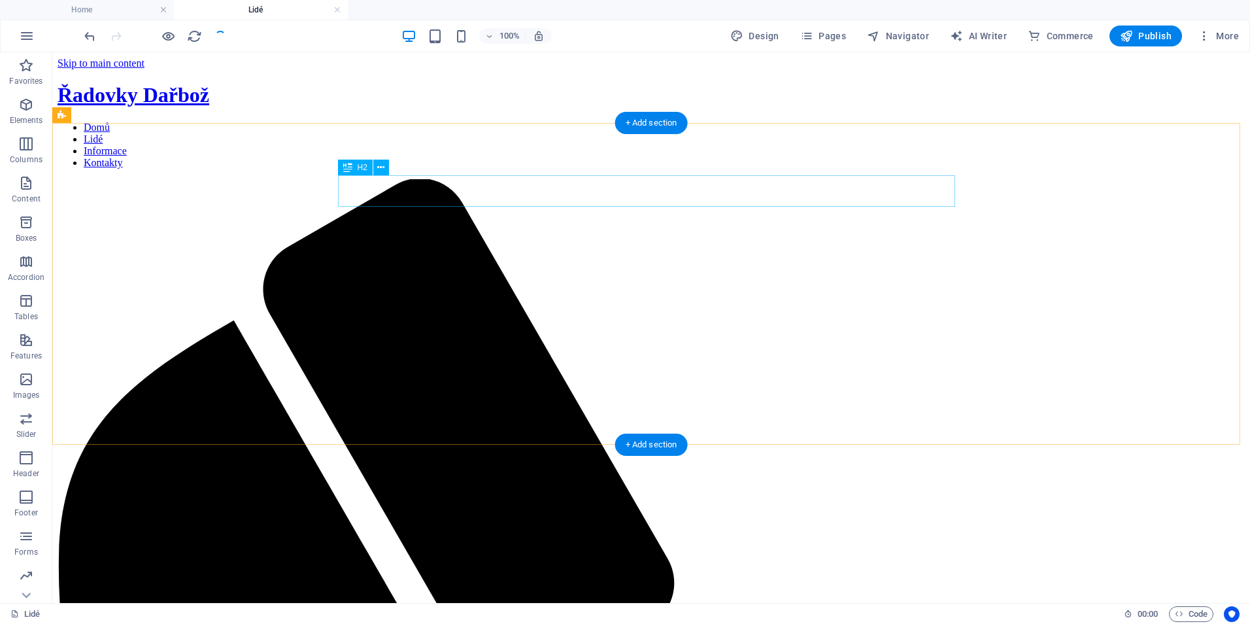
scroll to position [262, 0]
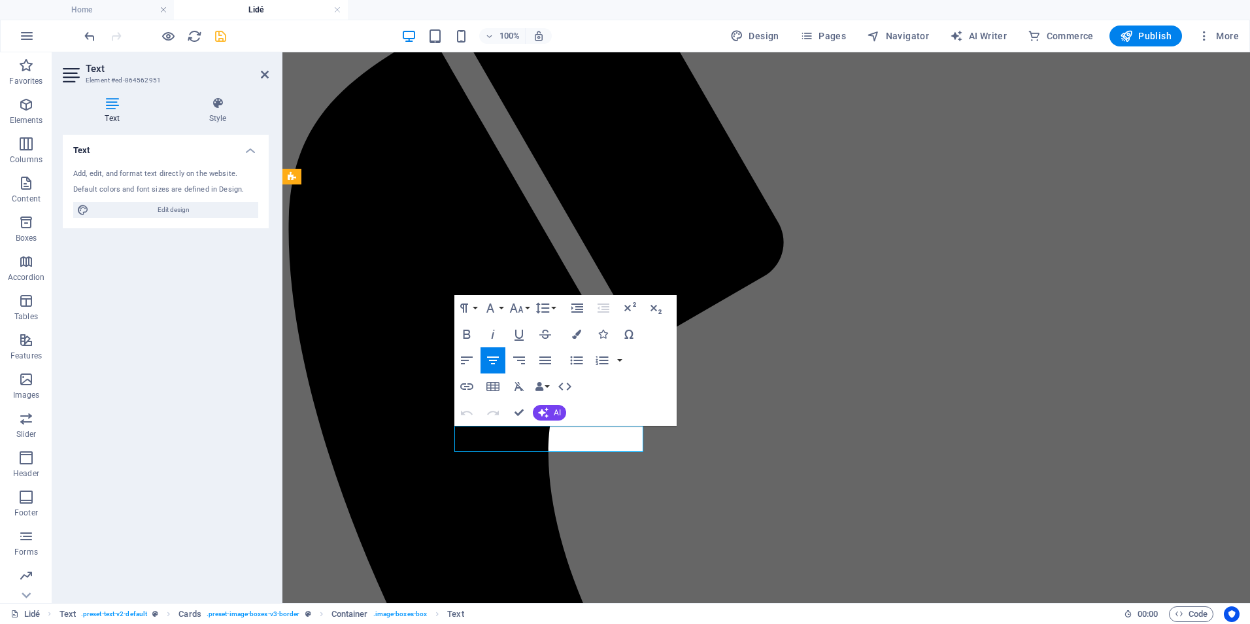
click at [494, 354] on icon "button" at bounding box center [493, 360] width 16 height 16
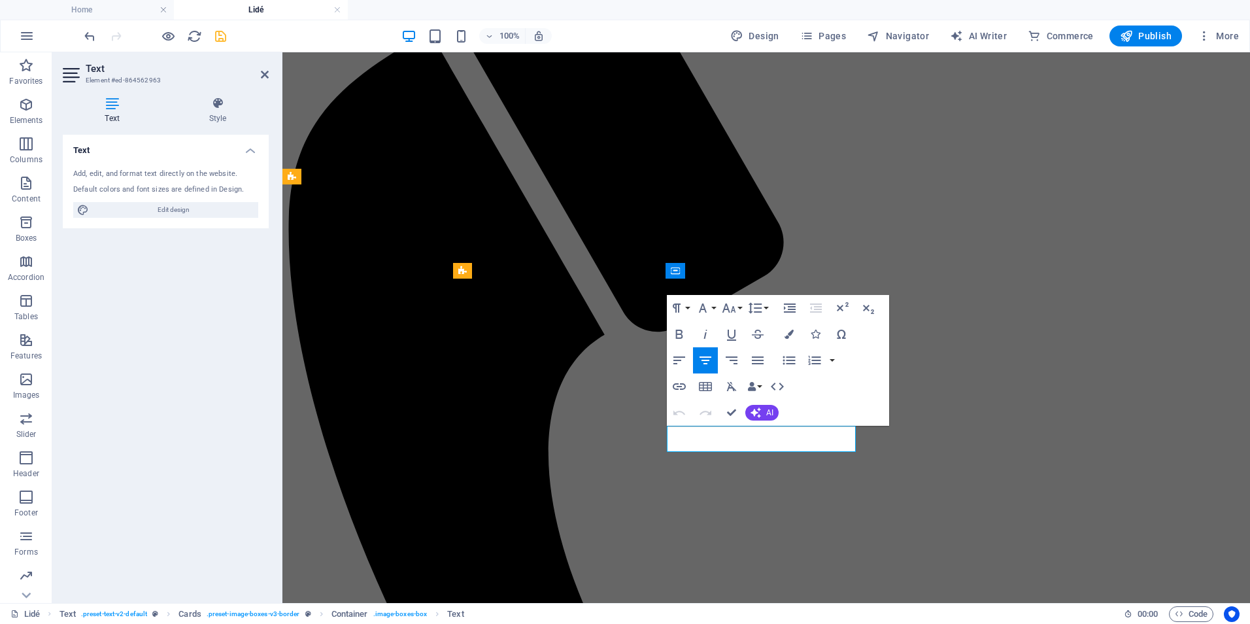
click at [706, 368] on icon "button" at bounding box center [706, 360] width 16 height 16
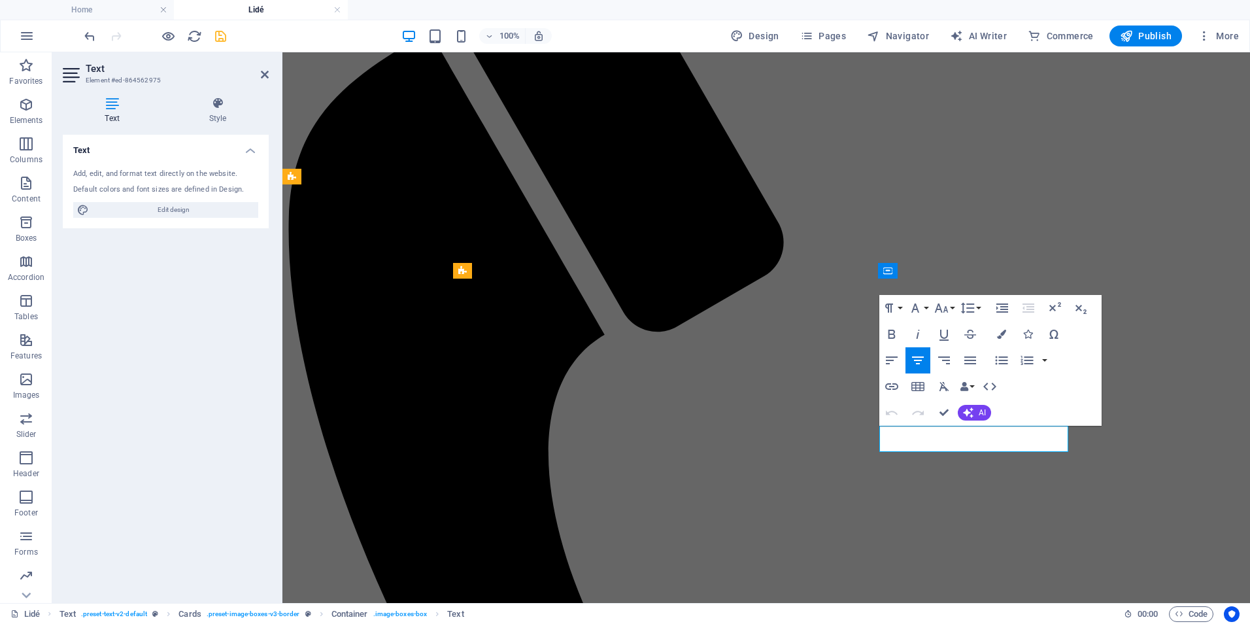
click at [919, 358] on icon "button" at bounding box center [918, 360] width 12 height 8
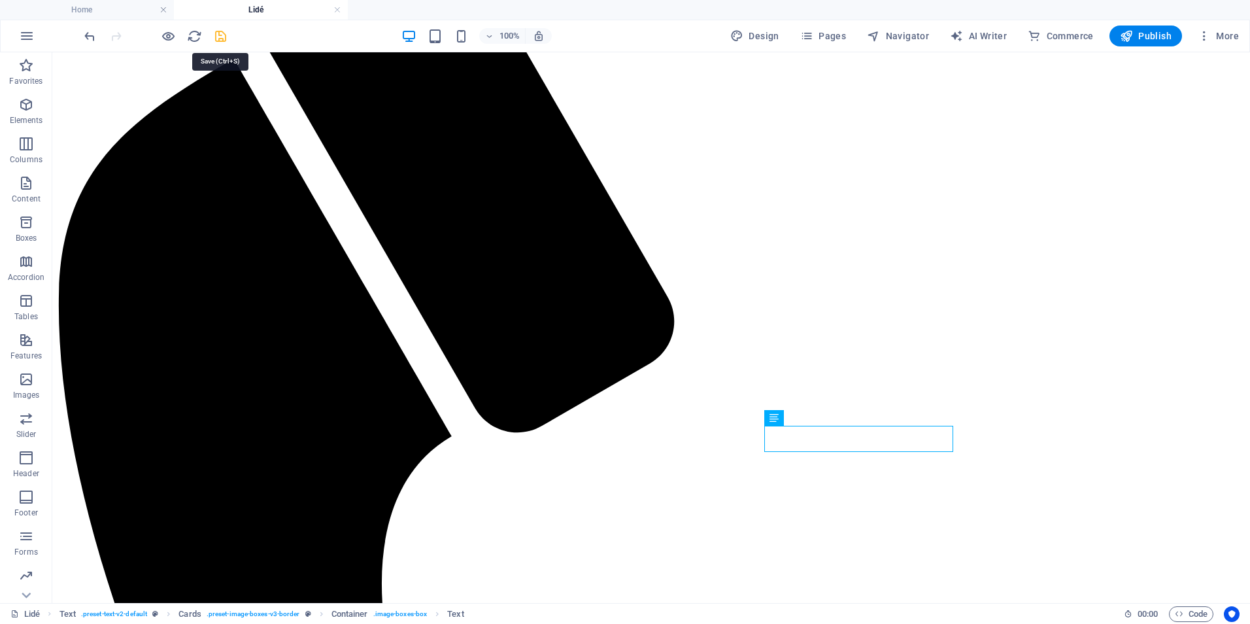
click at [220, 37] on icon "save" at bounding box center [220, 36] width 15 height 15
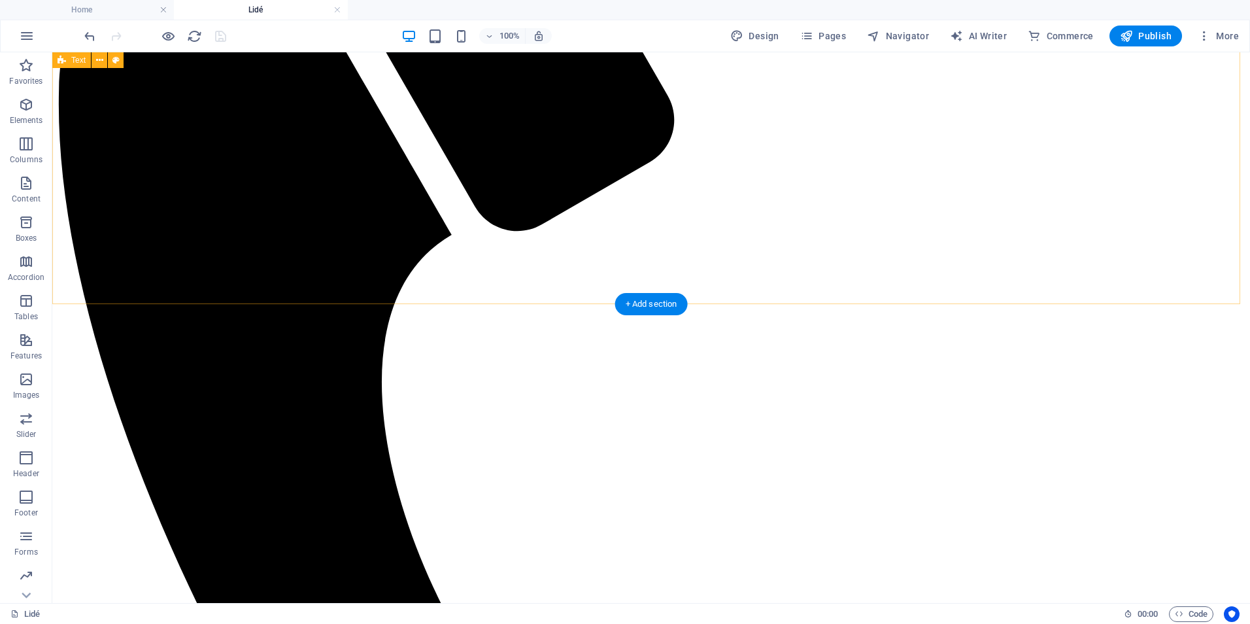
scroll to position [392, 0]
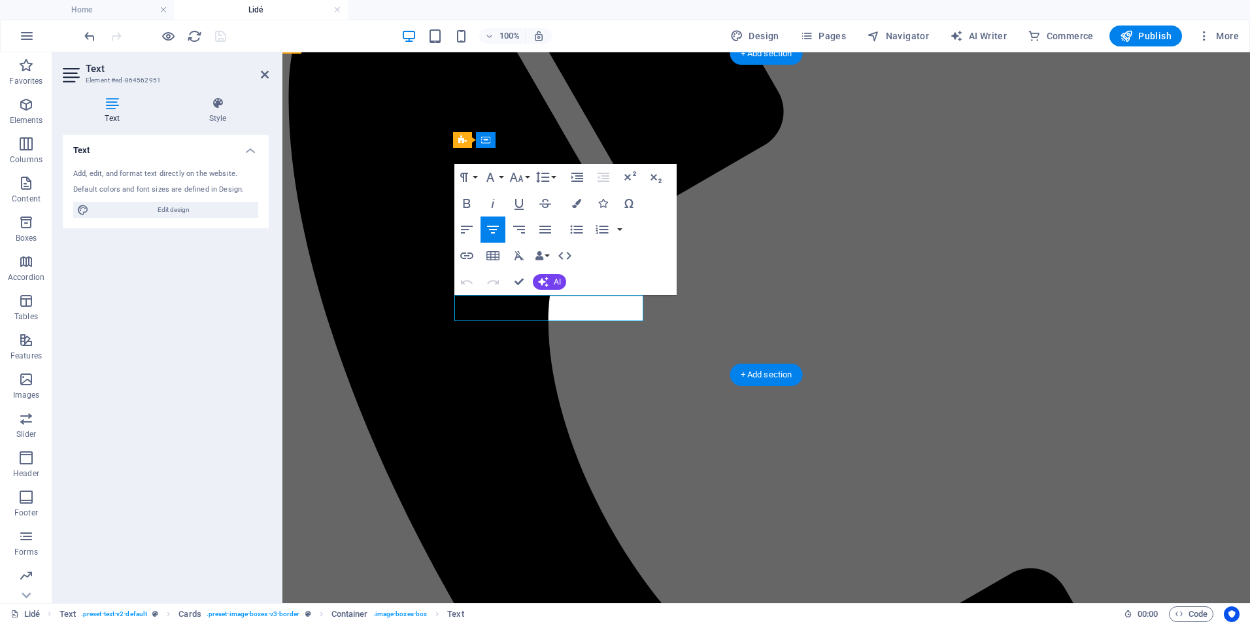
drag, startPoint x: 468, startPoint y: 319, endPoint x: 630, endPoint y: 322, distance: 162.2
copy p "[EMAIL_ADDRESS][DOMAIN_NAME]"
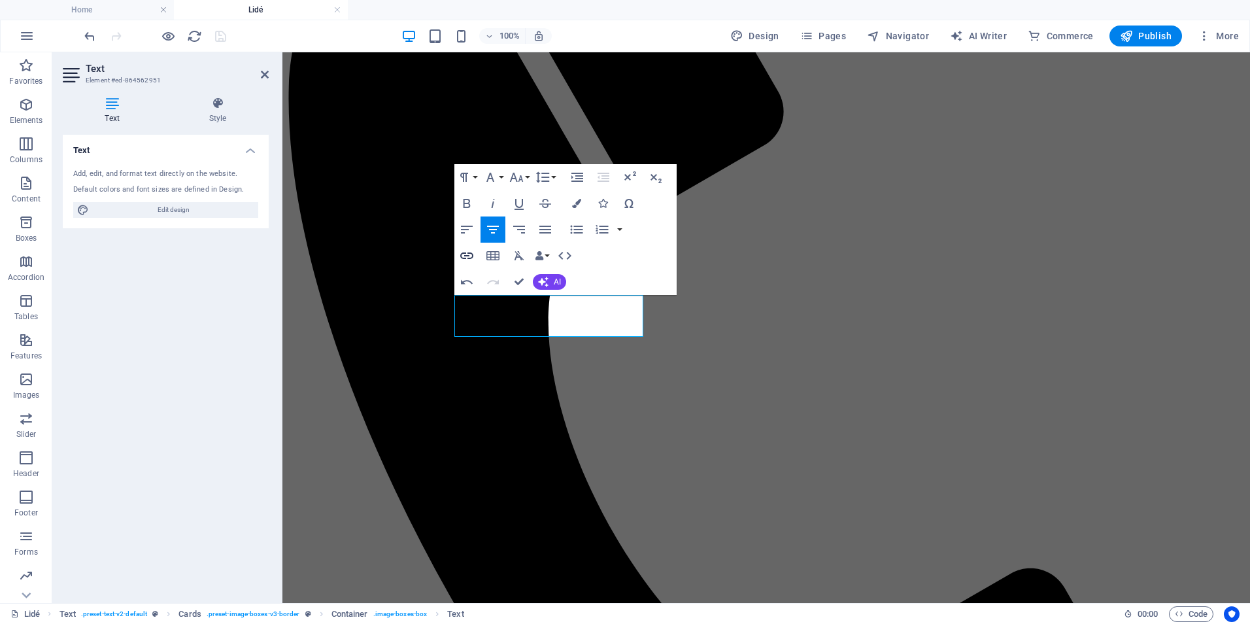
click at [463, 256] on icon "button" at bounding box center [467, 256] width 16 height 16
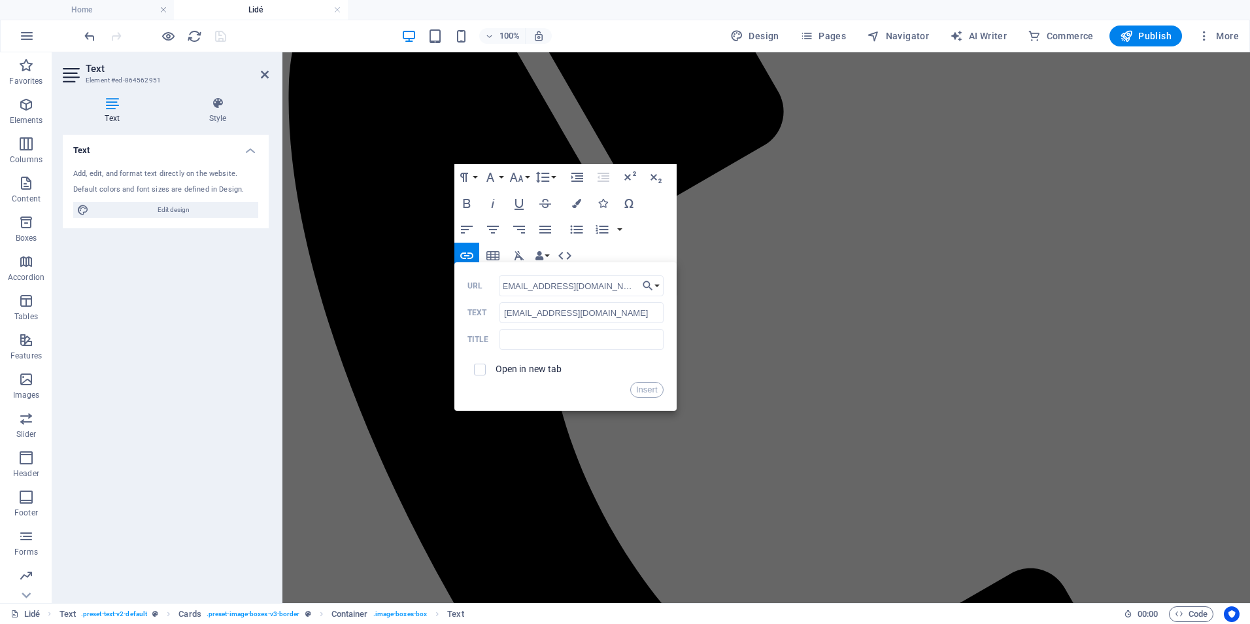
scroll to position [0, 0]
drag, startPoint x: 530, startPoint y: 288, endPoint x: 485, endPoint y: 285, distance: 45.2
click at [485, 285] on div "predstavenstvo@druzstvodarboz.cz URL" at bounding box center [566, 286] width 196 height 22
click at [504, 286] on input "[EMAIL_ADDRESS][DOMAIN_NAME]" at bounding box center [581, 285] width 165 height 21
type input "mailto:predstavenstvo@druzstvodarboz.cz"
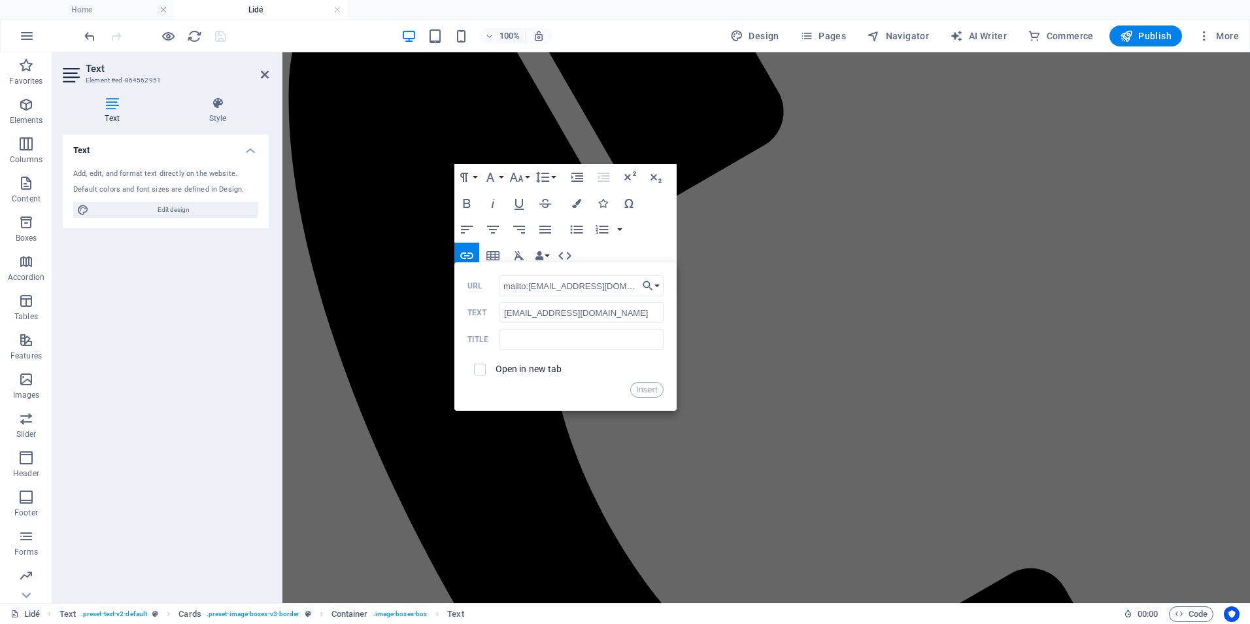
click at [558, 368] on label "Open in new tab" at bounding box center [529, 369] width 67 height 10
click at [645, 391] on button "Insert" at bounding box center [646, 390] width 33 height 16
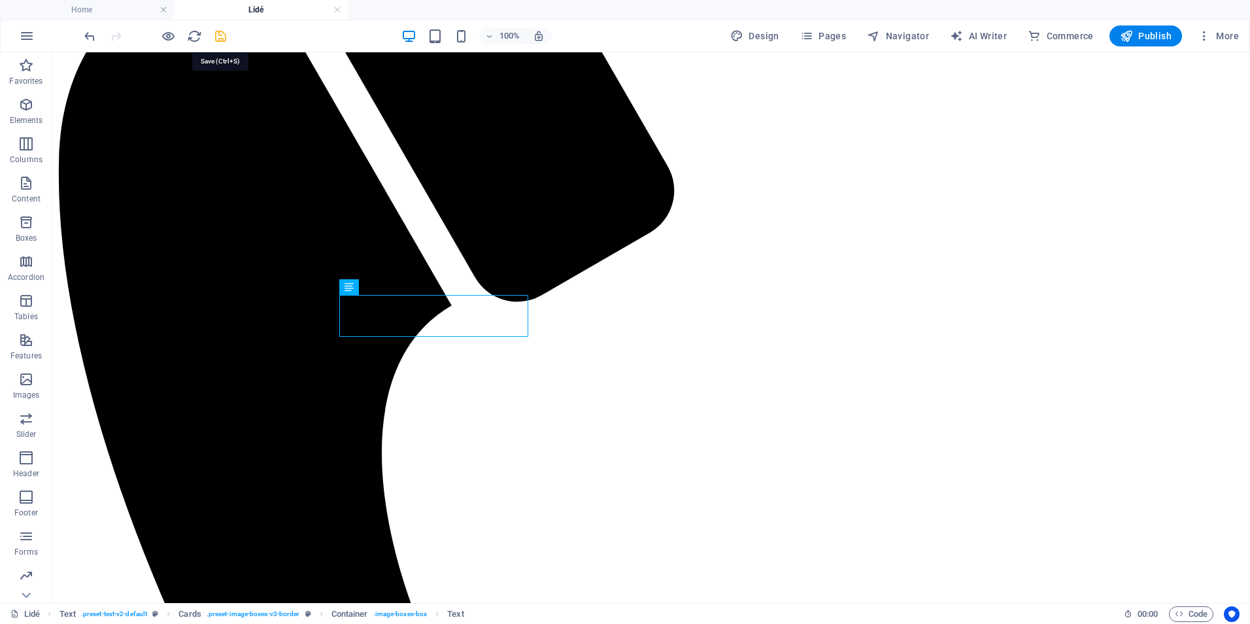
click at [214, 35] on icon "save" at bounding box center [220, 36] width 15 height 15
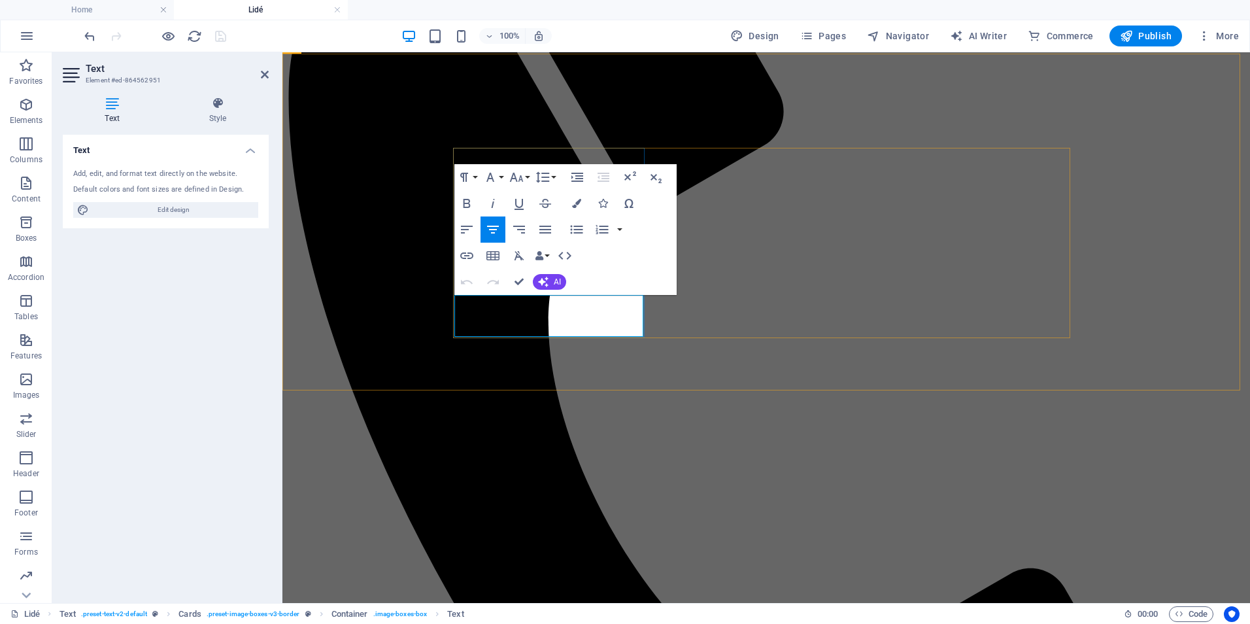
drag, startPoint x: 468, startPoint y: 319, endPoint x: 630, endPoint y: 321, distance: 162.2
click at [577, 200] on icon "button" at bounding box center [576, 203] width 9 height 9
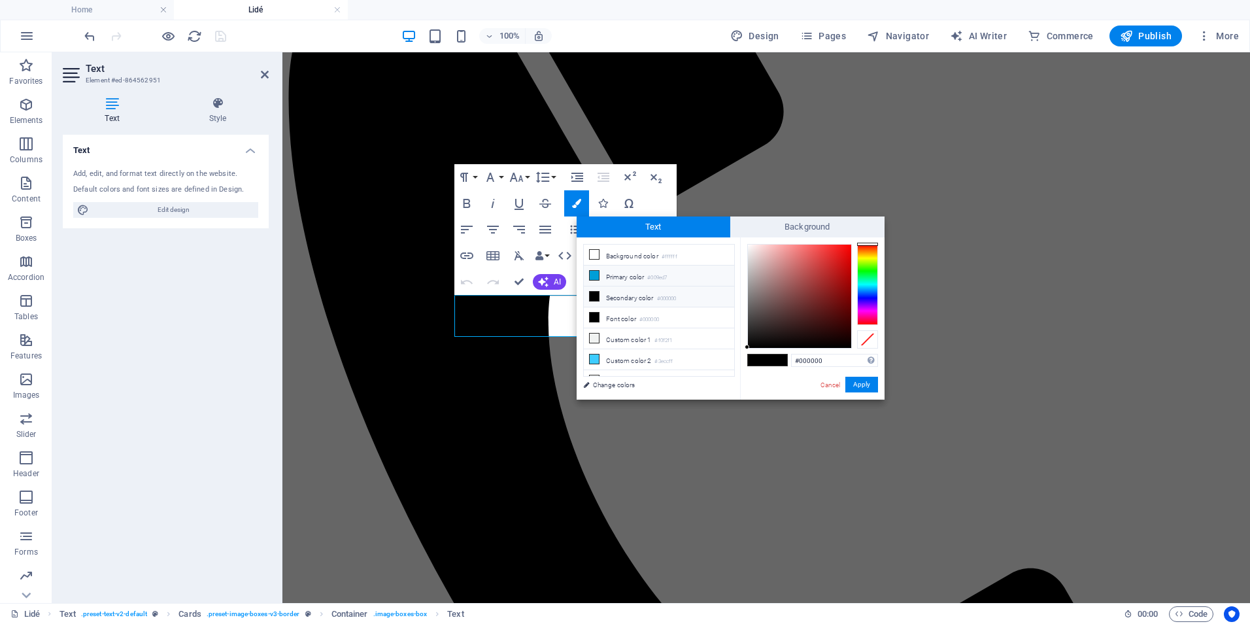
click at [630, 272] on li "Primary color #009ed7" at bounding box center [659, 276] width 150 height 21
type input "#009ed7"
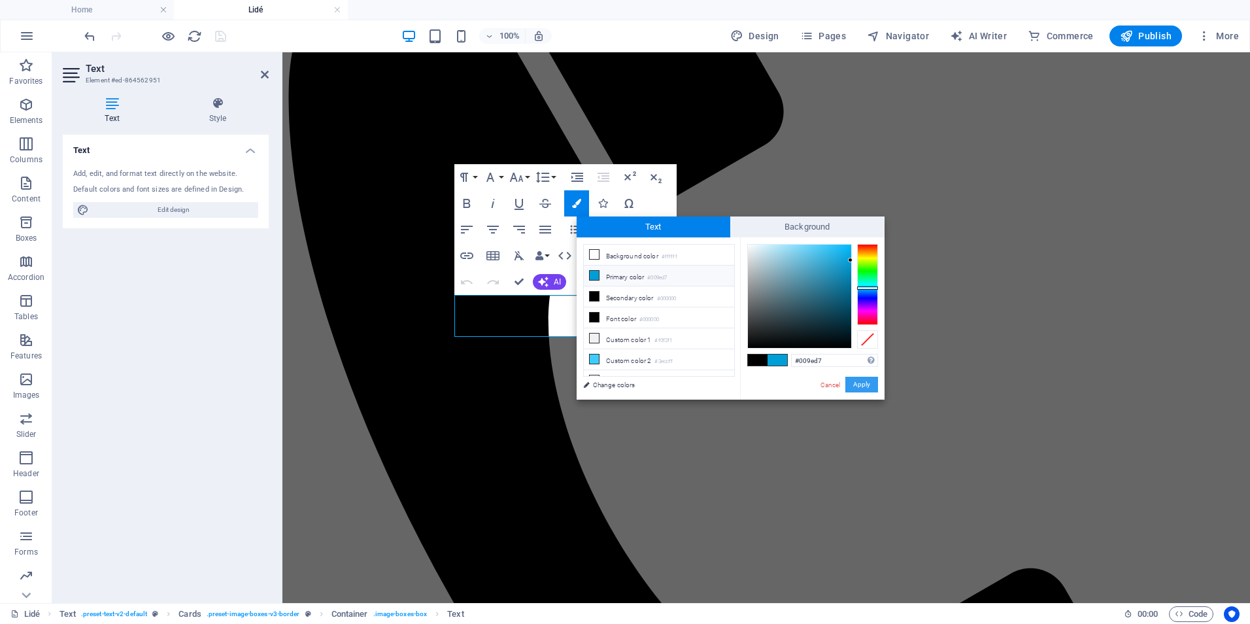
click at [859, 381] on button "Apply" at bounding box center [862, 385] width 33 height 16
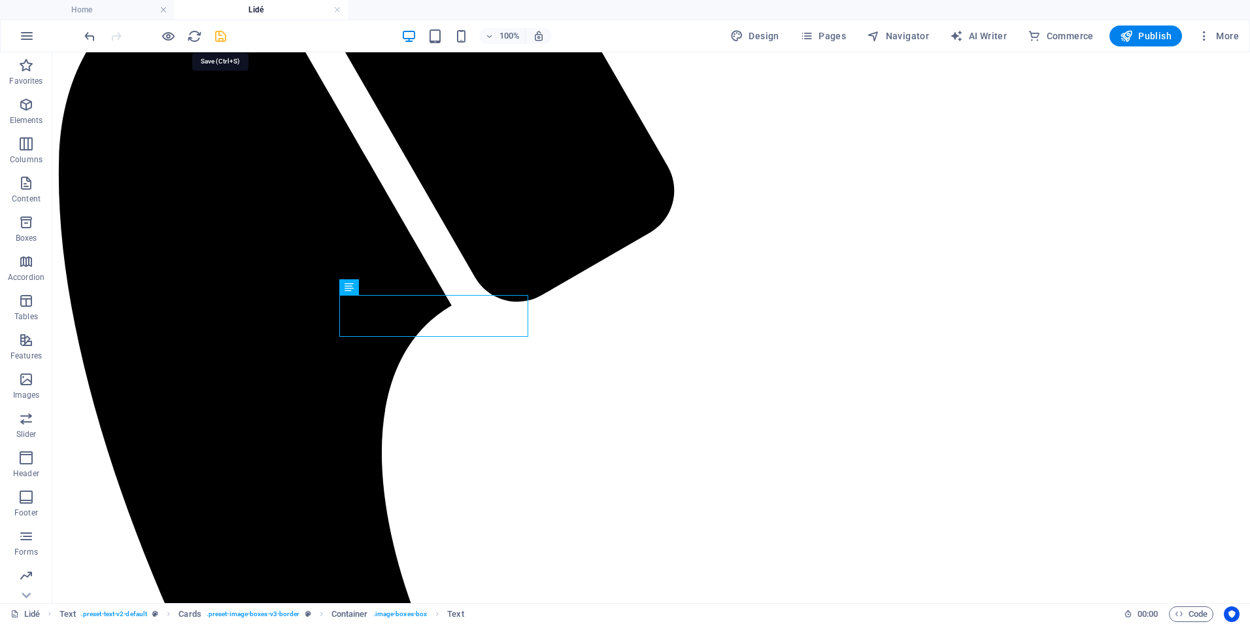
click at [218, 38] on icon "save" at bounding box center [220, 36] width 15 height 15
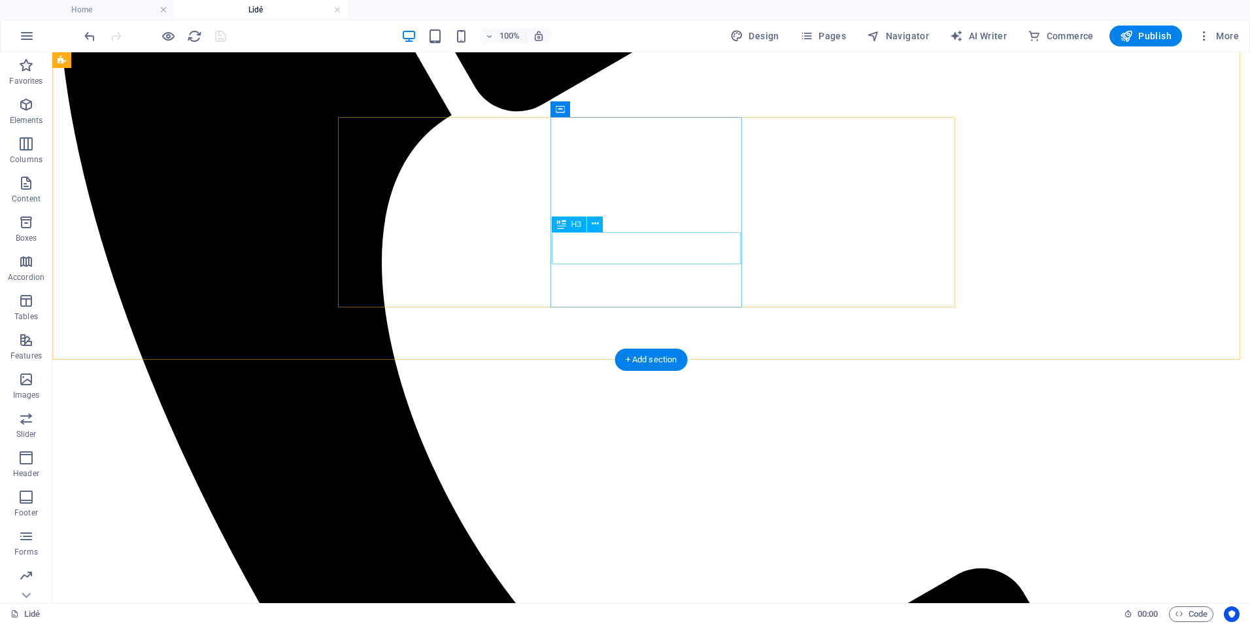
scroll to position [392, 0]
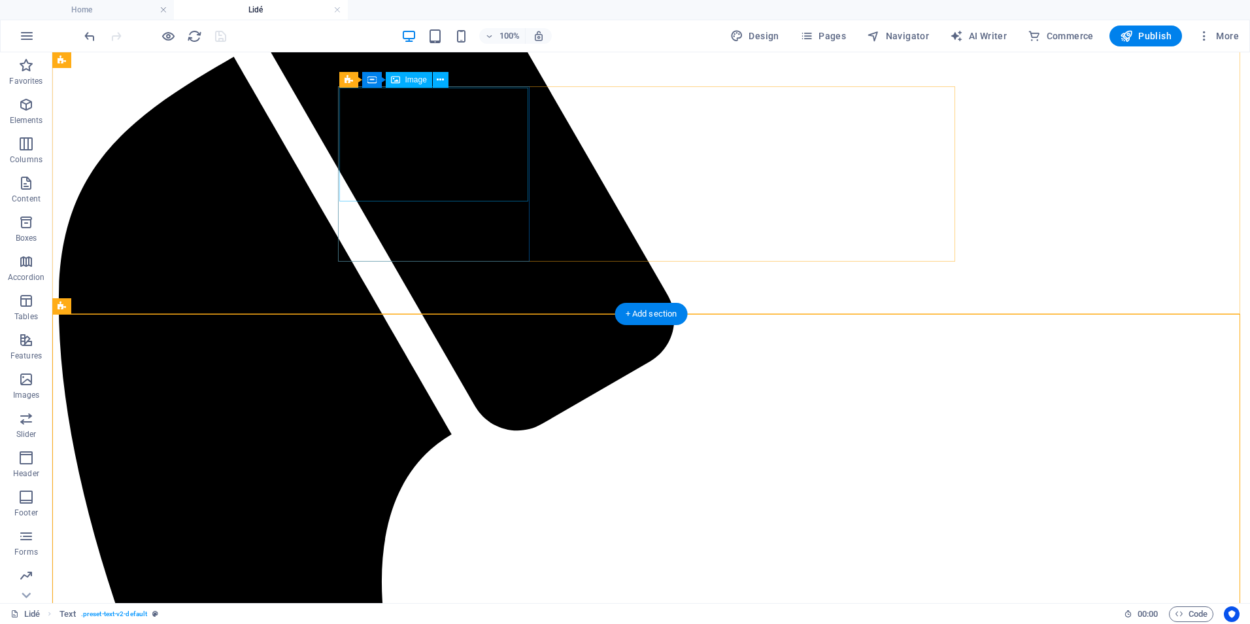
scroll to position [131, 0]
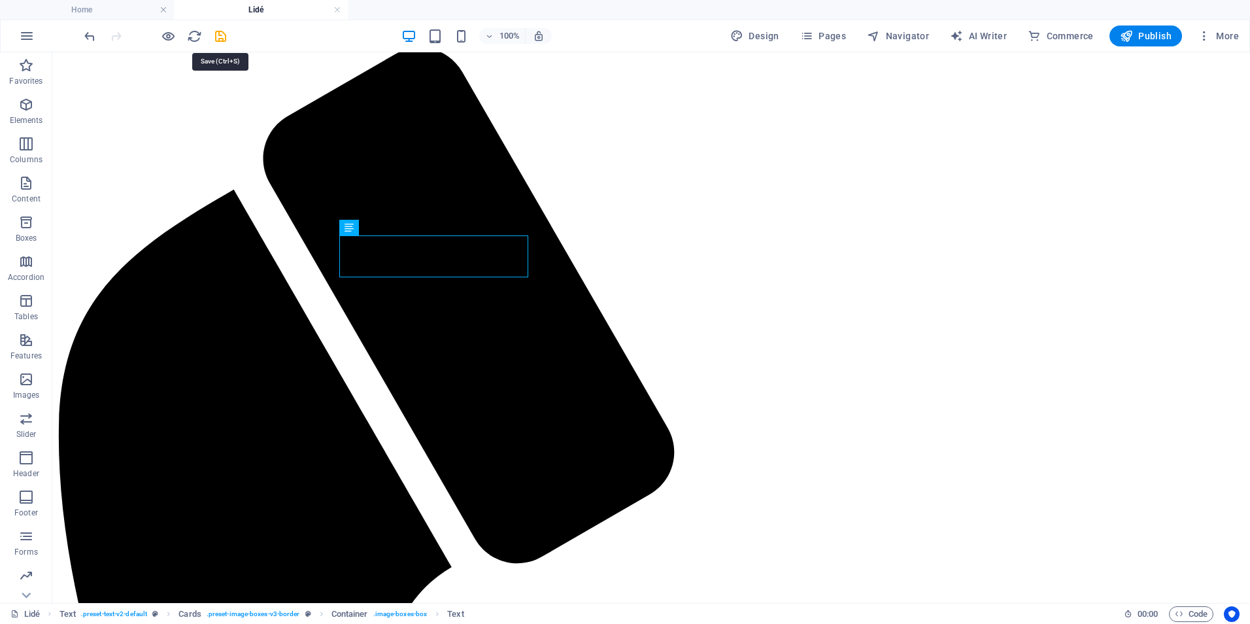
click at [222, 34] on icon "save" at bounding box center [220, 36] width 15 height 15
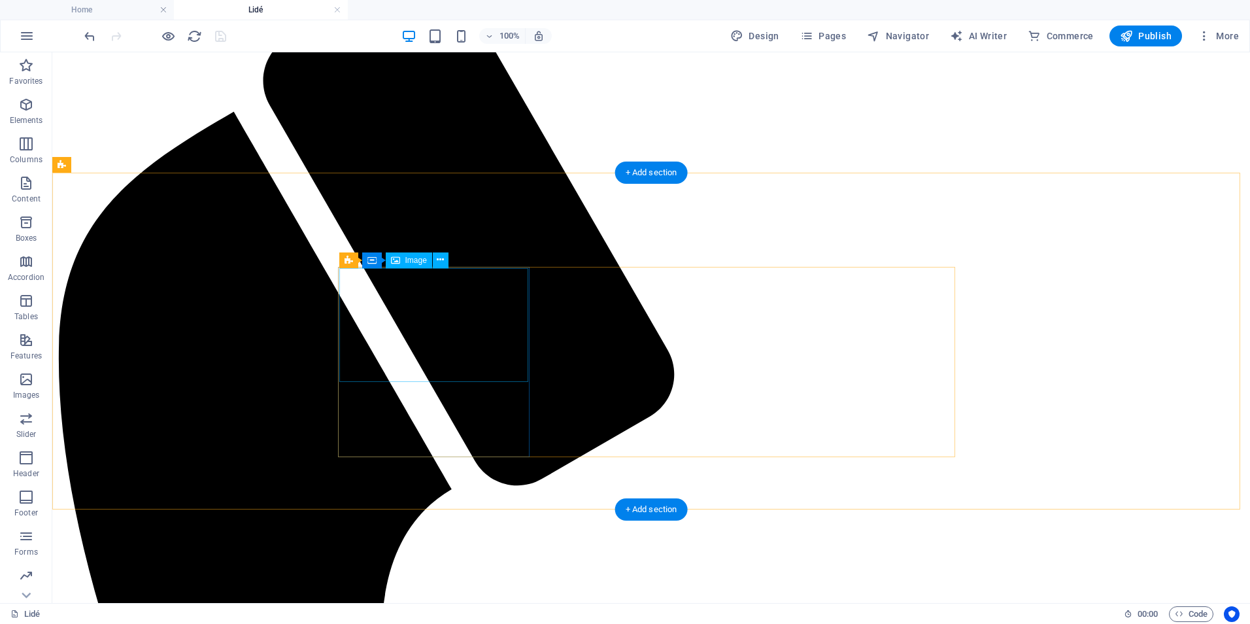
scroll to position [327, 0]
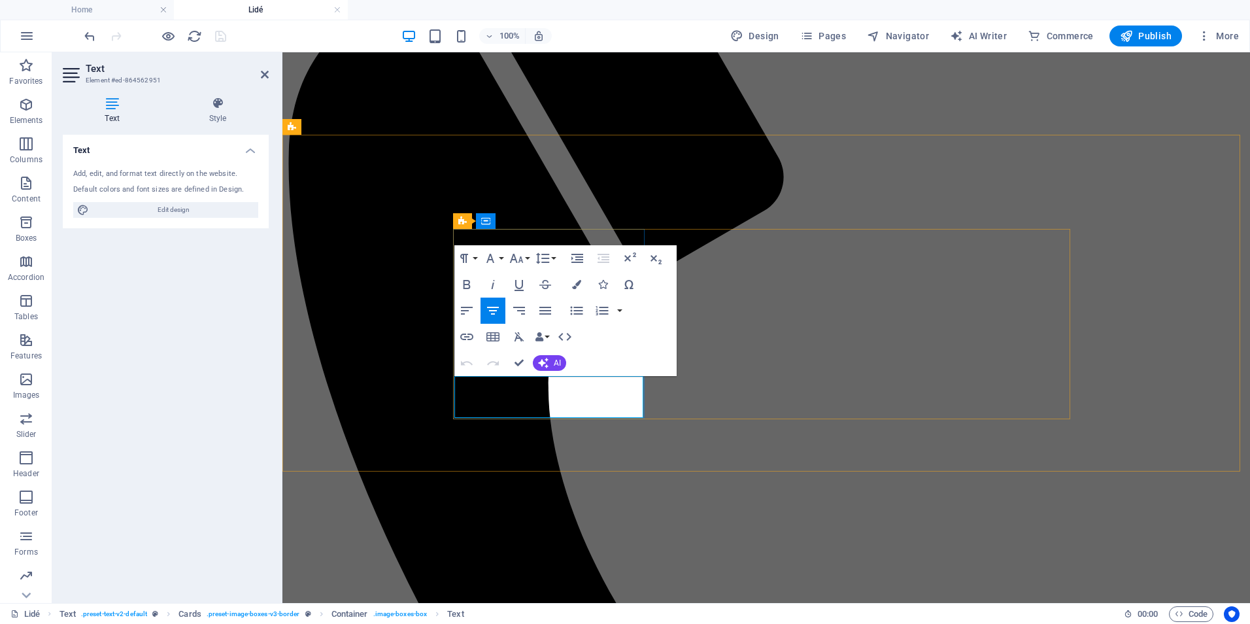
click at [468, 341] on icon "button" at bounding box center [467, 337] width 16 height 16
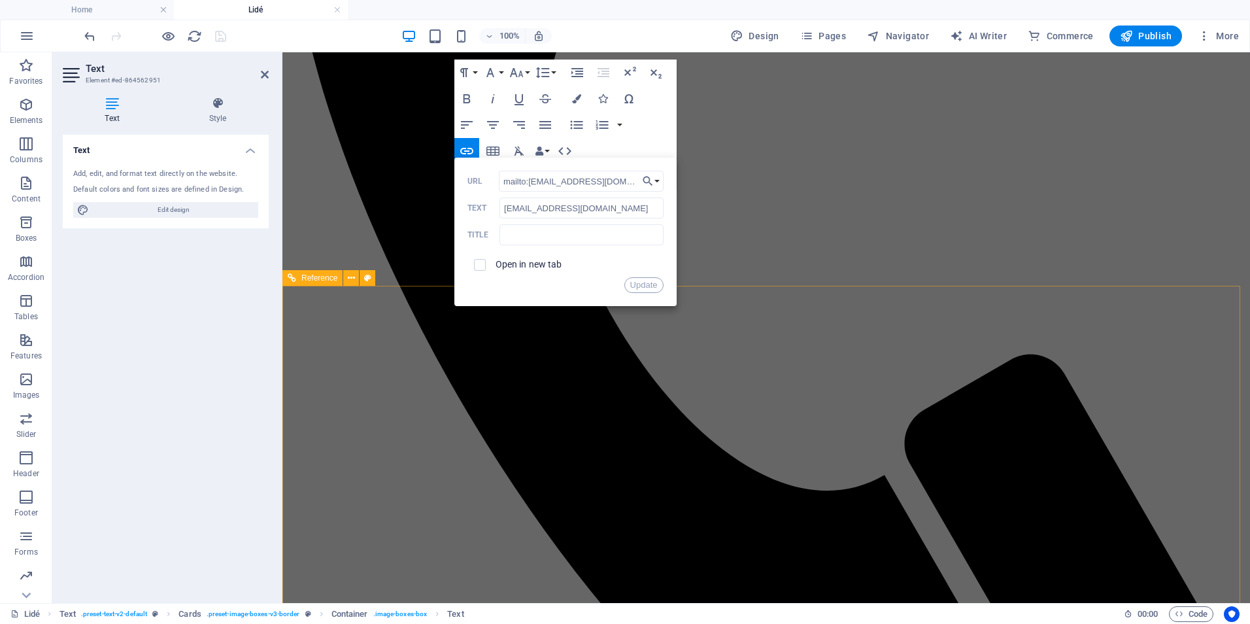
scroll to position [654, 0]
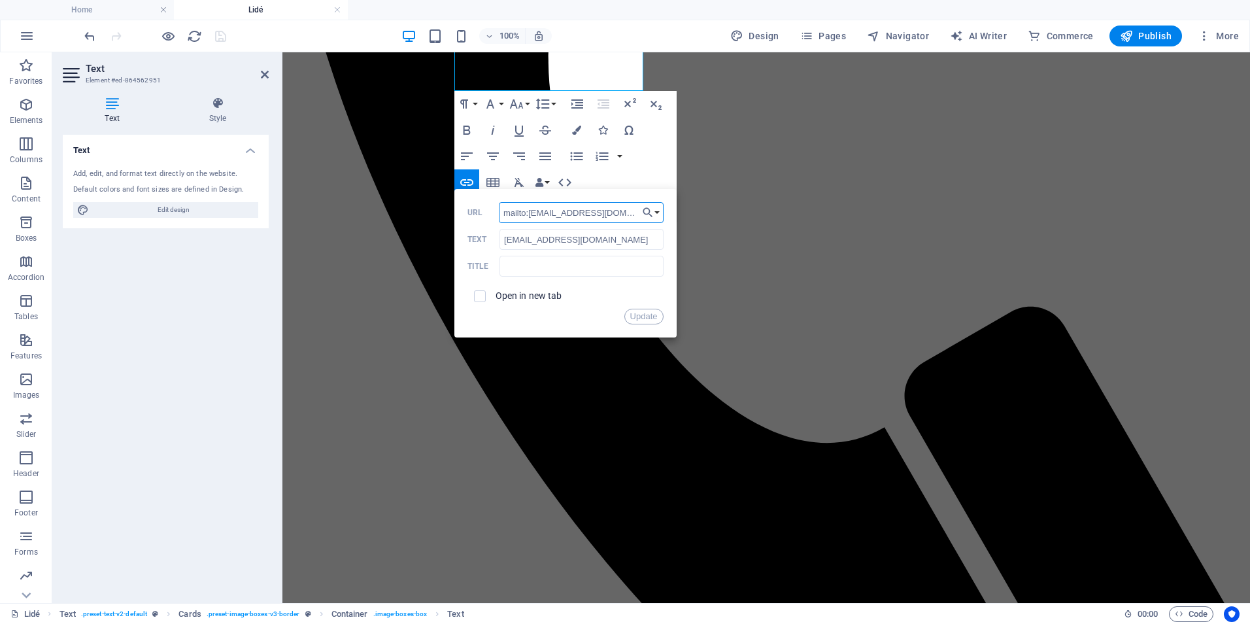
drag, startPoint x: 584, startPoint y: 212, endPoint x: 527, endPoint y: 212, distance: 56.9
click at [527, 212] on input "mailto:predstavenstvo@druzstvodarboz.cz" at bounding box center [581, 212] width 165 height 21
type input "mailto:kontrolni.komise@druzstvodarboz.cz"
drag, startPoint x: 561, startPoint y: 239, endPoint x: 487, endPoint y: 237, distance: 74.6
click at [487, 237] on div "predstavenstvo@druzstvodarboz.cz Text" at bounding box center [566, 240] width 196 height 22
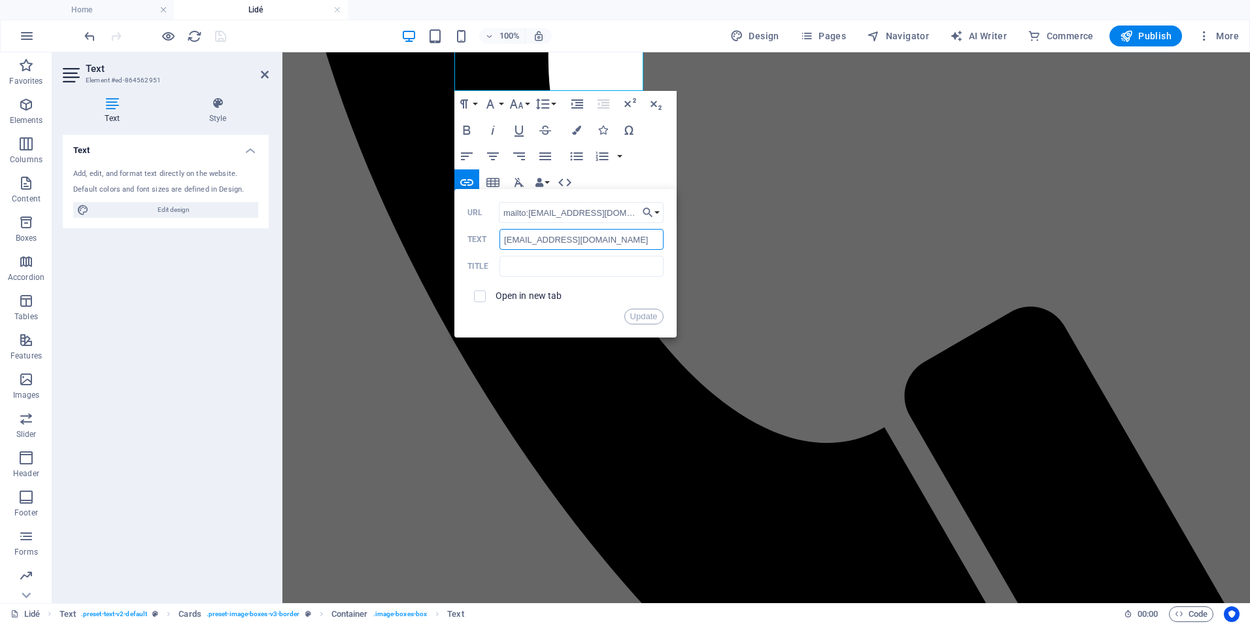
type input "[EMAIL_ADDRESS][DOMAIN_NAME]"
click at [511, 297] on label "Open in new tab" at bounding box center [529, 295] width 67 height 10
click at [651, 314] on button "Update" at bounding box center [644, 317] width 39 height 16
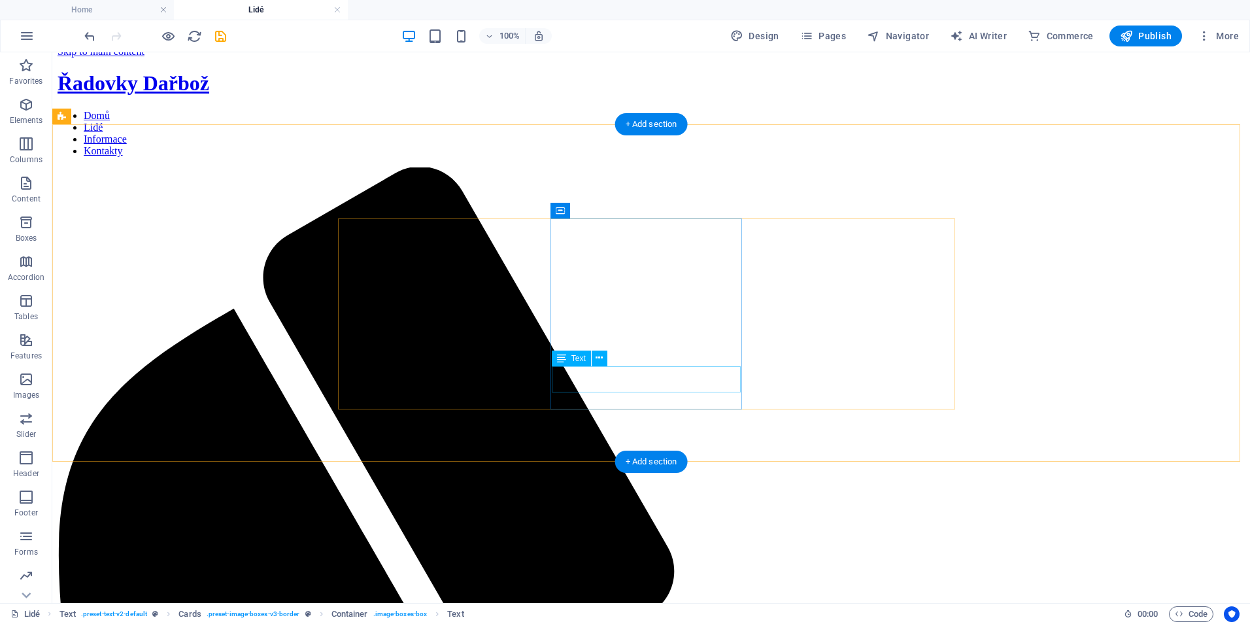
scroll to position [0, 0]
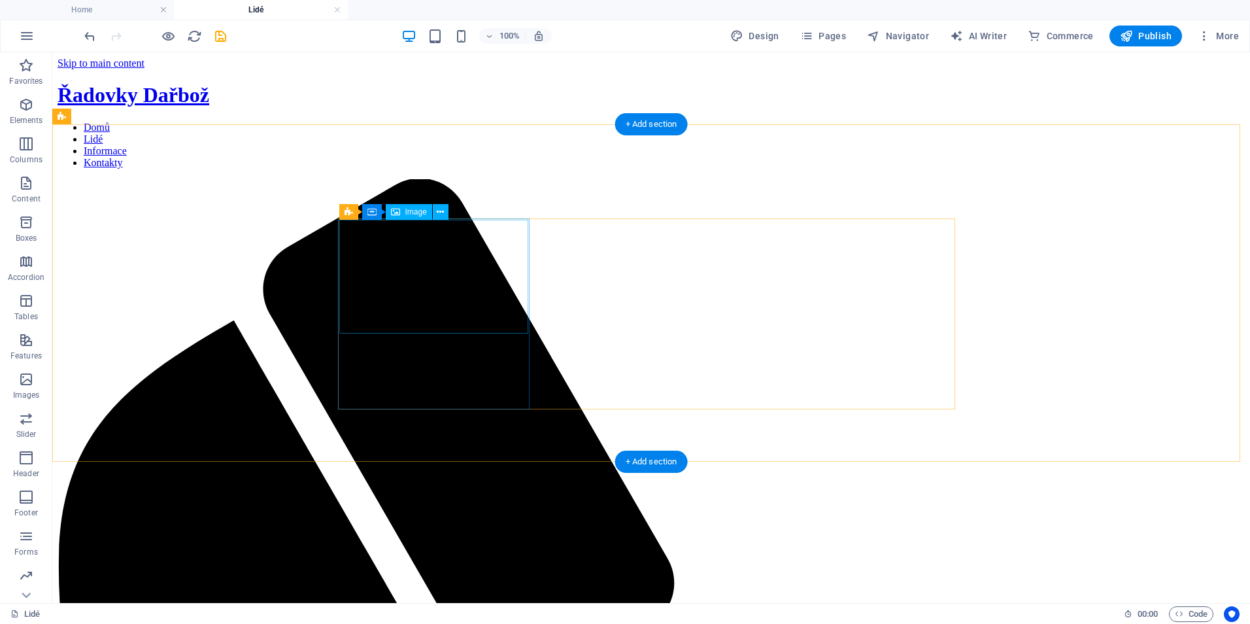
select select "%"
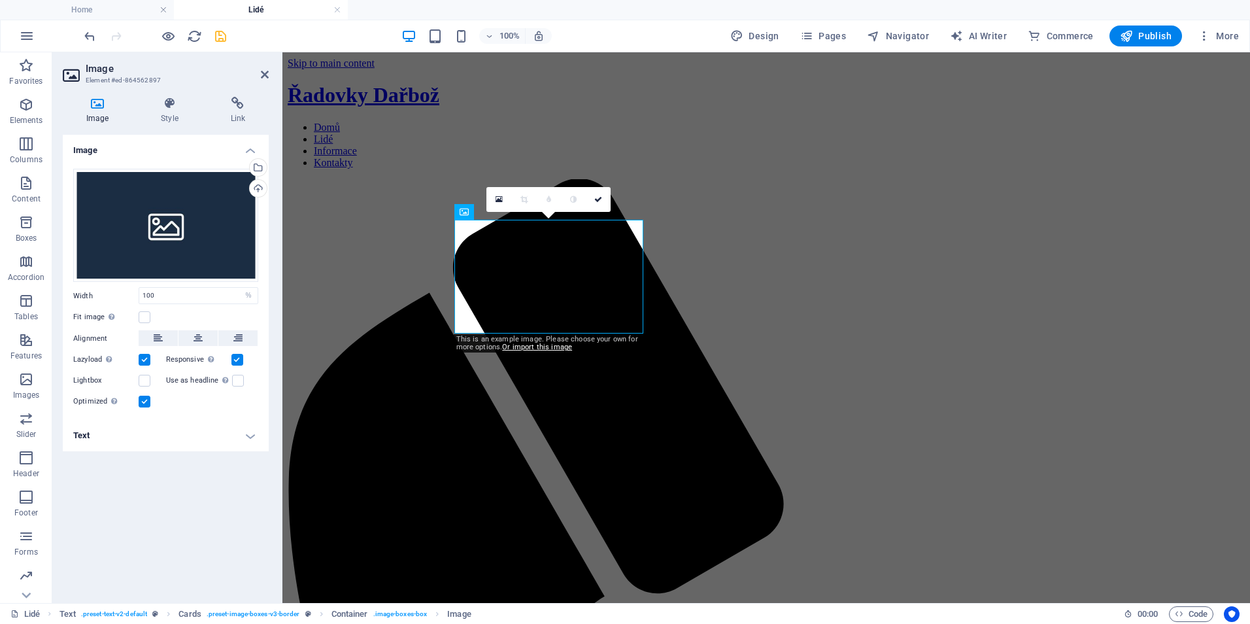
click at [221, 39] on icon "save" at bounding box center [220, 36] width 15 height 15
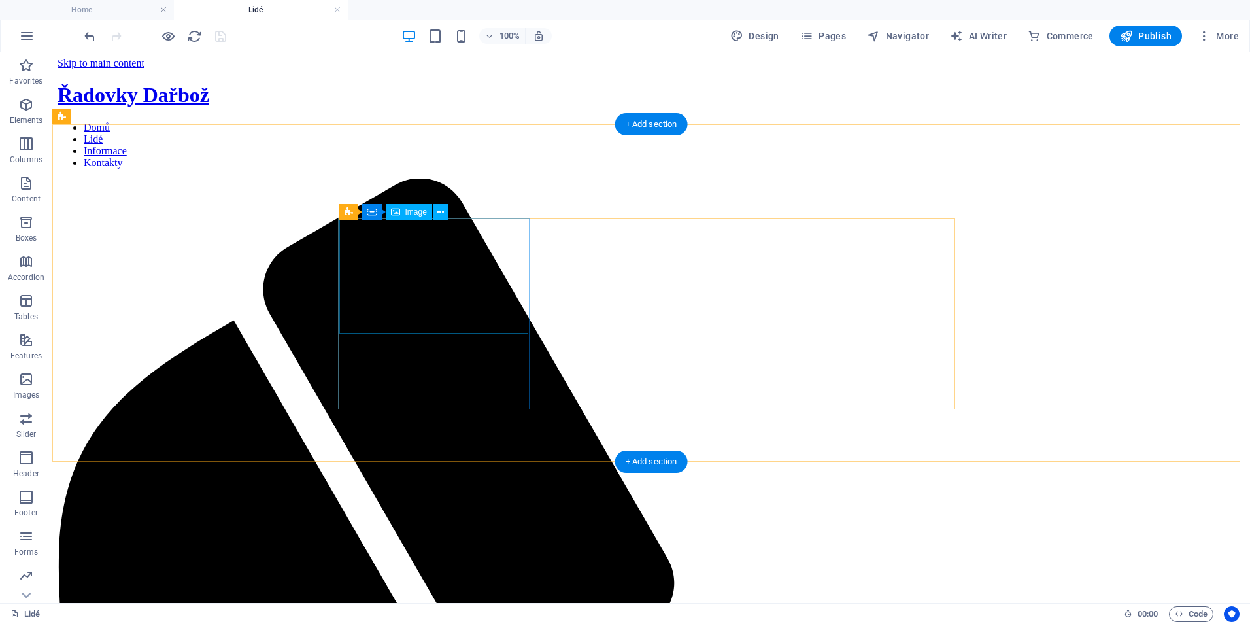
select select "%"
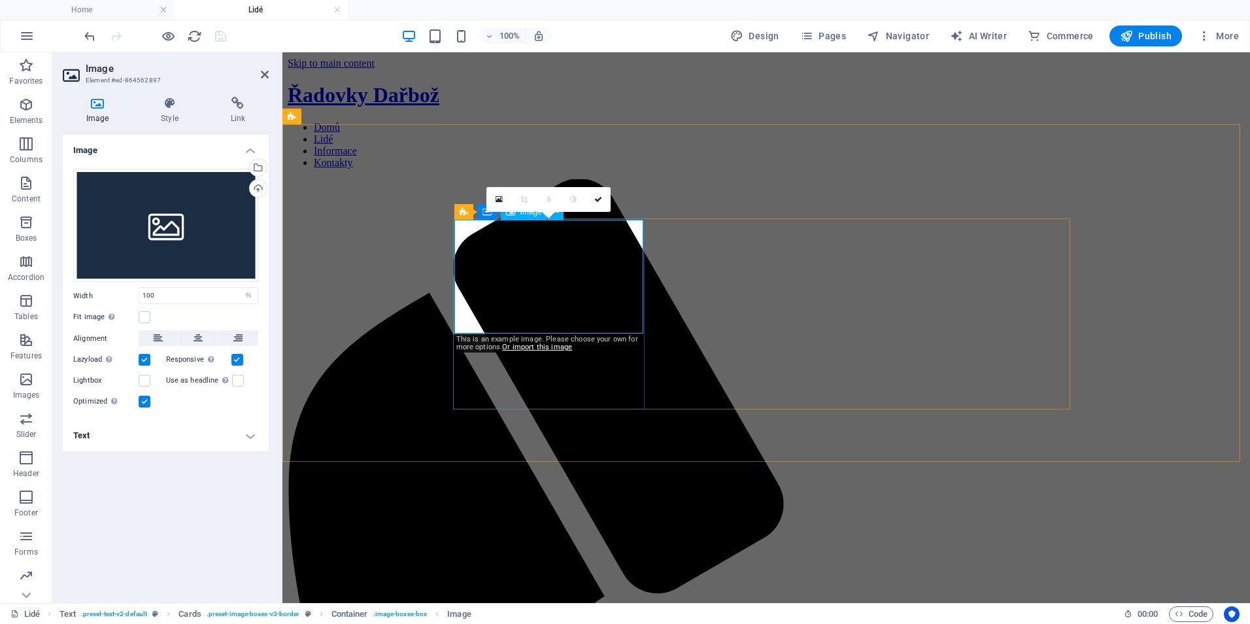
click at [261, 170] on div "Select files from the file manager, stock photos, or upload file(s)" at bounding box center [257, 169] width 20 height 20
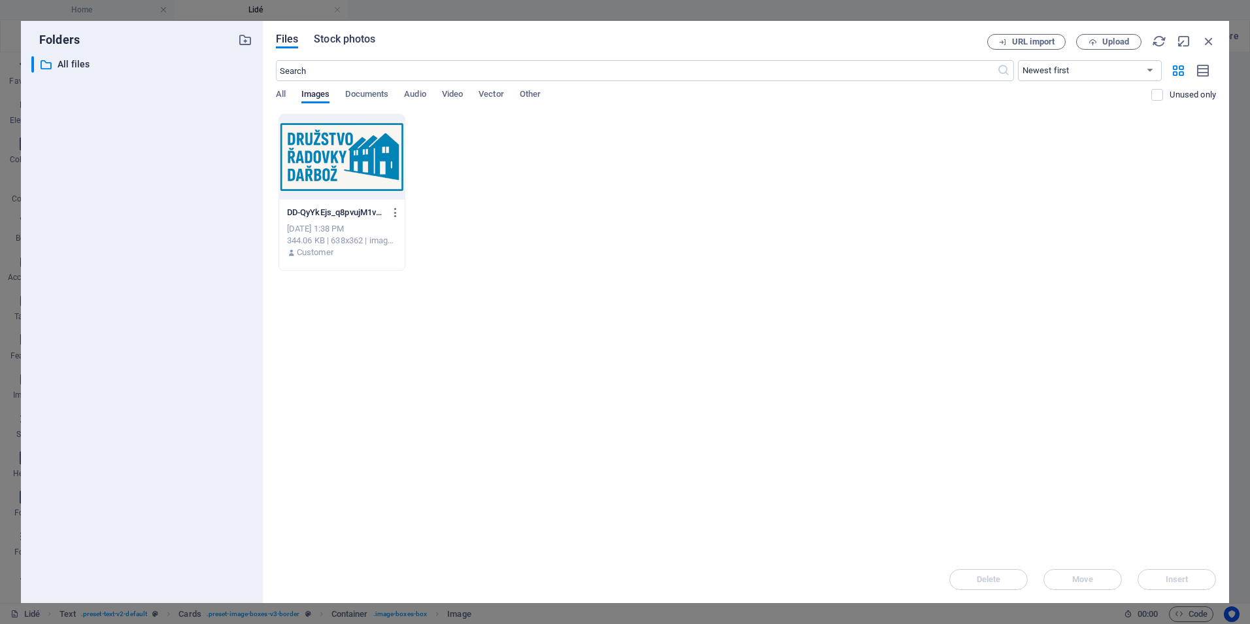
click at [336, 44] on span "Stock photos" at bounding box center [344, 39] width 61 height 16
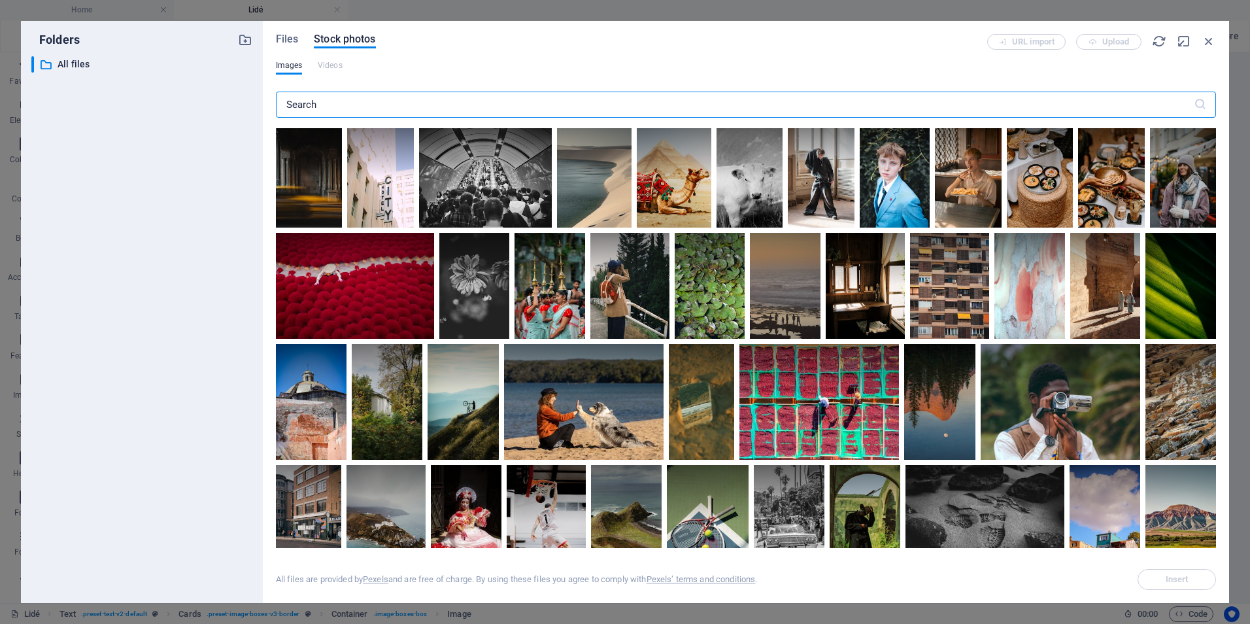
click at [342, 103] on input "text" at bounding box center [735, 105] width 918 height 26
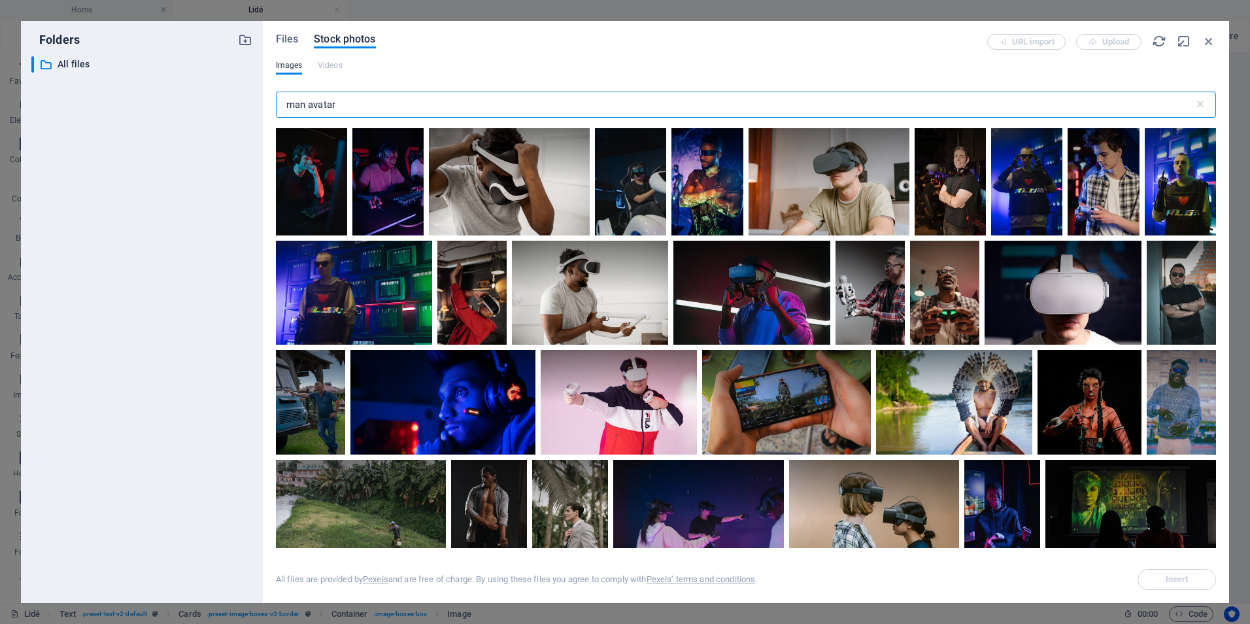
click at [345, 112] on input "man avatar" at bounding box center [735, 105] width 918 height 26
drag, startPoint x: 368, startPoint y: 98, endPoint x: 247, endPoint y: 99, distance: 120.3
click at [247, 99] on div "Folders ​ All files All files Files Stock photos URL import Upload Images Video…" at bounding box center [625, 312] width 1209 height 582
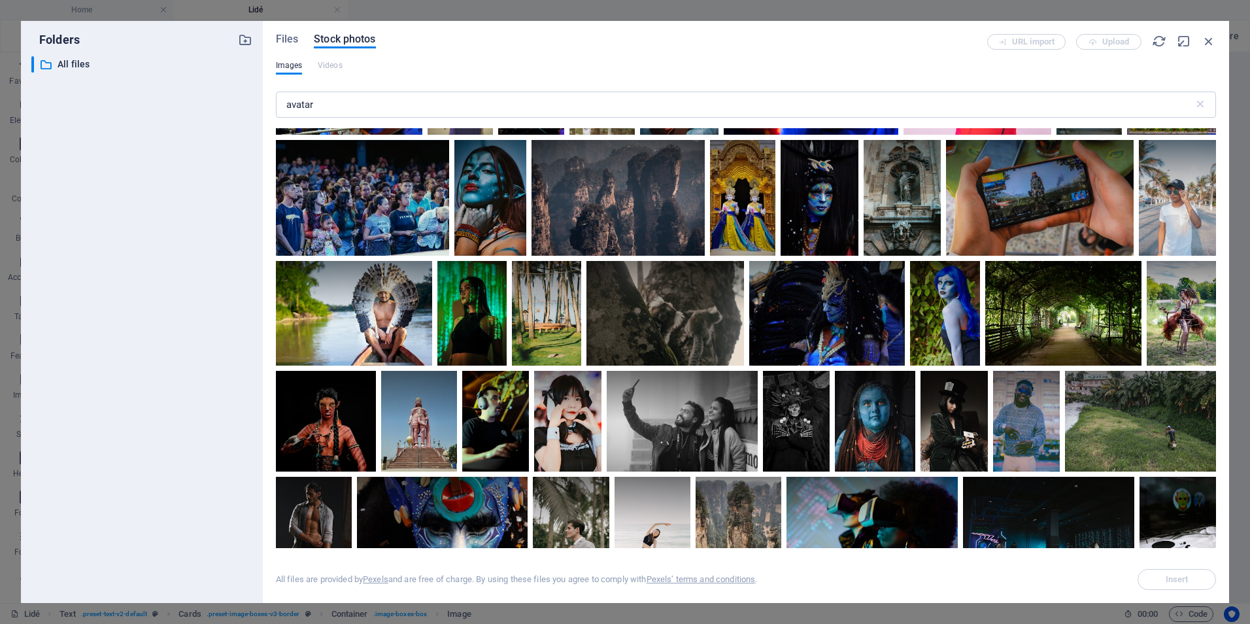
scroll to position [596, 0]
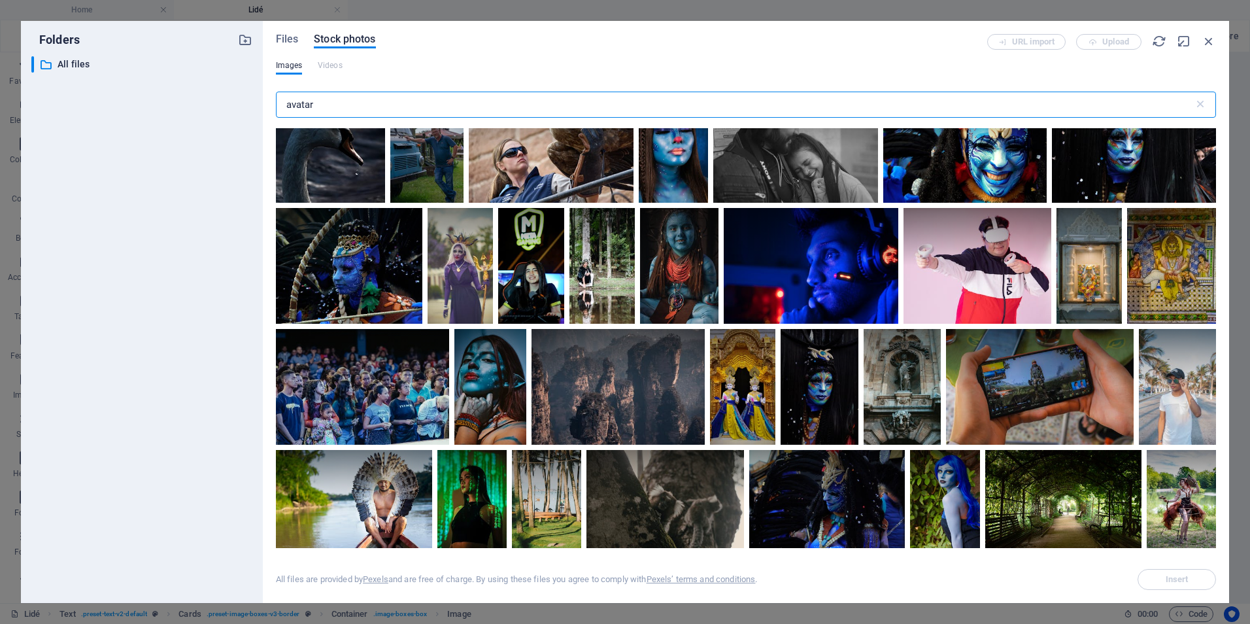
drag, startPoint x: 343, startPoint y: 106, endPoint x: 285, endPoint y: 106, distance: 57.5
click at [285, 106] on input "avatar" at bounding box center [735, 105] width 918 height 26
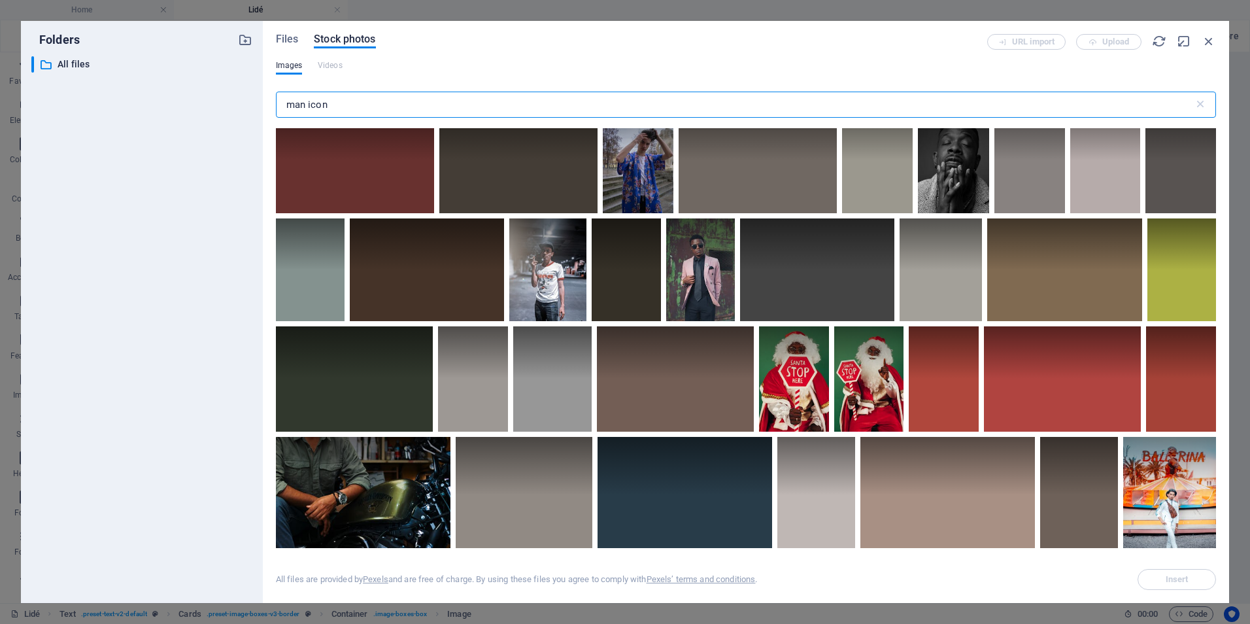
scroll to position [4060, 0]
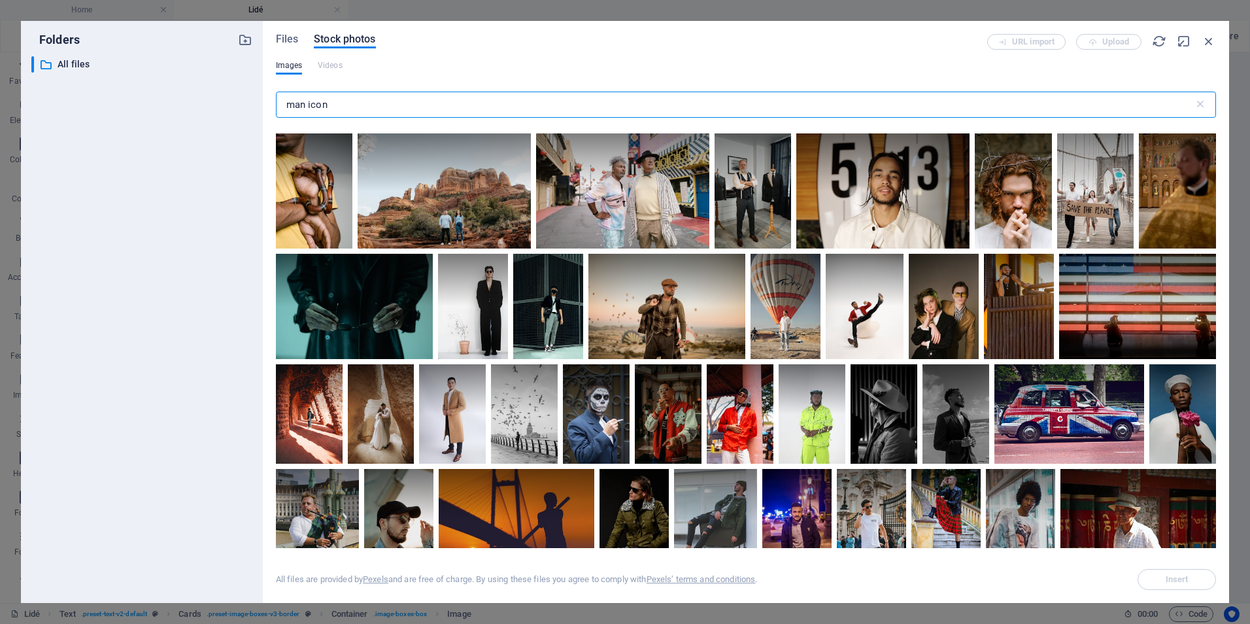
drag, startPoint x: 355, startPoint y: 112, endPoint x: 267, endPoint y: 101, distance: 88.3
click at [268, 101] on div "Files Stock photos URL import Upload Images Videos man icon ​ Exceeded number o…" at bounding box center [746, 312] width 967 height 582
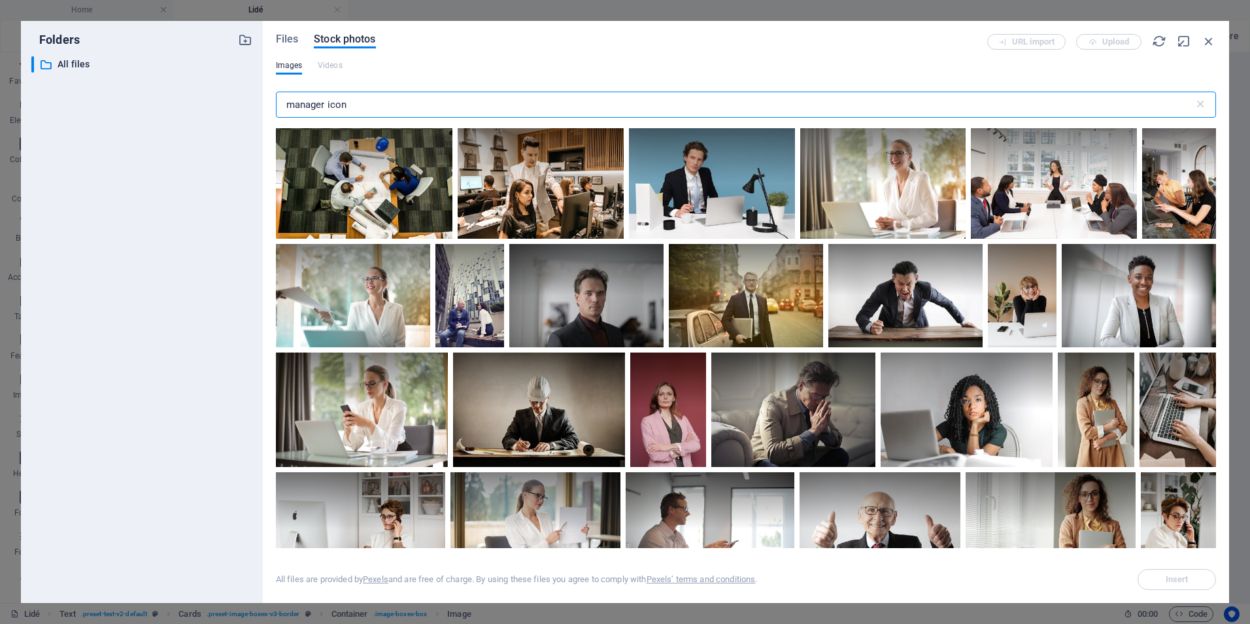
type input "manager icon"
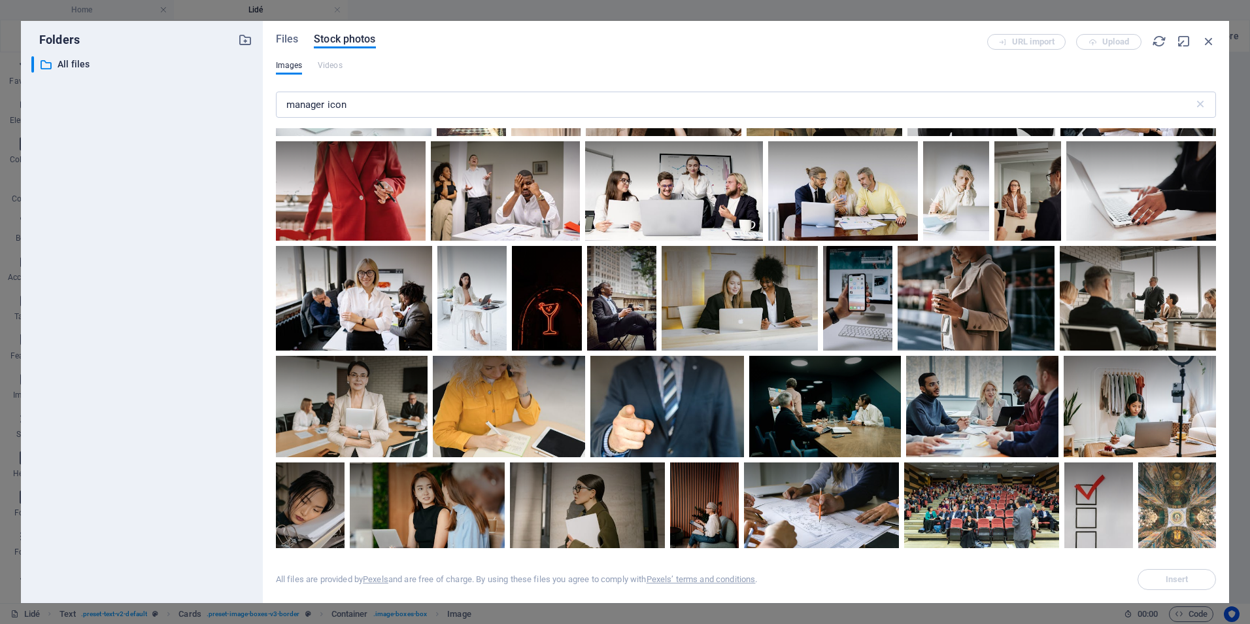
scroll to position [3074, 0]
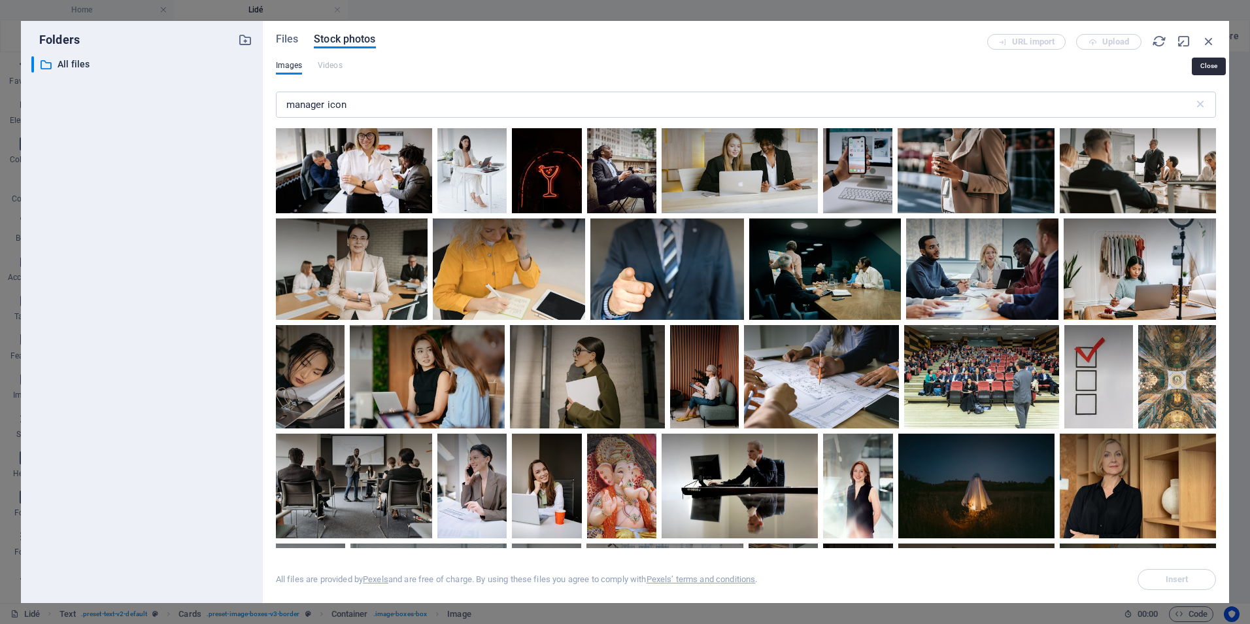
click at [1205, 44] on icon "button" at bounding box center [1209, 41] width 14 height 14
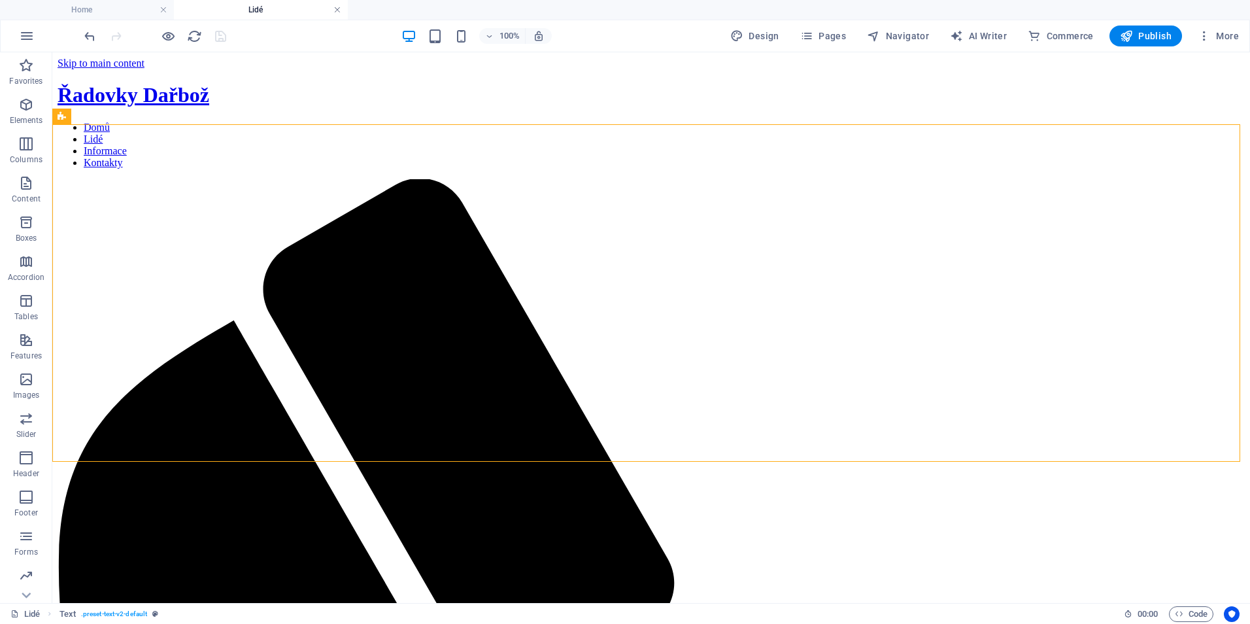
click at [337, 8] on link at bounding box center [338, 10] width 8 height 12
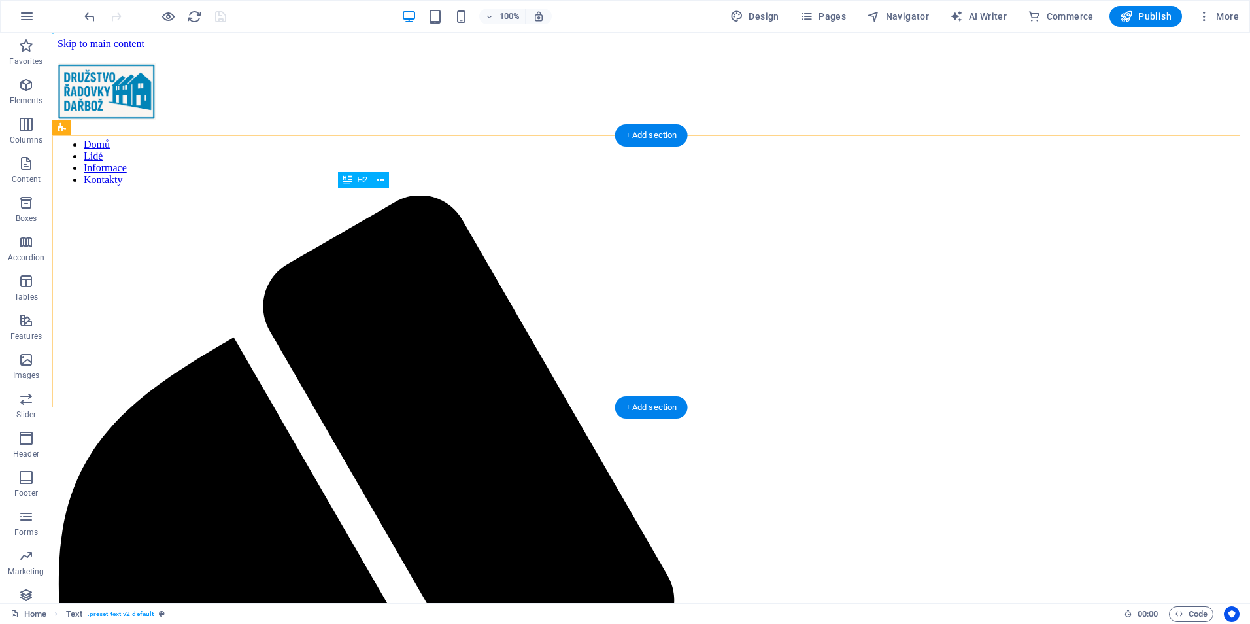
scroll to position [262, 0]
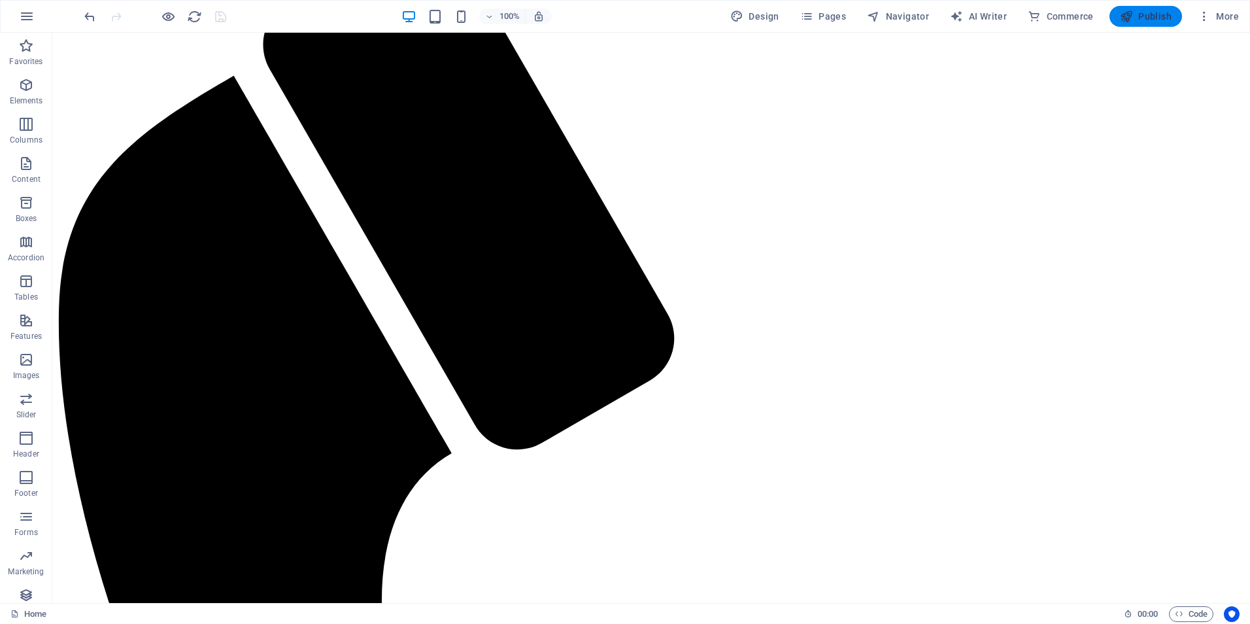
drag, startPoint x: 1140, startPoint y: 17, endPoint x: 643, endPoint y: 27, distance: 496.4
click at [1140, 17] on span "Publish" at bounding box center [1146, 16] width 52 height 13
